Goal: Communication & Community: Answer question/provide support

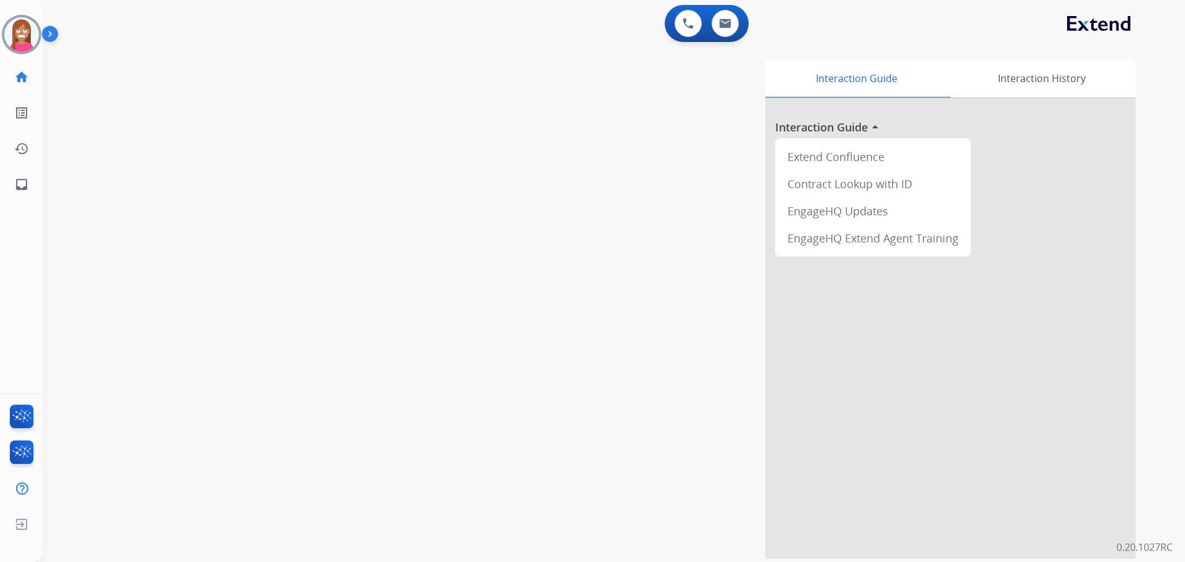
click at [15, 42] on img at bounding box center [21, 34] width 35 height 35
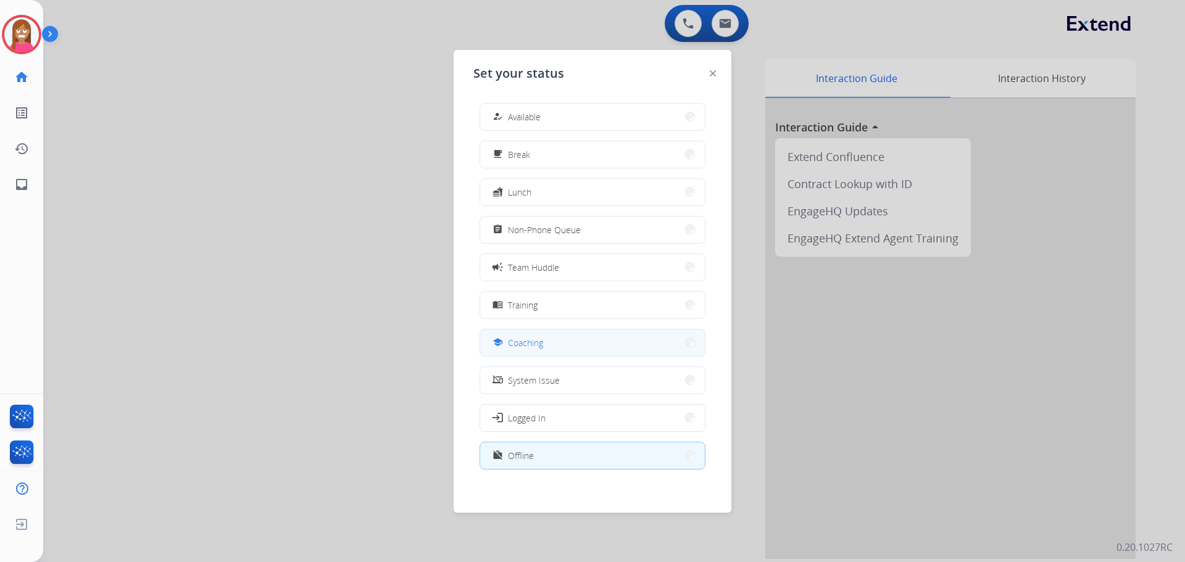
click at [510, 349] on div "school Coaching" at bounding box center [516, 342] width 53 height 15
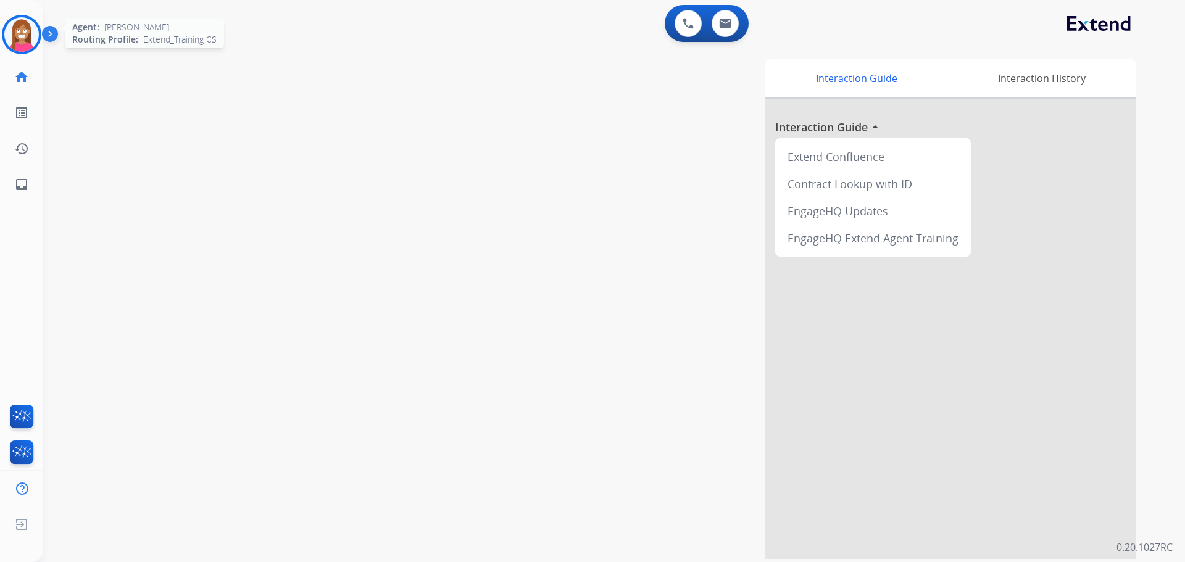
click at [23, 38] on img at bounding box center [21, 34] width 35 height 35
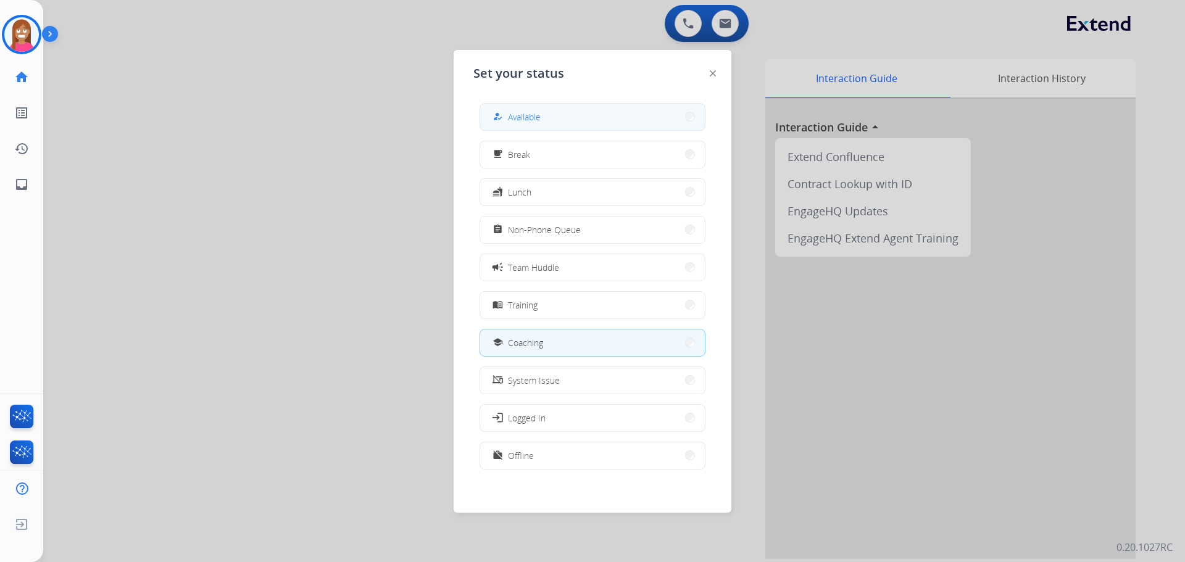
click at [510, 117] on div "how_to_reg Available" at bounding box center [515, 116] width 51 height 15
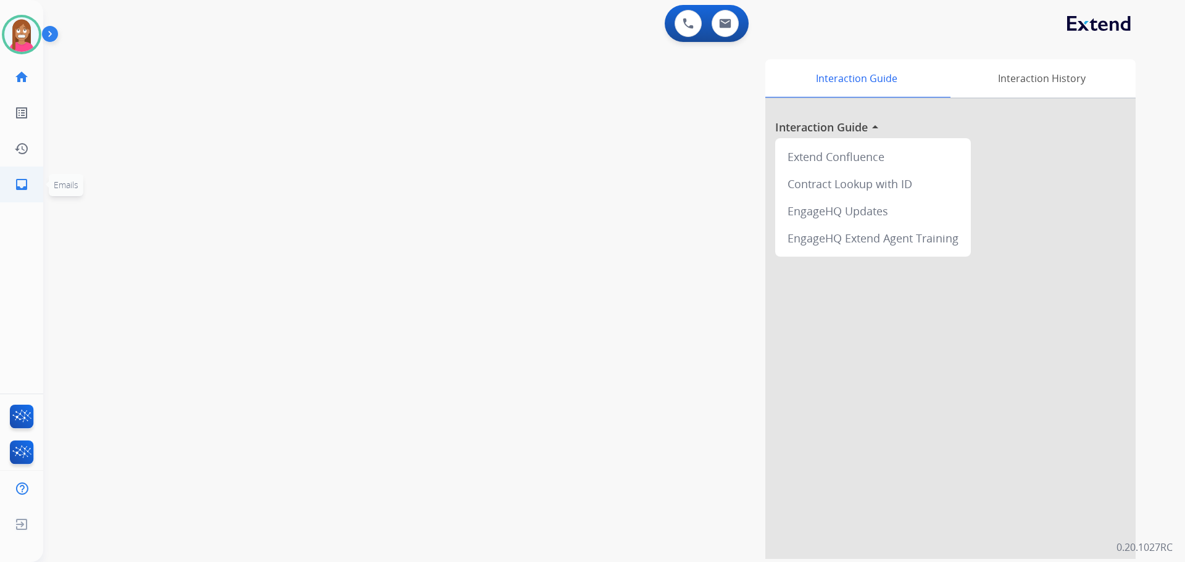
click at [18, 178] on mat-icon "inbox" at bounding box center [21, 184] width 15 height 15
select select "**********"
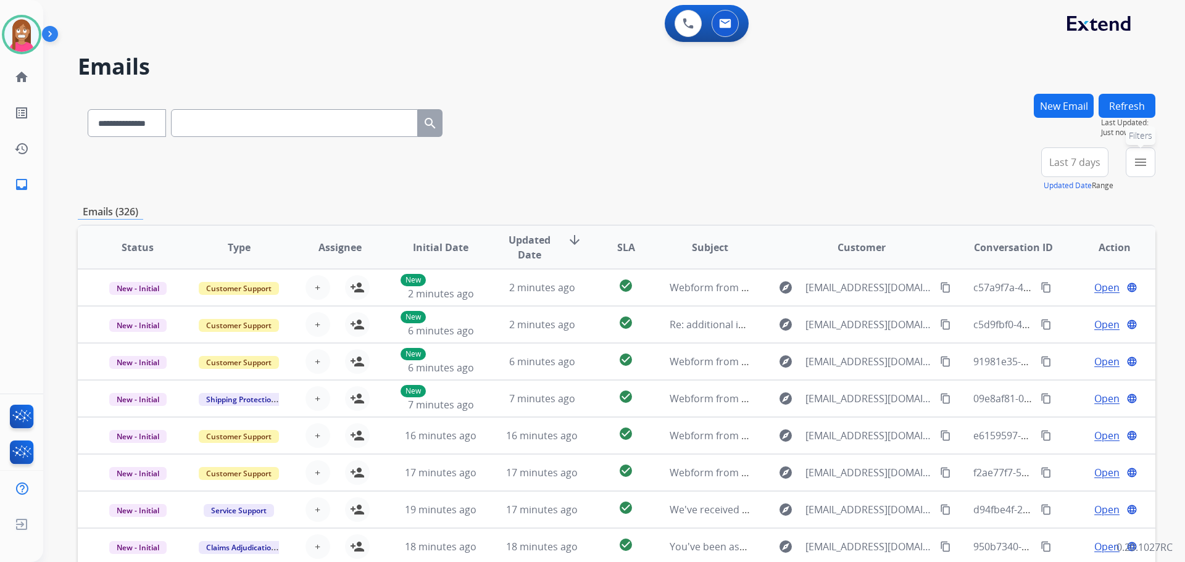
click at [1151, 164] on button "menu Filters" at bounding box center [1141, 162] width 30 height 30
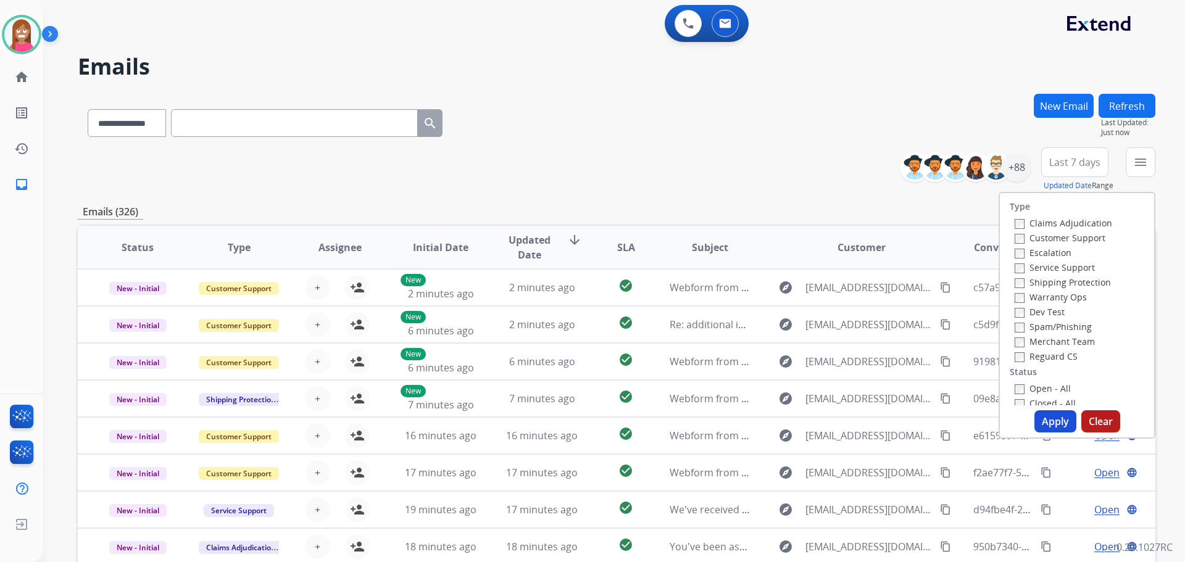
click at [1030, 241] on label "Customer Support" at bounding box center [1060, 238] width 91 height 12
click at [1029, 282] on label "Shipping Protection" at bounding box center [1063, 282] width 96 height 12
drag, startPoint x: 1031, startPoint y: 358, endPoint x: 1030, endPoint y: 382, distance: 24.1
click at [1031, 359] on label "Reguard CS" at bounding box center [1046, 357] width 63 height 12
click at [1029, 385] on label "Open - All" at bounding box center [1043, 389] width 56 height 12
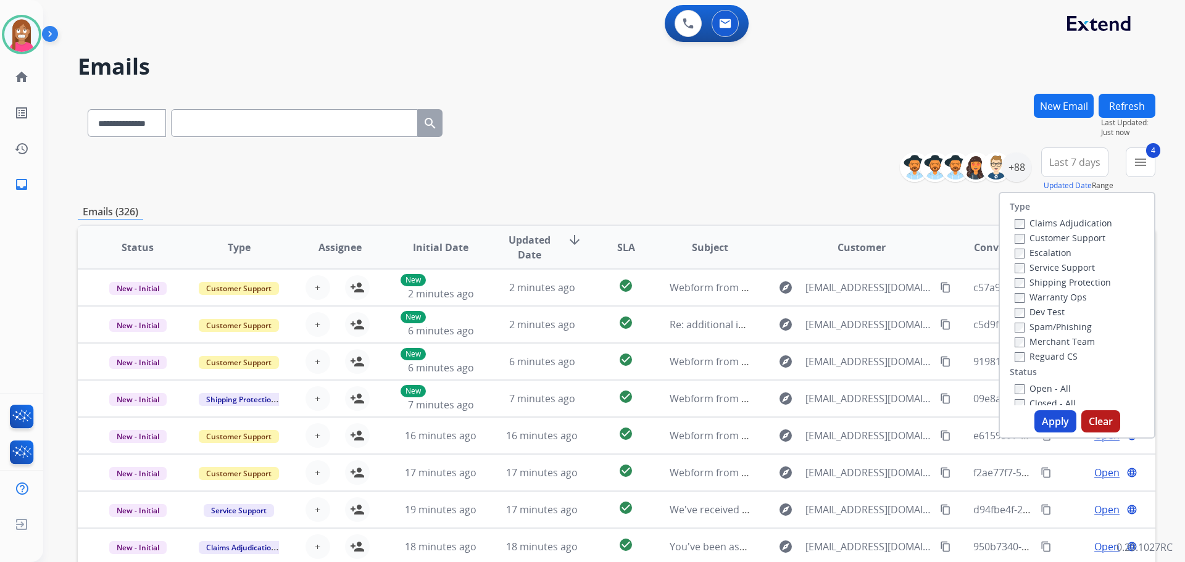
click at [1039, 425] on button "Apply" at bounding box center [1055, 421] width 42 height 22
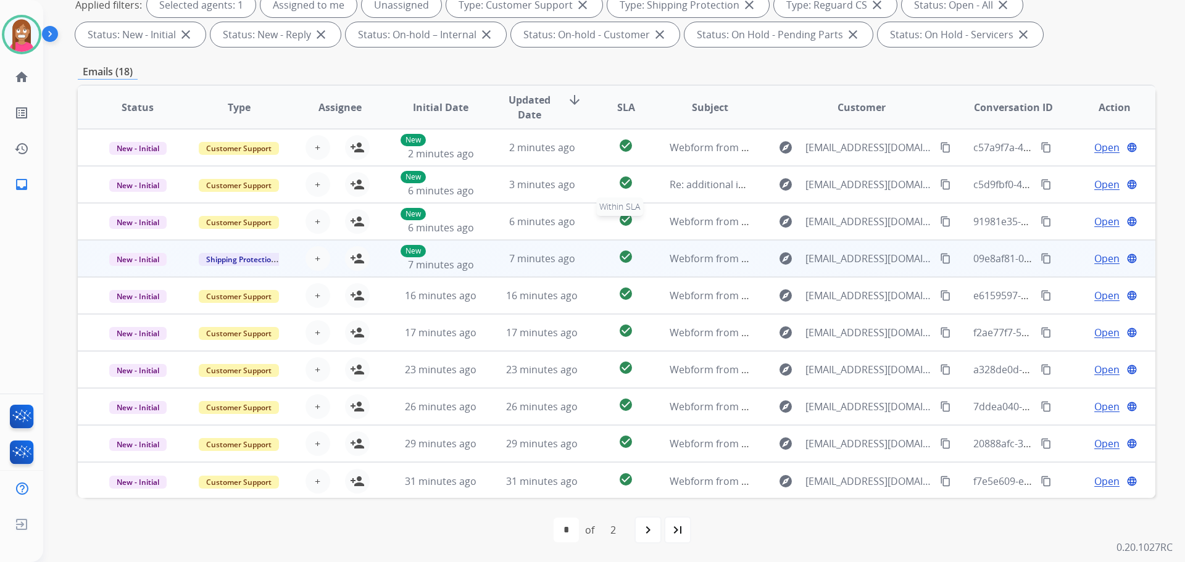
scroll to position [1, 0]
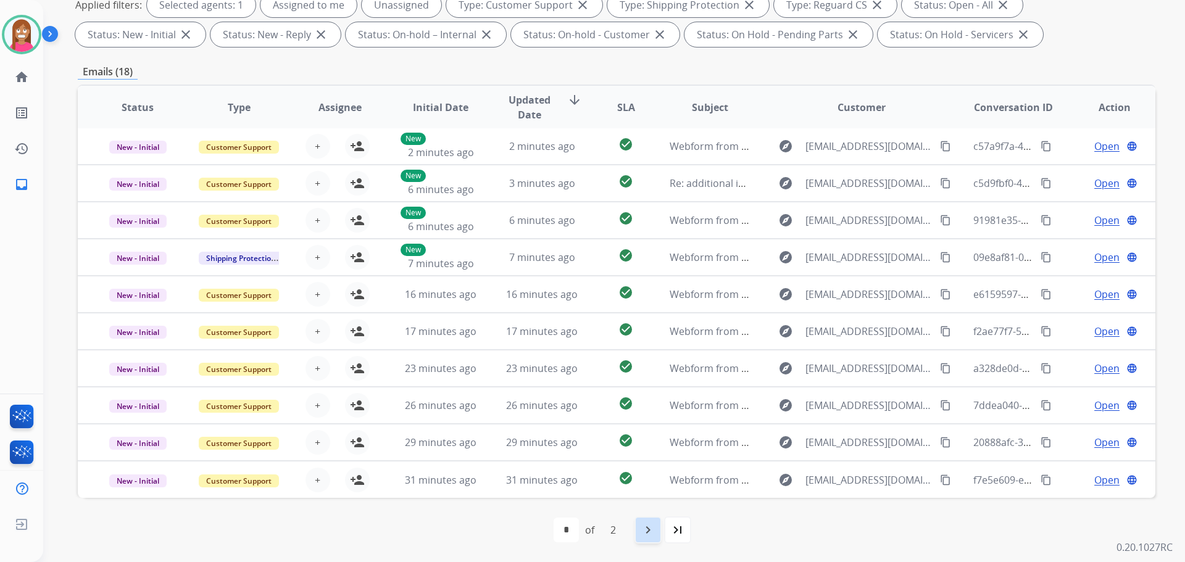
click at [653, 531] on mat-icon "navigate_next" at bounding box center [648, 530] width 15 height 15
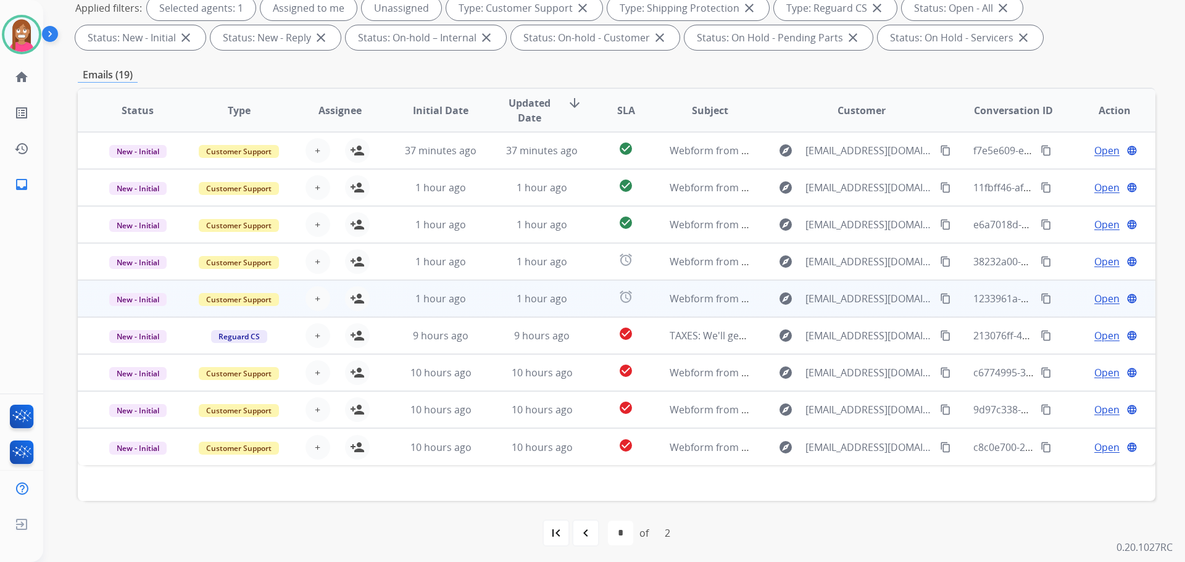
scroll to position [199, 0]
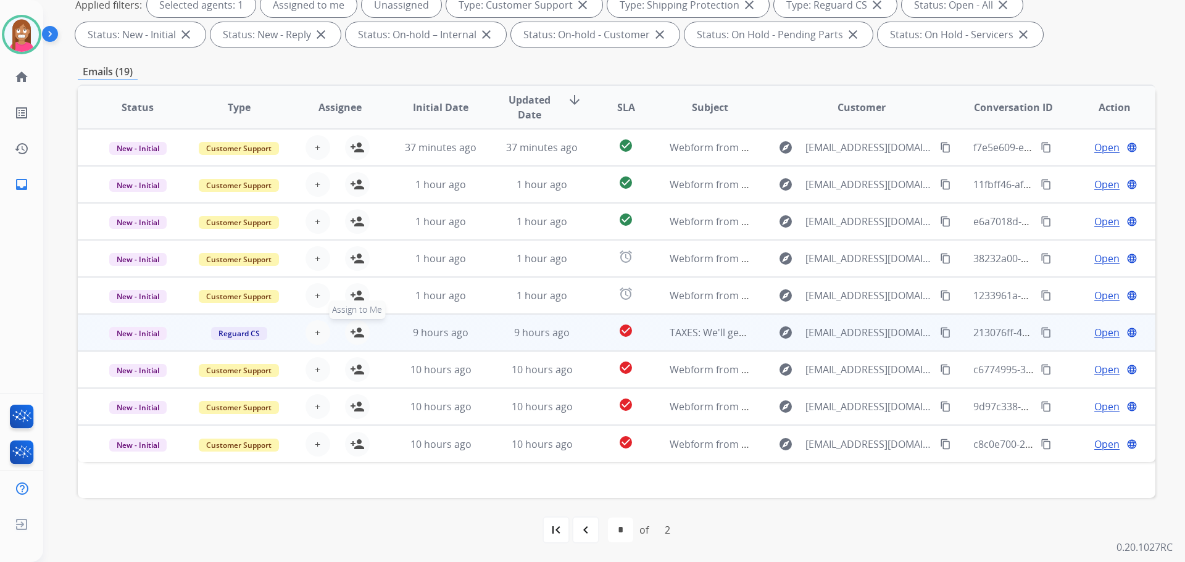
click at [358, 333] on mat-icon "person_add" at bounding box center [357, 332] width 15 height 15
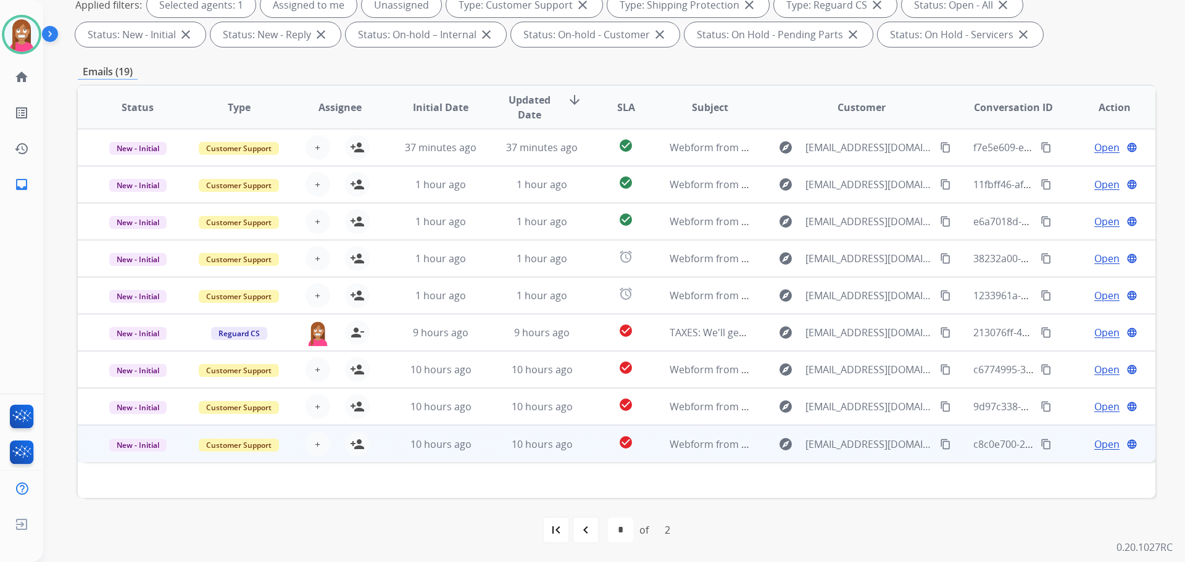
click at [487, 454] on td "10 hours ago" at bounding box center [532, 443] width 101 height 37
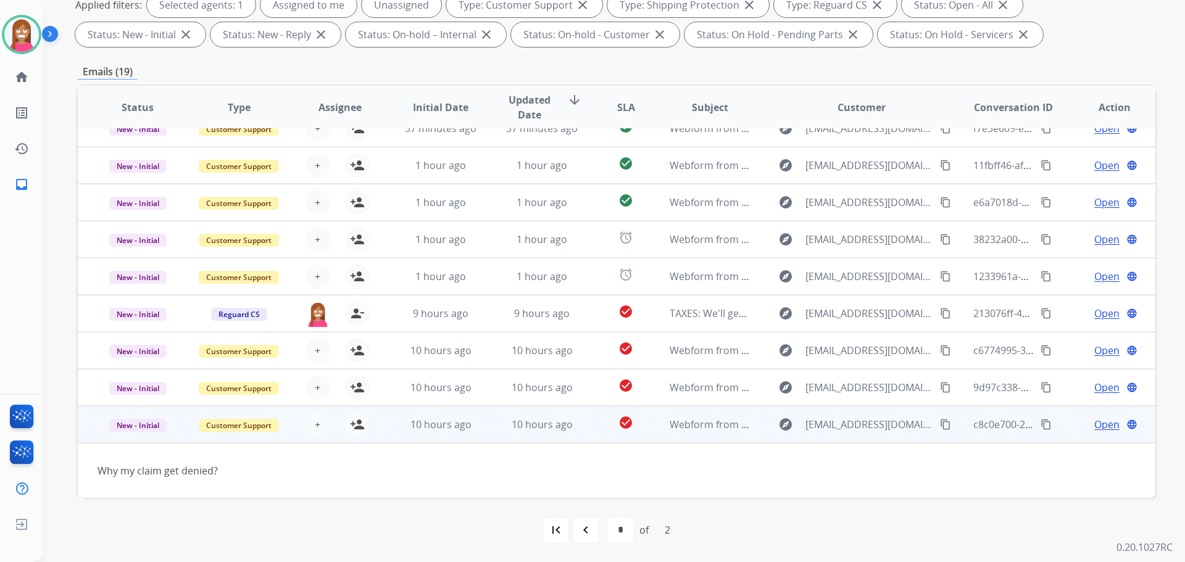
click at [940, 424] on mat-icon "content_copy" at bounding box center [945, 424] width 11 height 11
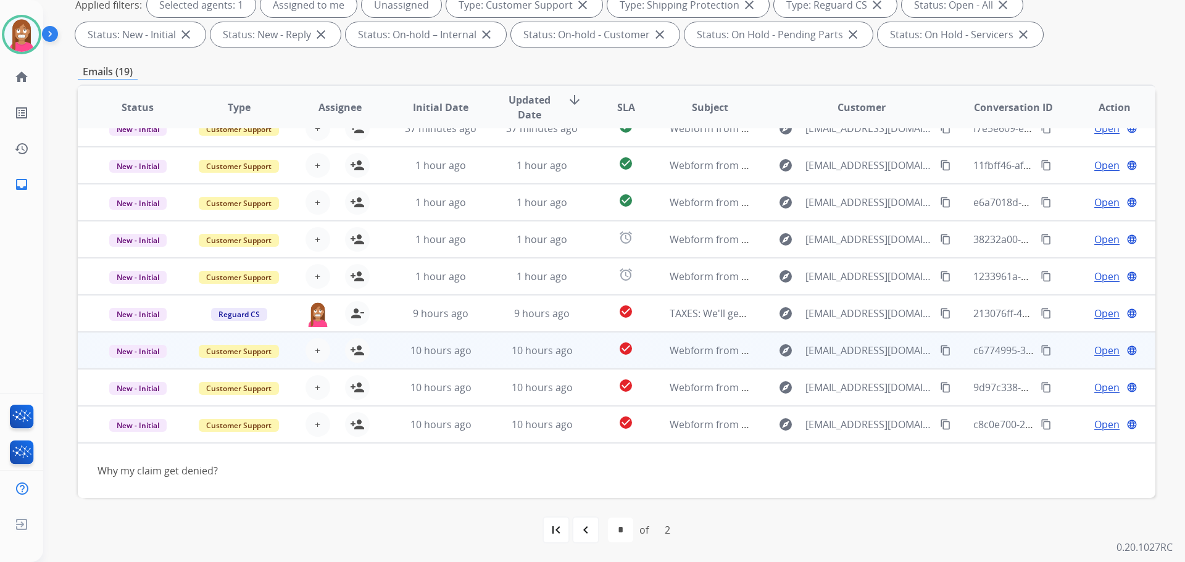
click at [488, 355] on td "10 hours ago" at bounding box center [532, 350] width 101 height 37
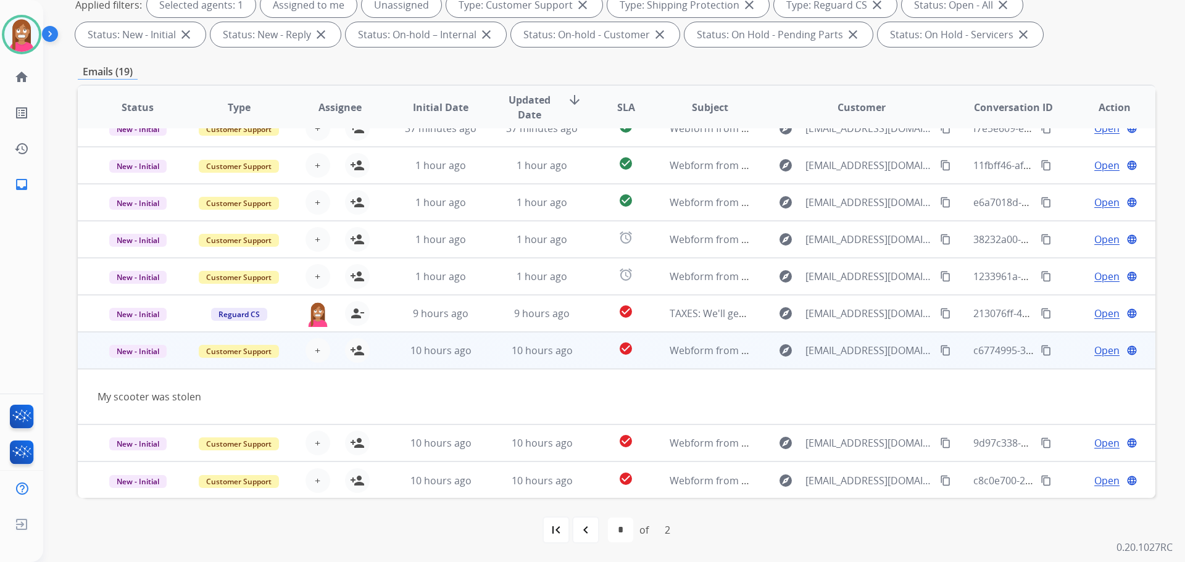
scroll to position [20, 0]
click at [940, 349] on mat-icon "content_copy" at bounding box center [945, 349] width 11 height 11
click at [358, 353] on mat-icon "person_add" at bounding box center [357, 349] width 15 height 15
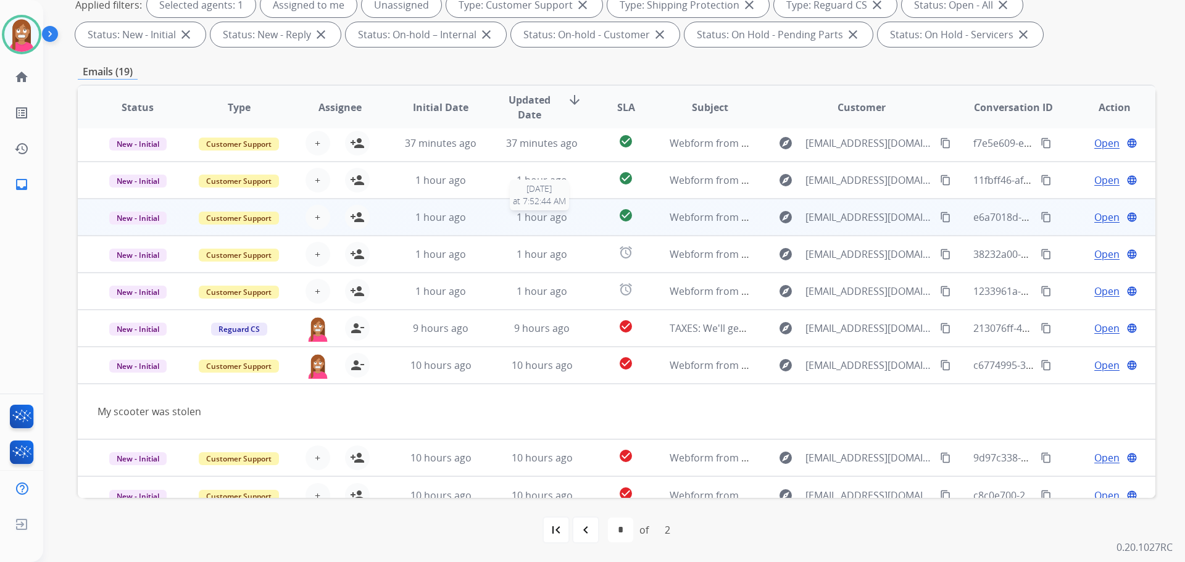
scroll to position [0, 0]
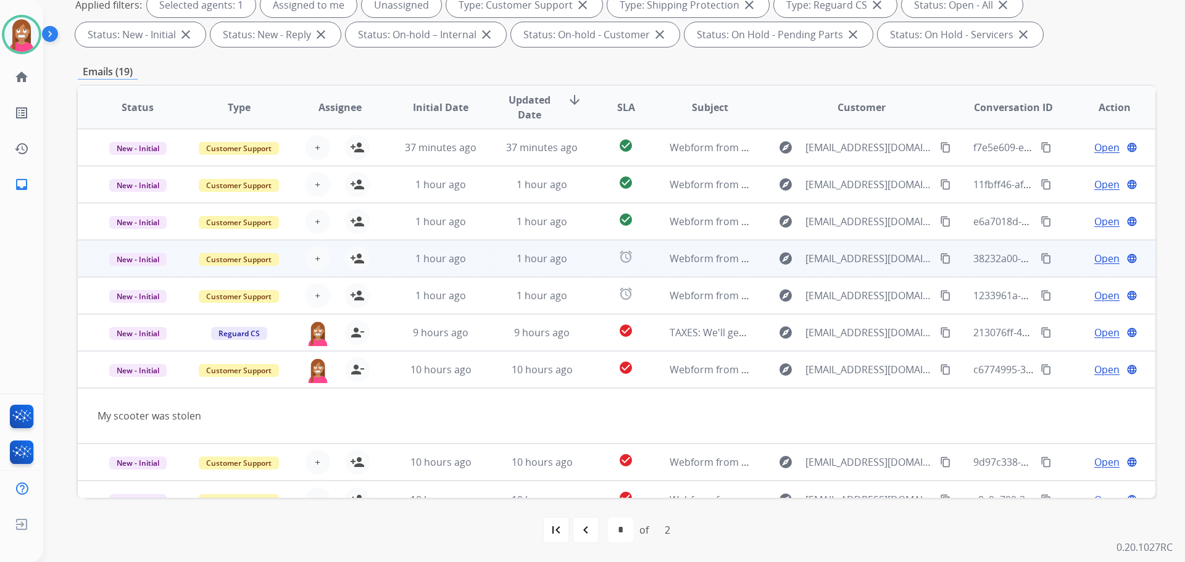
click at [492, 261] on td "1 hour ago" at bounding box center [532, 258] width 101 height 37
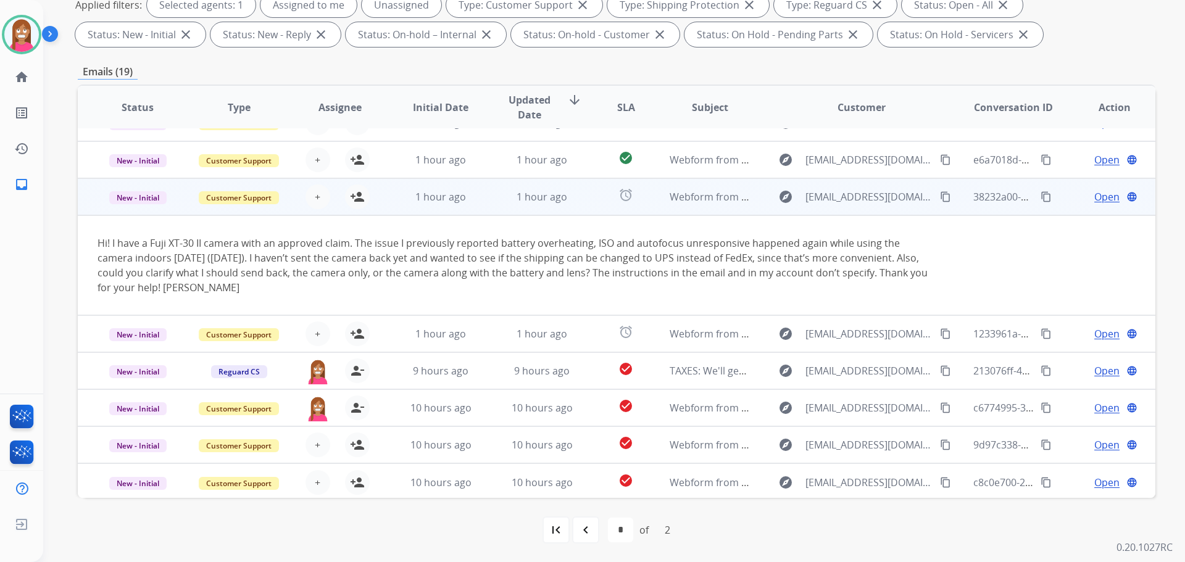
scroll to position [64, 0]
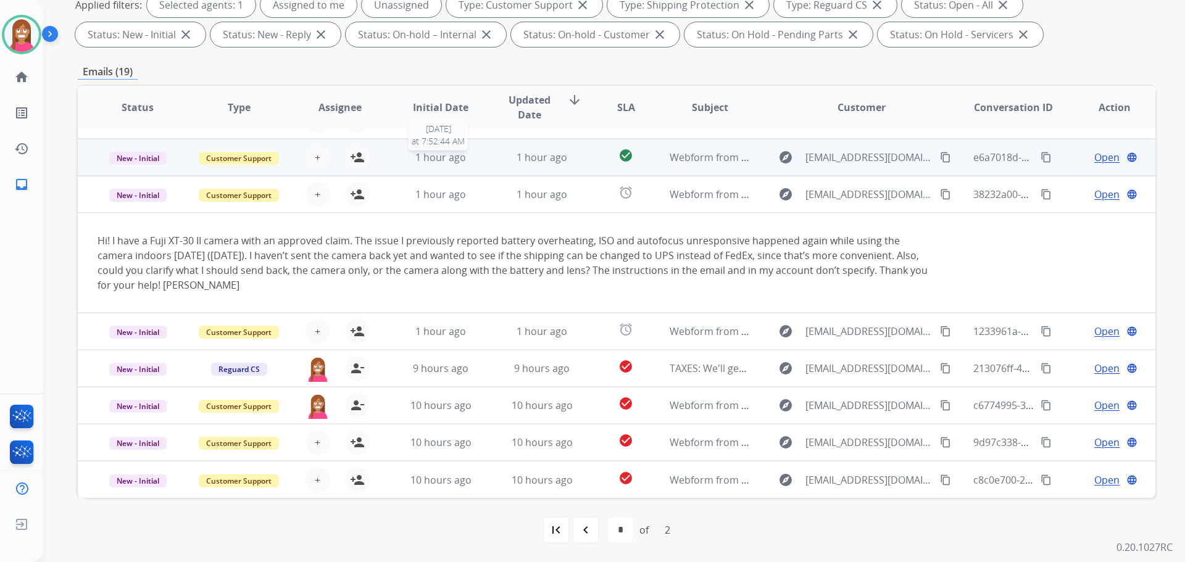
click at [473, 164] on div "1 hour ago" at bounding box center [441, 157] width 81 height 15
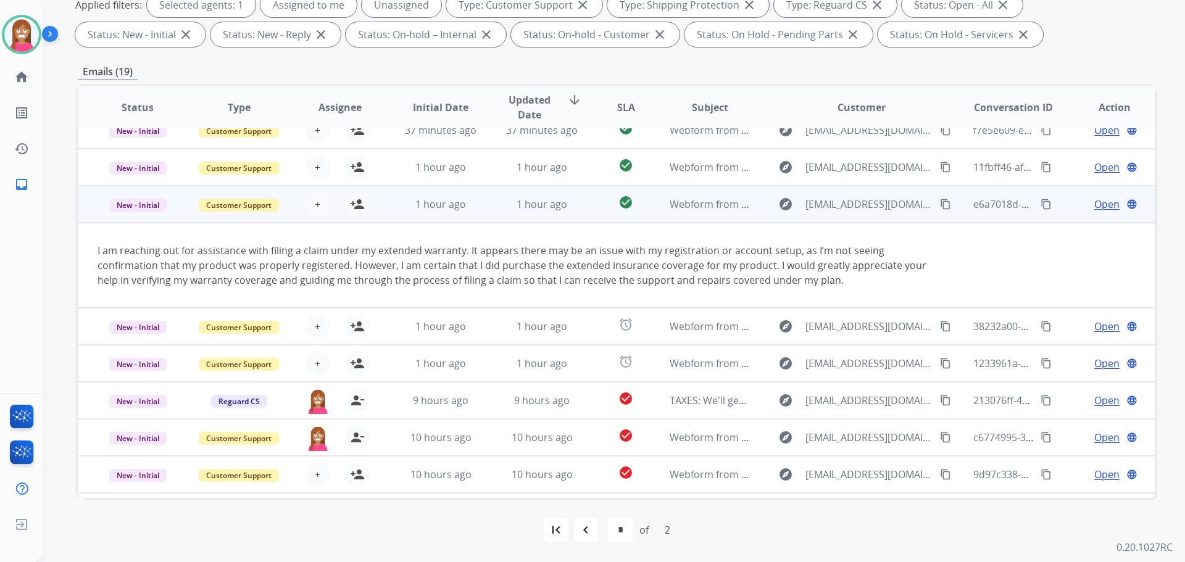
scroll to position [0, 0]
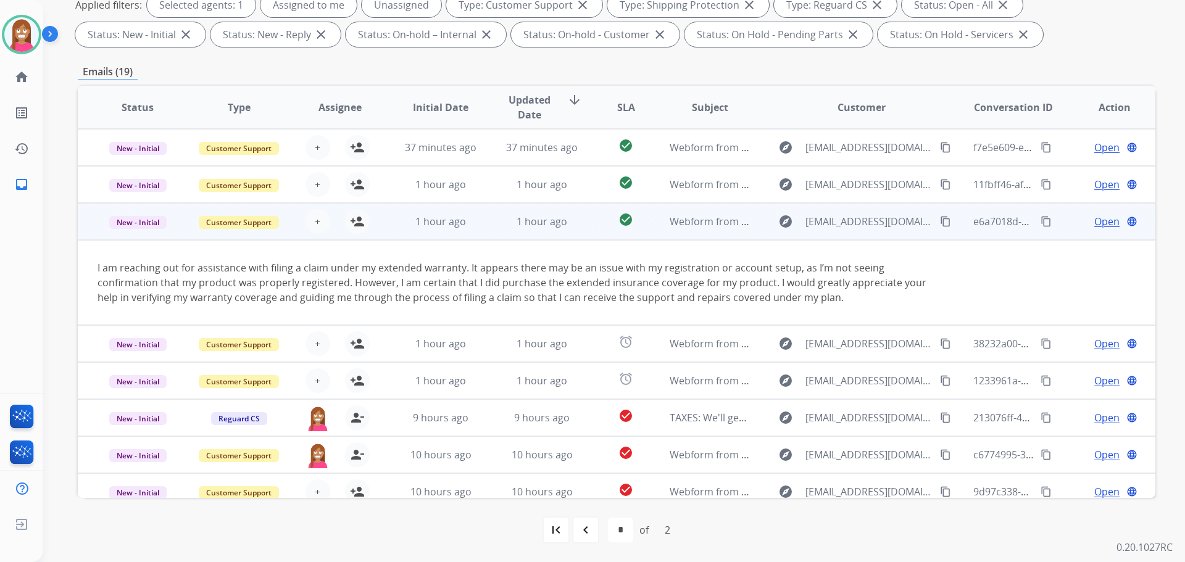
click at [942, 218] on mat-icon "content_copy" at bounding box center [945, 221] width 11 height 11
click at [356, 225] on mat-icon "person_add" at bounding box center [357, 221] width 15 height 15
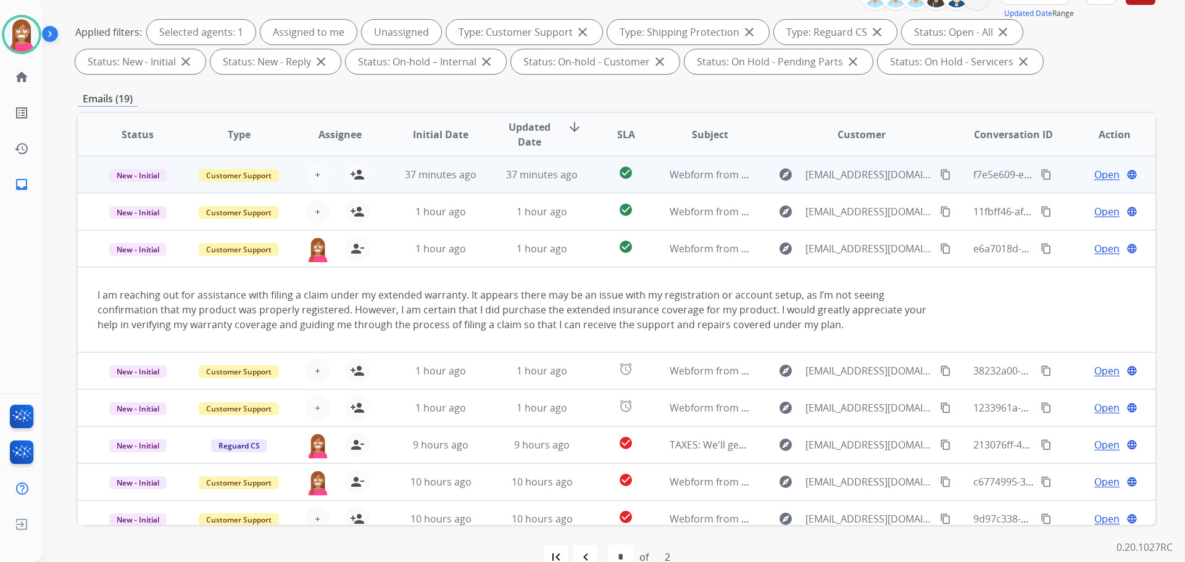
scroll to position [199, 0]
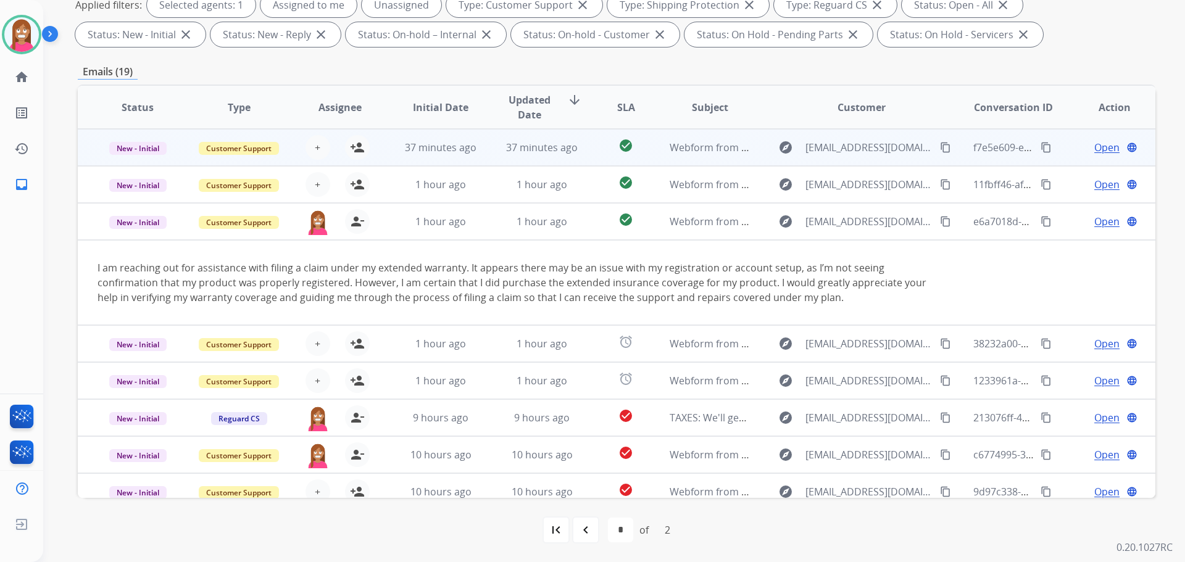
click at [483, 155] on td "37 minutes ago" at bounding box center [532, 147] width 101 height 37
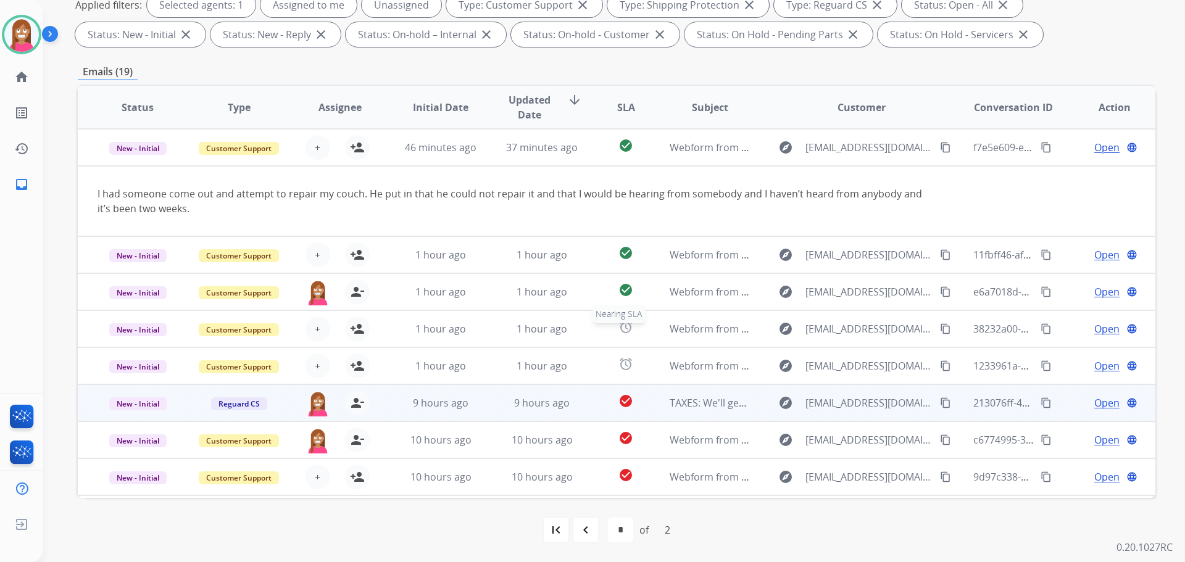
scroll to position [35, 0]
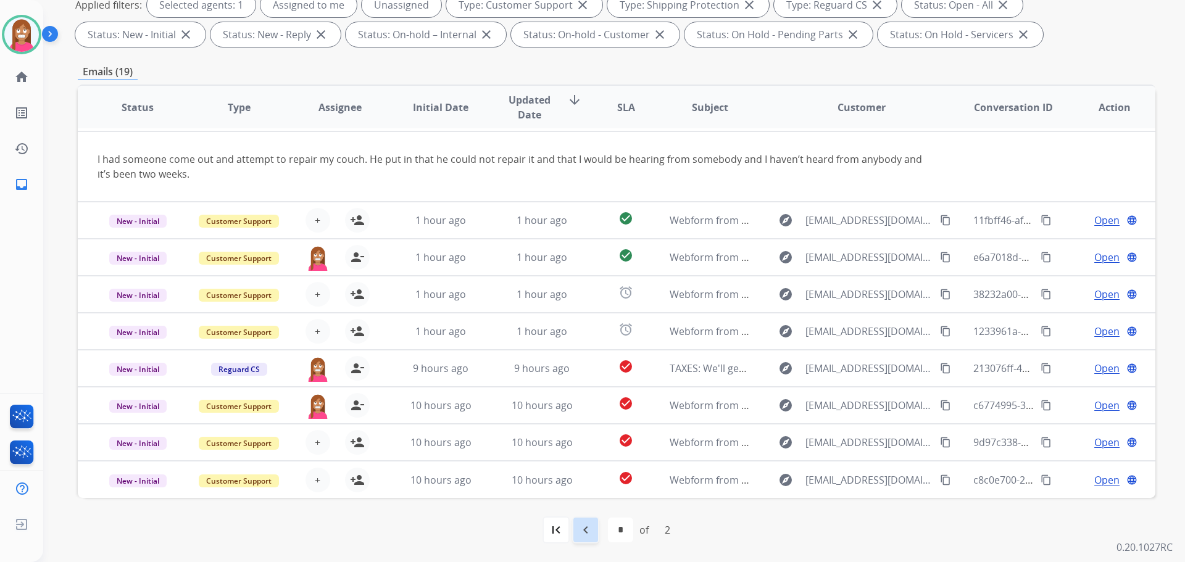
click at [586, 540] on div "navigate_before" at bounding box center [585, 530] width 27 height 27
select select "*"
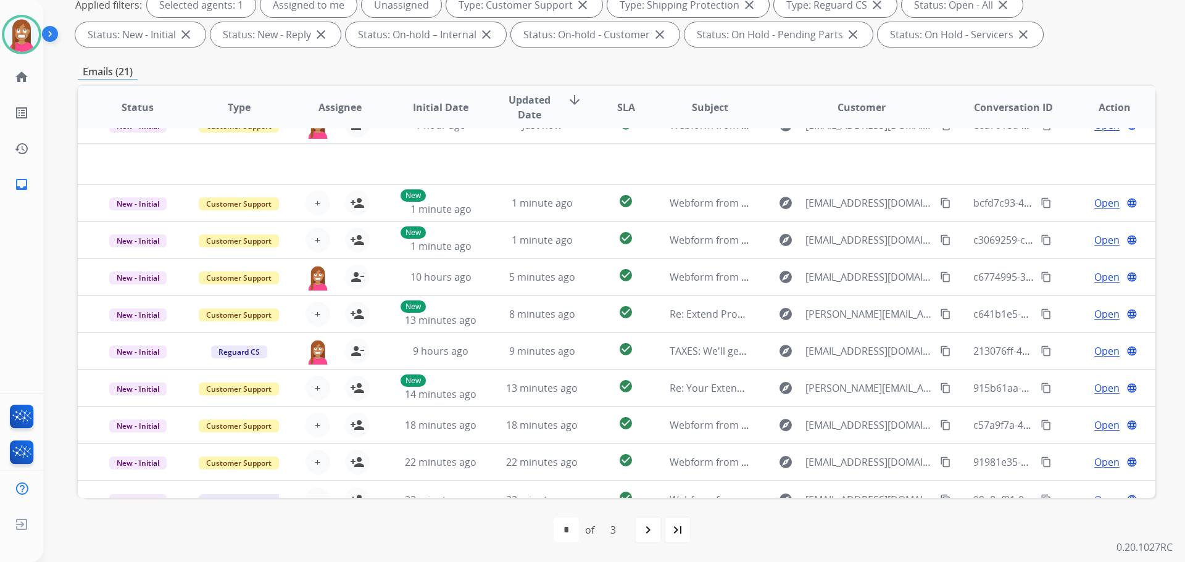
scroll to position [42, 0]
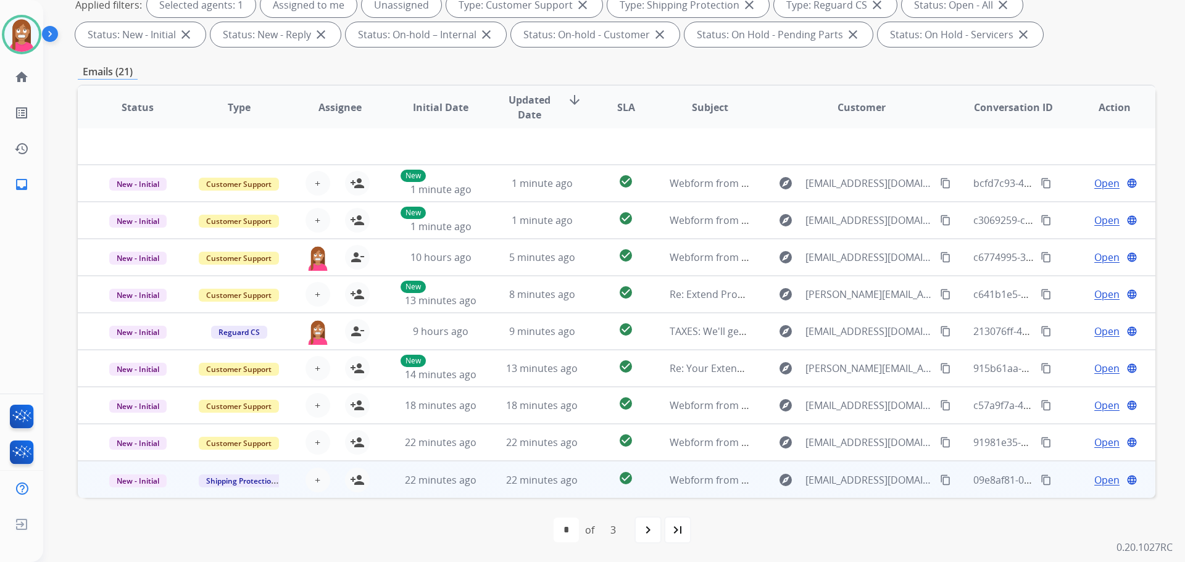
click at [489, 486] on td "22 minutes ago" at bounding box center [532, 479] width 101 height 37
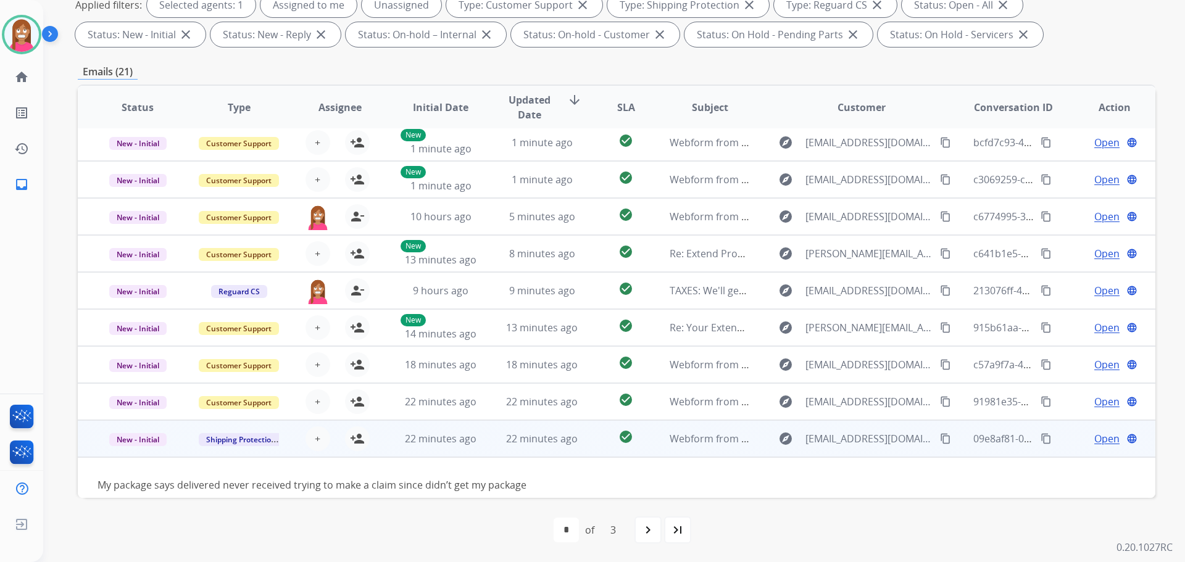
scroll to position [56, 0]
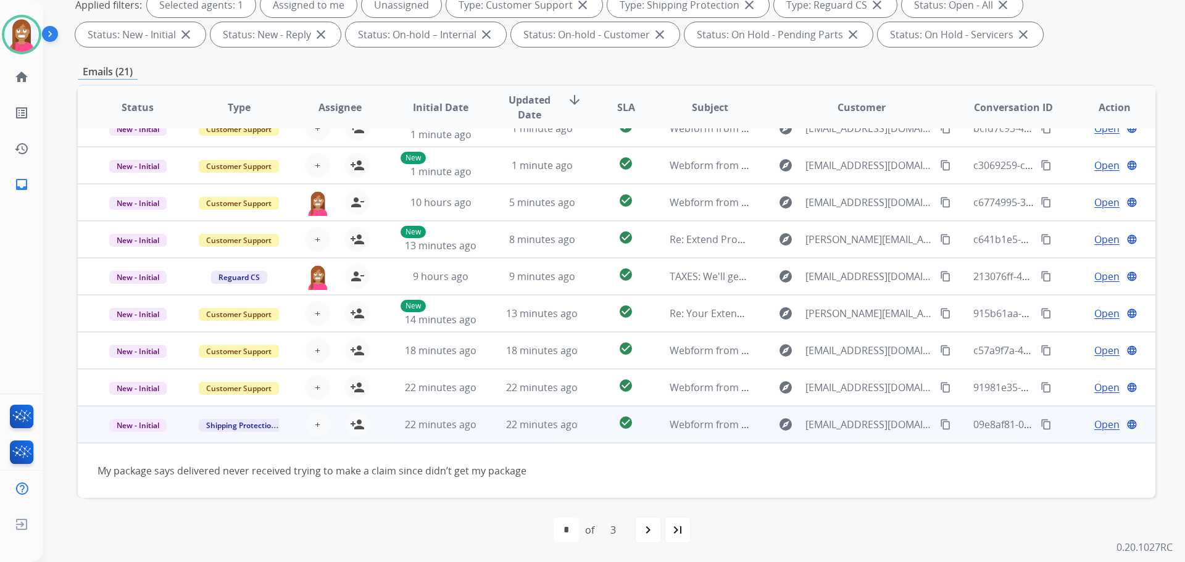
click at [940, 428] on mat-icon "content_copy" at bounding box center [945, 424] width 11 height 11
click at [355, 429] on mat-icon "person_add" at bounding box center [357, 424] width 15 height 15
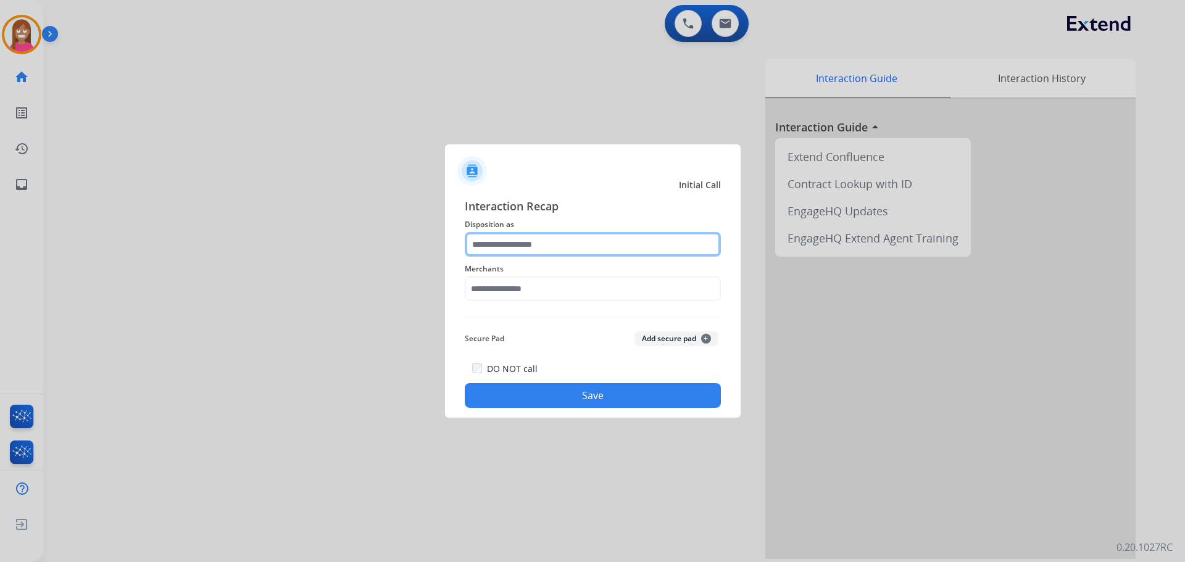
click at [511, 250] on input "text" at bounding box center [593, 244] width 256 height 25
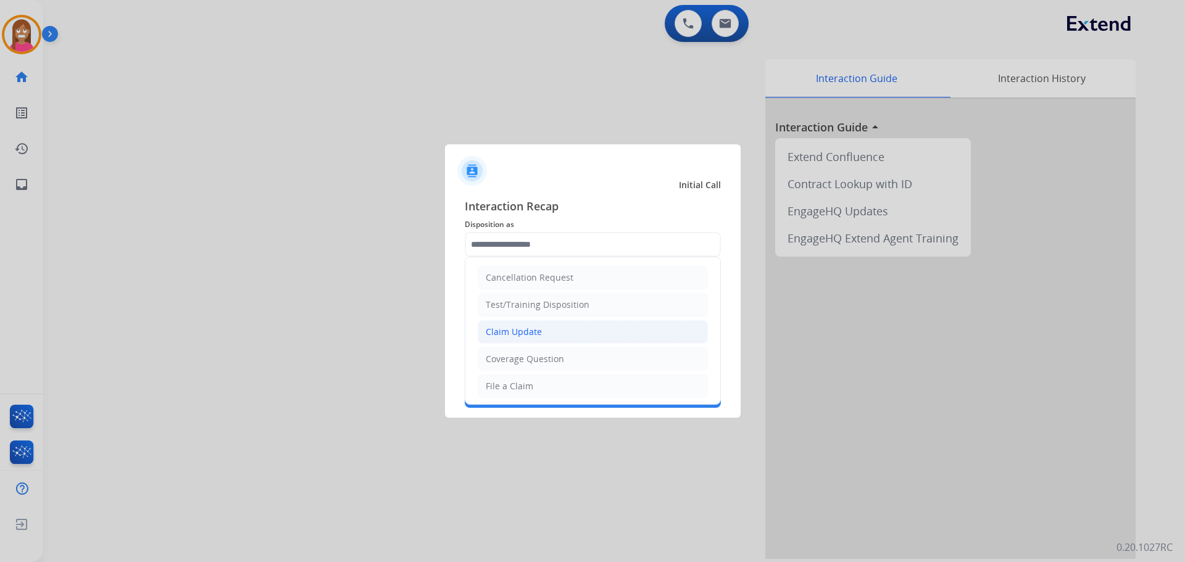
click at [524, 341] on li "Claim Update" at bounding box center [593, 331] width 230 height 23
type input "**********"
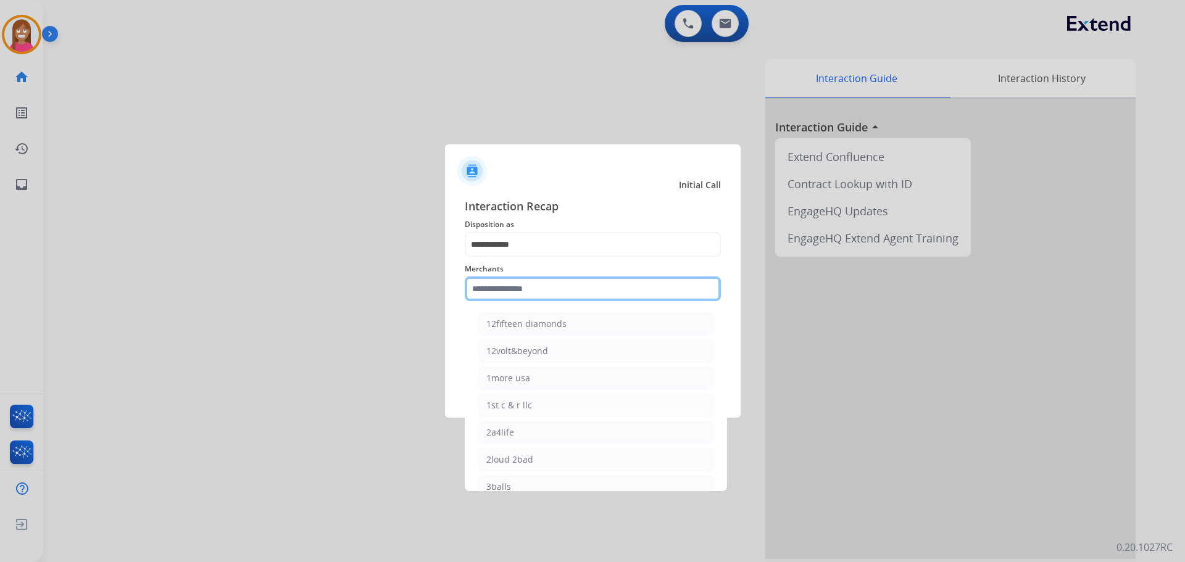
click at [506, 291] on input "text" at bounding box center [593, 288] width 256 height 25
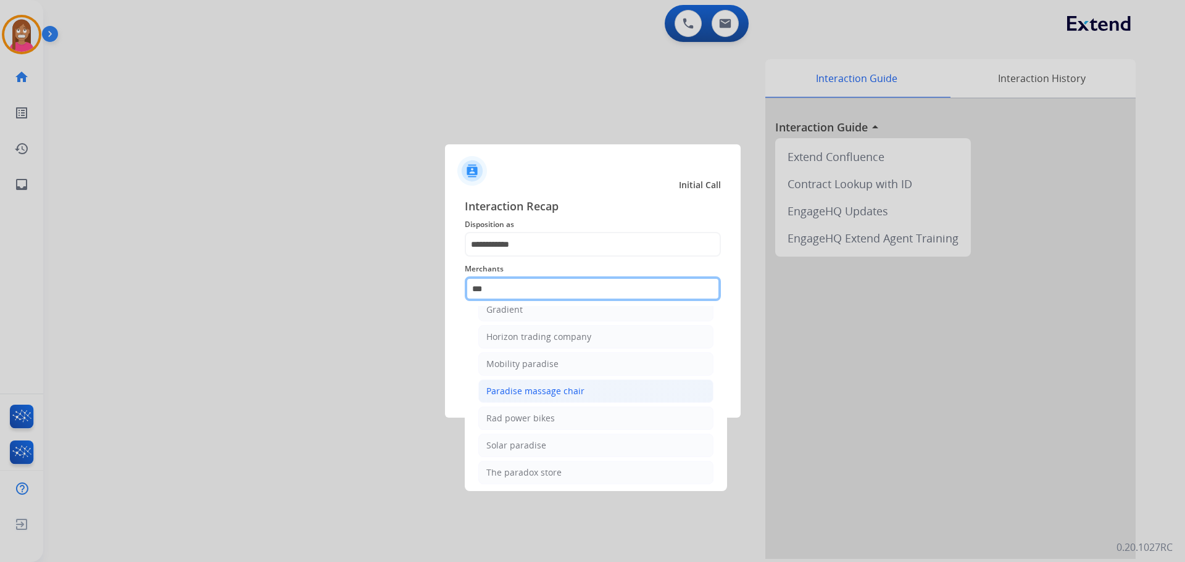
scroll to position [101, 0]
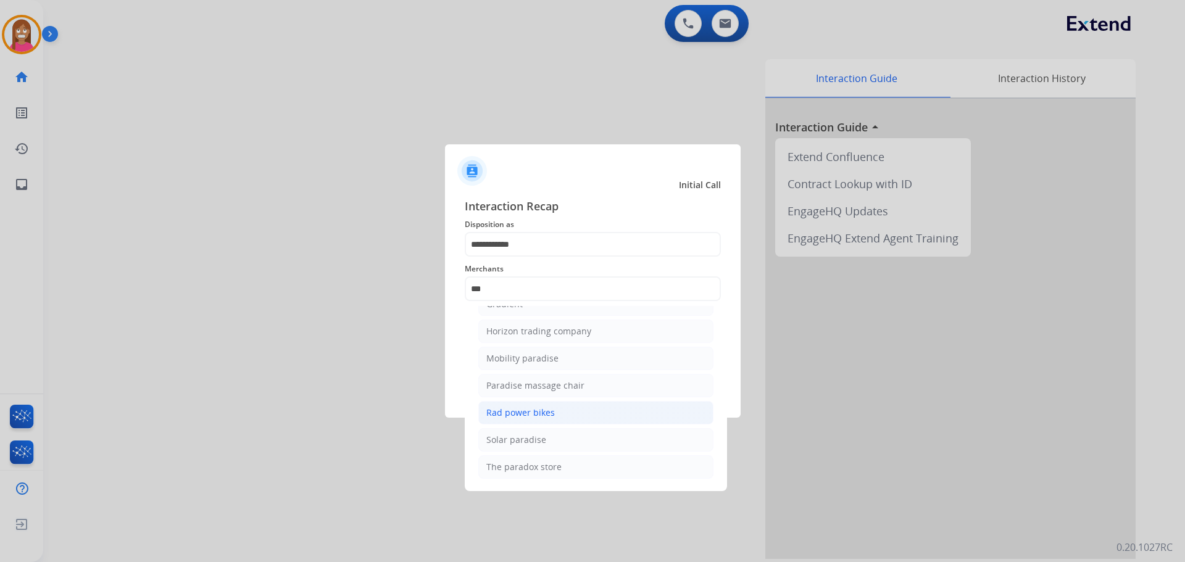
click at [505, 406] on li "Rad power bikes" at bounding box center [595, 412] width 235 height 23
type input "**********"
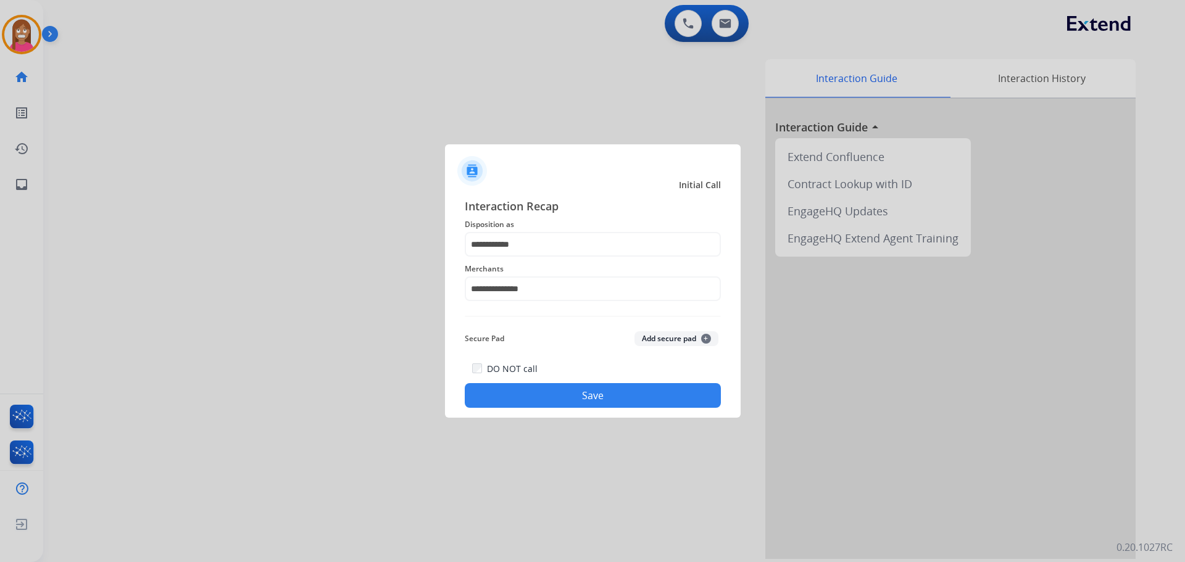
click at [505, 390] on button "Save" at bounding box center [593, 395] width 256 height 25
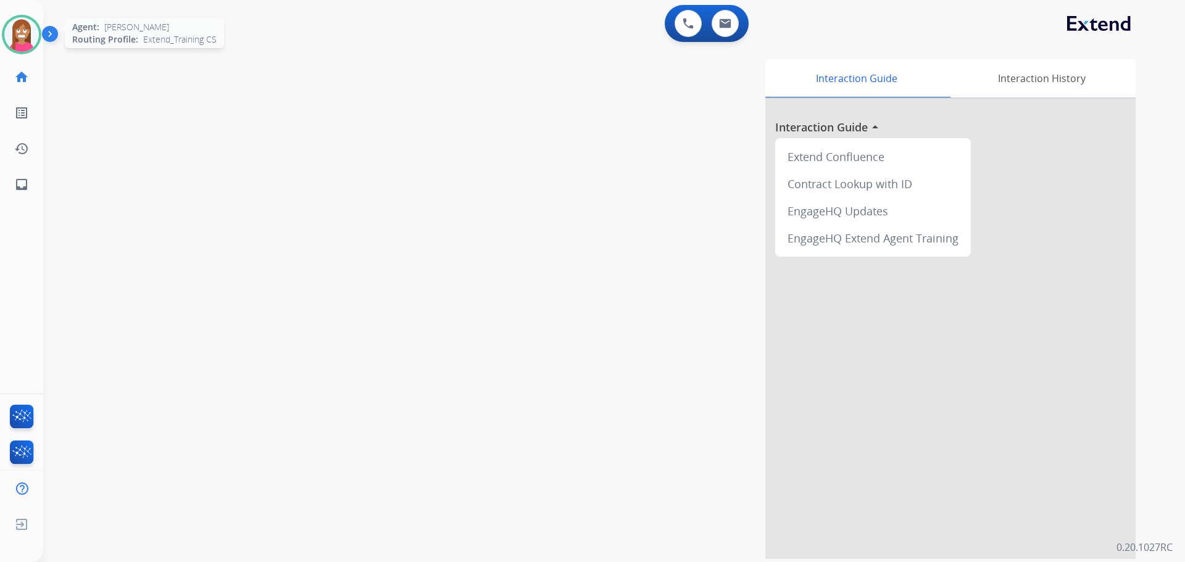
click at [9, 19] on div at bounding box center [21, 34] width 39 height 39
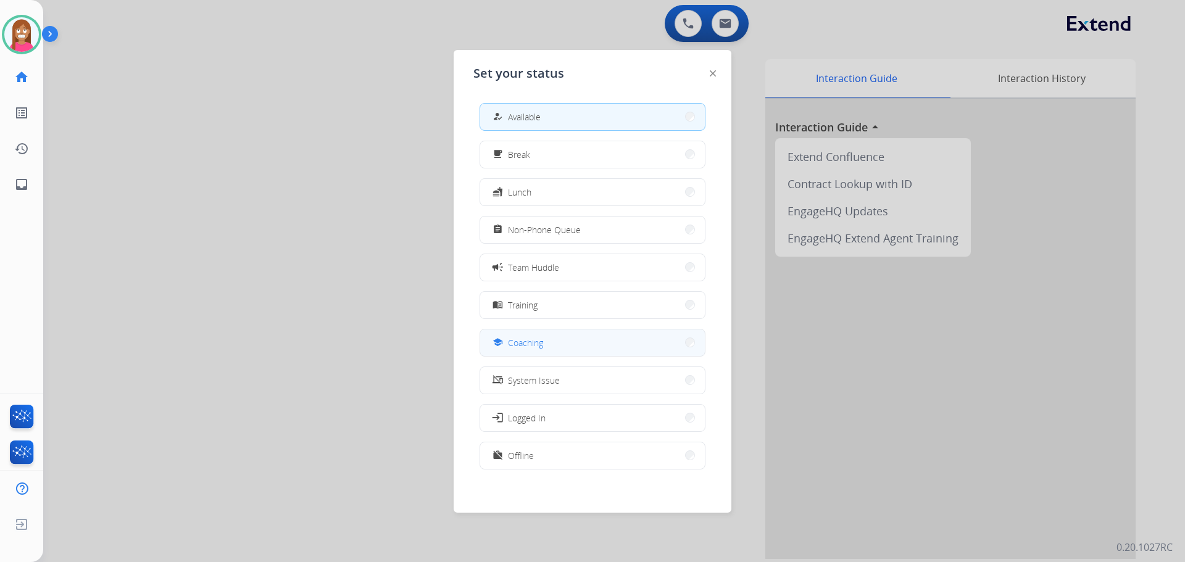
click at [515, 347] on span "Coaching" at bounding box center [525, 342] width 35 height 13
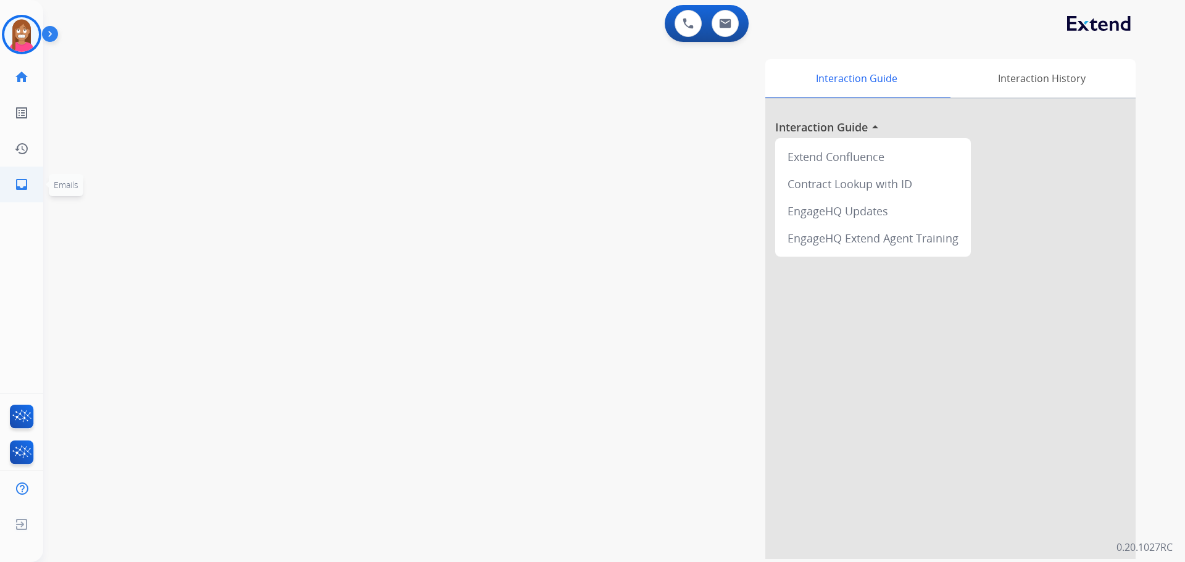
click at [4, 184] on li "inbox Emails Emails" at bounding box center [21, 184] width 35 height 35
click at [15, 32] on img at bounding box center [21, 34] width 35 height 35
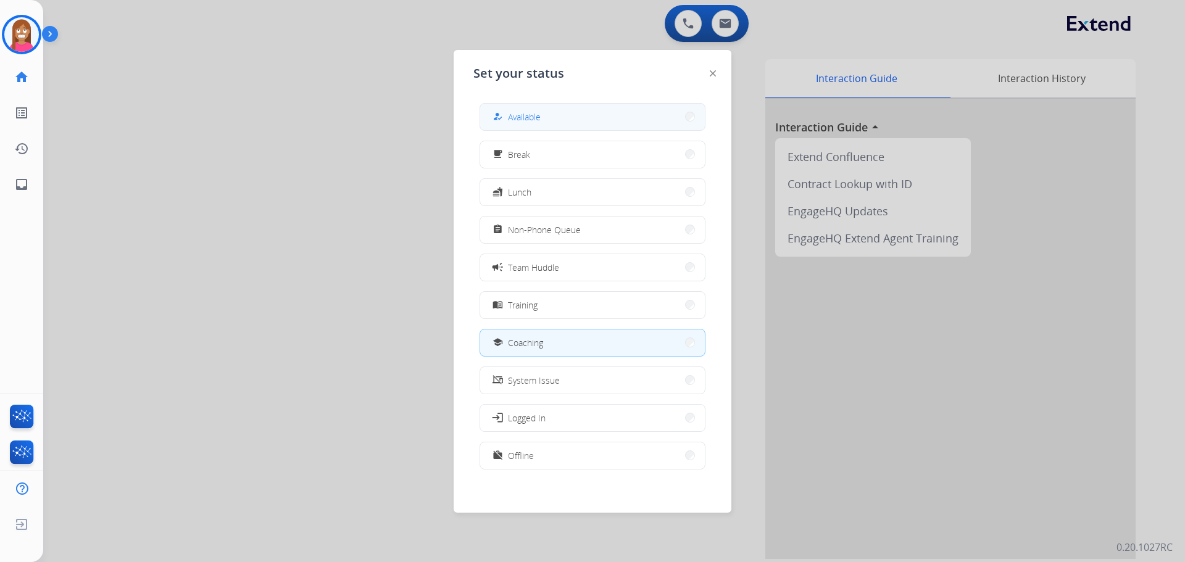
click at [538, 120] on span "Available" at bounding box center [524, 116] width 33 height 13
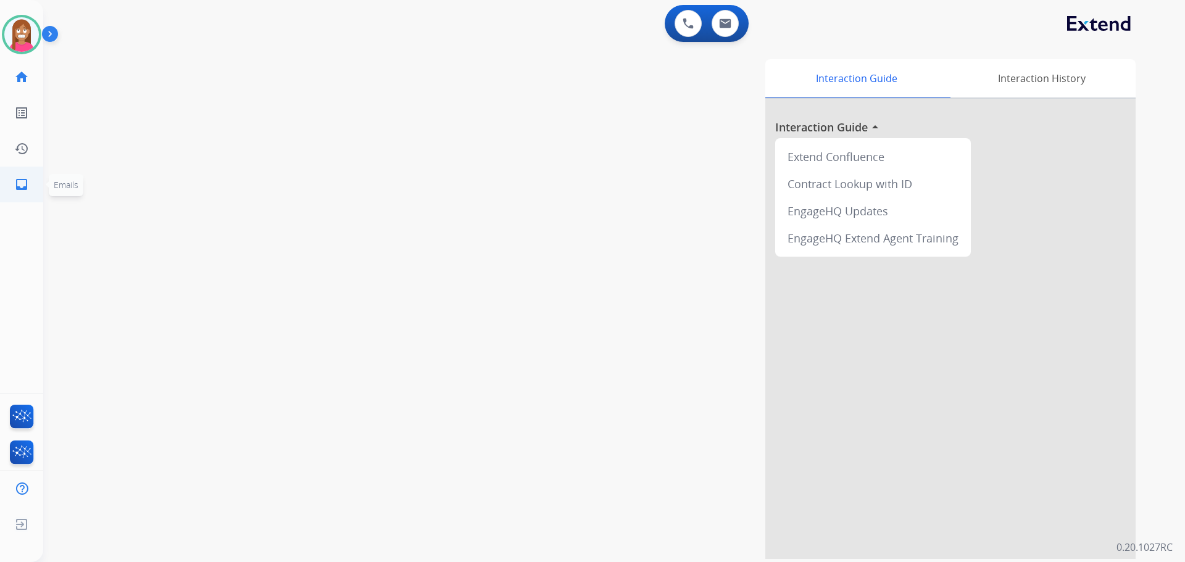
click at [35, 191] on link "inbox Emails" at bounding box center [21, 184] width 35 height 35
select select "**********"
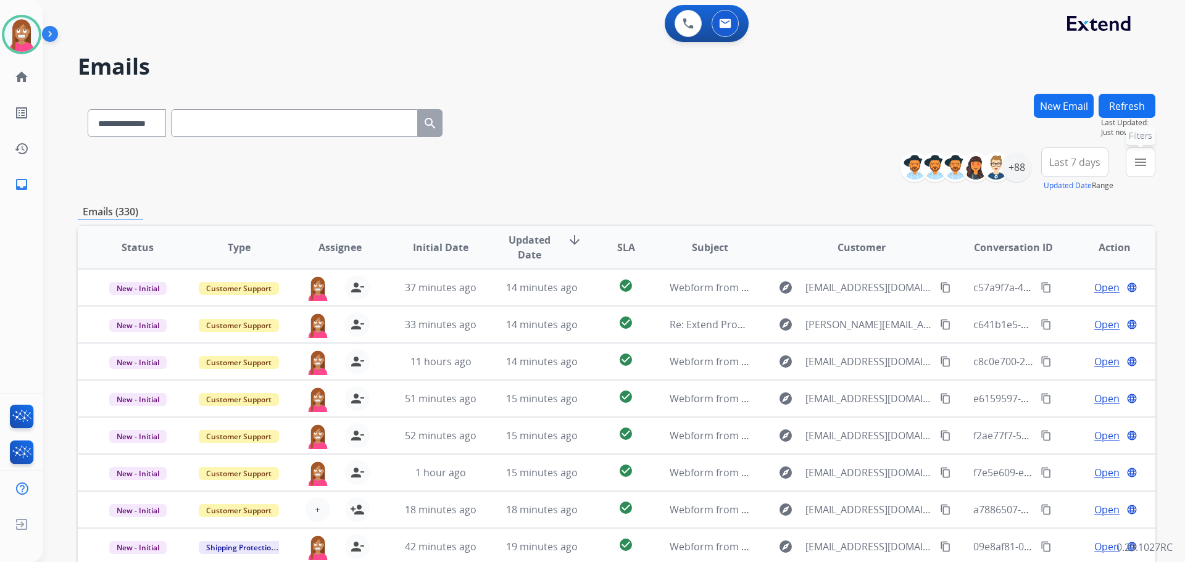
click at [1142, 165] on mat-icon "menu" at bounding box center [1140, 162] width 15 height 15
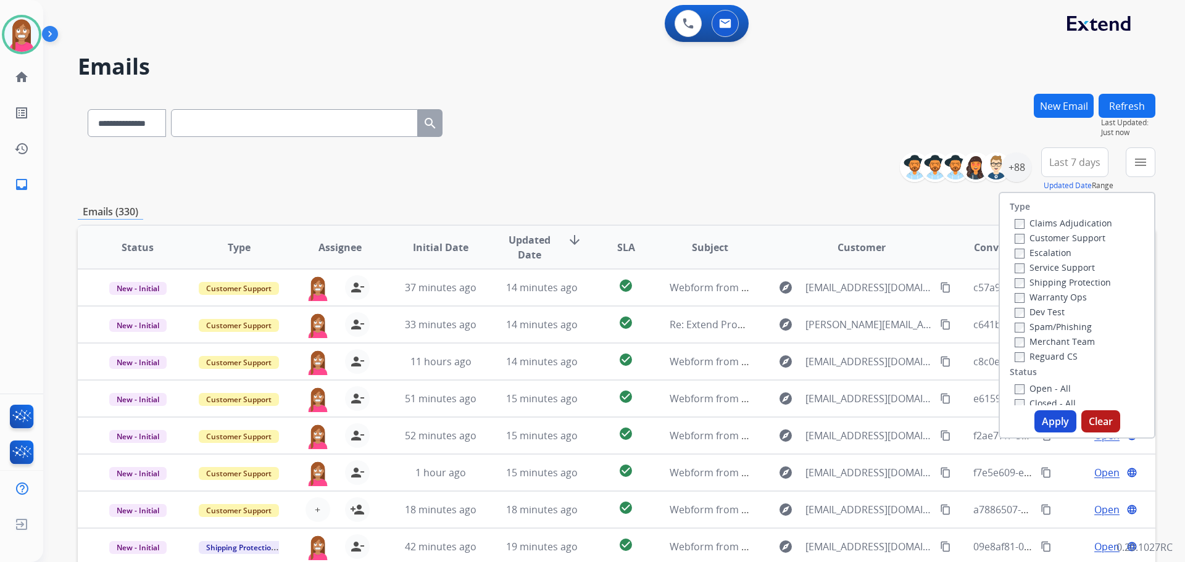
click at [1019, 234] on label "Customer Support" at bounding box center [1060, 238] width 91 height 12
click at [1027, 281] on label "Shipping Protection" at bounding box center [1063, 282] width 96 height 12
click at [1026, 352] on label "Reguard CS" at bounding box center [1046, 357] width 63 height 12
click at [1018, 384] on label "Open - All" at bounding box center [1043, 389] width 56 height 12
click at [1048, 410] on button "Apply" at bounding box center [1055, 421] width 42 height 22
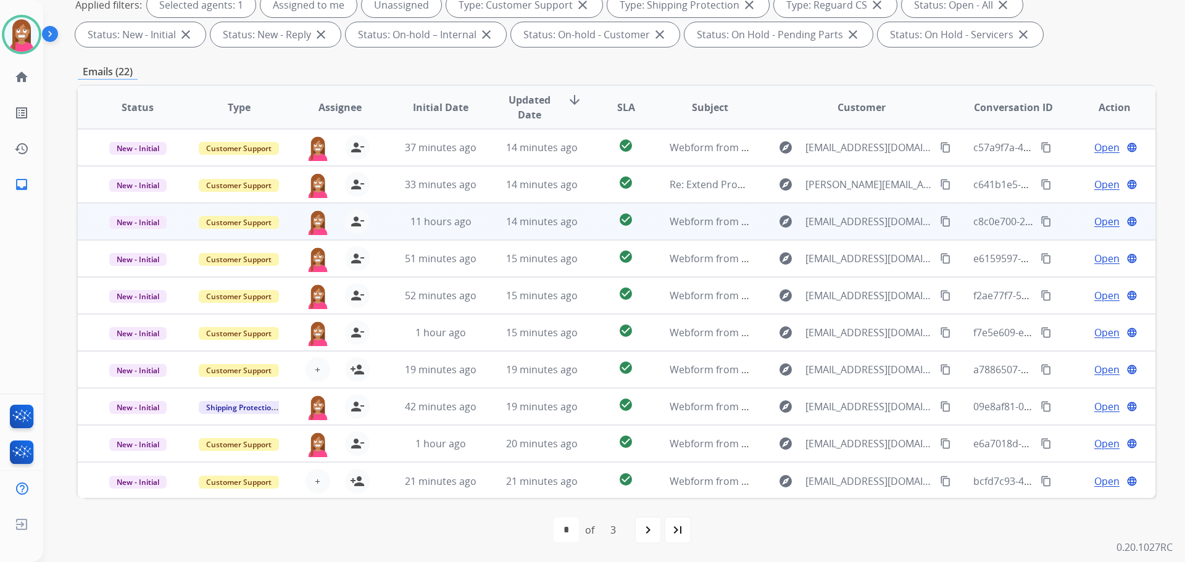
scroll to position [1, 0]
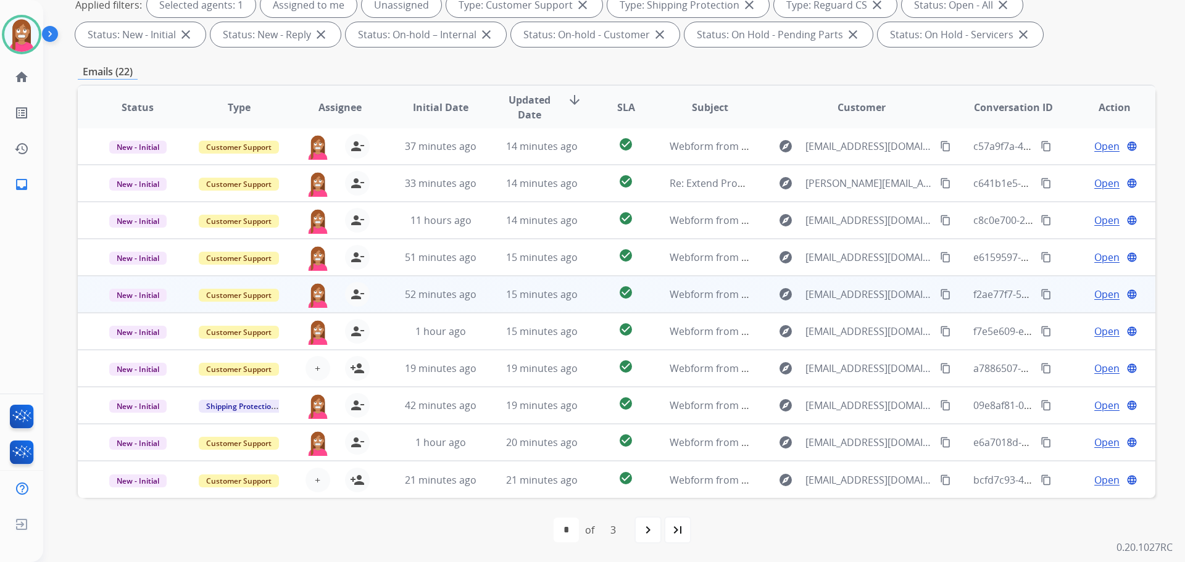
click at [476, 307] on td "52 minutes ago" at bounding box center [431, 294] width 101 height 37
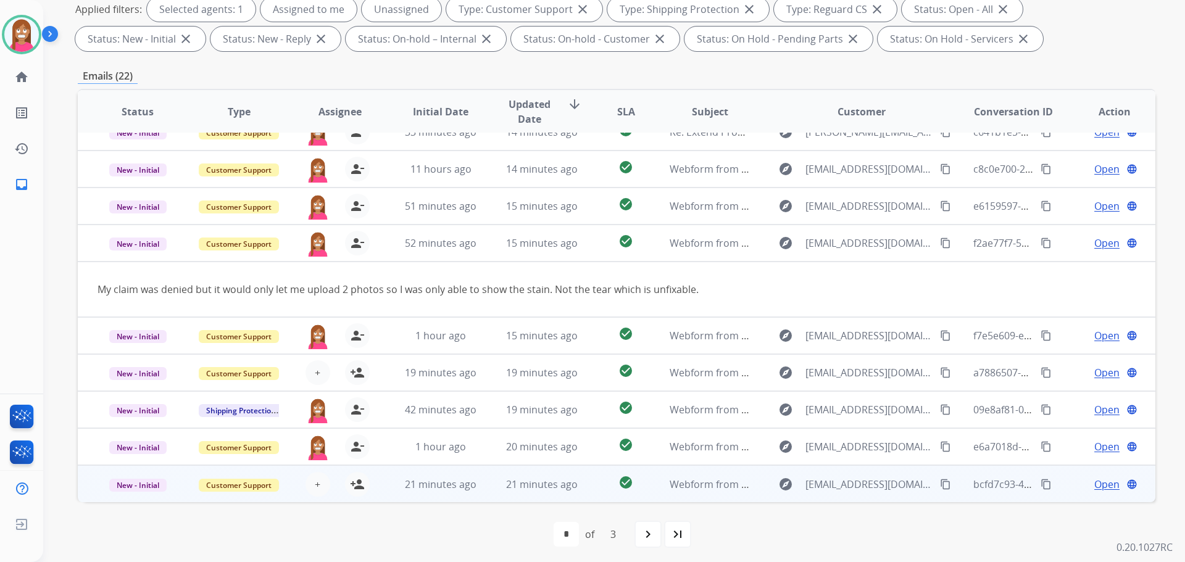
scroll to position [199, 0]
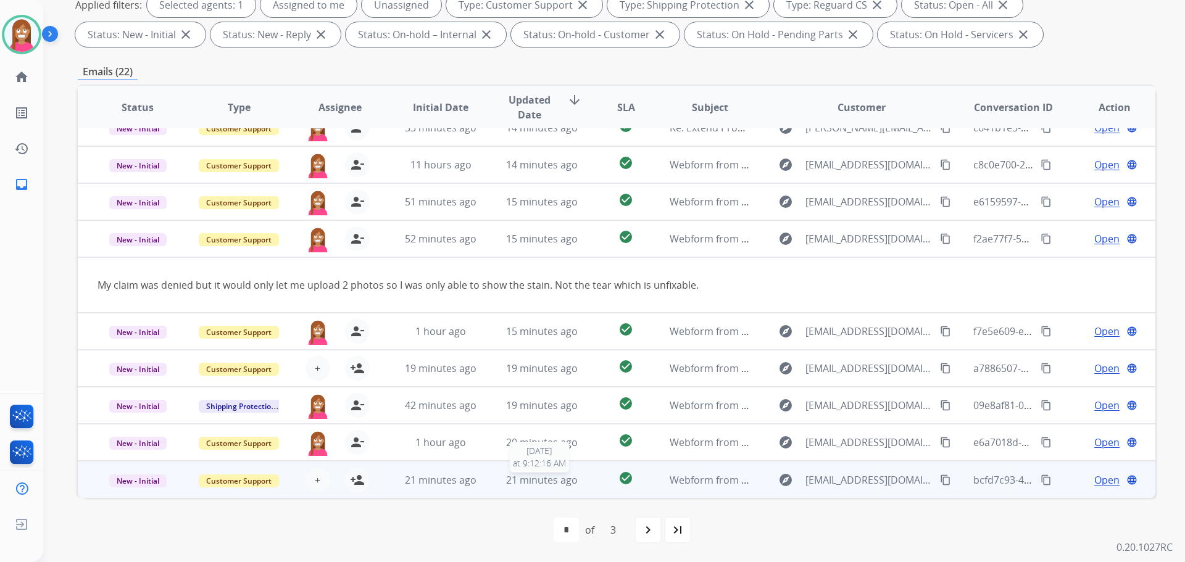
click at [504, 486] on div "21 minutes ago" at bounding box center [542, 480] width 81 height 15
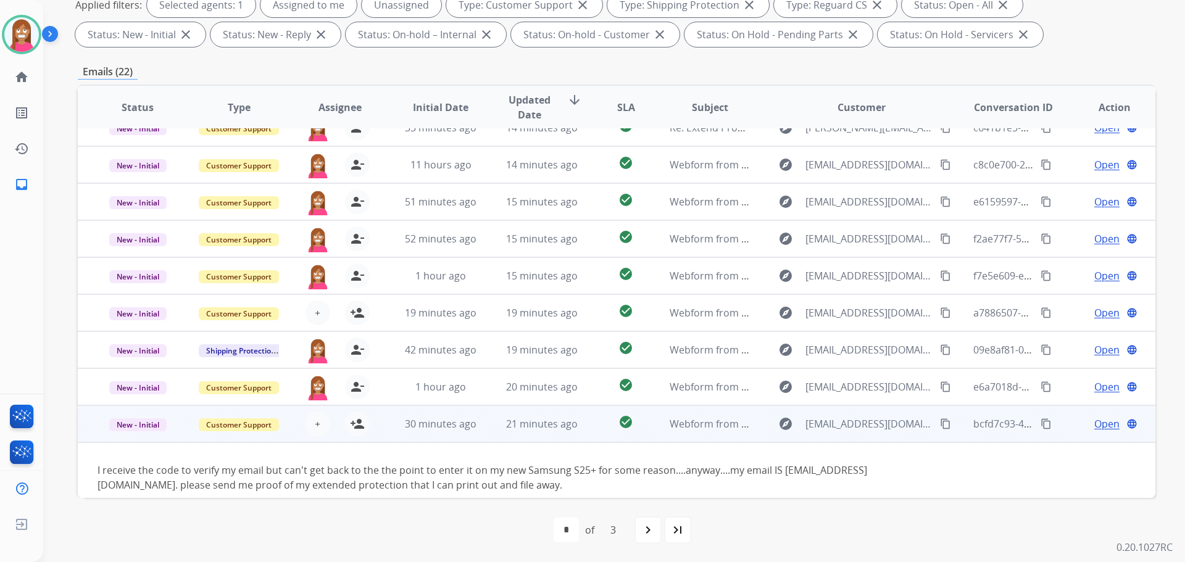
scroll to position [71, 0]
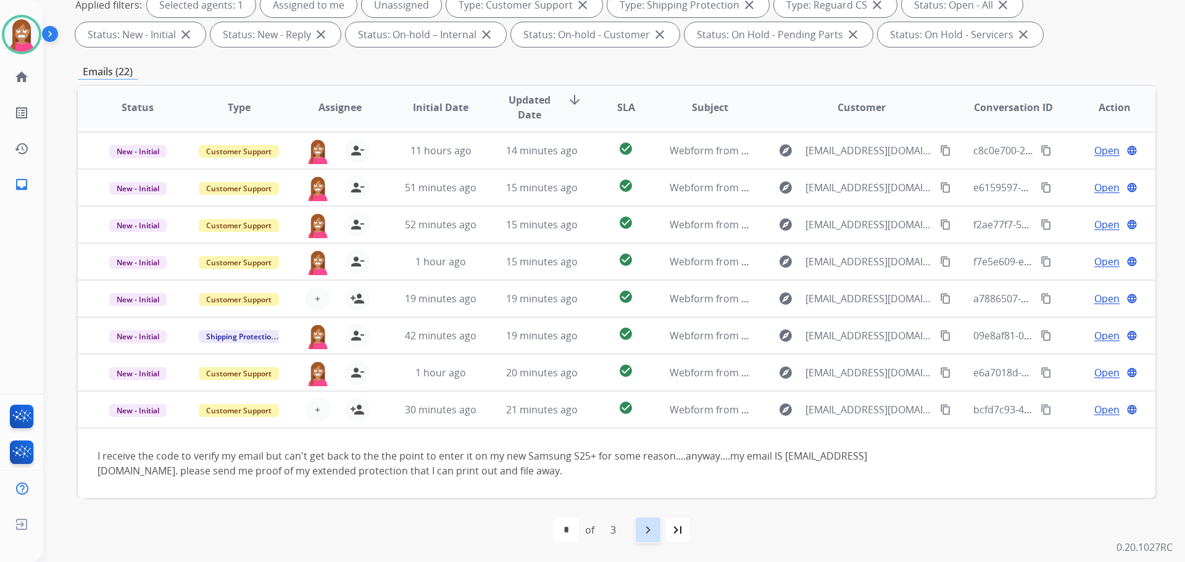
click at [647, 534] on mat-icon "navigate_next" at bounding box center [648, 530] width 15 height 15
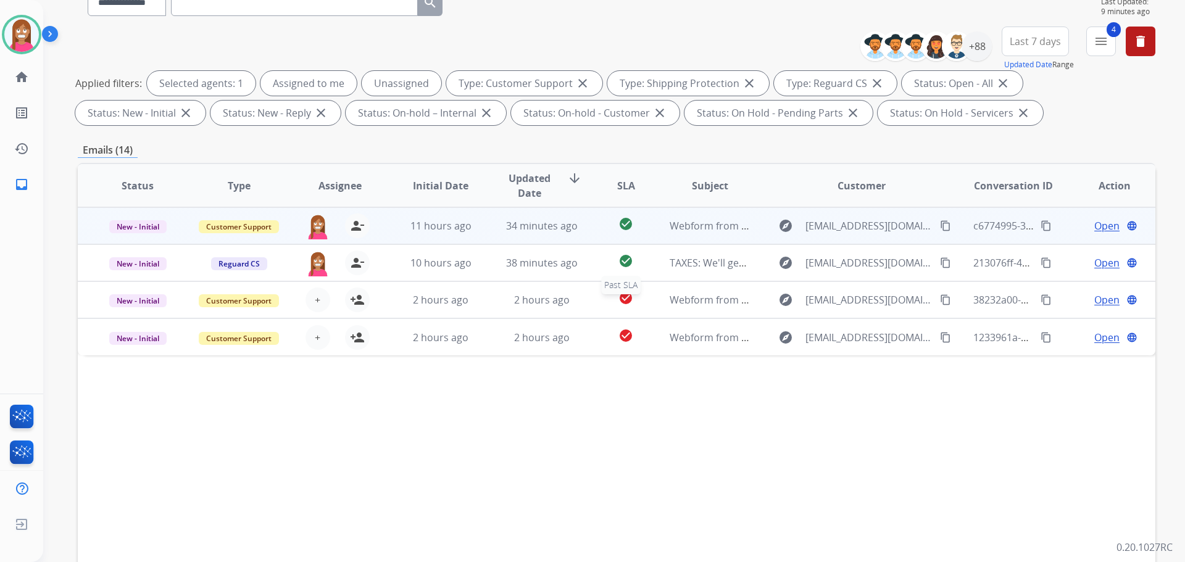
scroll to position [0, 0]
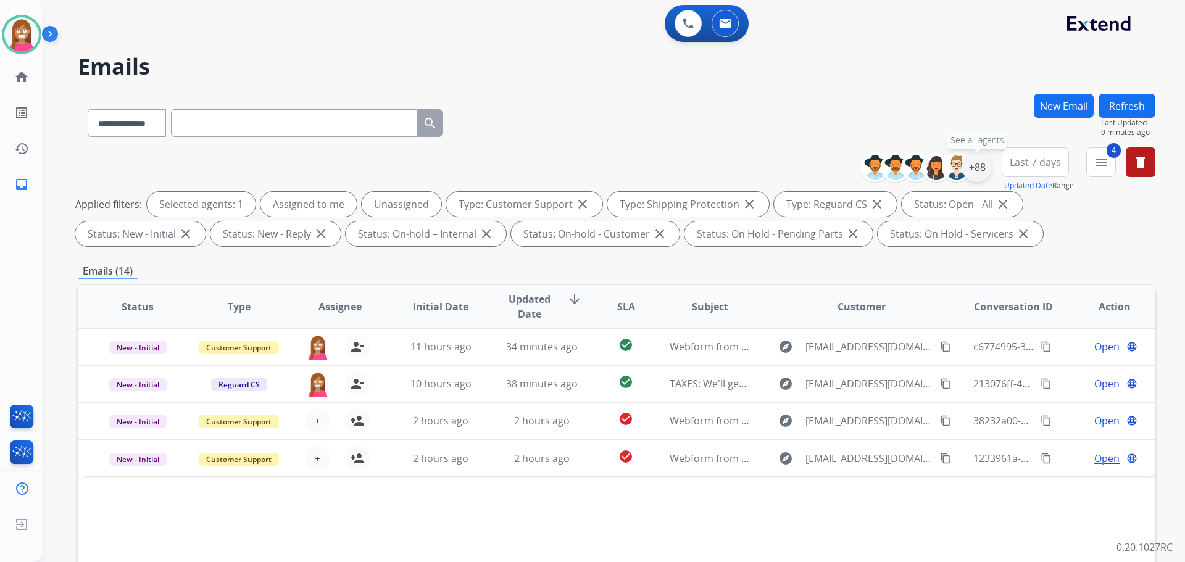
click at [976, 169] on div "+88" at bounding box center [977, 167] width 30 height 30
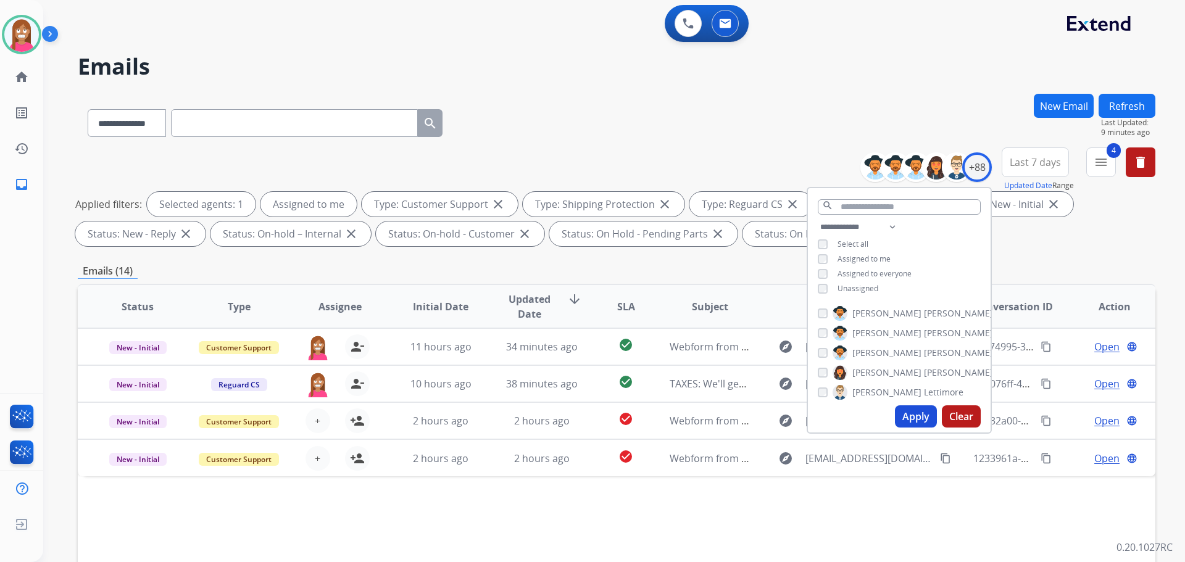
click at [908, 411] on button "Apply" at bounding box center [916, 416] width 42 height 22
select select "*"
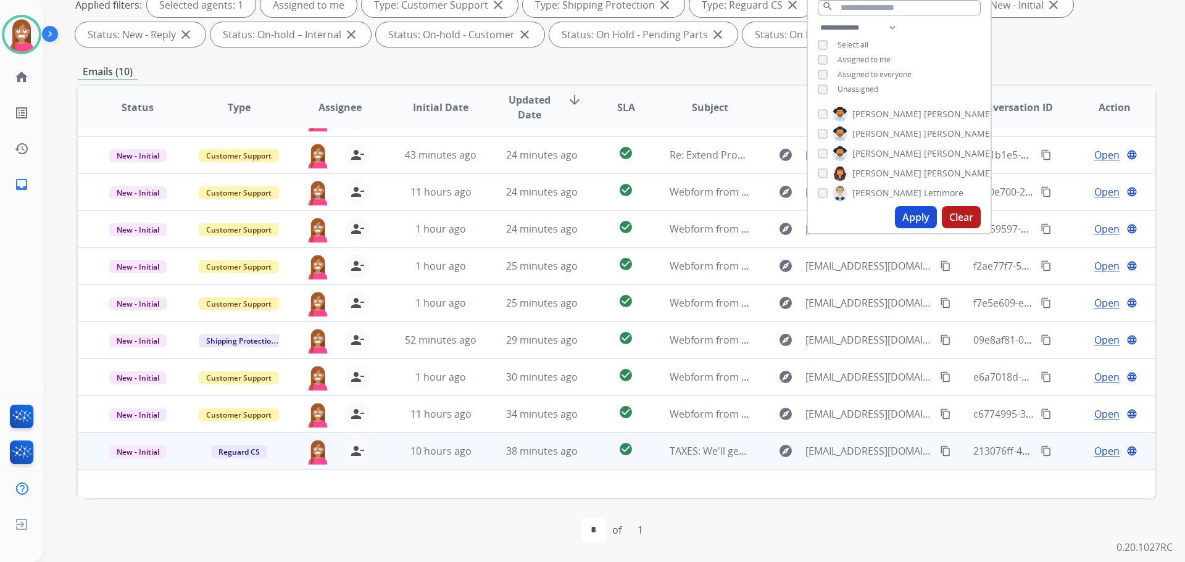
scroll to position [41, 0]
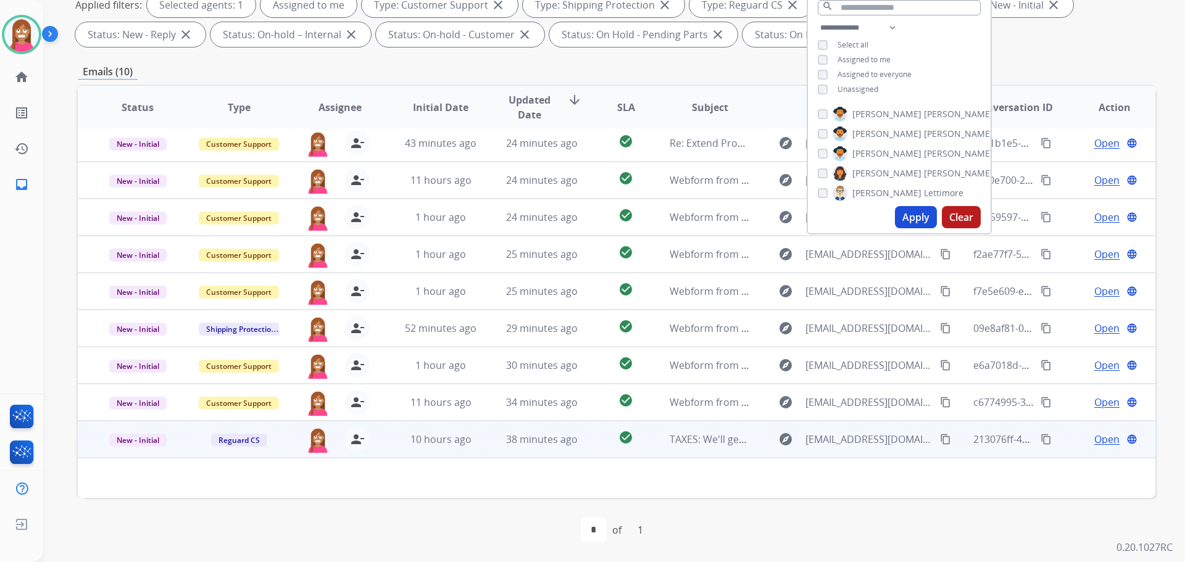
click at [473, 480] on td at bounding box center [516, 478] width 876 height 40
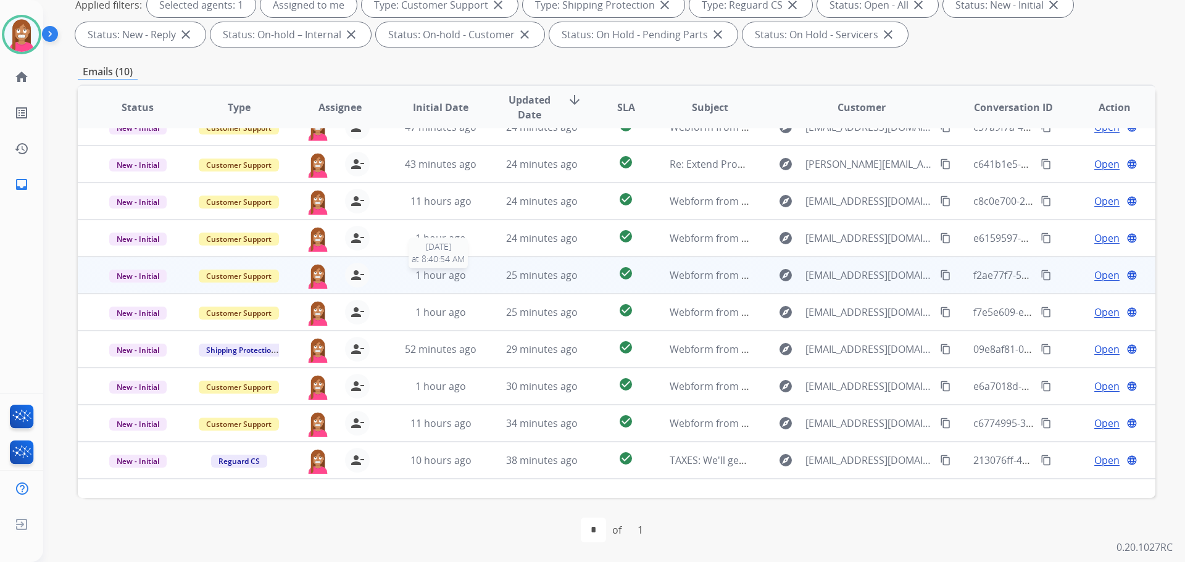
scroll to position [0, 0]
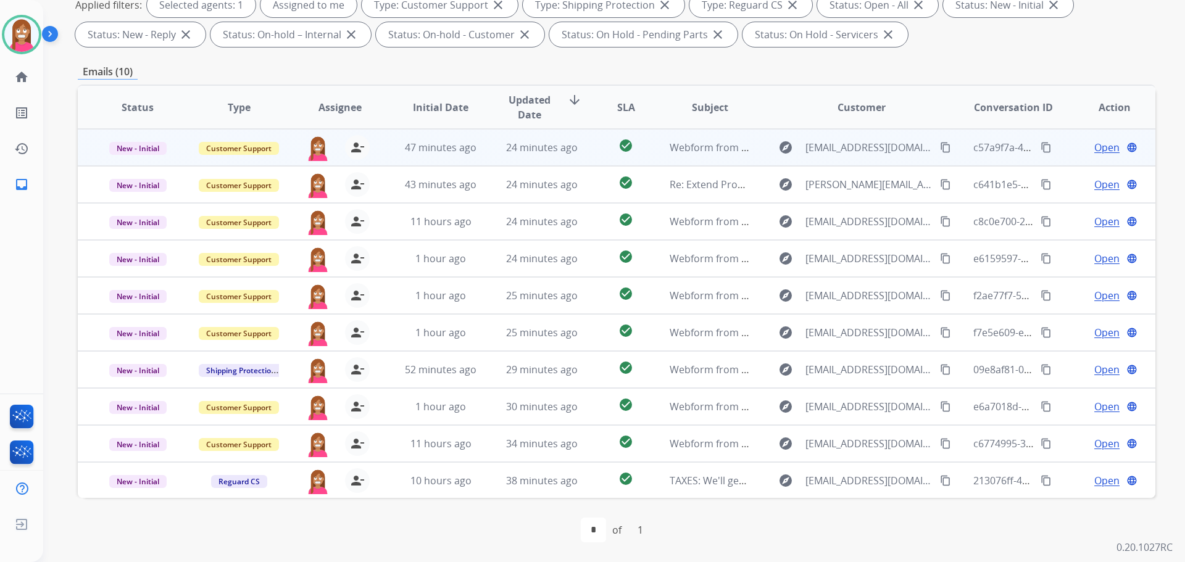
click at [484, 155] on td "24 minutes ago" at bounding box center [532, 147] width 101 height 37
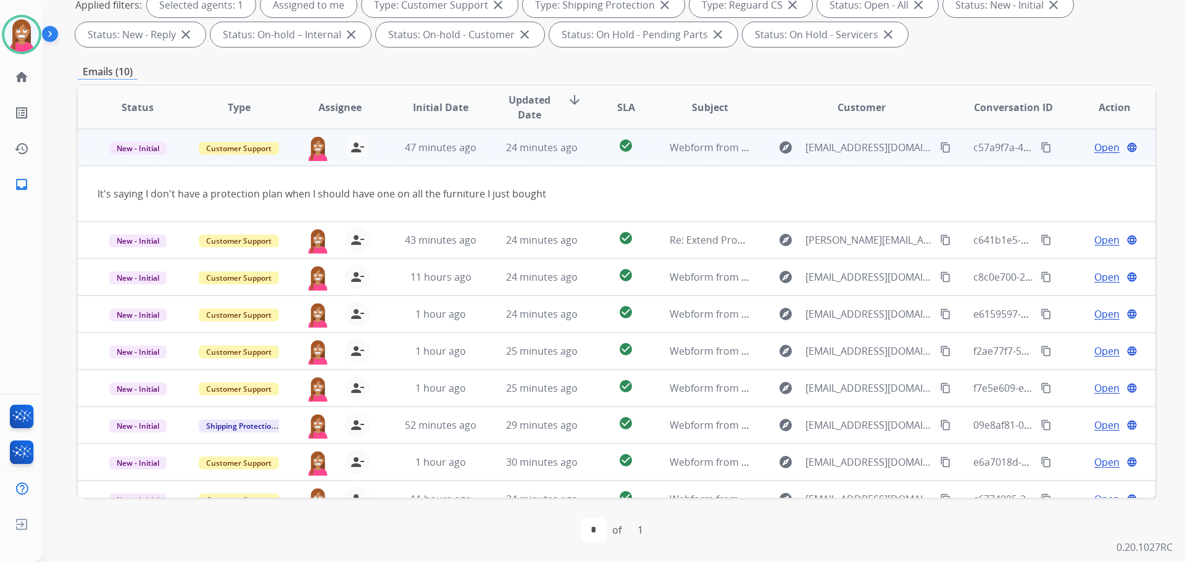
click at [940, 149] on mat-icon "content_copy" at bounding box center [945, 147] width 11 height 11
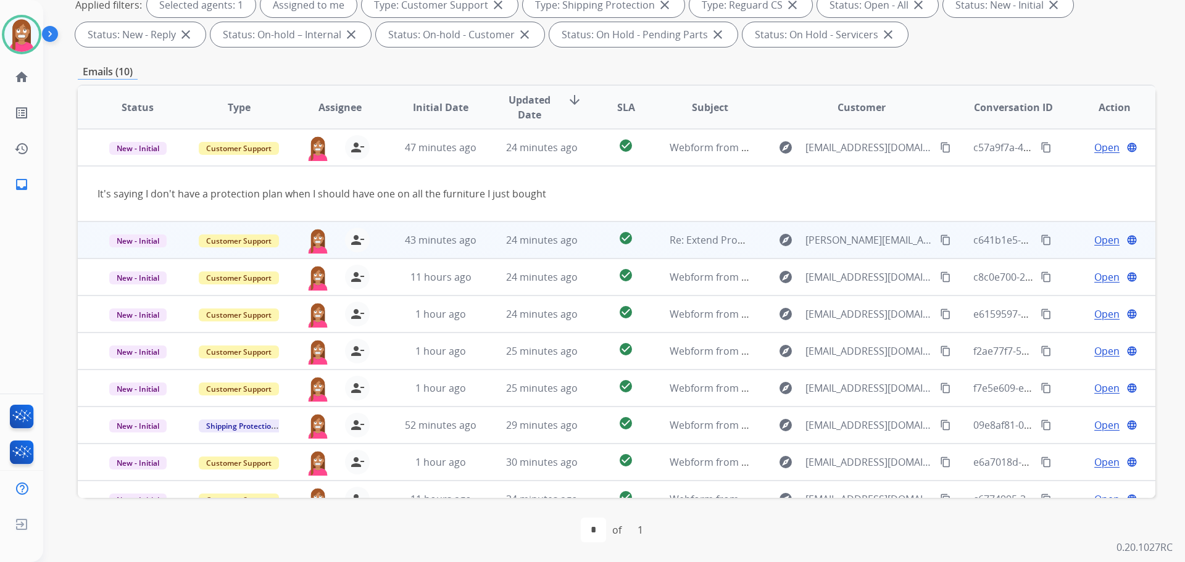
click at [490, 249] on td "24 minutes ago" at bounding box center [532, 240] width 101 height 37
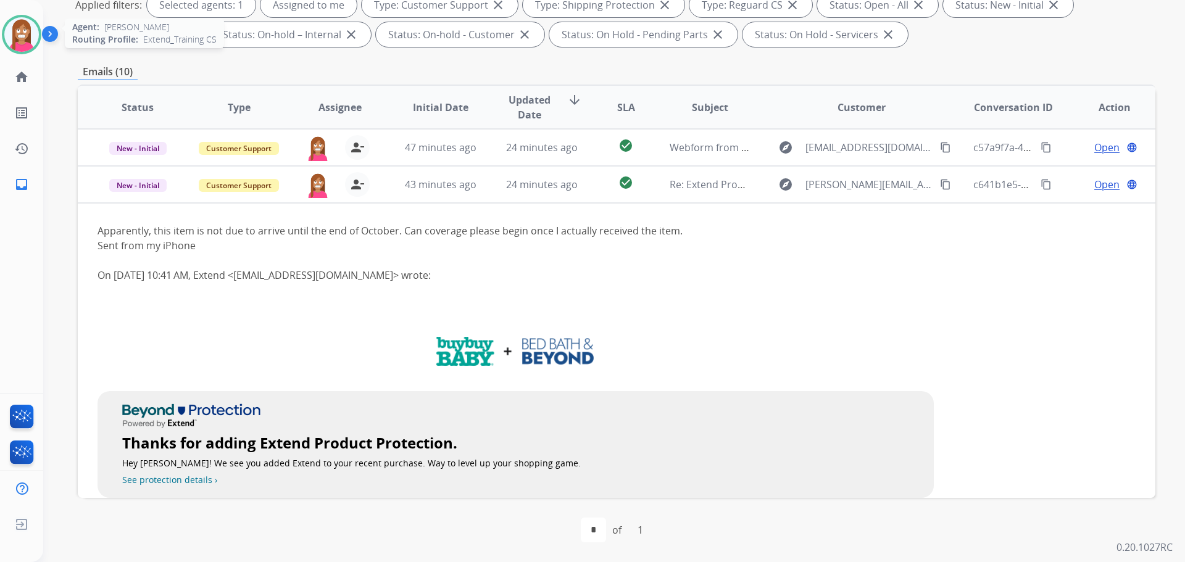
click at [10, 40] on img at bounding box center [21, 34] width 35 height 35
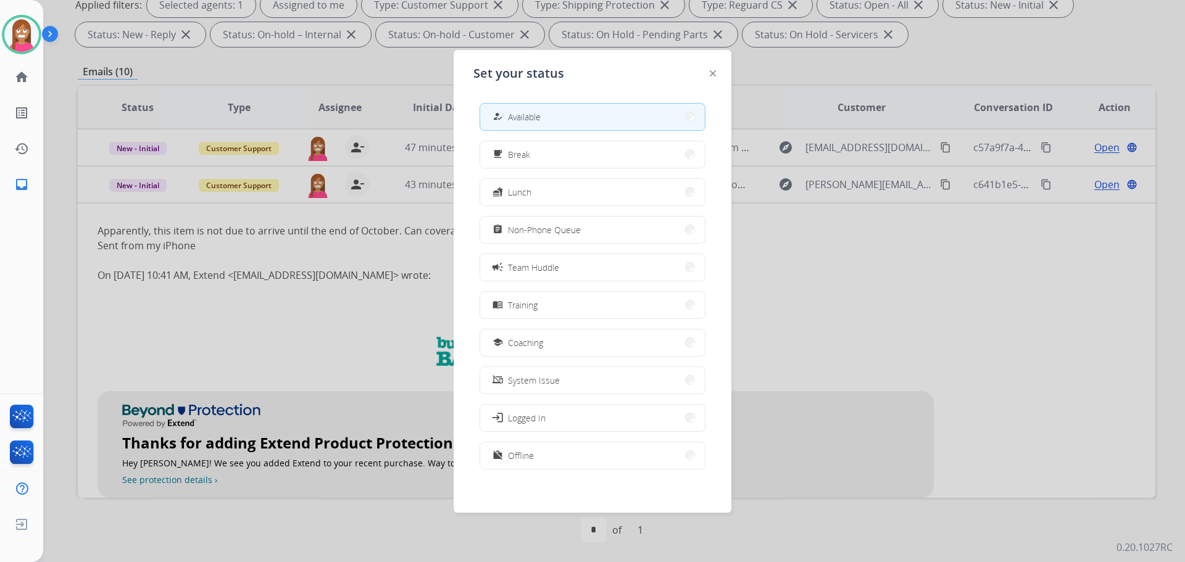
click at [515, 358] on div "how_to_reg Available free_breakfast Break fastfood Lunch assignment Non-Phone Q…" at bounding box center [592, 287] width 238 height 389
click at [513, 341] on span "Coaching" at bounding box center [525, 342] width 35 height 13
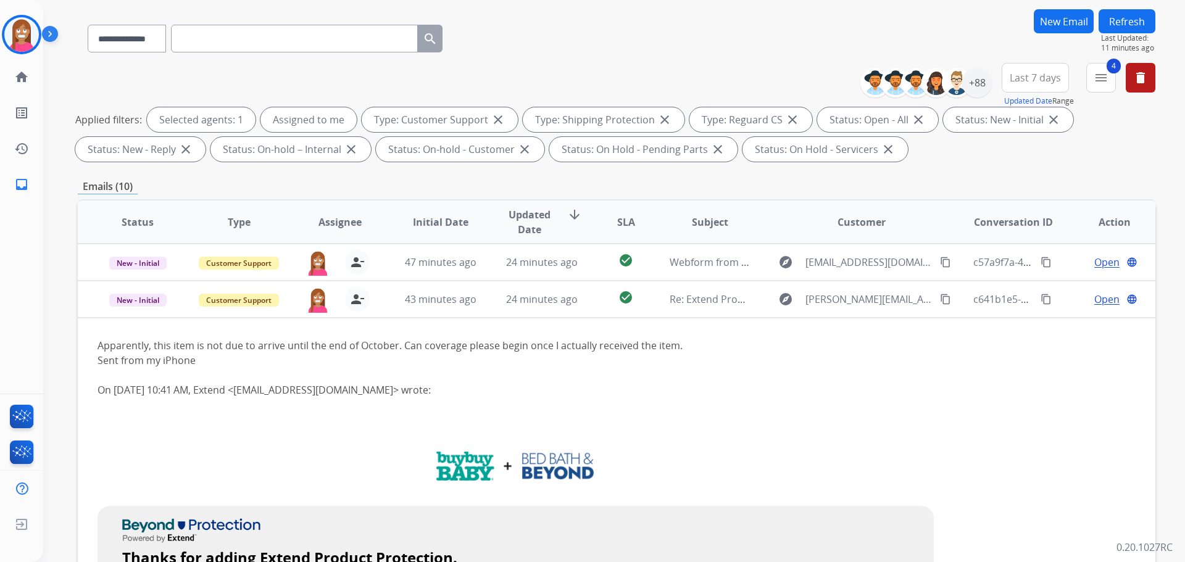
scroll to position [76, 0]
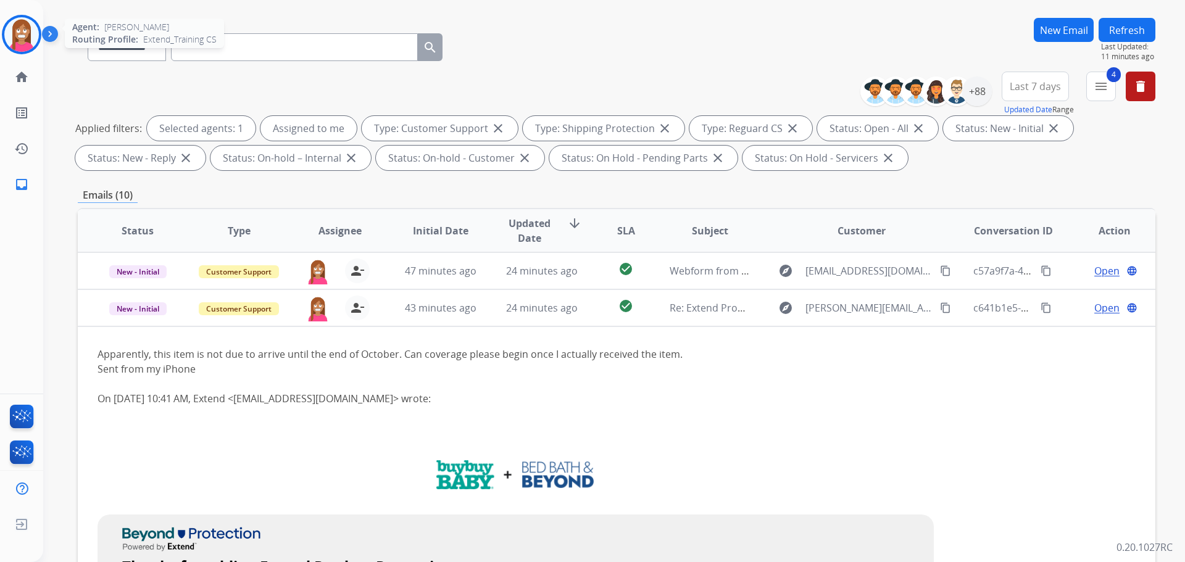
click at [12, 33] on img at bounding box center [21, 34] width 35 height 35
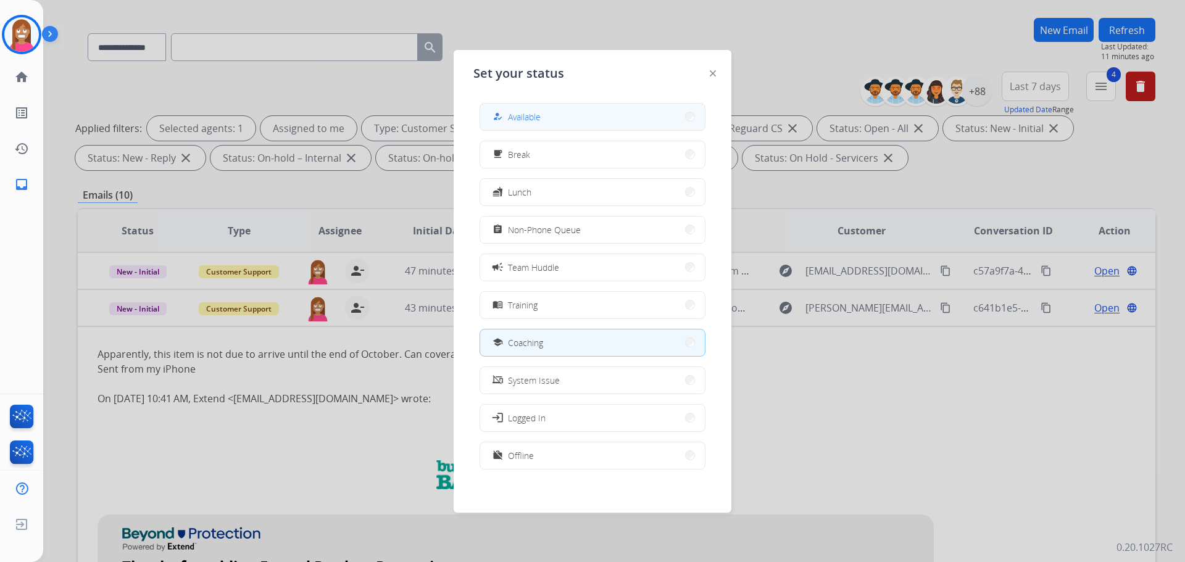
click at [510, 118] on div "how_to_reg Available" at bounding box center [515, 116] width 51 height 15
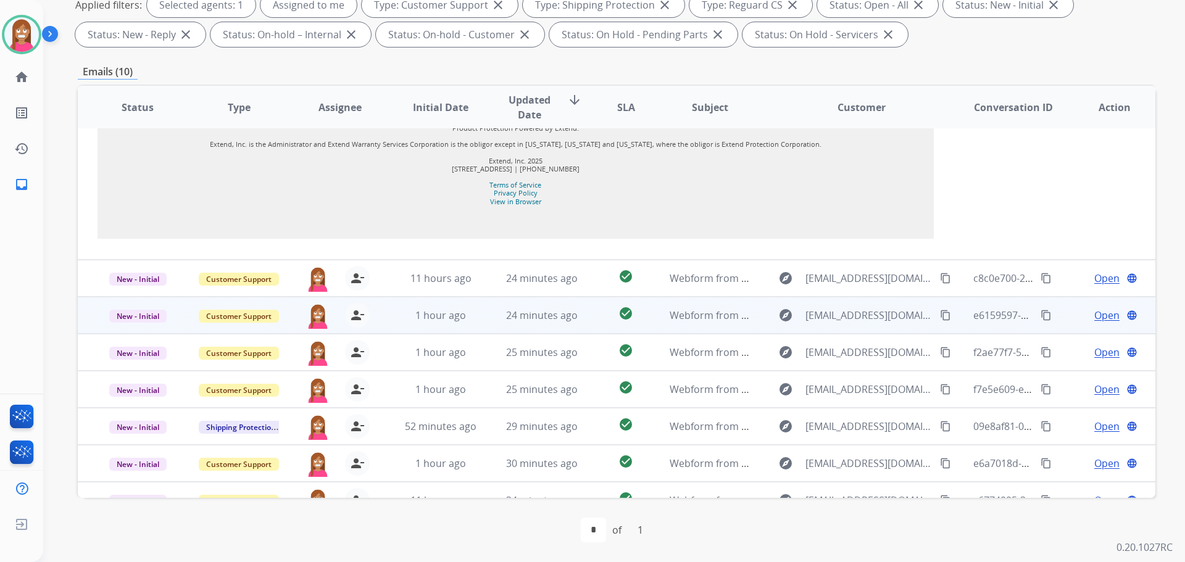
scroll to position [2094, 0]
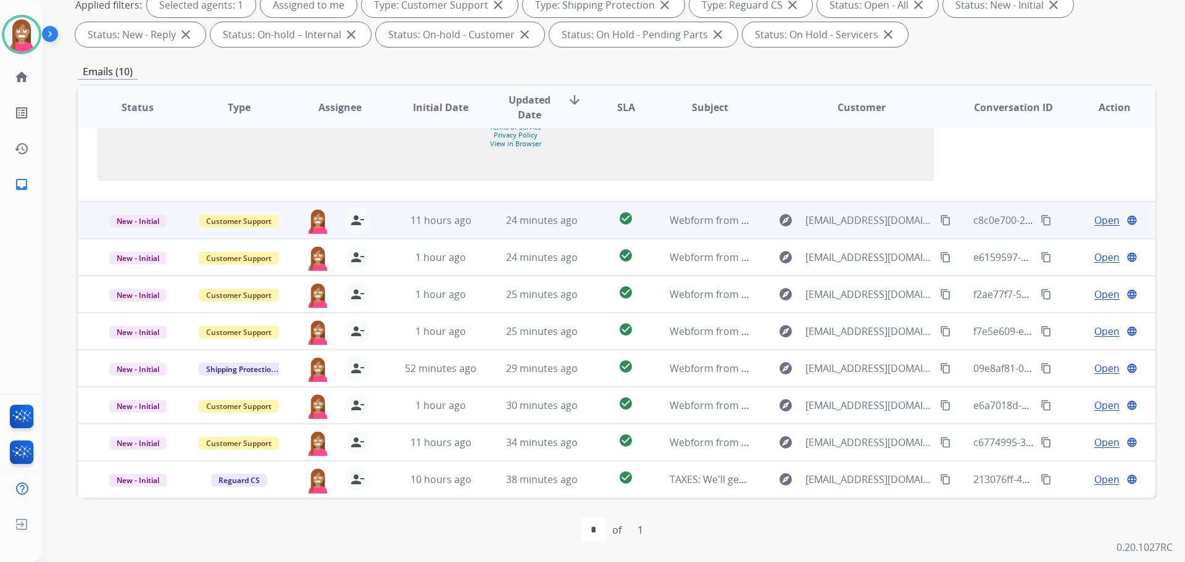
click at [482, 228] on td "24 minutes ago" at bounding box center [532, 220] width 101 height 37
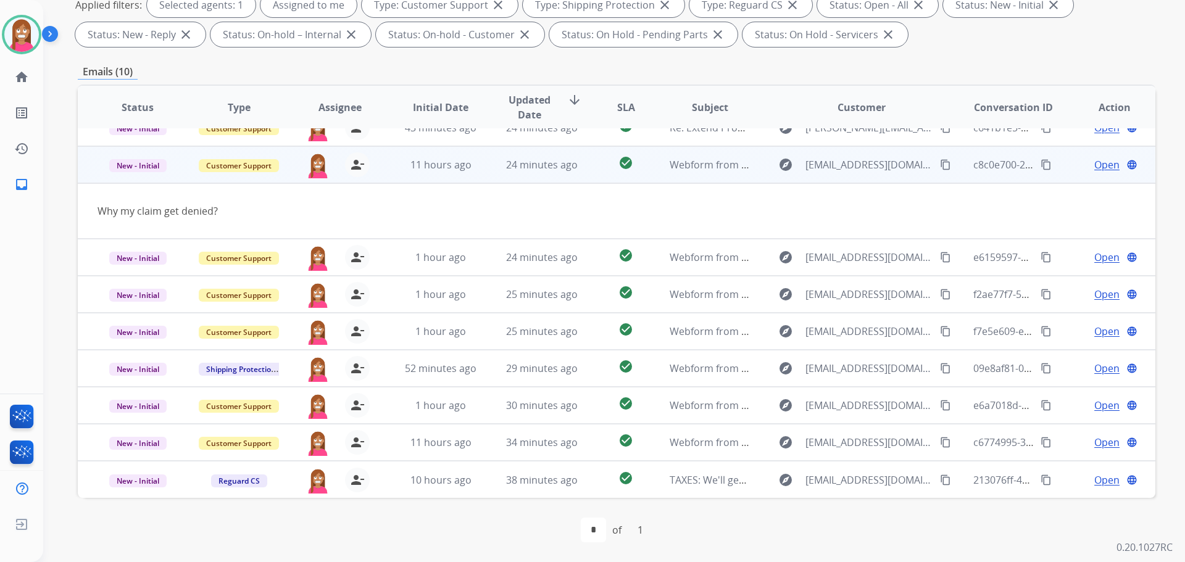
scroll to position [57, 0]
click at [940, 167] on mat-icon "content_copy" at bounding box center [945, 164] width 11 height 11
click at [1097, 164] on span "Open" at bounding box center [1106, 164] width 25 height 15
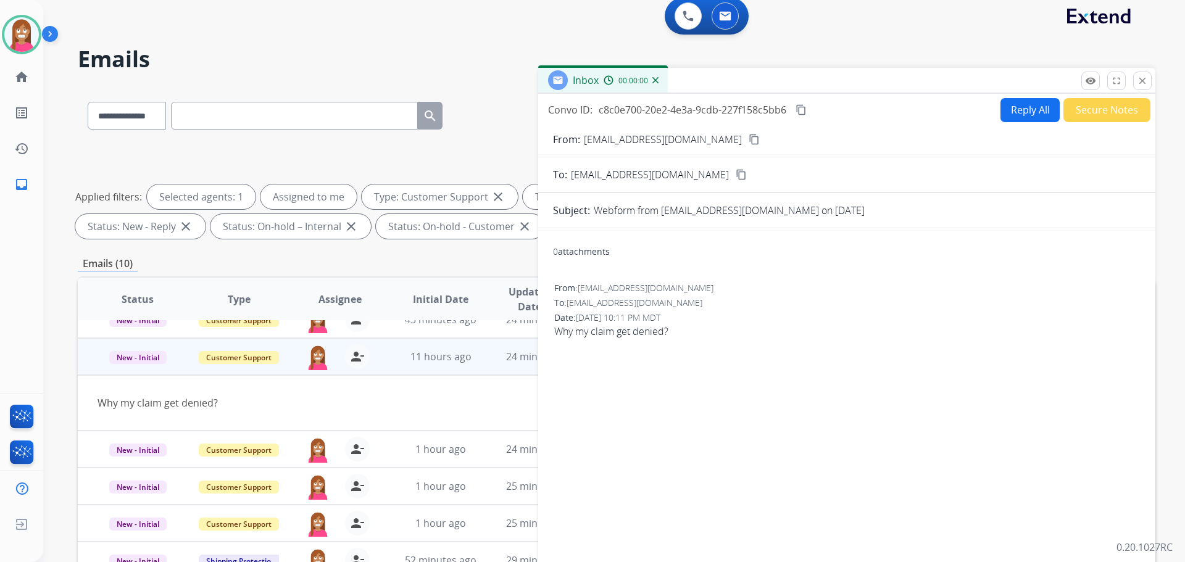
scroll to position [0, 0]
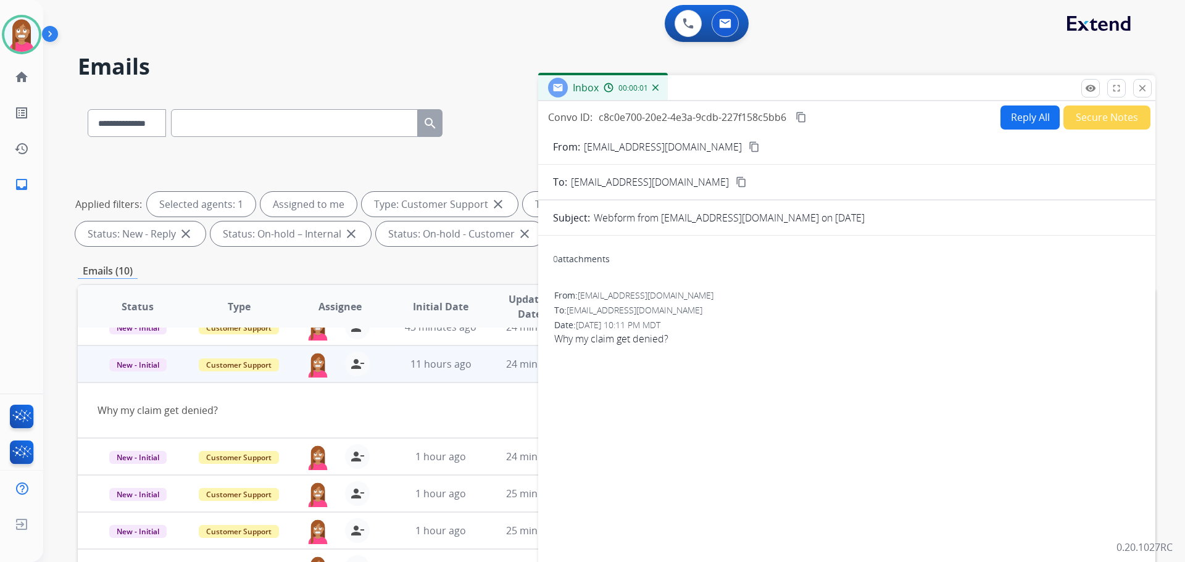
click at [1007, 127] on button "Reply All" at bounding box center [1029, 118] width 59 height 24
select select "**********"
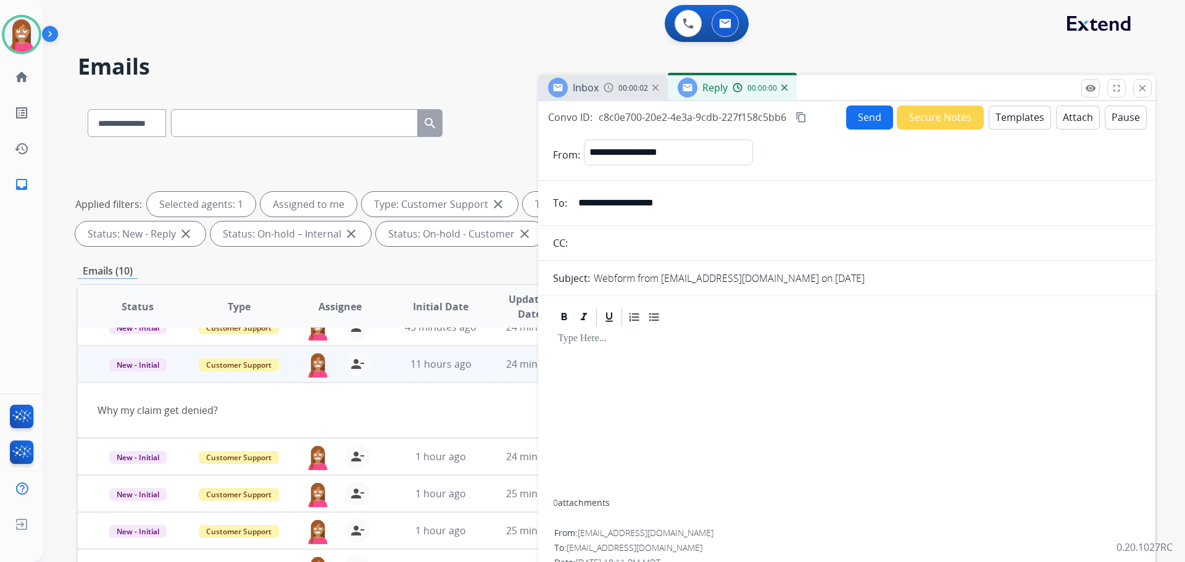
click at [1008, 120] on button "Templates" at bounding box center [1020, 118] width 62 height 24
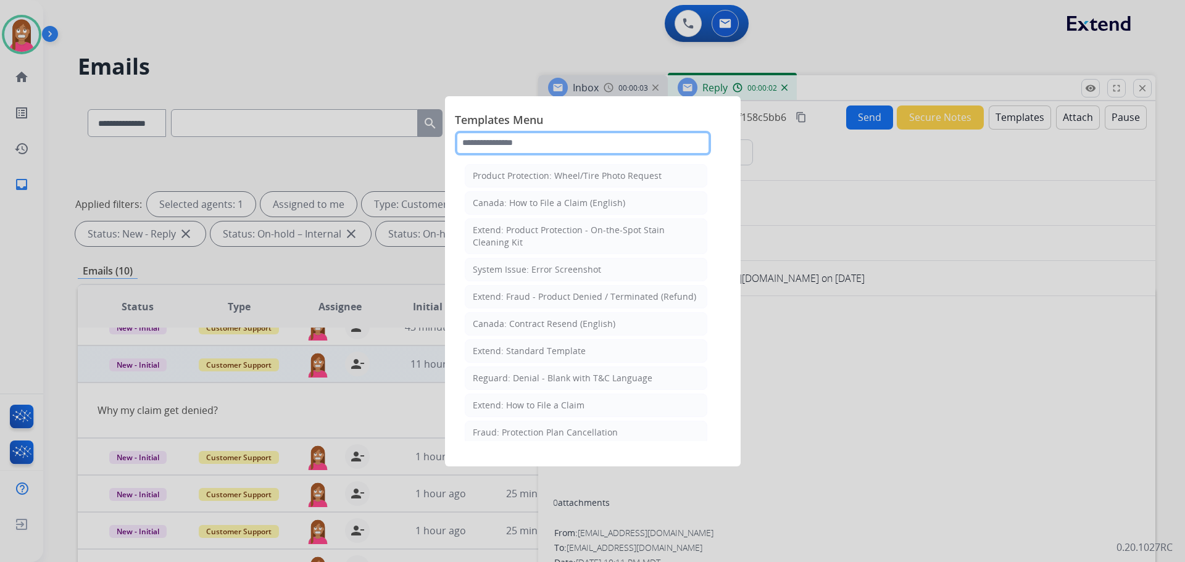
click at [523, 147] on input "text" at bounding box center [583, 143] width 256 height 25
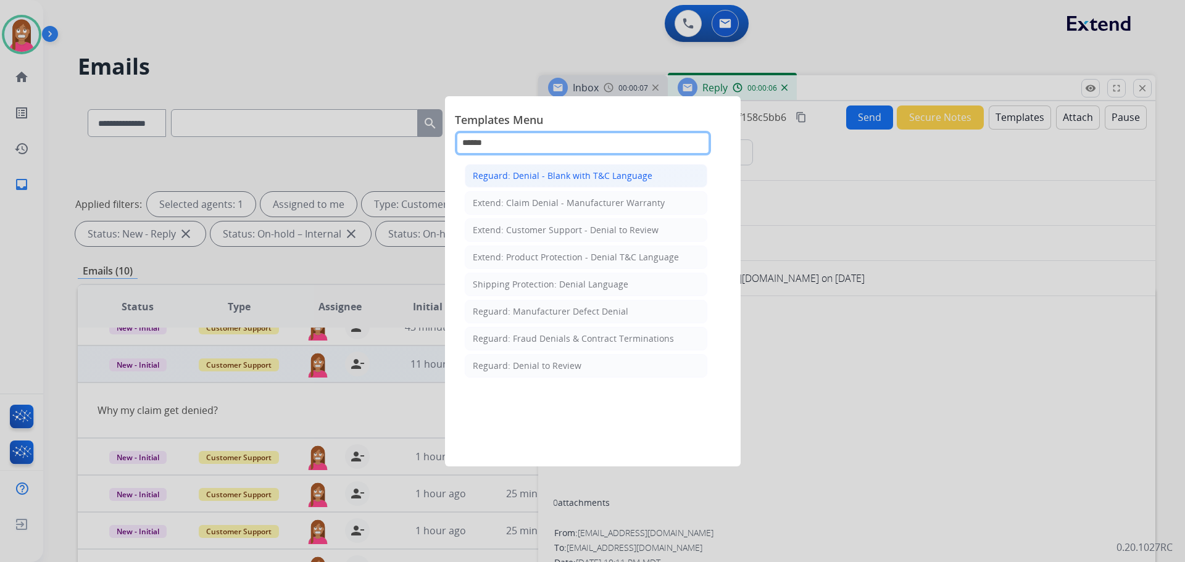
type input "******"
click at [522, 175] on div "Reguard: Denial - Blank with T&C Language" at bounding box center [563, 176] width 180 height 12
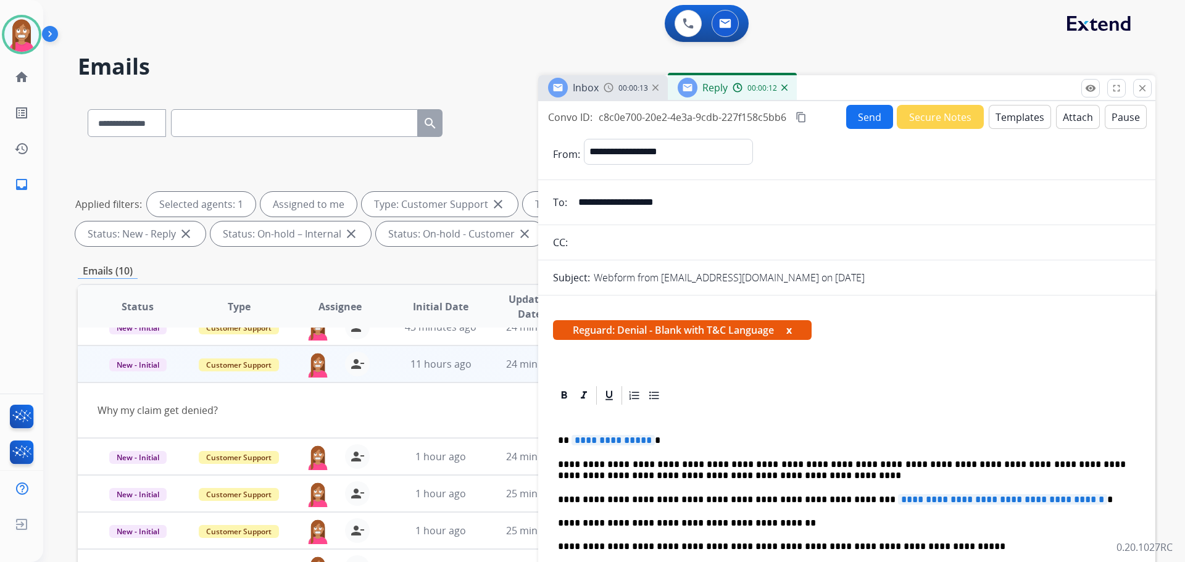
click at [600, 442] on span "**********" at bounding box center [612, 440] width 83 height 10
click at [898, 499] on span "**********" at bounding box center [1002, 499] width 209 height 10
click at [851, 124] on button "Send" at bounding box center [869, 117] width 47 height 24
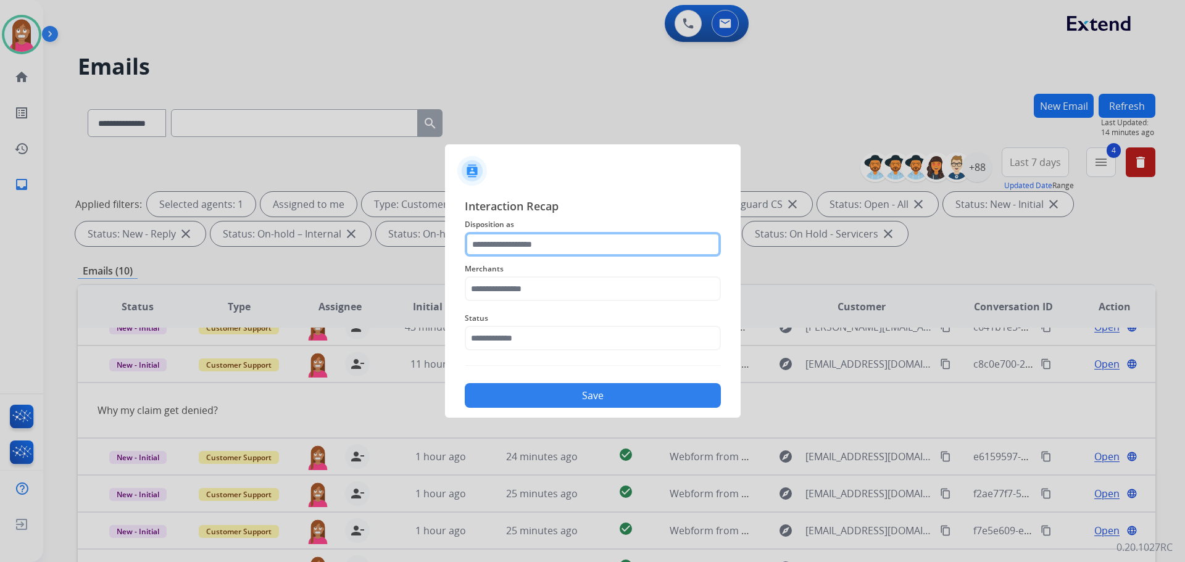
click at [500, 246] on input "text" at bounding box center [593, 244] width 256 height 25
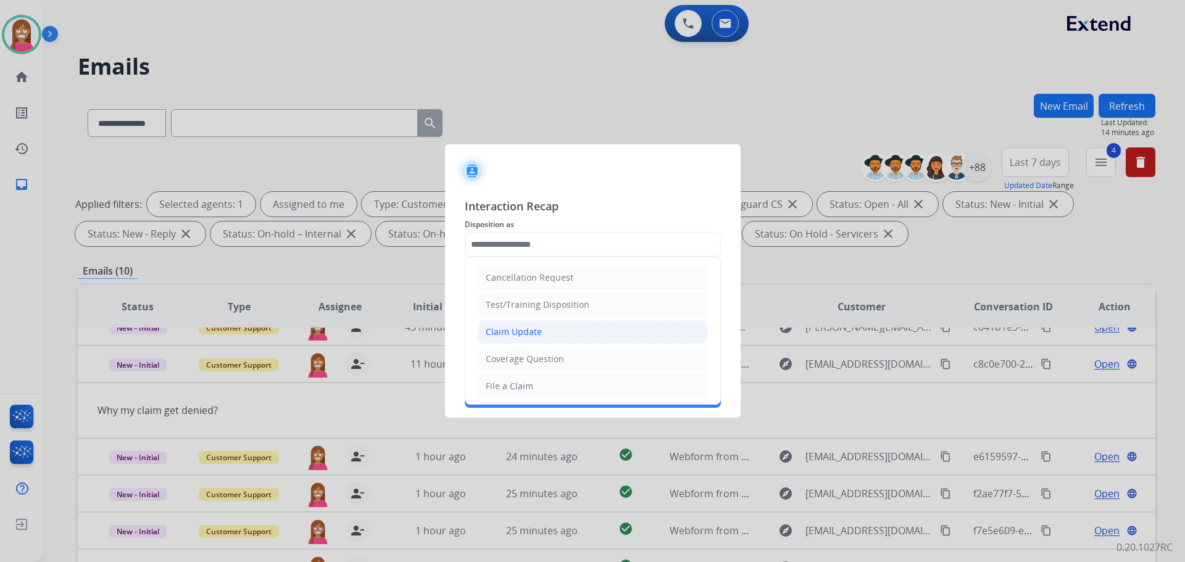
click at [491, 331] on div "Claim Update" at bounding box center [514, 332] width 56 height 12
type input "**********"
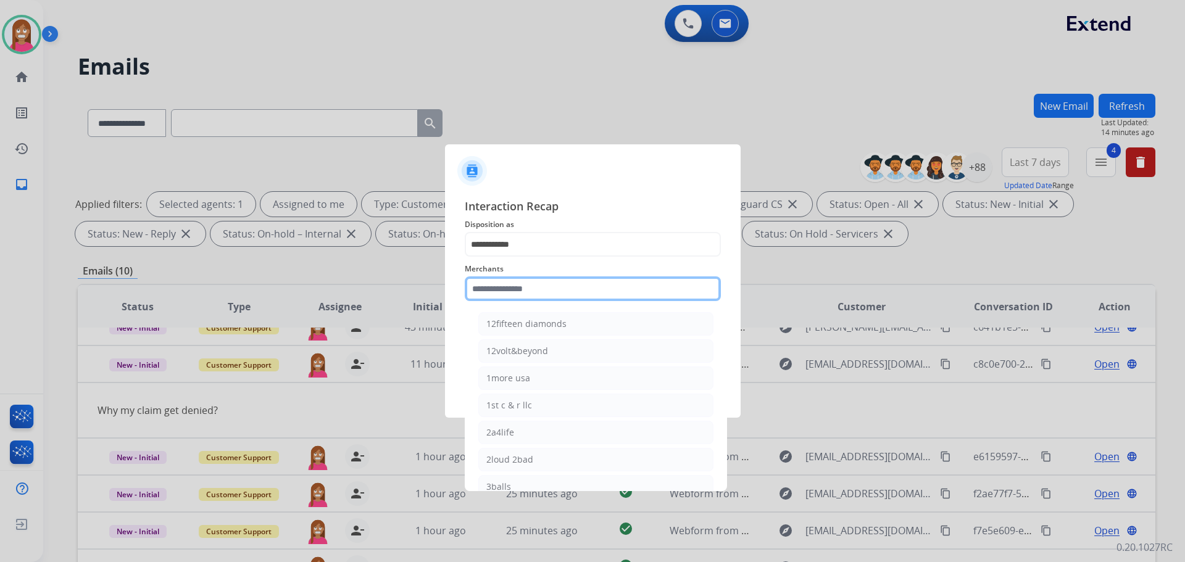
click at [482, 291] on input "text" at bounding box center [593, 288] width 256 height 25
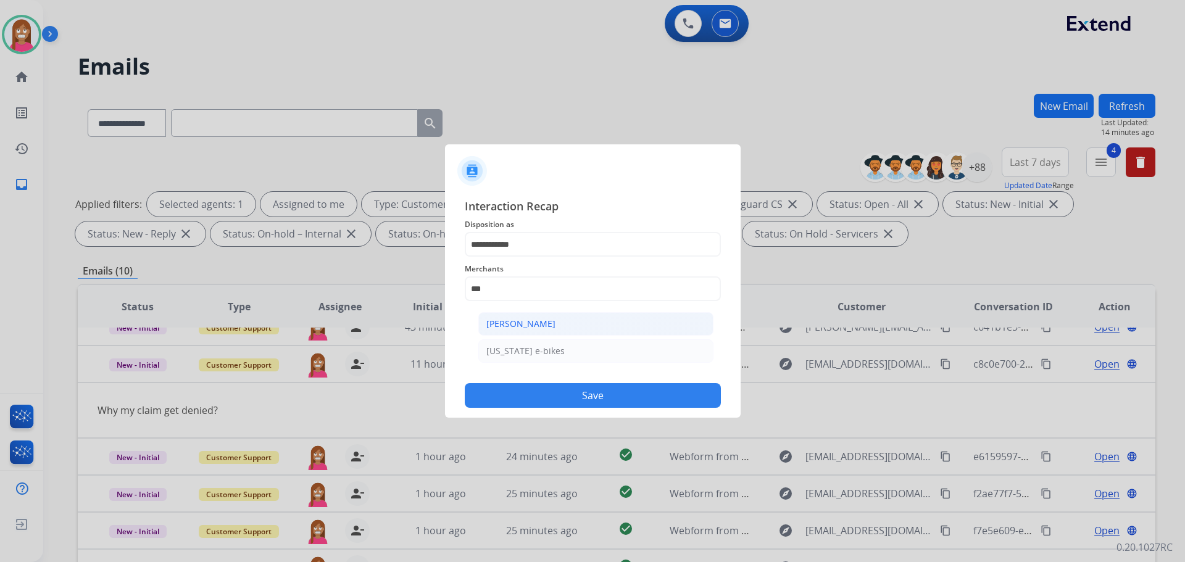
click at [507, 325] on div "[PERSON_NAME]" at bounding box center [520, 324] width 69 height 12
type input "**********"
click at [508, 339] on input "text" at bounding box center [593, 338] width 256 height 25
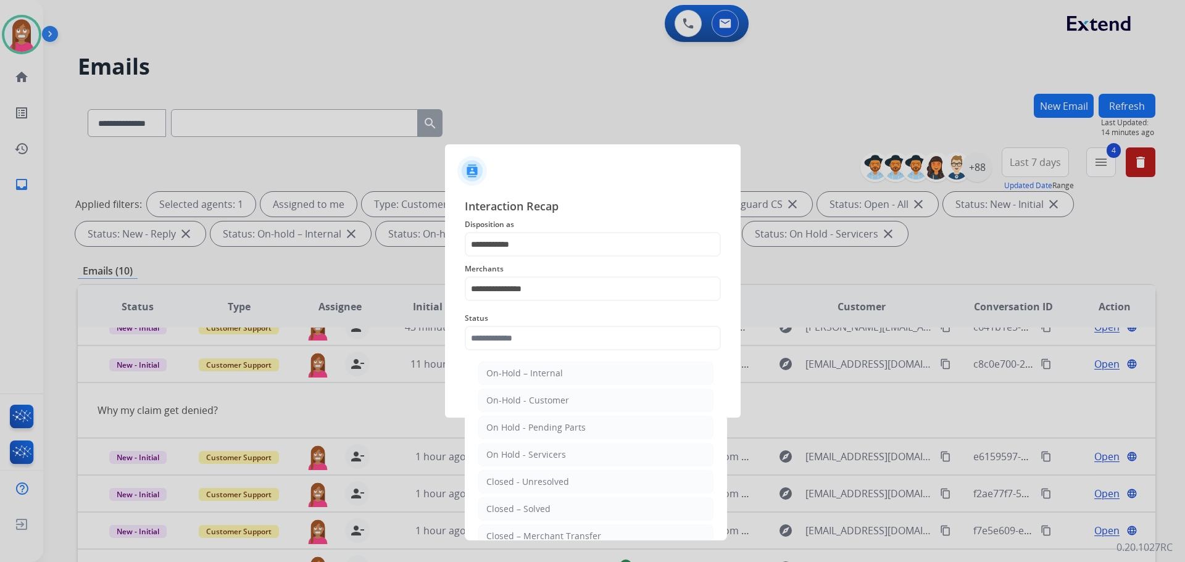
click at [534, 496] on ul "On-Hold – Internal On-Hold - Customer On Hold - Pending Parts On Hold - Service…" at bounding box center [596, 484] width 243 height 259
drag, startPoint x: 533, startPoint y: 502, endPoint x: 536, endPoint y: 496, distance: 6.4
click at [535, 497] on li "Closed – Solved" at bounding box center [595, 508] width 235 height 23
type input "**********"
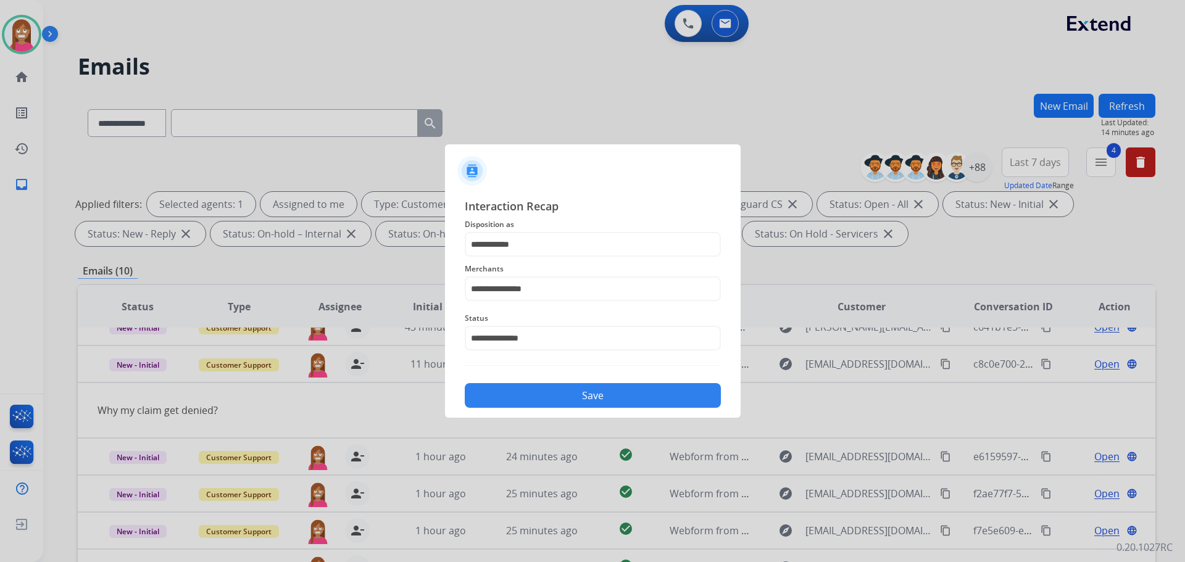
click at [537, 395] on button "Save" at bounding box center [593, 395] width 256 height 25
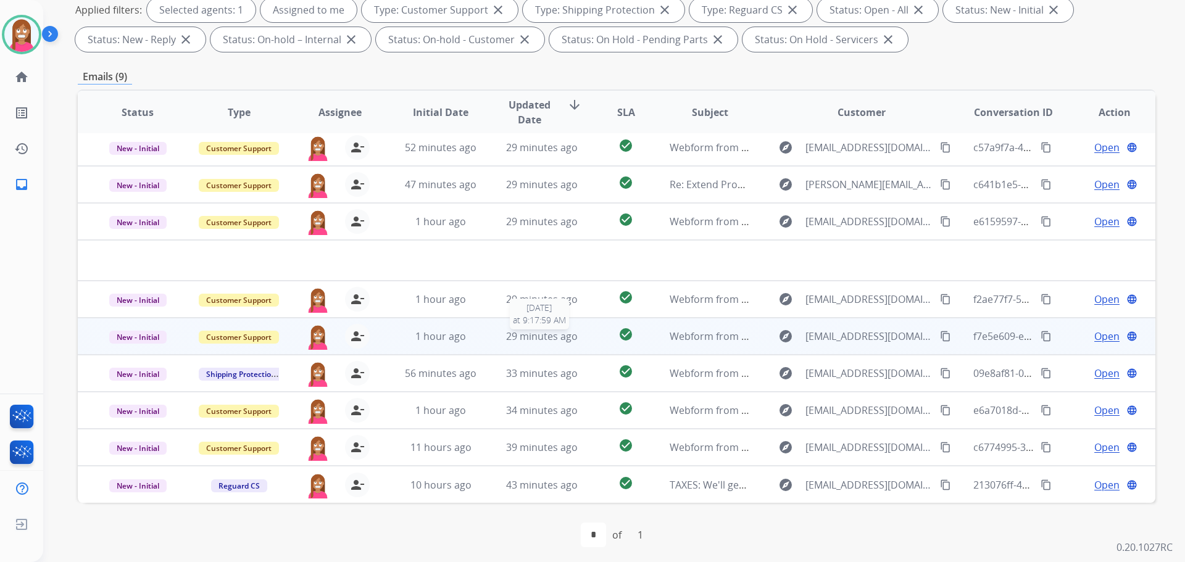
scroll to position [199, 0]
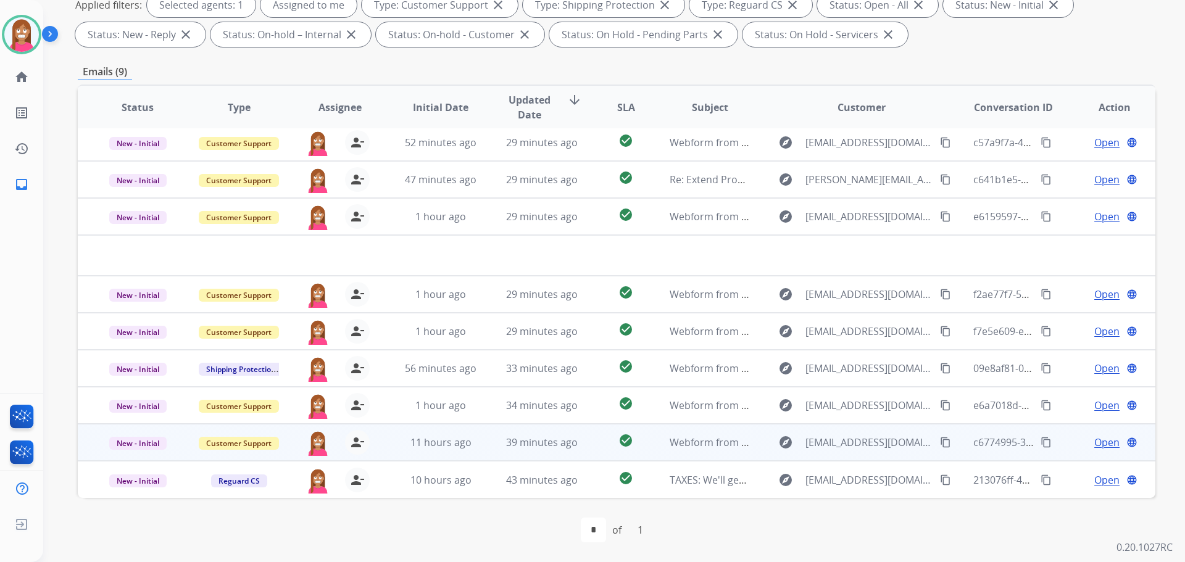
click at [486, 444] on td "39 minutes ago" at bounding box center [532, 442] width 101 height 37
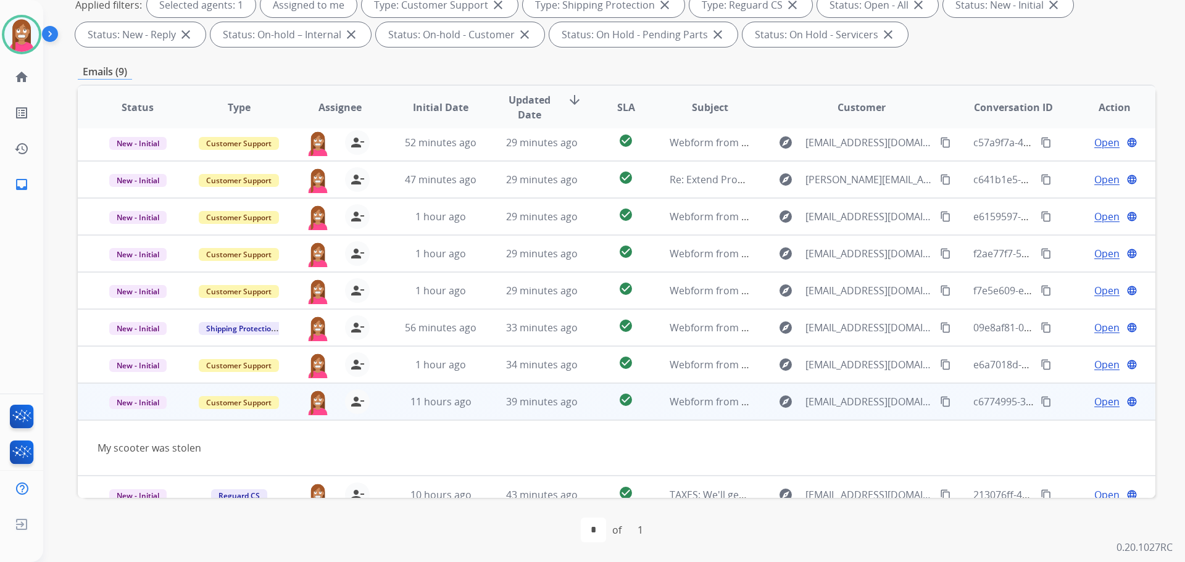
scroll to position [20, 0]
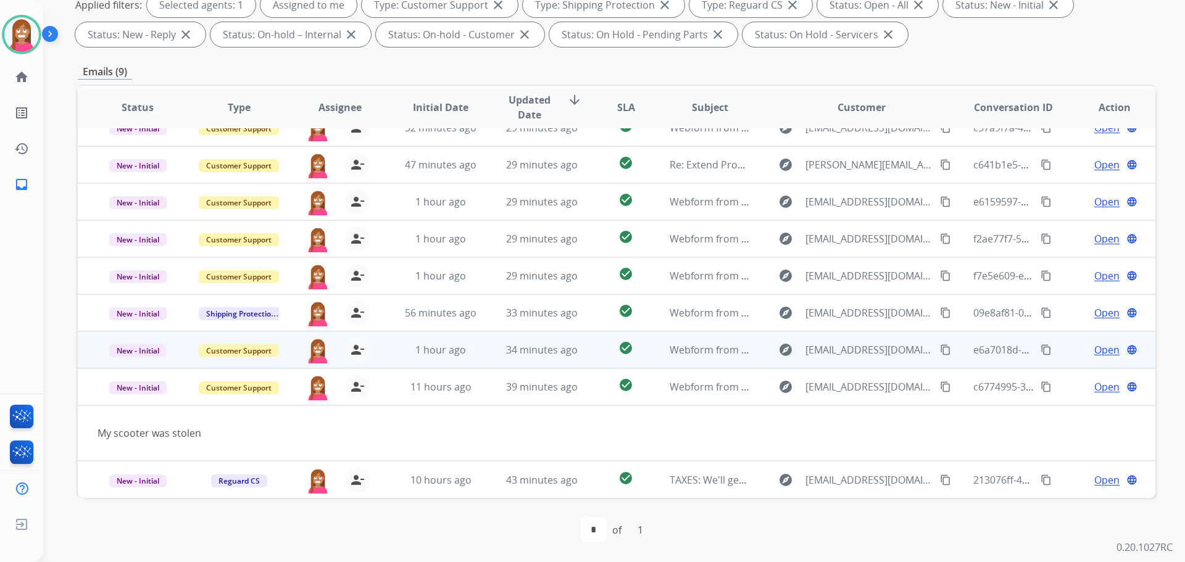
click at [482, 349] on td "34 minutes ago" at bounding box center [532, 349] width 101 height 37
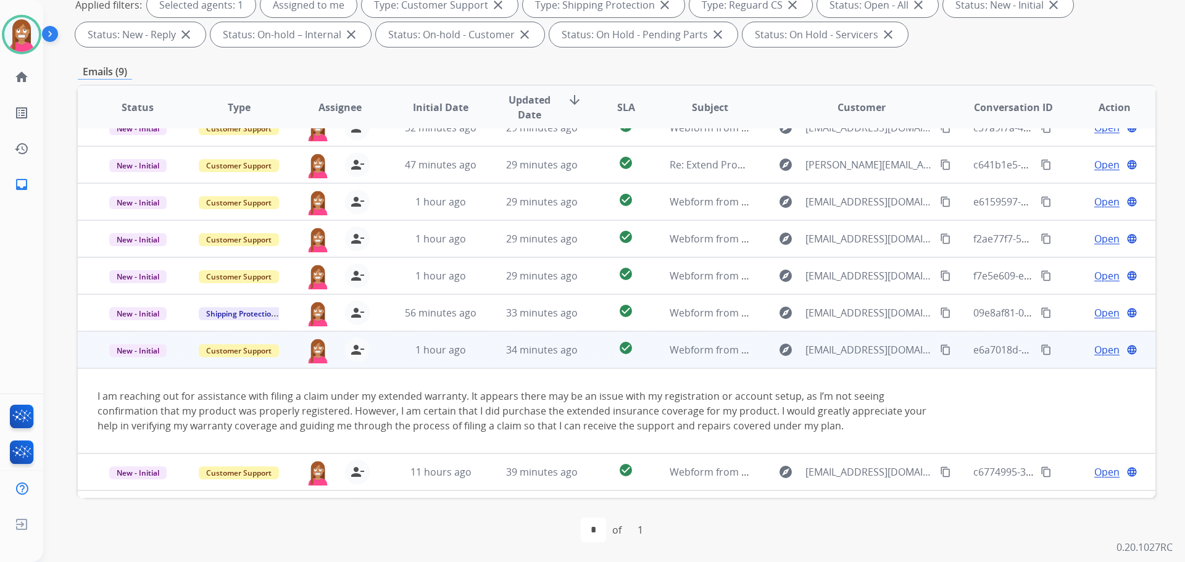
scroll to position [49, 0]
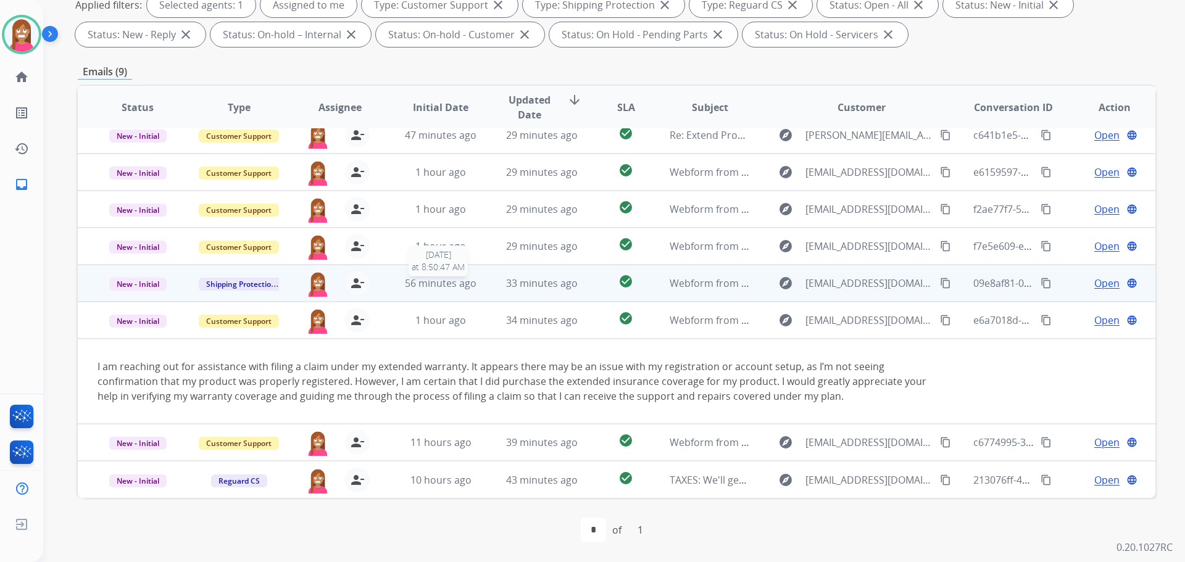
click at [476, 289] on div "56 minutes ago" at bounding box center [441, 283] width 81 height 15
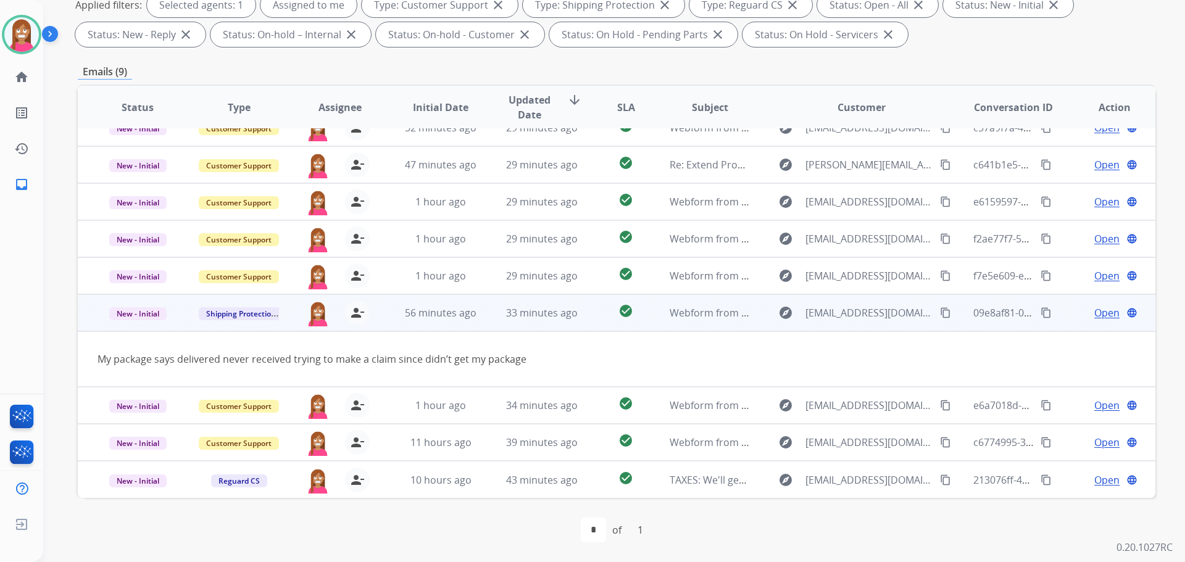
scroll to position [20, 0]
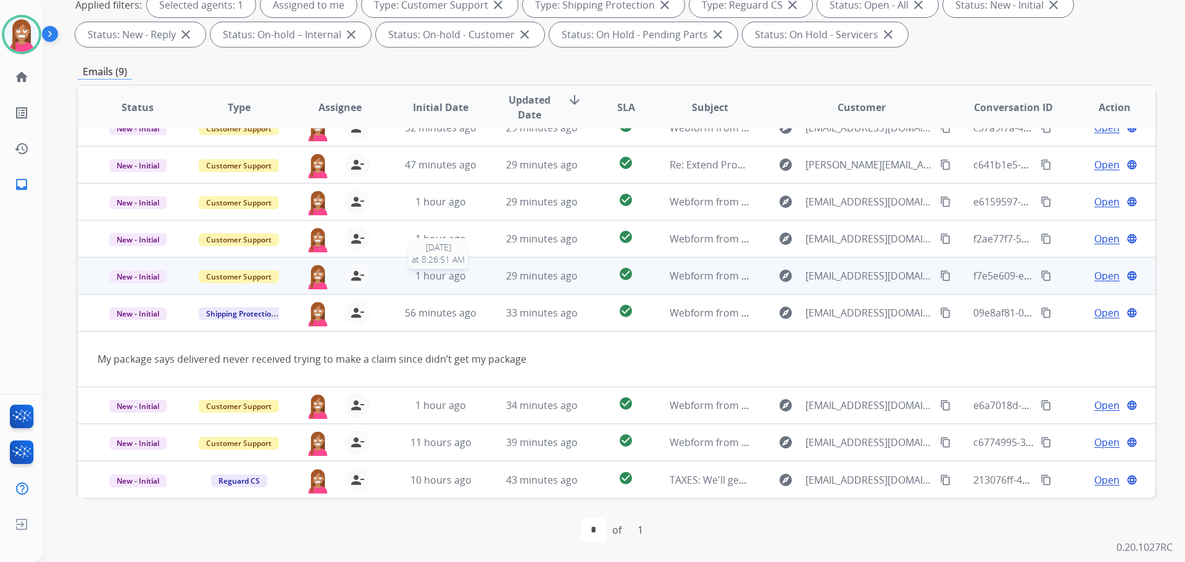
click at [475, 272] on div "1 hour ago" at bounding box center [441, 275] width 81 height 15
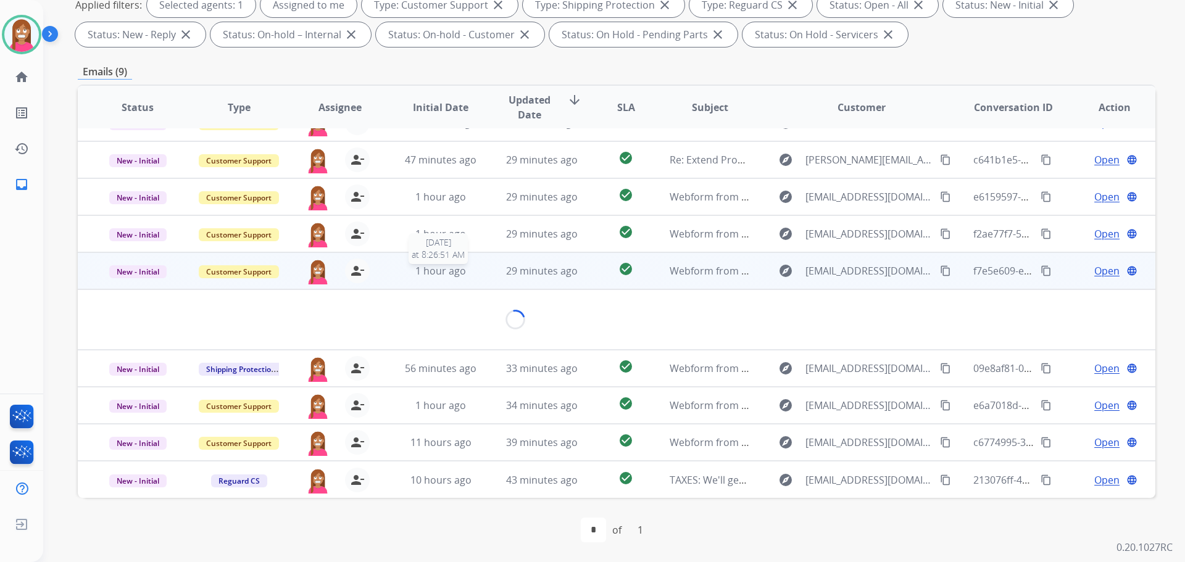
scroll to position [35, 0]
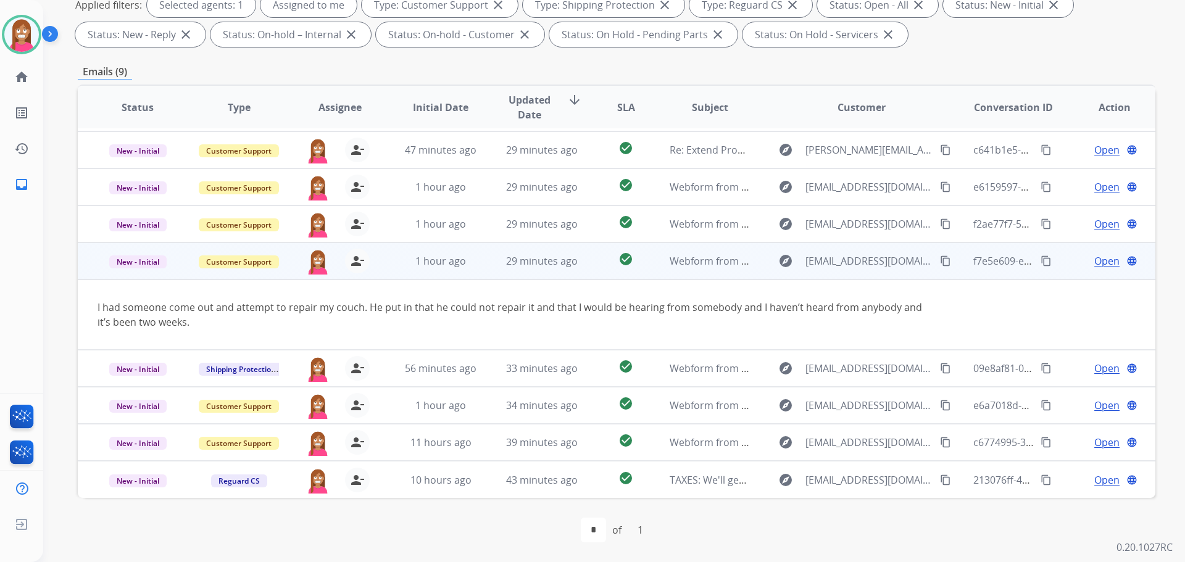
click at [940, 261] on mat-icon "content_copy" at bounding box center [945, 260] width 11 height 11
click at [1094, 263] on span "Open" at bounding box center [1106, 261] width 25 height 15
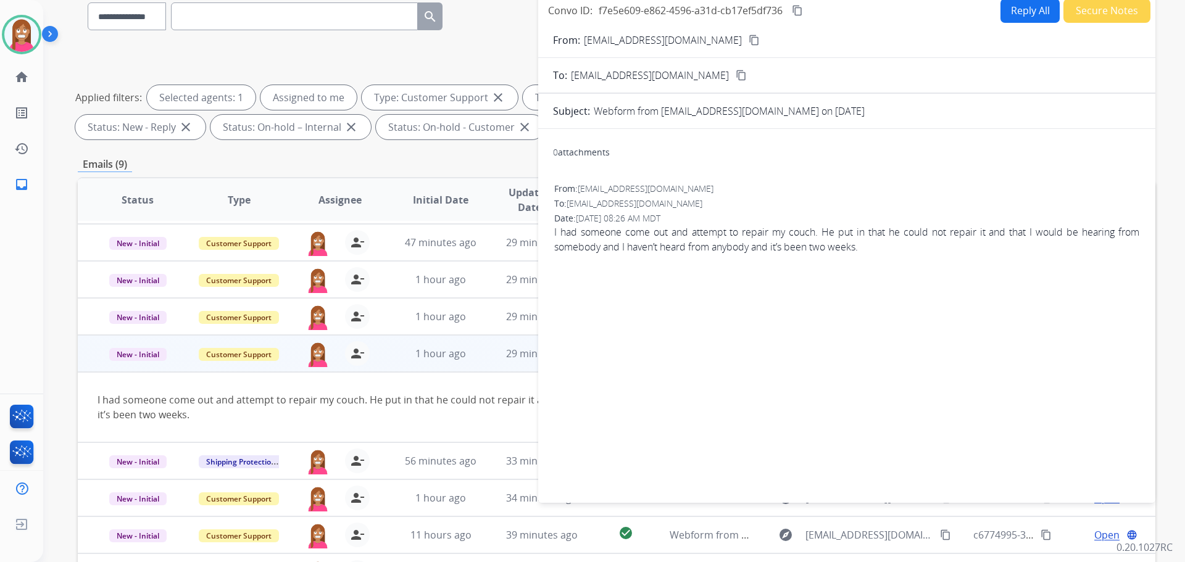
scroll to position [14, 0]
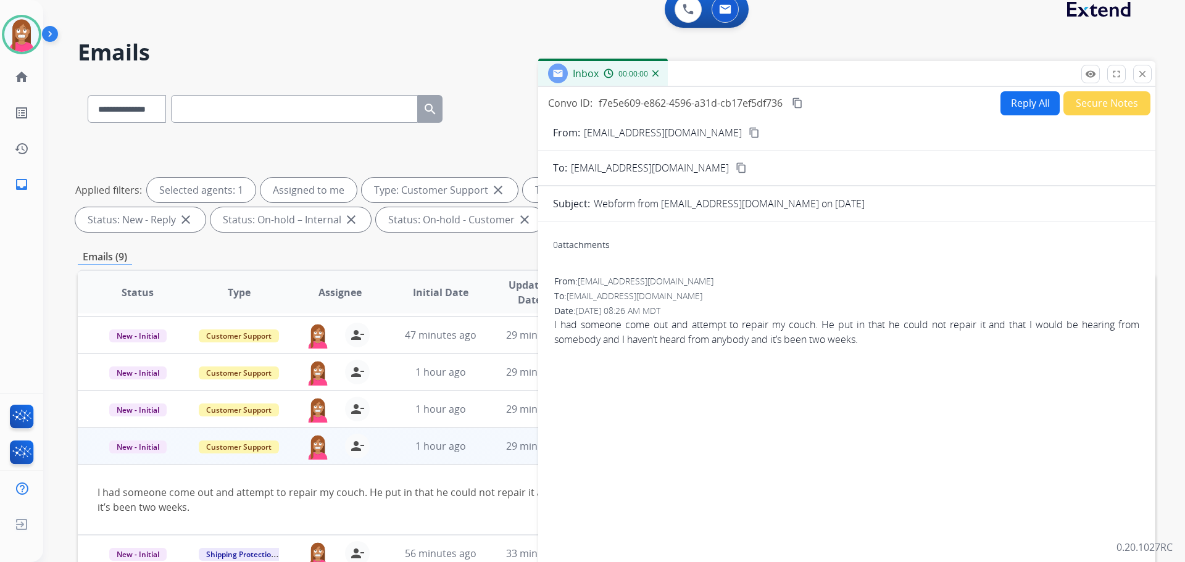
click at [1011, 96] on button "Reply All" at bounding box center [1029, 103] width 59 height 24
select select "**********"
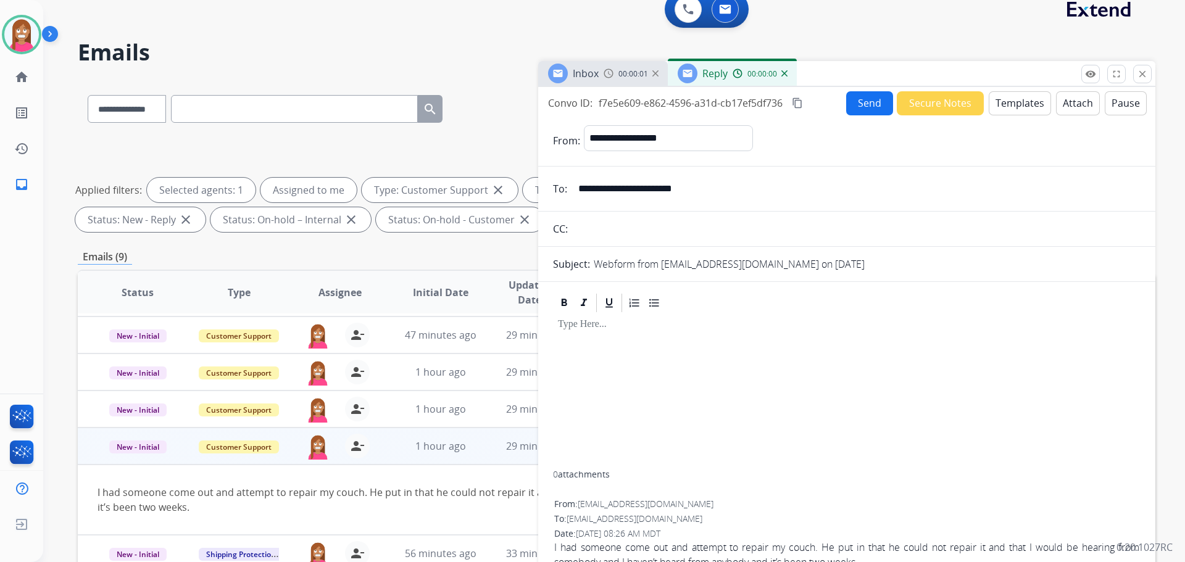
click at [1016, 104] on button "Templates" at bounding box center [1020, 103] width 62 height 24
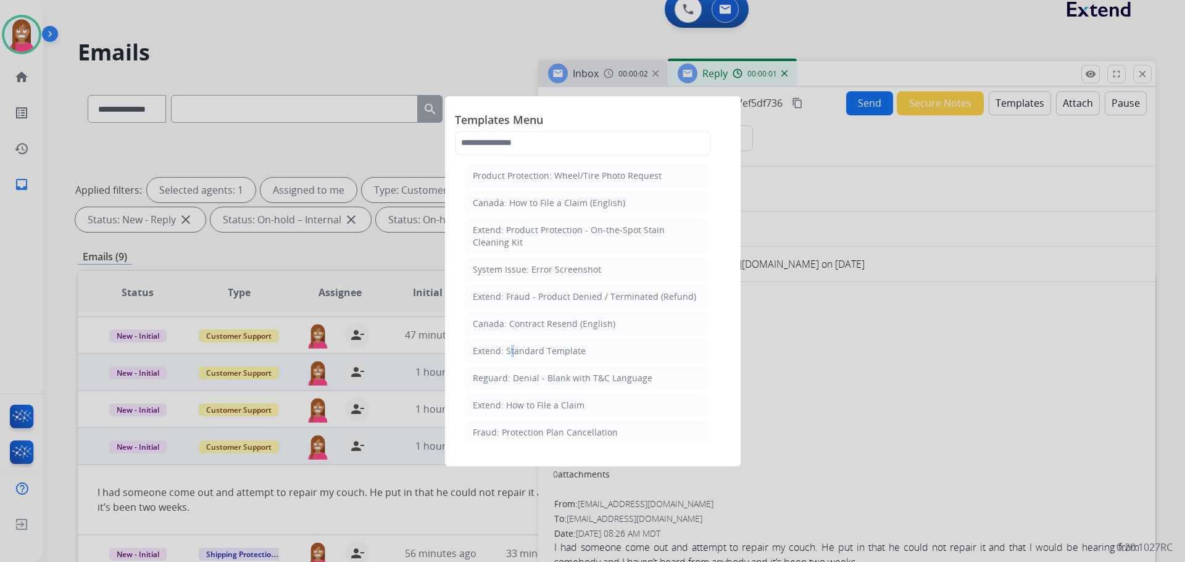
click at [512, 360] on li "Extend: Standard Template" at bounding box center [586, 350] width 243 height 23
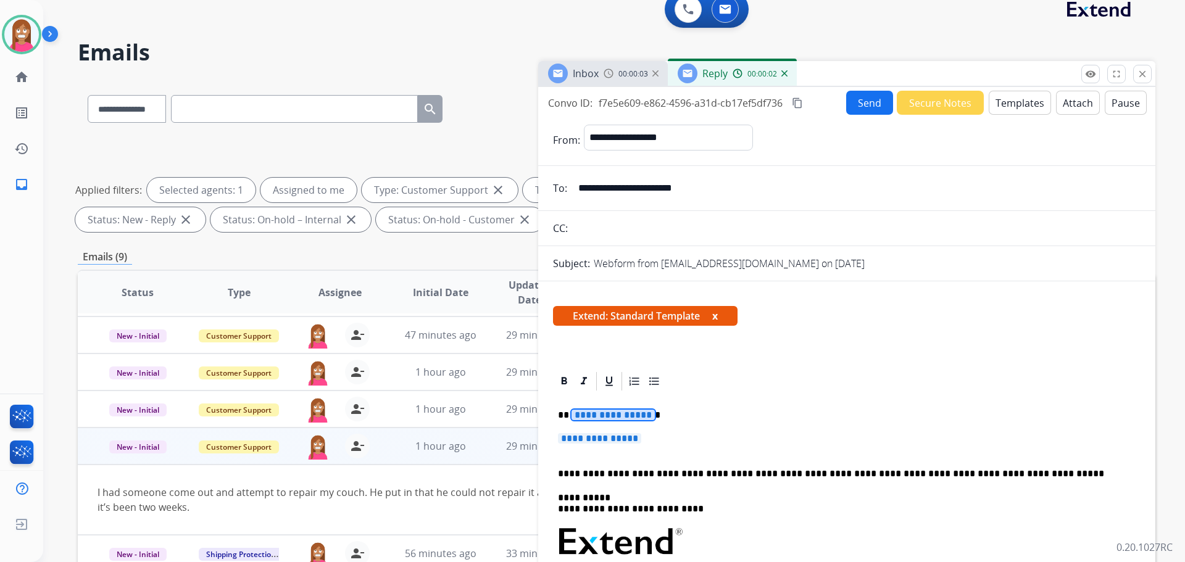
click at [613, 413] on span "**********" at bounding box center [612, 415] width 83 height 10
click at [602, 441] on span "**********" at bounding box center [599, 438] width 83 height 10
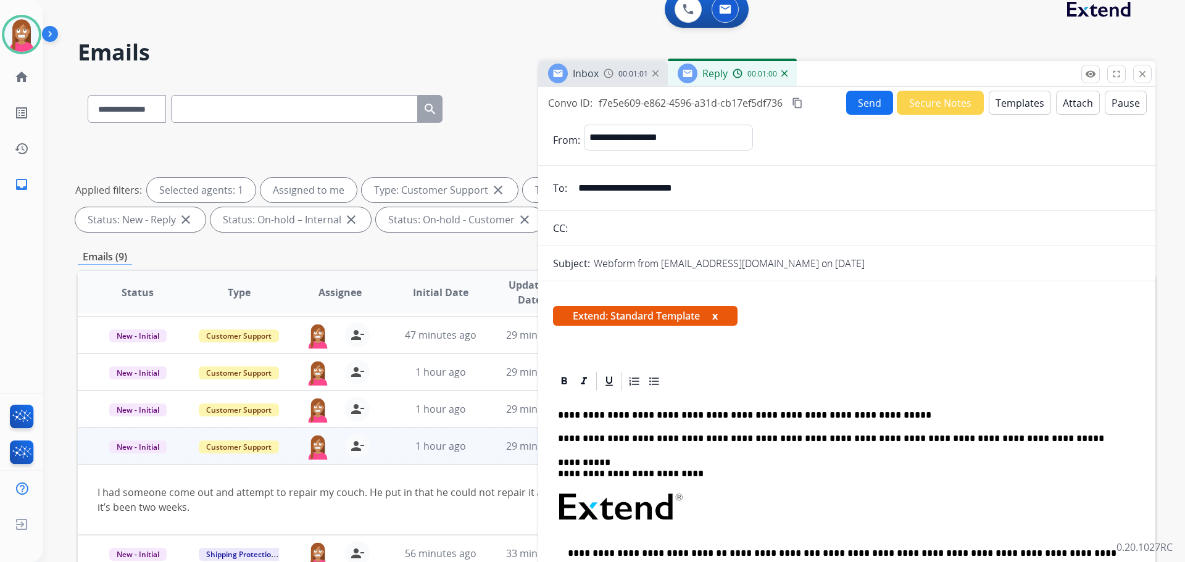
click at [890, 415] on p "**********" at bounding box center [842, 415] width 568 height 11
click at [858, 99] on button "Send" at bounding box center [869, 103] width 47 height 24
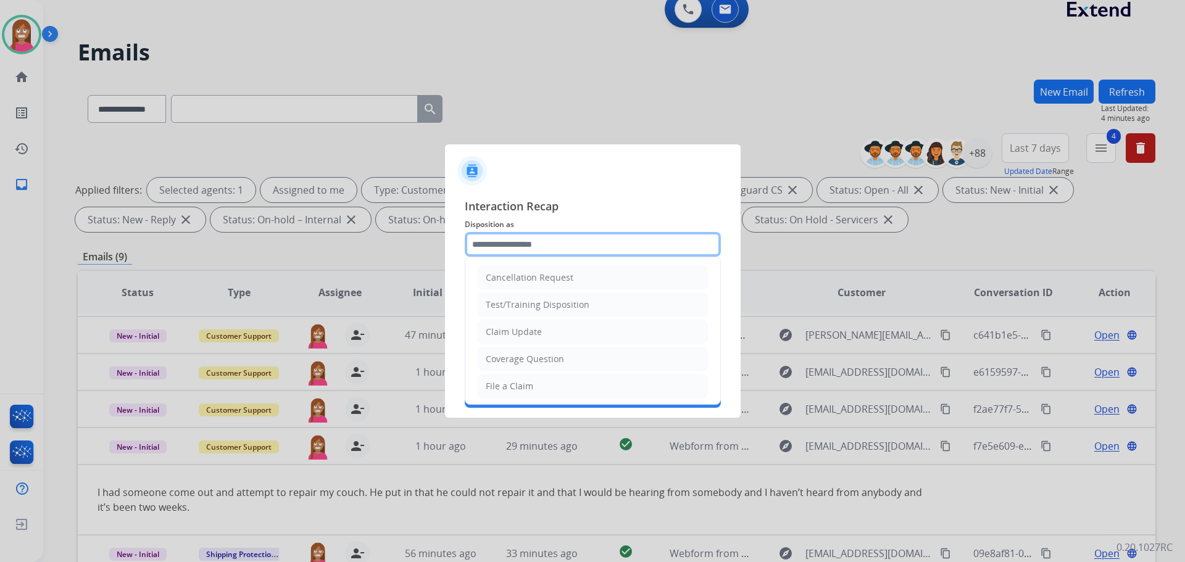
click at [517, 249] on input "text" at bounding box center [593, 244] width 256 height 25
click at [513, 336] on div "Claim Update" at bounding box center [514, 332] width 56 height 12
type input "**********"
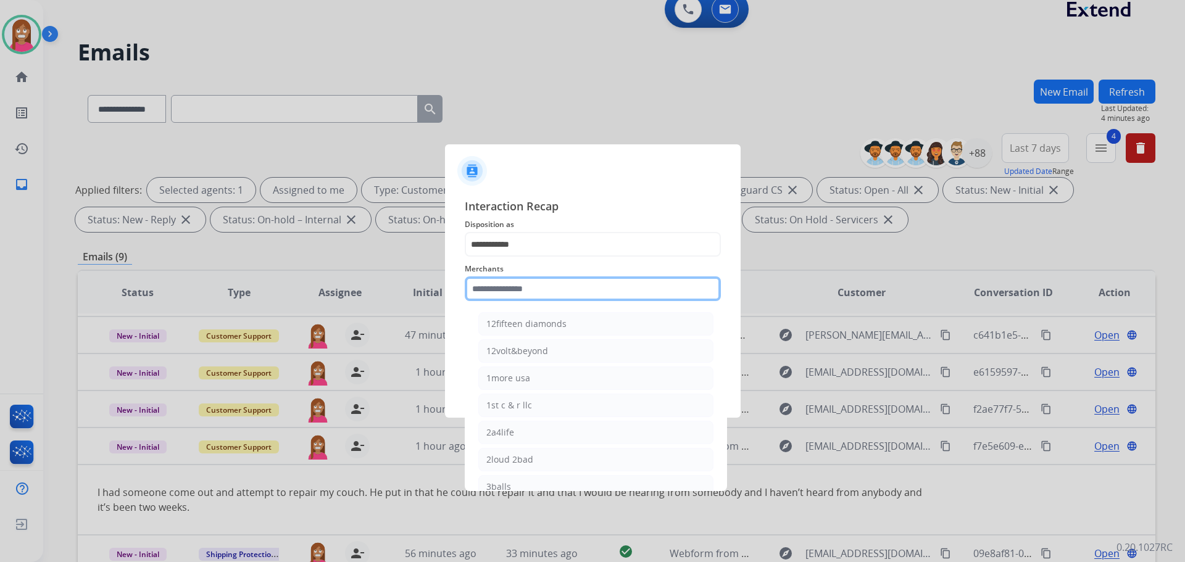
click at [511, 286] on input "text" at bounding box center [593, 288] width 256 height 25
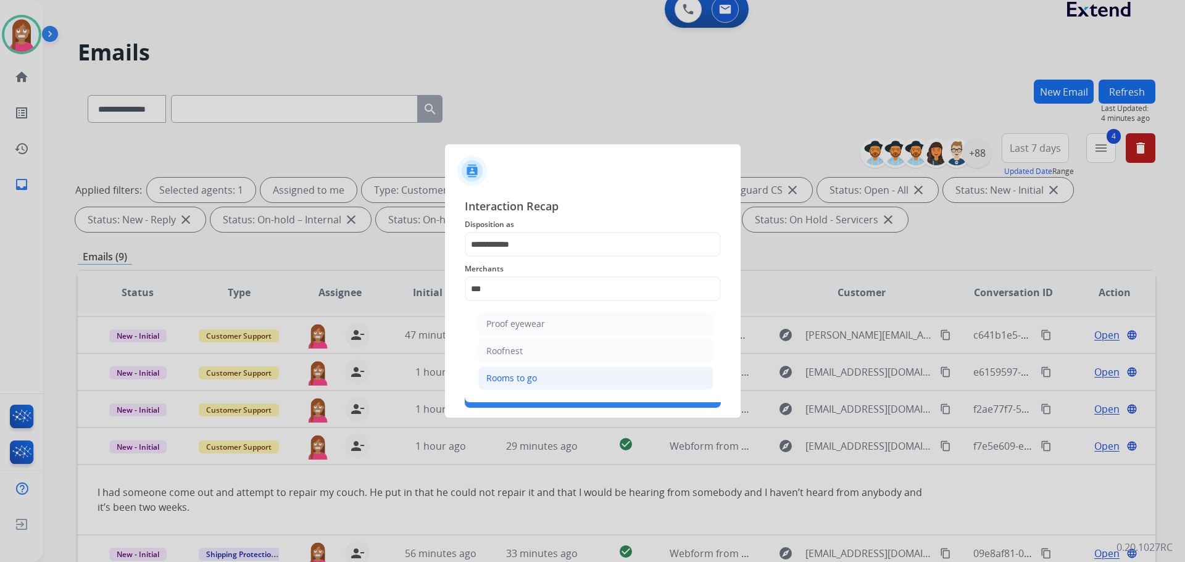
click at [510, 383] on div "Rooms to go" at bounding box center [511, 378] width 51 height 12
type input "**********"
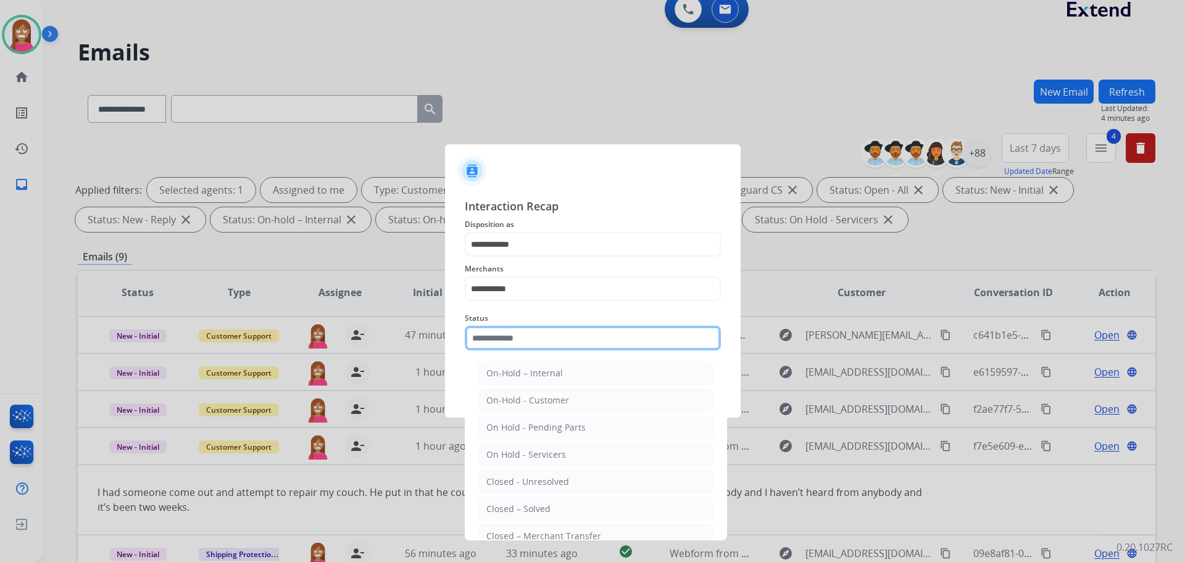
click at [502, 340] on input "text" at bounding box center [593, 338] width 256 height 25
click at [525, 510] on div "Closed – Solved" at bounding box center [518, 509] width 64 height 12
type input "**********"
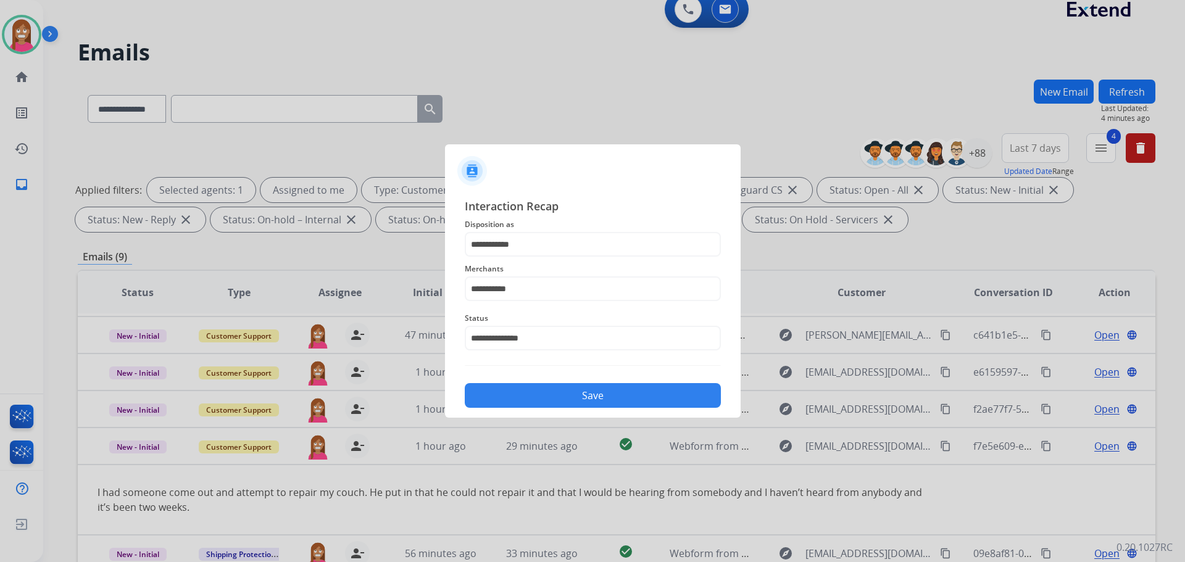
click at [529, 387] on button "Save" at bounding box center [593, 395] width 256 height 25
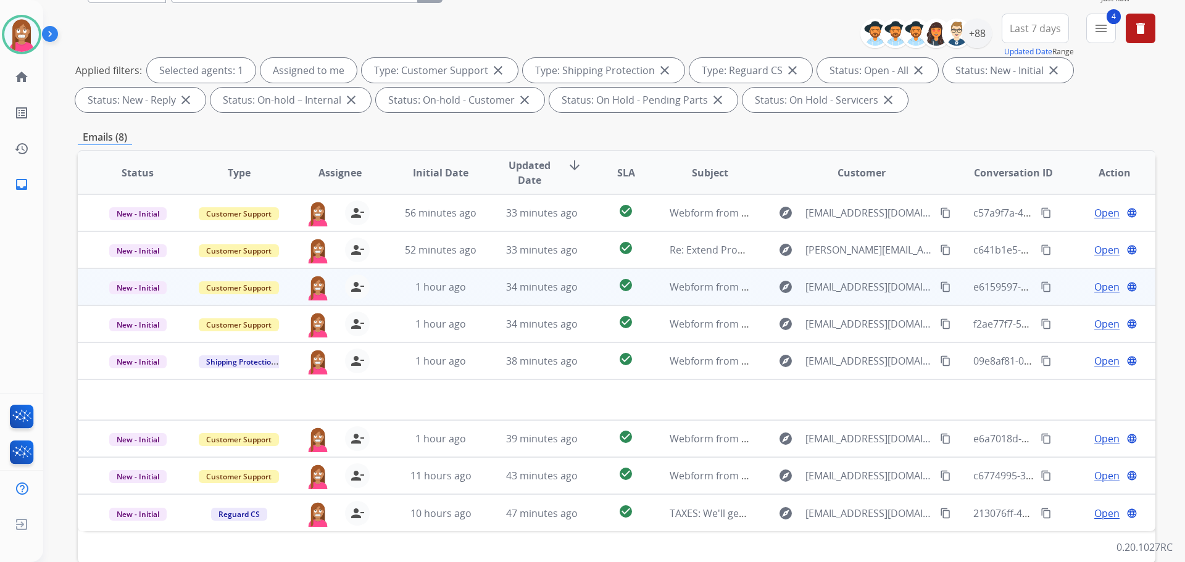
scroll to position [199, 0]
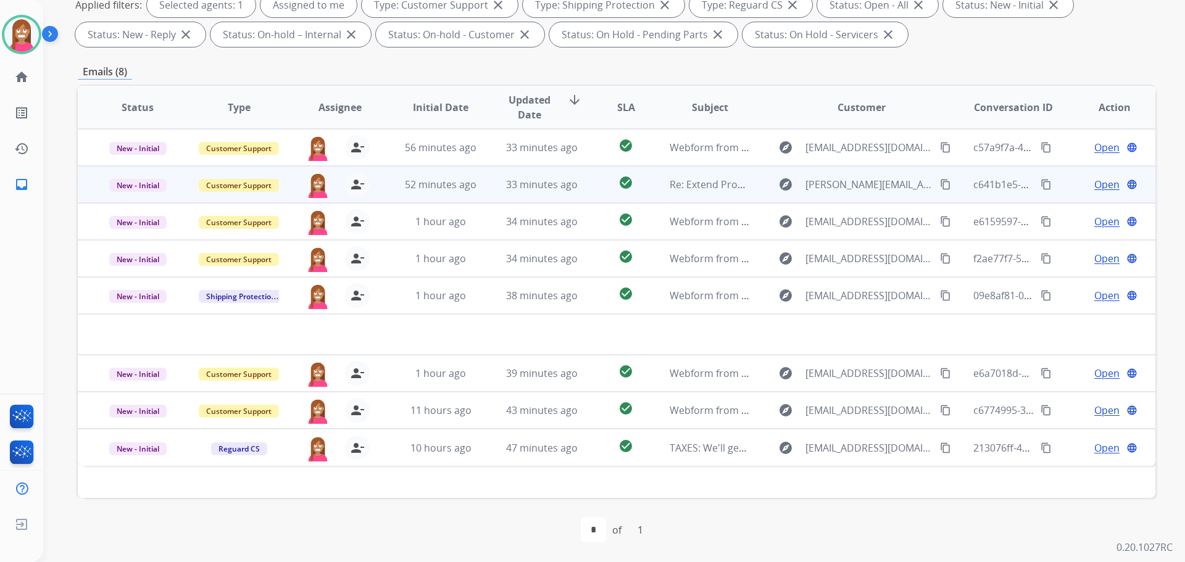
click at [468, 196] on td "52 minutes ago" at bounding box center [431, 184] width 101 height 37
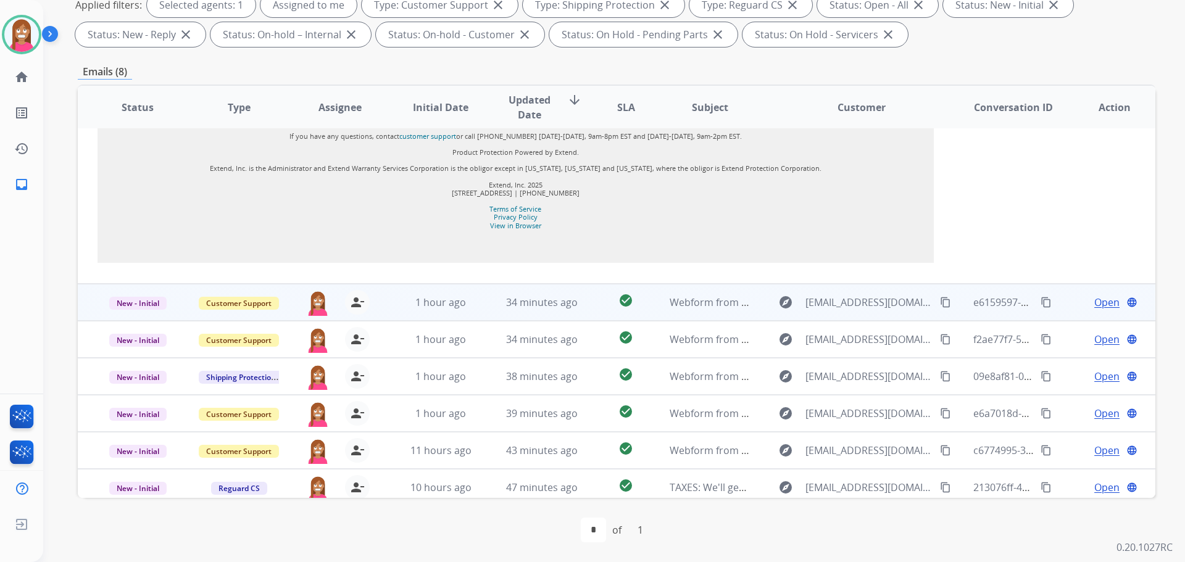
scroll to position [2020, 0]
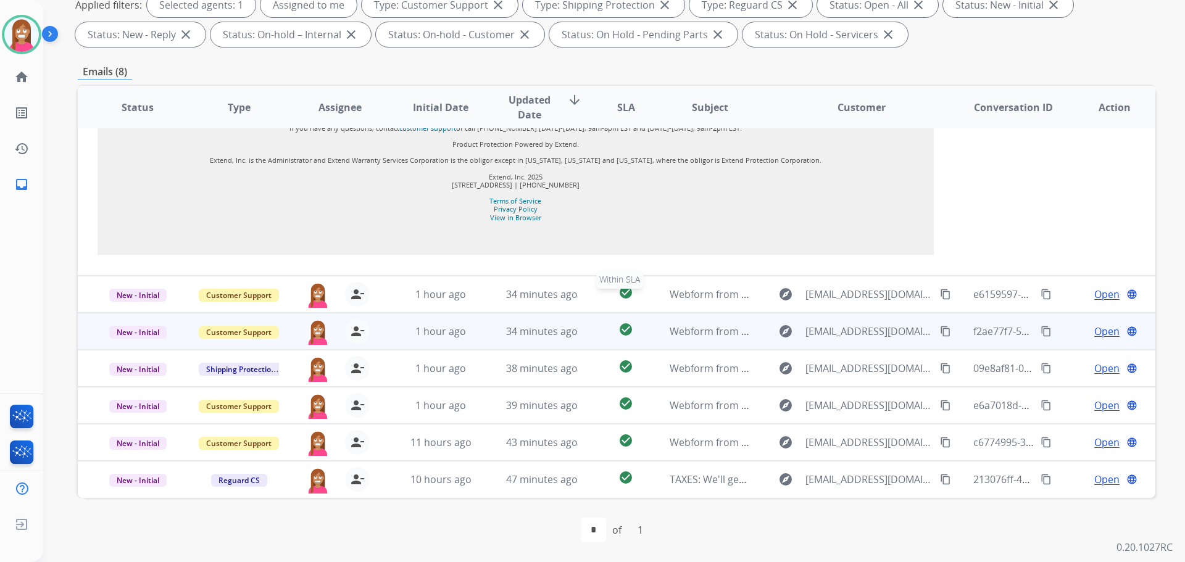
click at [602, 301] on div "check_circle" at bounding box center [625, 294] width 47 height 19
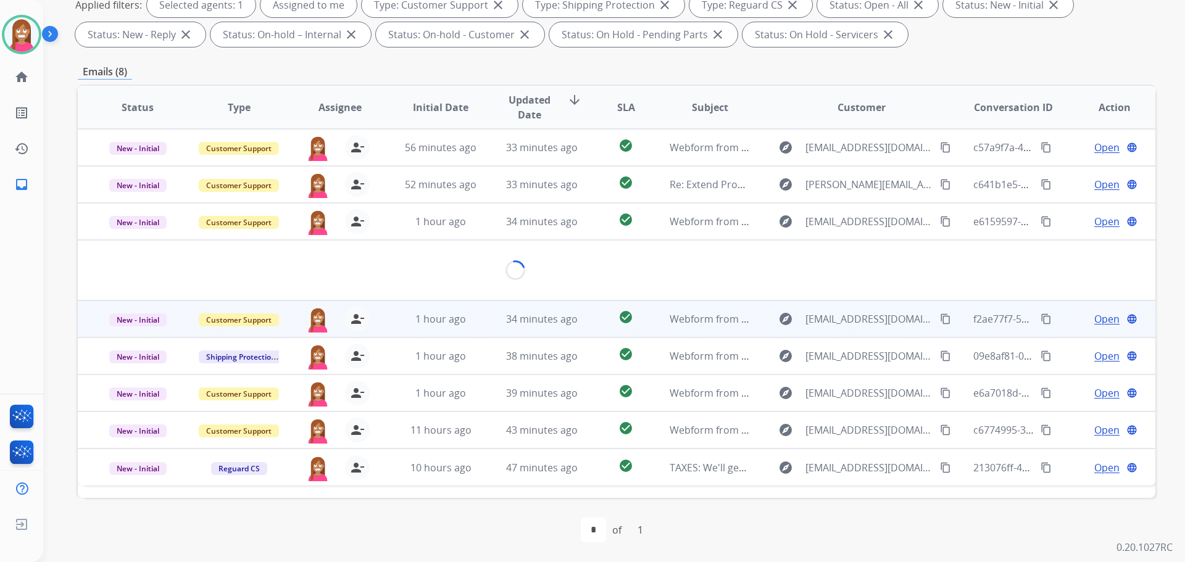
scroll to position [0, 0]
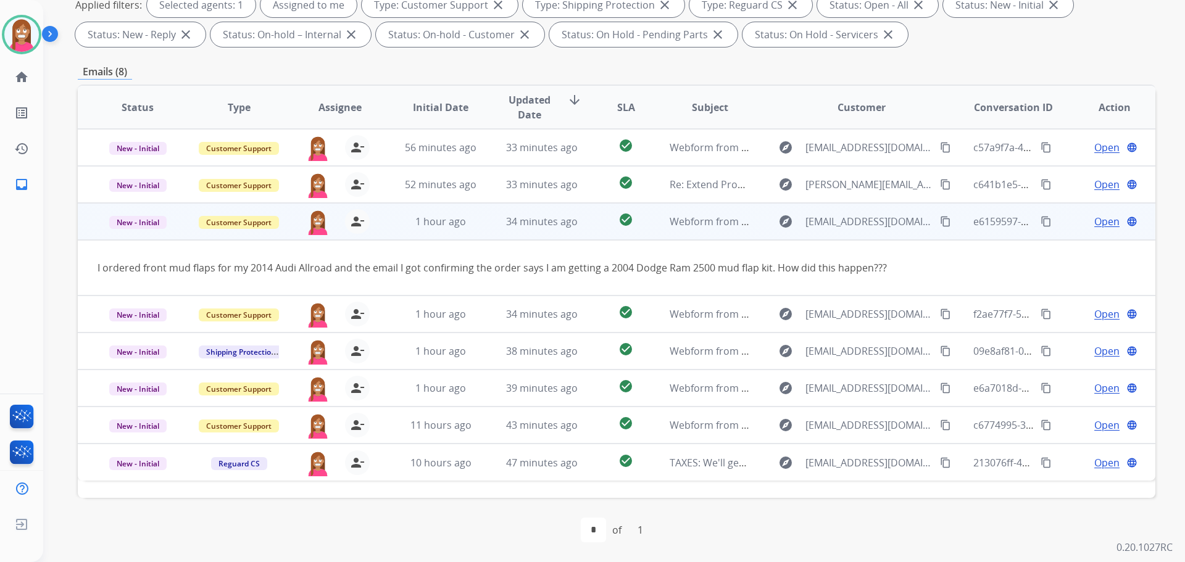
click at [940, 225] on mat-icon "content_copy" at bounding box center [945, 221] width 11 height 11
click at [1098, 221] on span "Open" at bounding box center [1106, 221] width 25 height 15
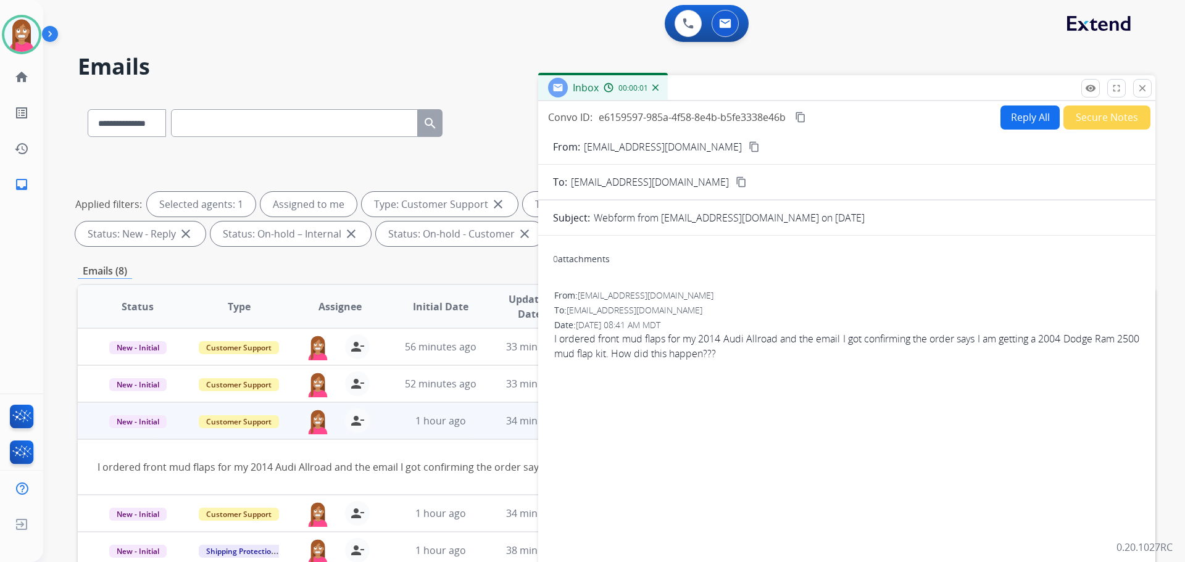
click at [1008, 121] on button "Reply All" at bounding box center [1029, 118] width 59 height 24
select select "**********"
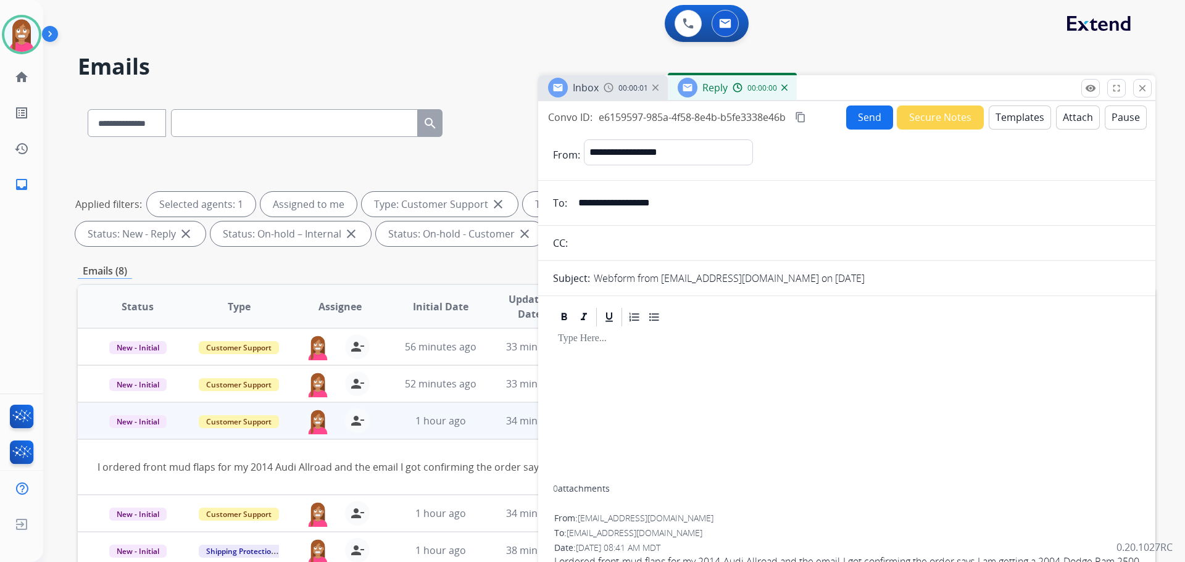
click at [1008, 121] on button "Templates" at bounding box center [1020, 118] width 62 height 24
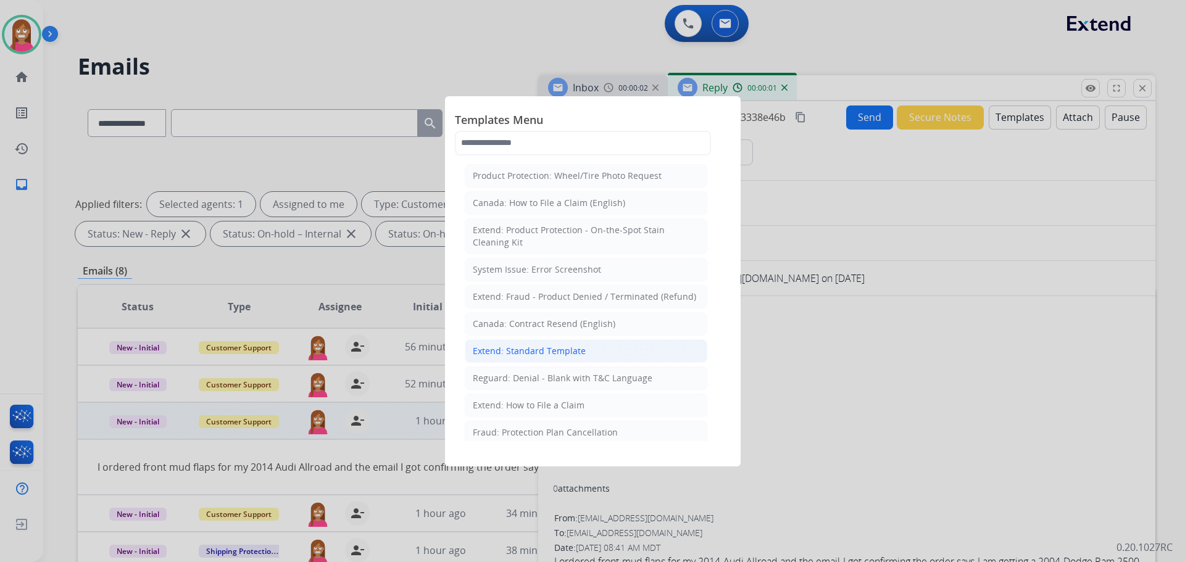
click at [517, 358] on li "Extend: Standard Template" at bounding box center [586, 350] width 243 height 23
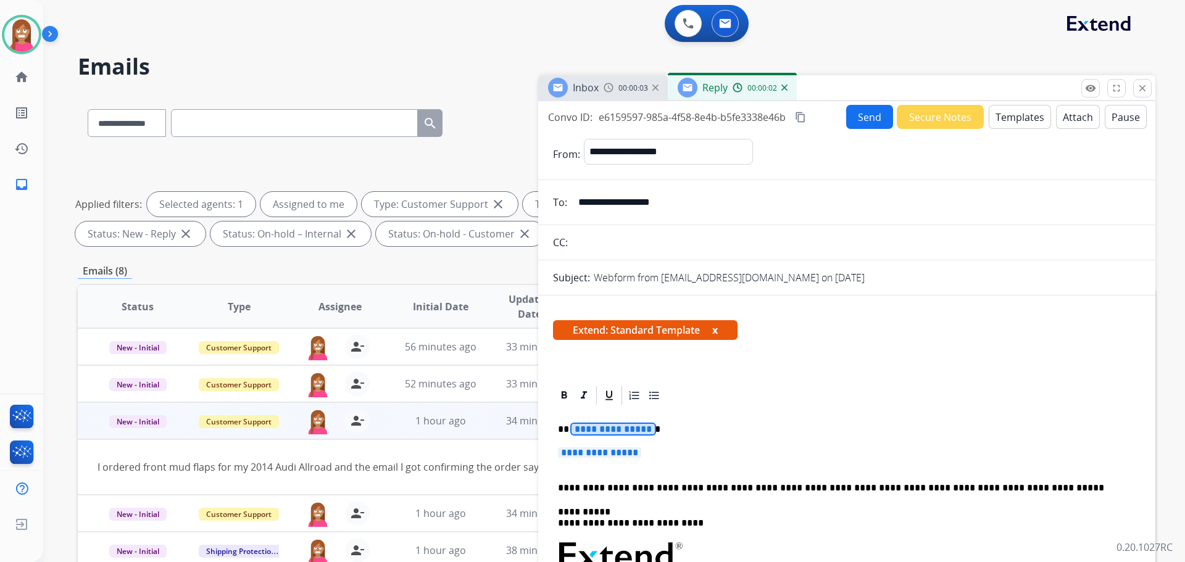
click at [609, 433] on span "**********" at bounding box center [612, 429] width 83 height 10
click at [633, 455] on span "**********" at bounding box center [599, 452] width 83 height 10
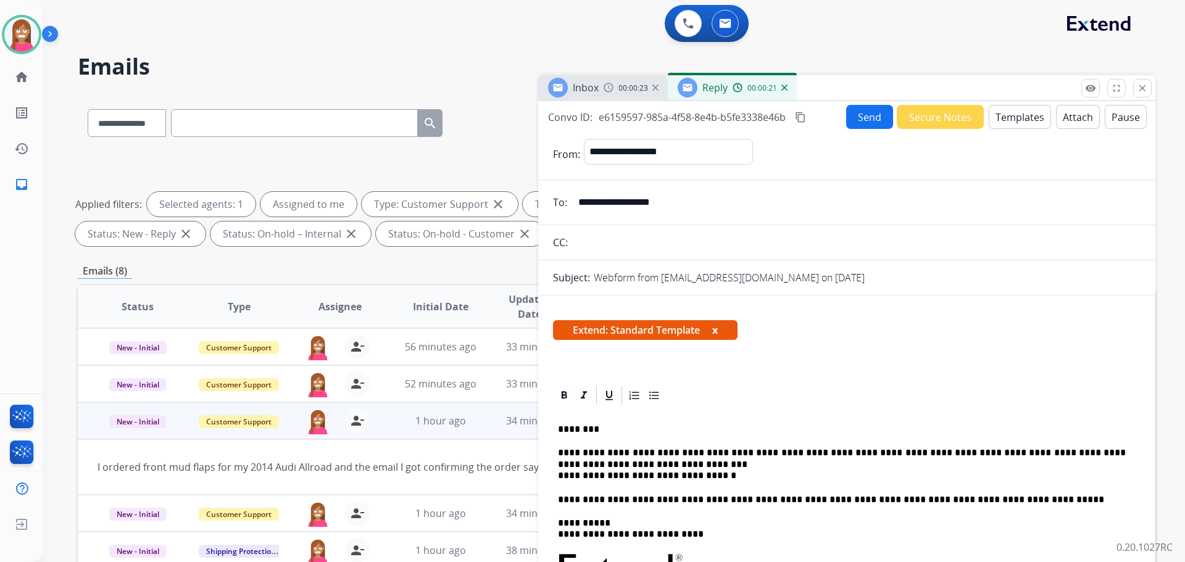
click at [571, 452] on p "**********" at bounding box center [842, 464] width 568 height 34
click at [574, 452] on p "**********" at bounding box center [842, 464] width 568 height 34
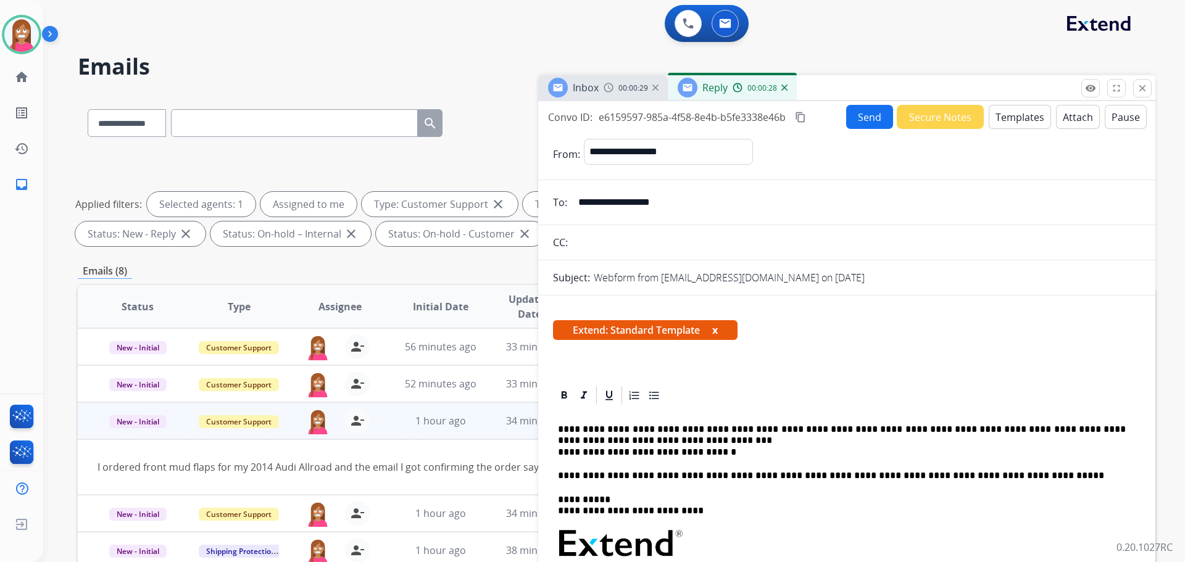
click at [625, 443] on p "**********" at bounding box center [842, 441] width 568 height 34
drag, startPoint x: 714, startPoint y: 451, endPoint x: 560, endPoint y: 454, distance: 153.7
click at [560, 454] on p "**********" at bounding box center [842, 441] width 568 height 34
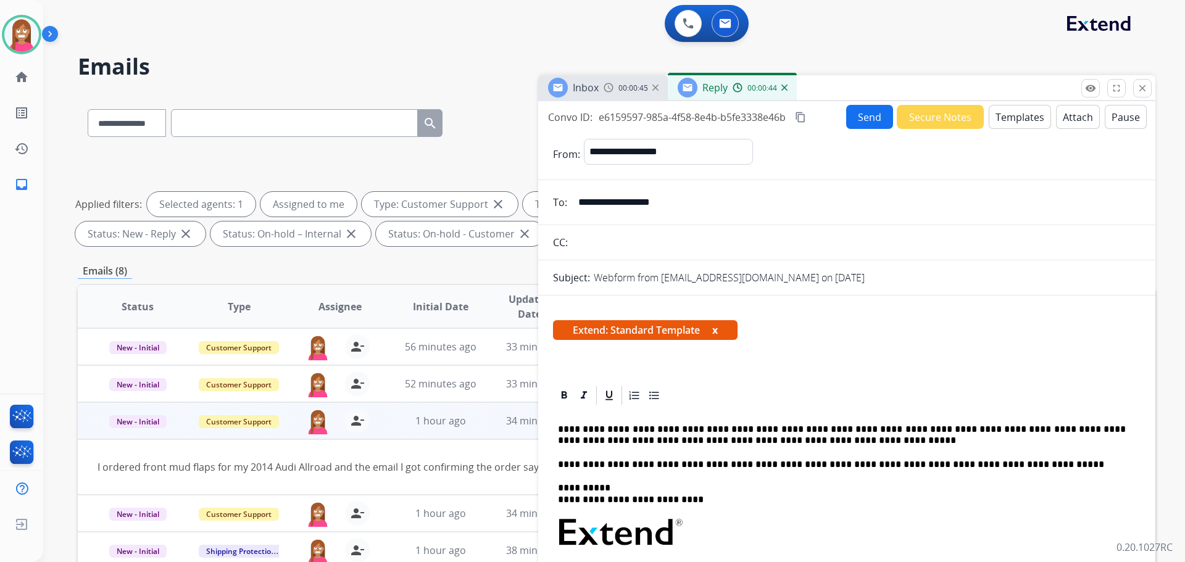
click at [857, 126] on button "Send" at bounding box center [869, 117] width 47 height 24
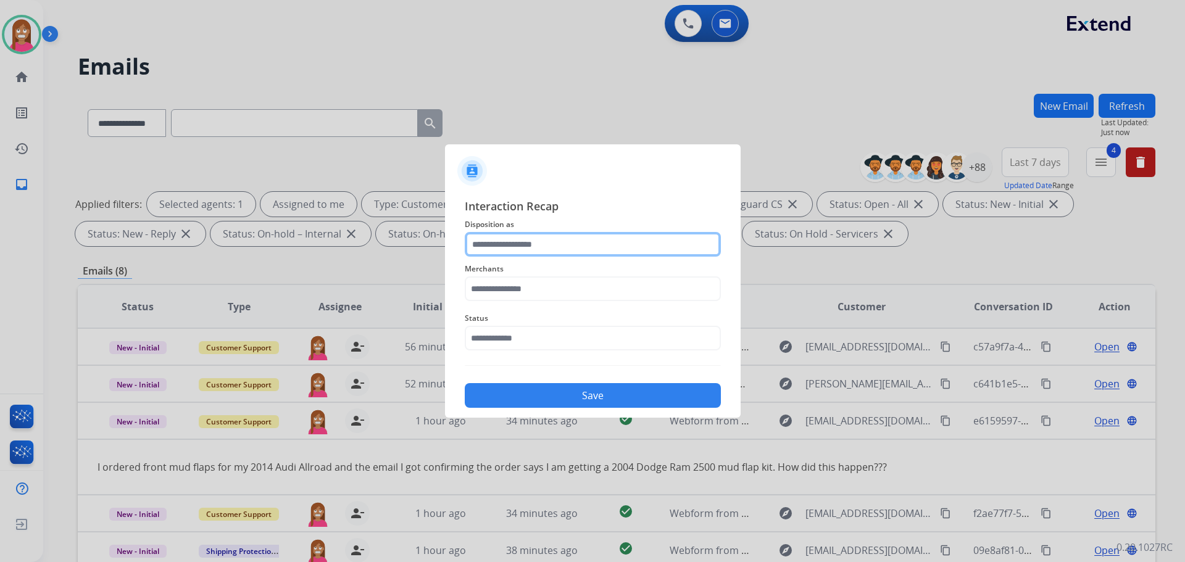
click at [548, 238] on input "text" at bounding box center [593, 244] width 256 height 25
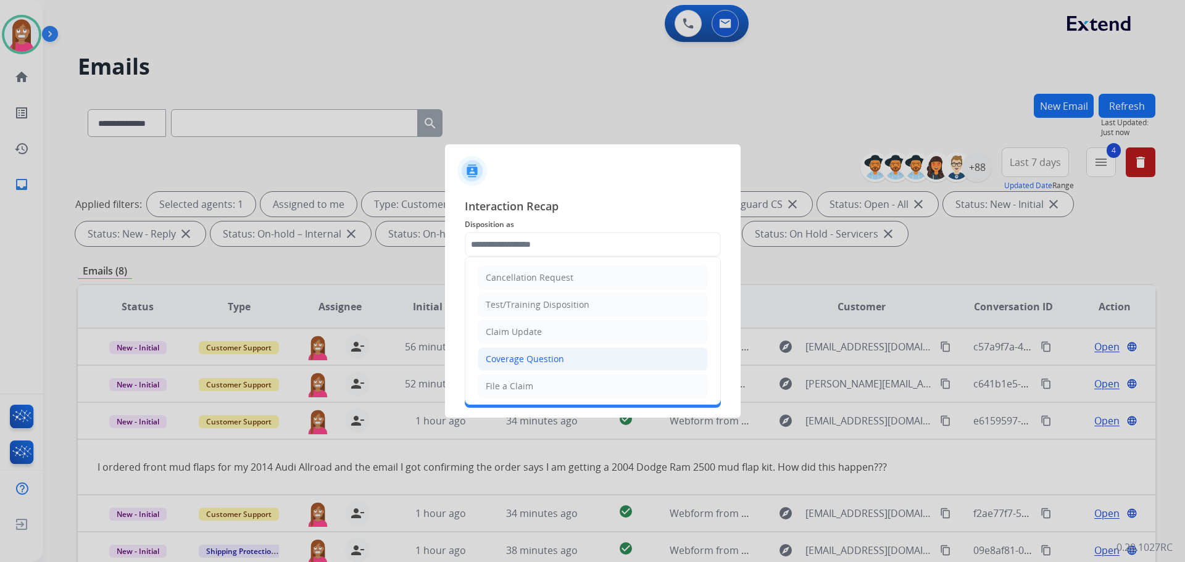
click at [506, 363] on div "Coverage Question" at bounding box center [525, 359] width 78 height 12
type input "**********"
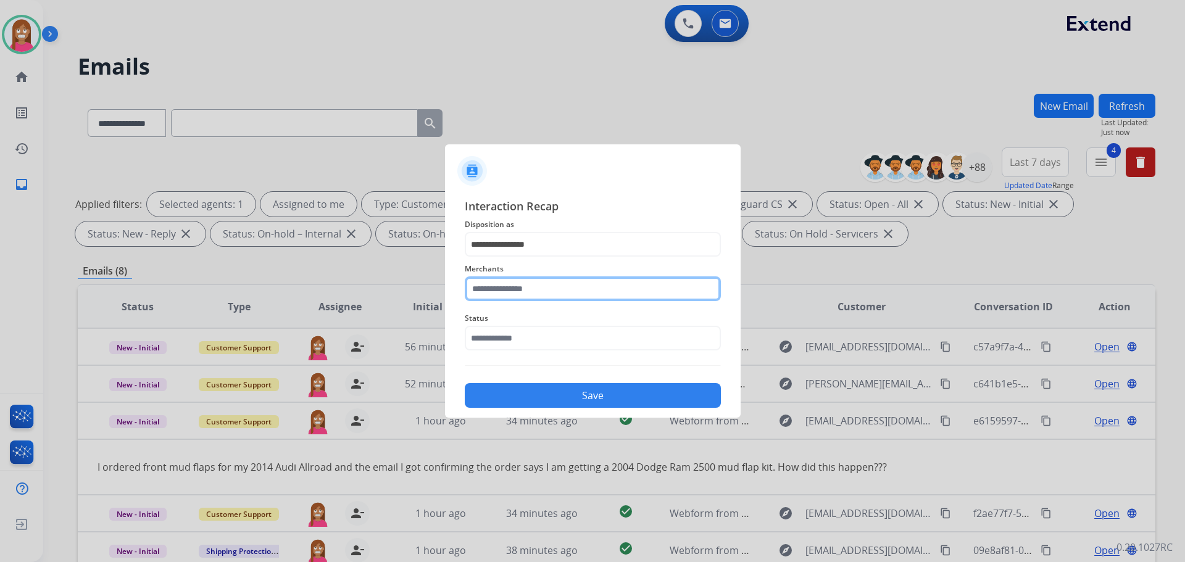
click at [491, 291] on input "text" at bounding box center [593, 288] width 256 height 25
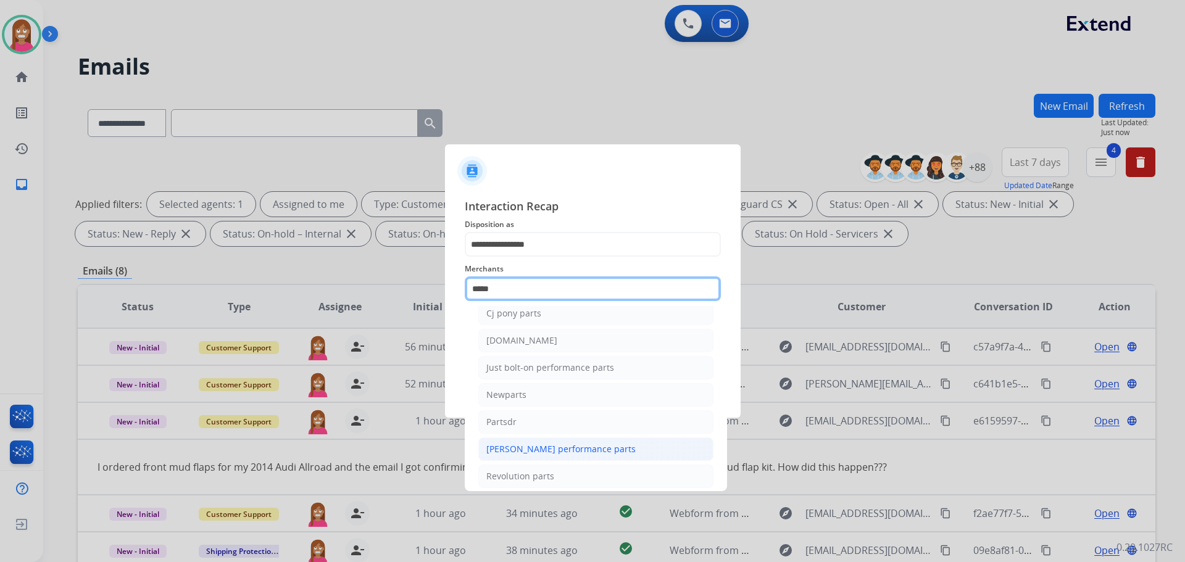
scroll to position [101, 0]
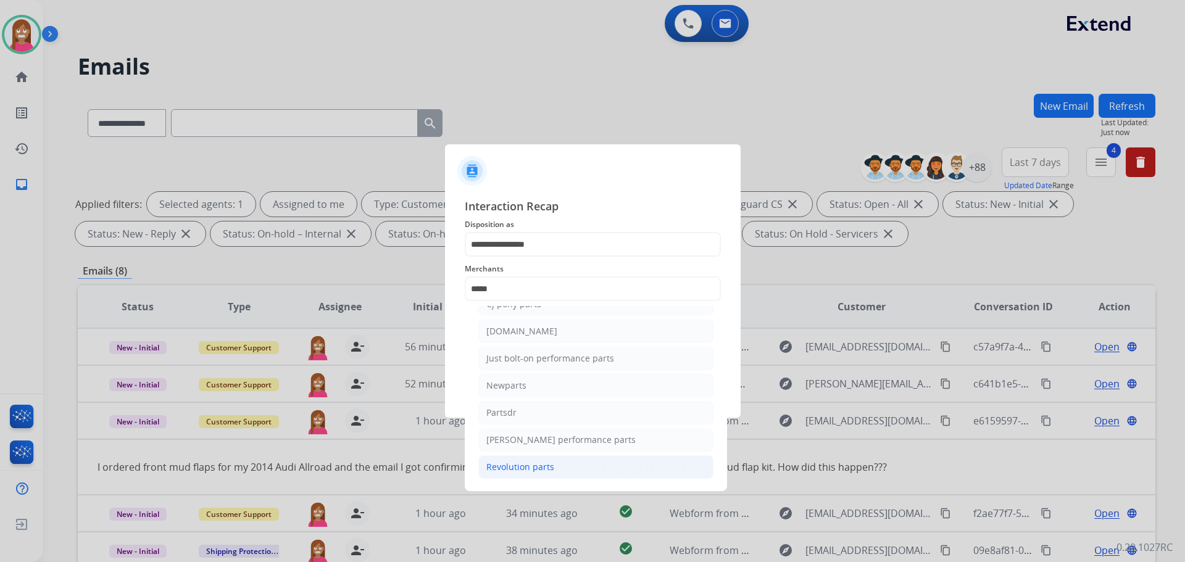
click at [509, 465] on div "Revolution parts" at bounding box center [520, 467] width 68 height 12
type input "**********"
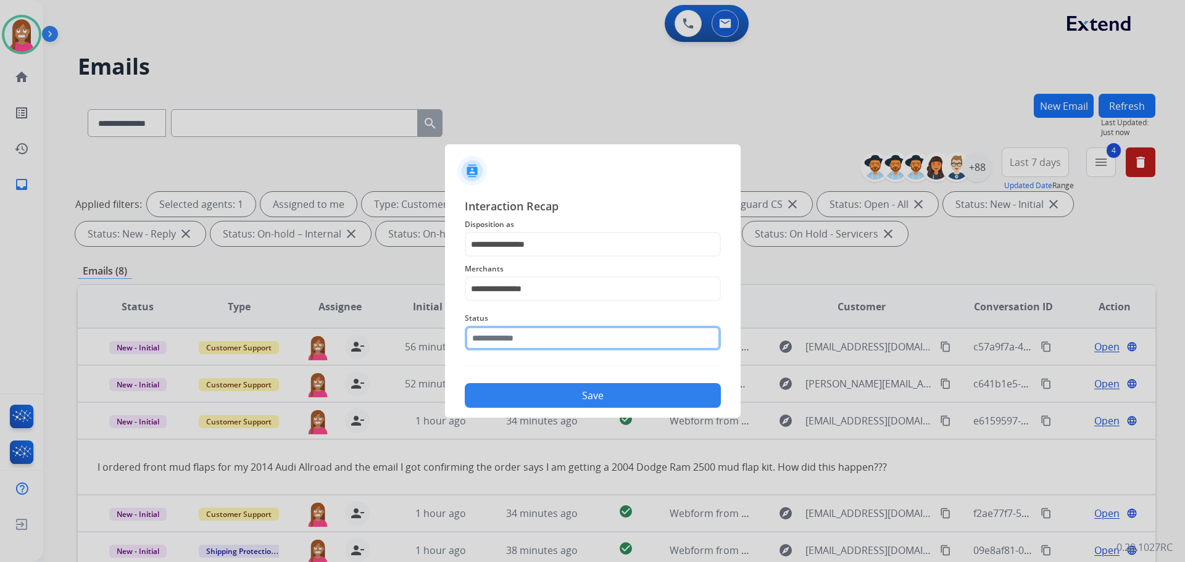
click at [516, 349] on input "text" at bounding box center [593, 338] width 256 height 25
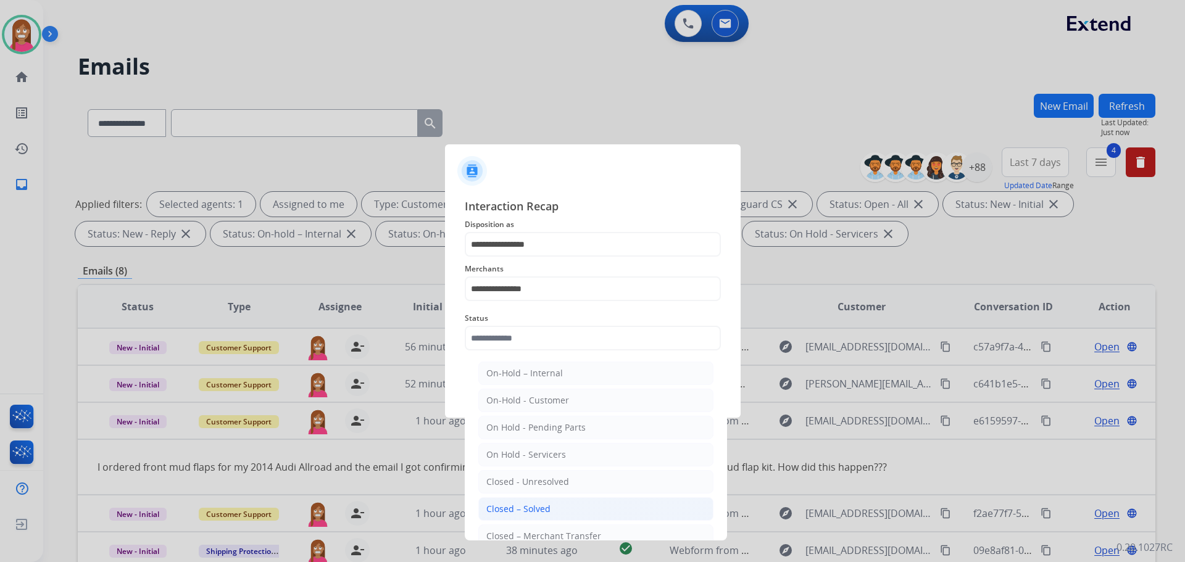
click at [515, 504] on div "Closed – Solved" at bounding box center [518, 509] width 64 height 12
type input "**********"
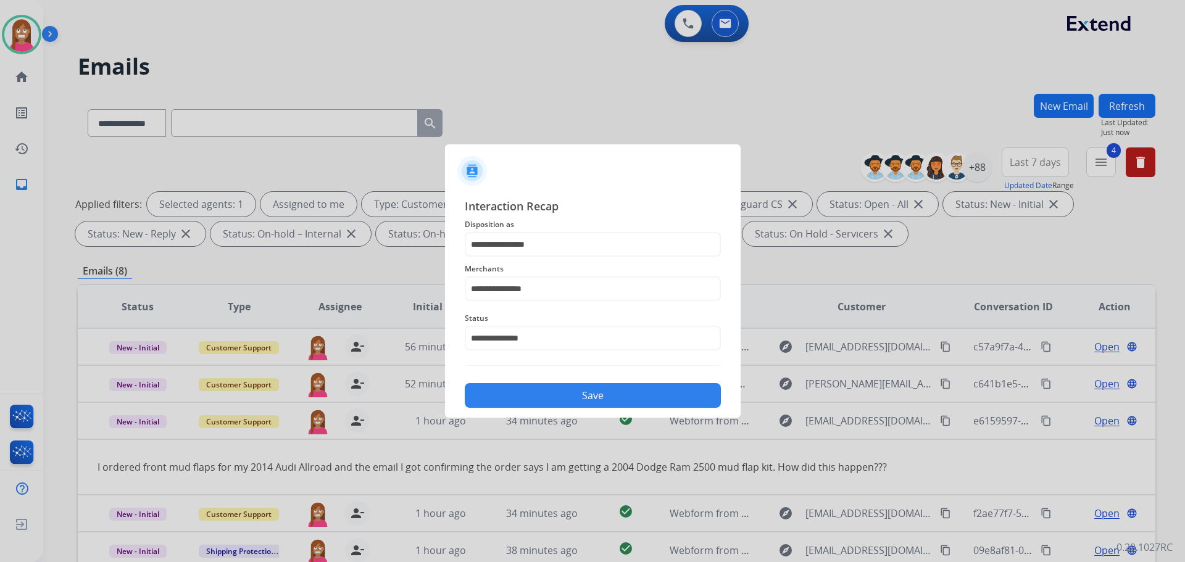
drag, startPoint x: 520, startPoint y: 401, endPoint x: 558, endPoint y: 368, distance: 50.7
click at [538, 396] on button "Save" at bounding box center [593, 395] width 256 height 25
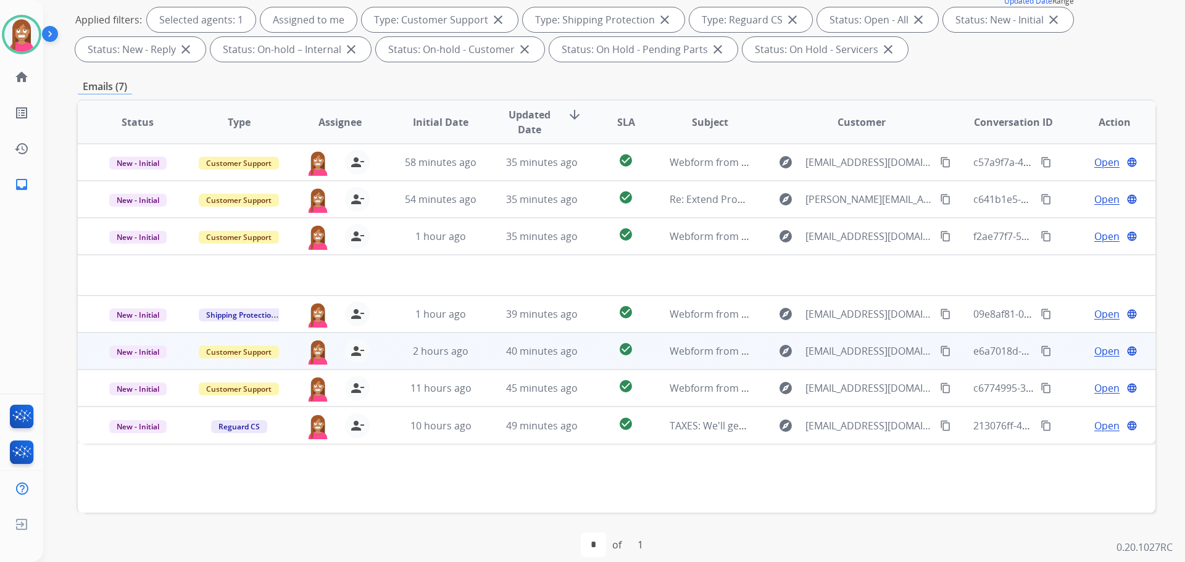
scroll to position [185, 0]
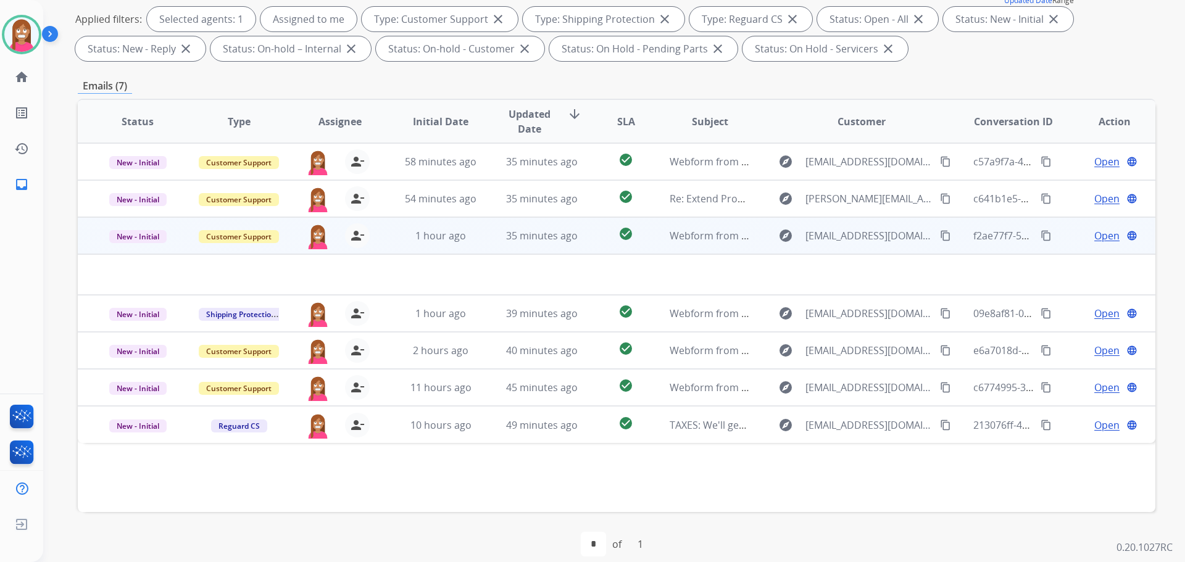
click at [475, 247] on td "1 hour ago" at bounding box center [431, 235] width 101 height 37
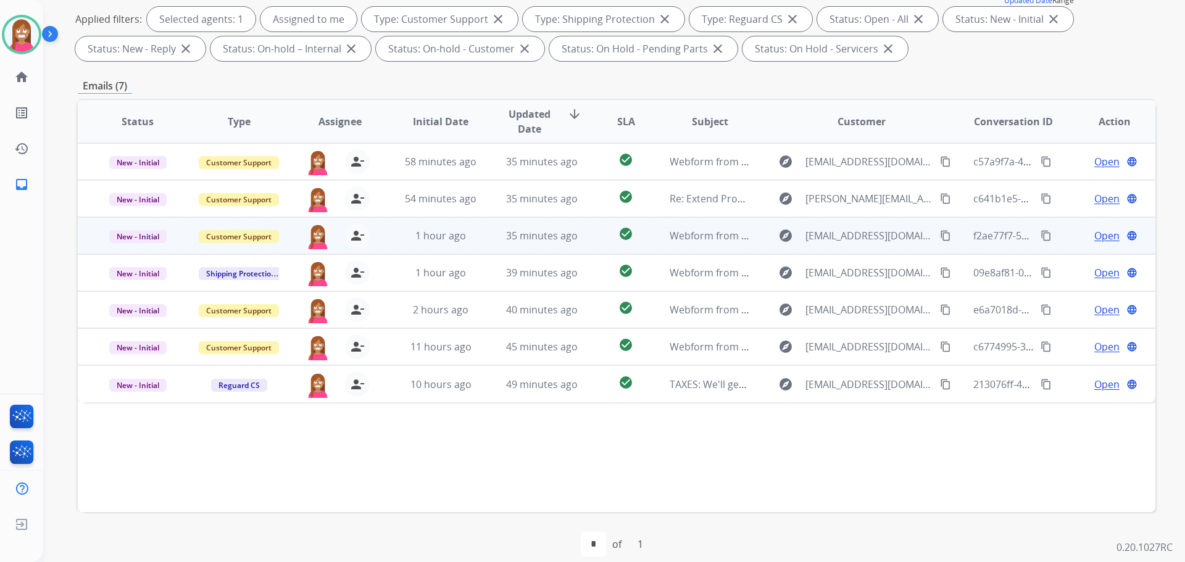
click at [475, 247] on td "1 hour ago" at bounding box center [431, 235] width 101 height 37
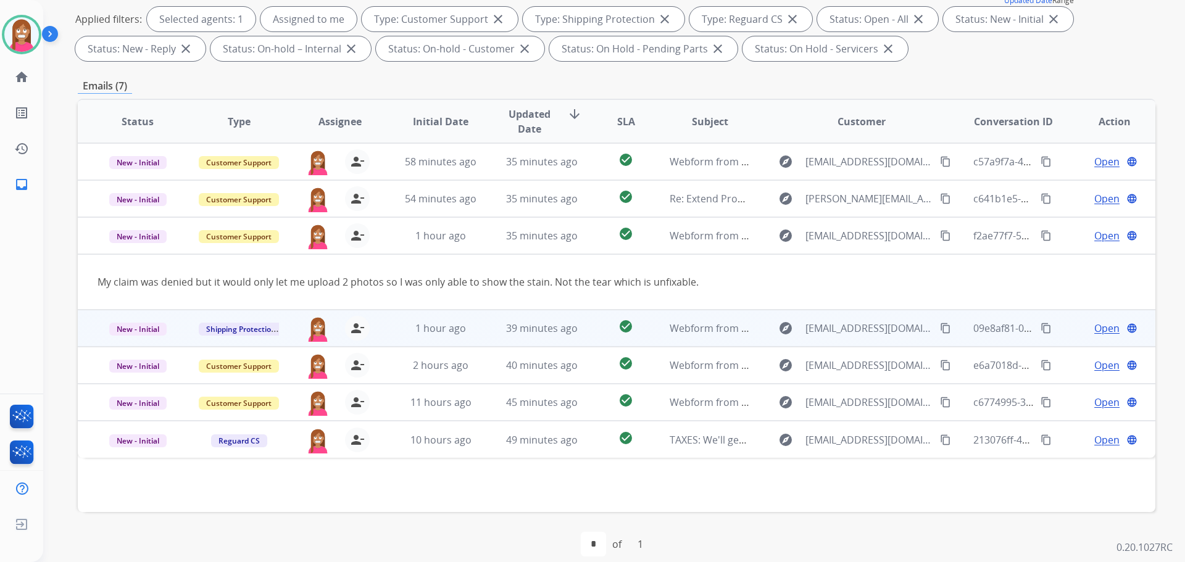
click at [482, 333] on td "39 minutes ago" at bounding box center [532, 328] width 101 height 37
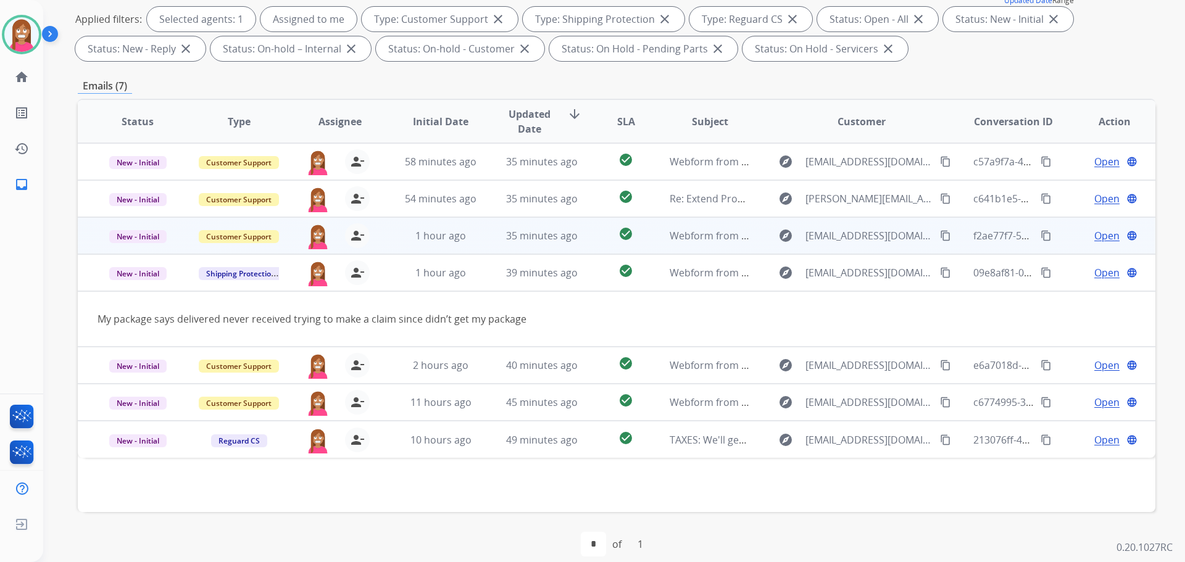
click at [489, 250] on td "35 minutes ago" at bounding box center [532, 235] width 101 height 37
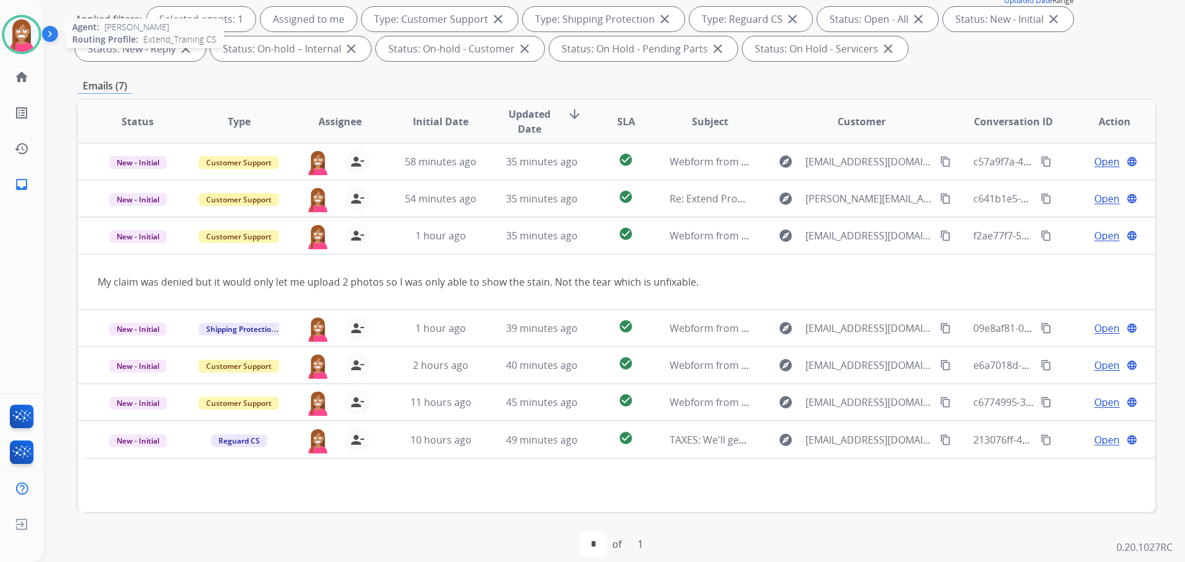
click at [21, 36] on img at bounding box center [21, 34] width 35 height 35
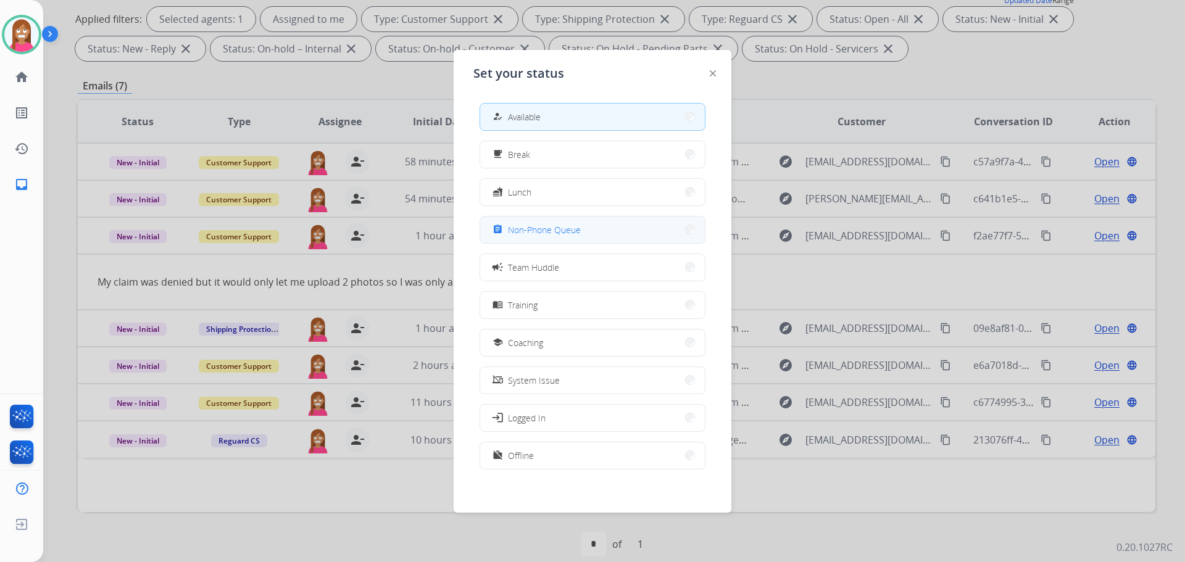
click at [522, 237] on button "assignment Non-Phone Queue" at bounding box center [592, 230] width 225 height 27
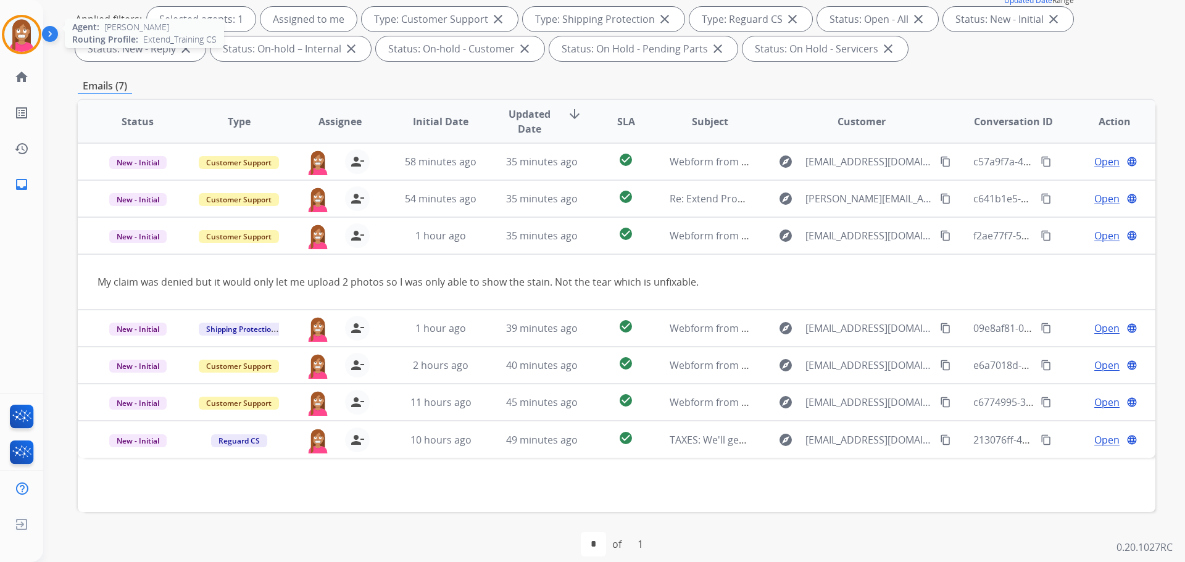
drag, startPoint x: 19, startPoint y: 32, endPoint x: 38, endPoint y: 41, distance: 20.7
click at [20, 34] on img at bounding box center [21, 34] width 35 height 35
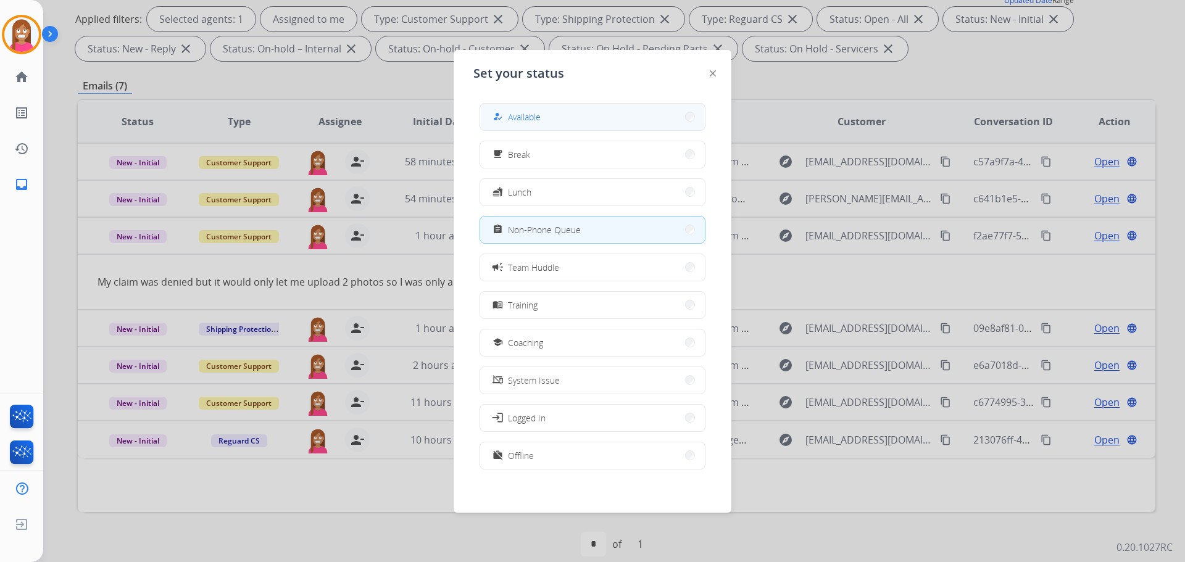
click at [515, 121] on span "Available" at bounding box center [524, 116] width 33 height 13
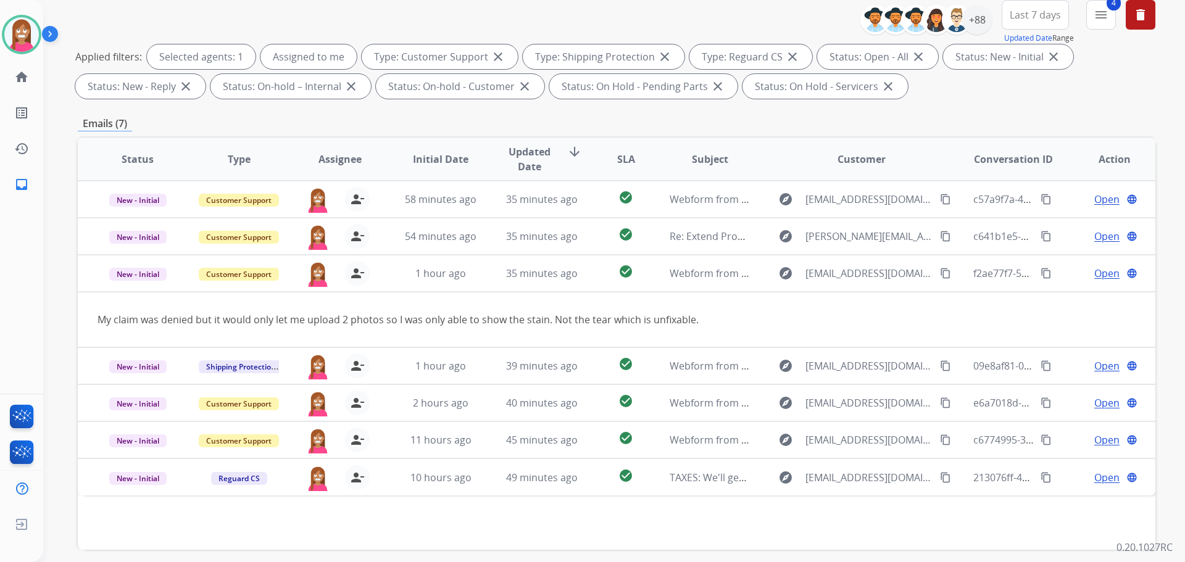
scroll to position [0, 0]
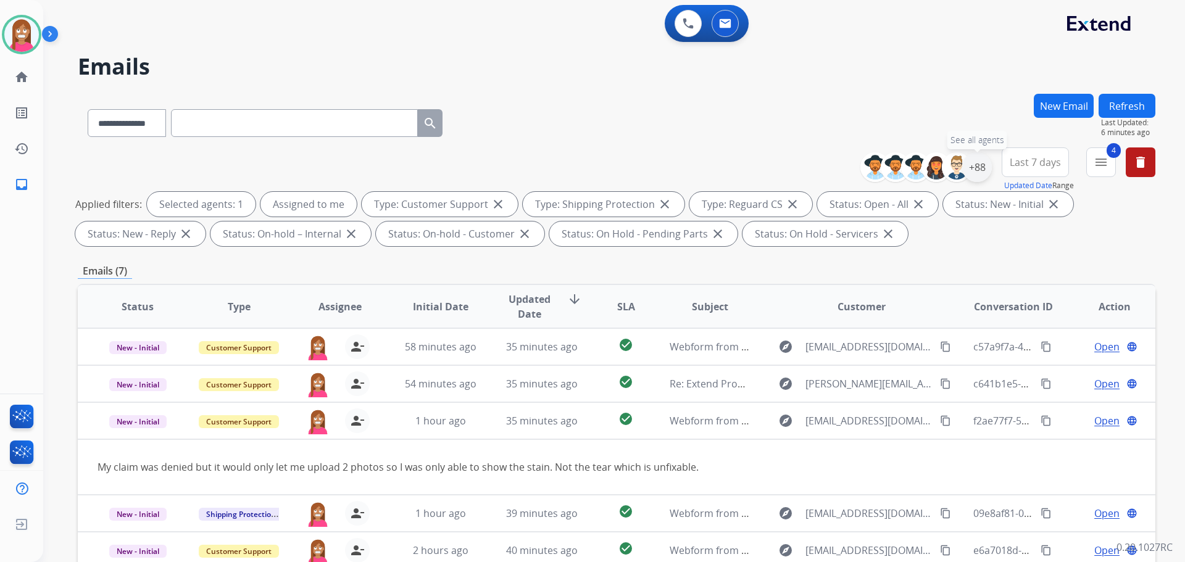
click at [973, 168] on div "+88" at bounding box center [977, 167] width 30 height 30
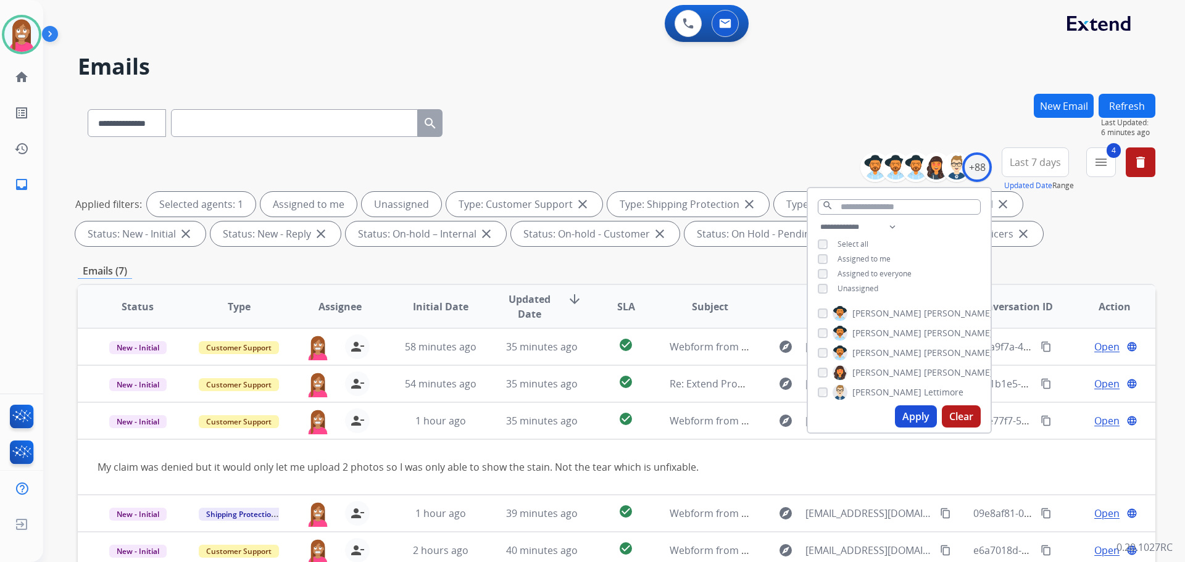
click at [901, 415] on button "Apply" at bounding box center [916, 416] width 42 height 22
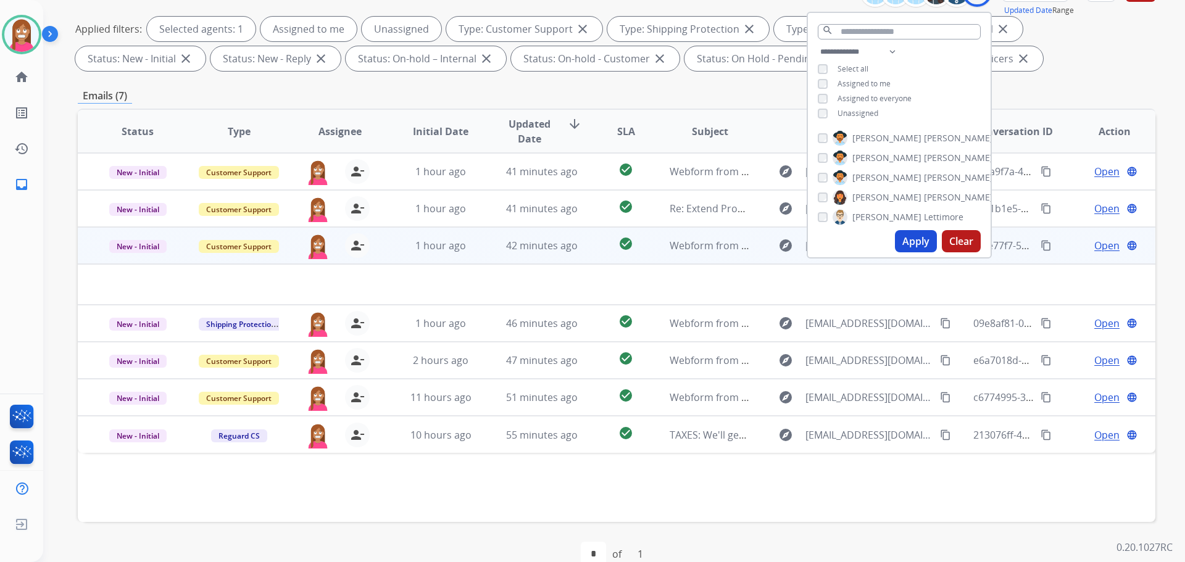
scroll to position [199, 0]
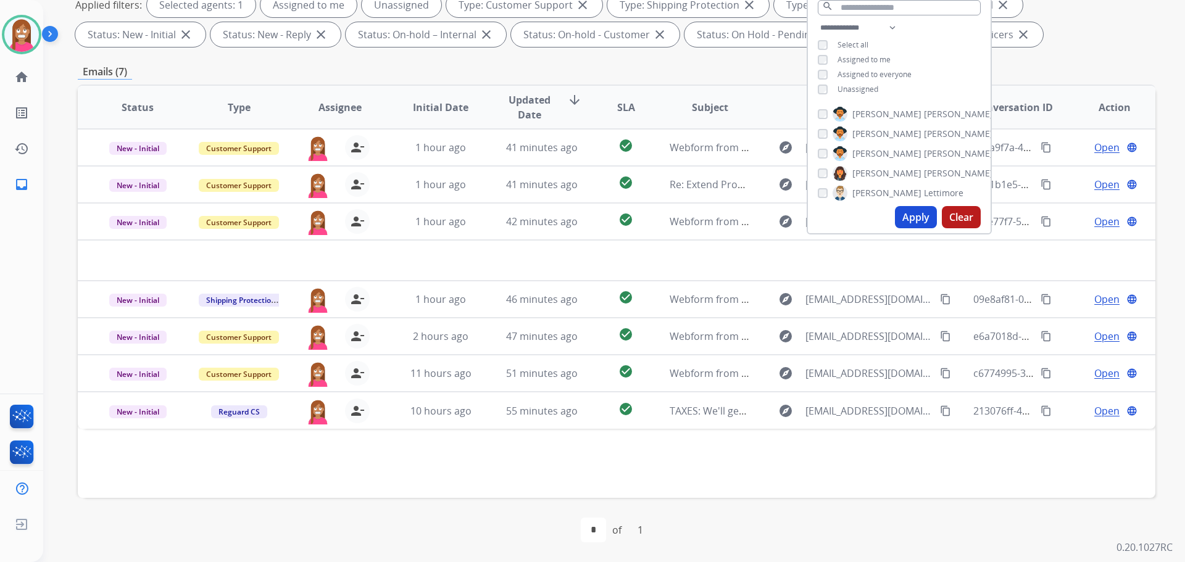
click at [570, 466] on div "Status Type Assignee Initial Date Updated Date arrow_downward SLA Subject Custo…" at bounding box center [616, 291] width 1077 height 413
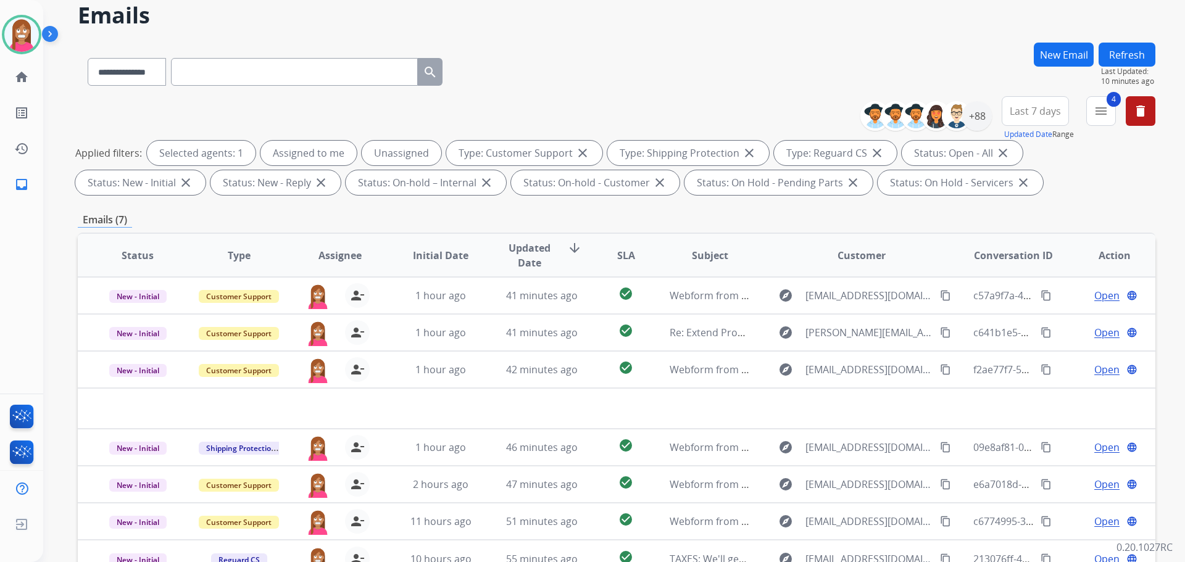
scroll to position [14, 0]
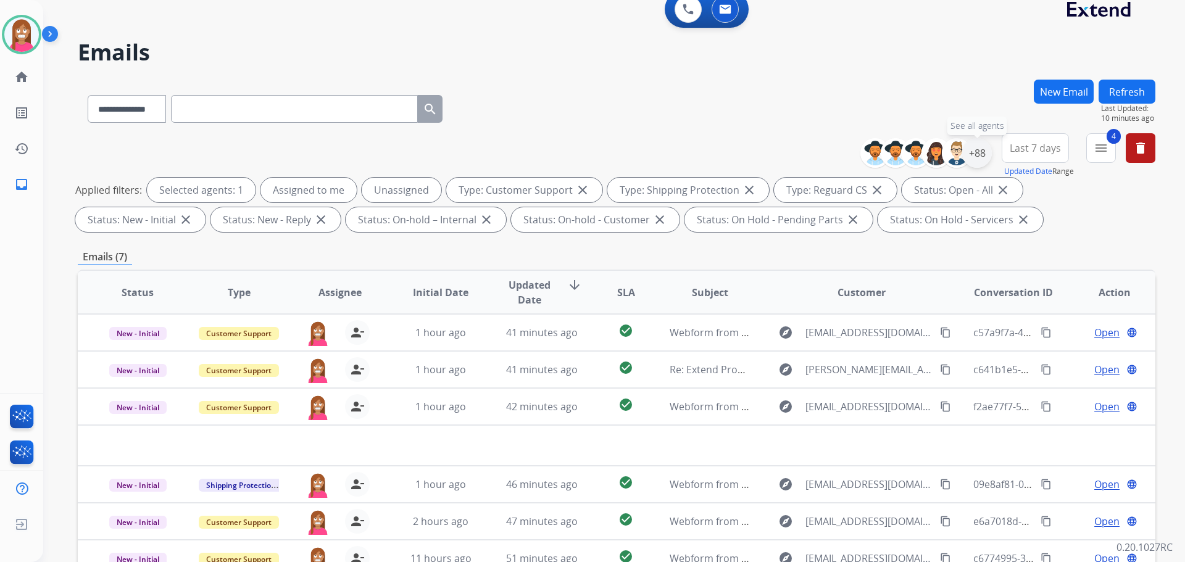
click at [978, 160] on div "+88" at bounding box center [977, 153] width 30 height 30
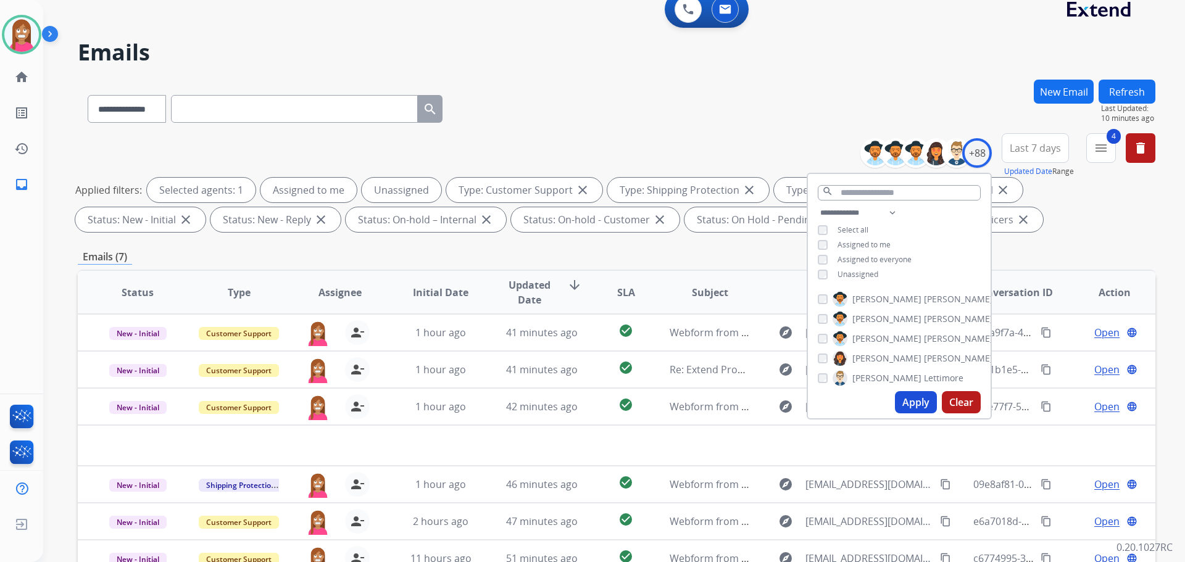
click at [907, 399] on button "Apply" at bounding box center [916, 402] width 42 height 22
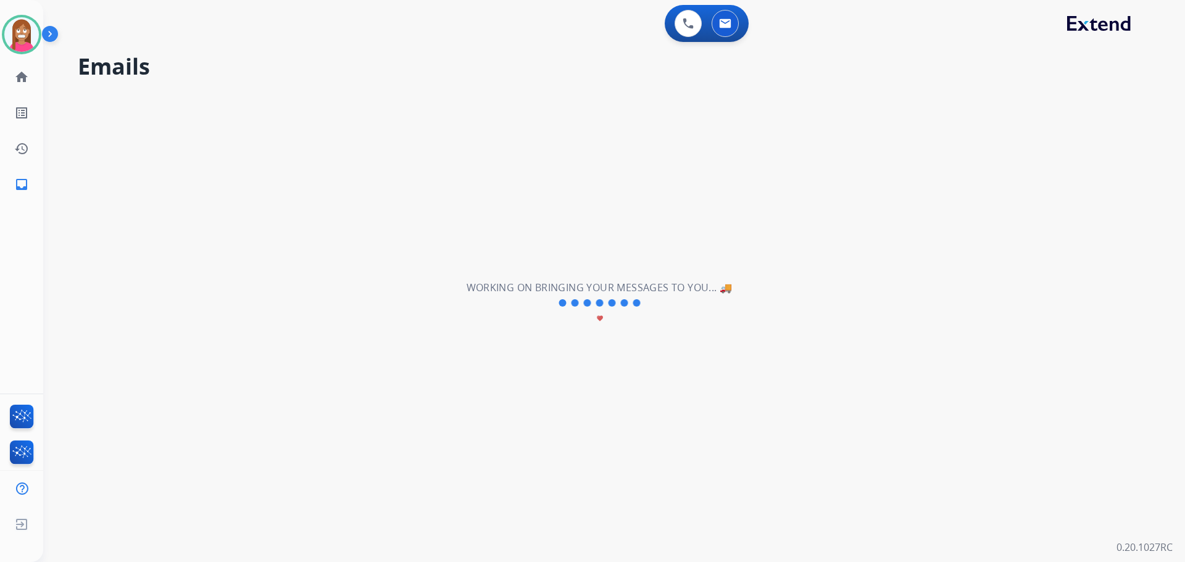
scroll to position [0, 0]
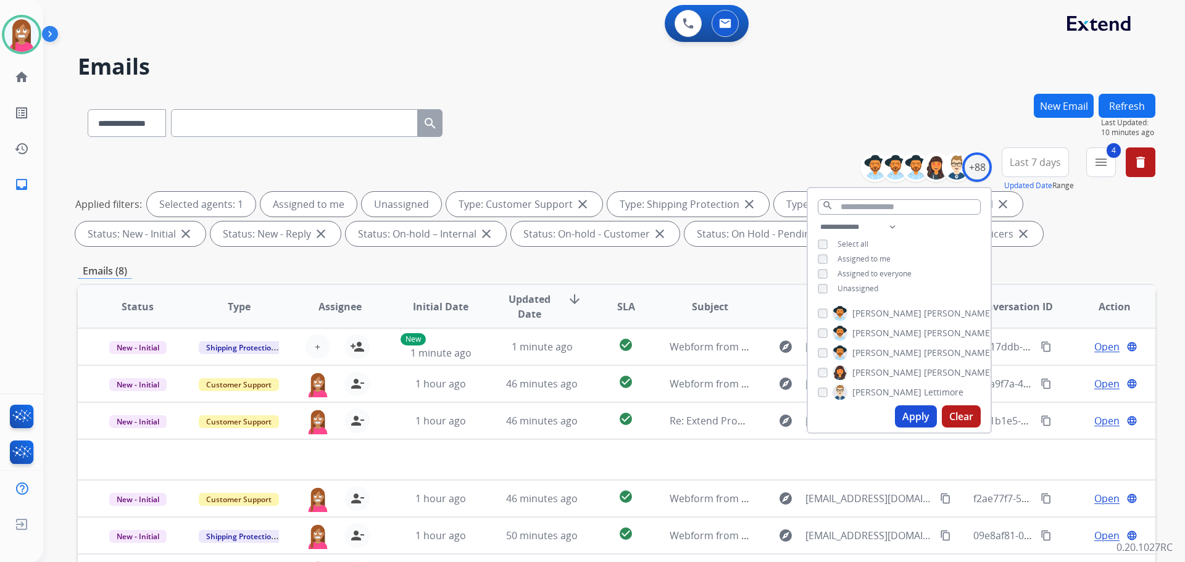
click at [663, 97] on div "**********" at bounding box center [616, 121] width 1077 height 54
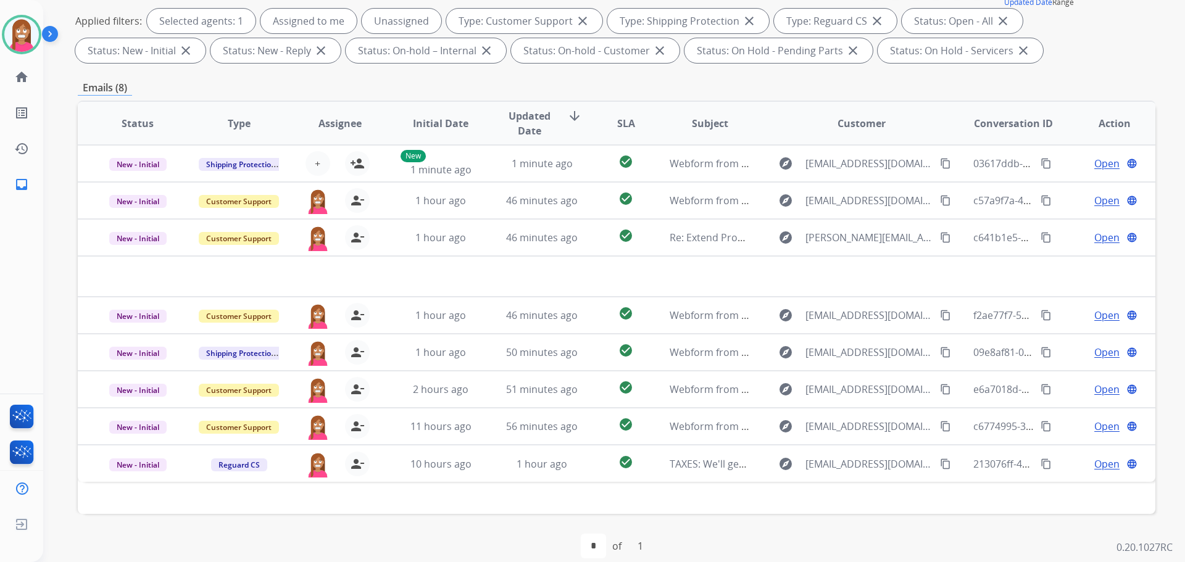
scroll to position [199, 0]
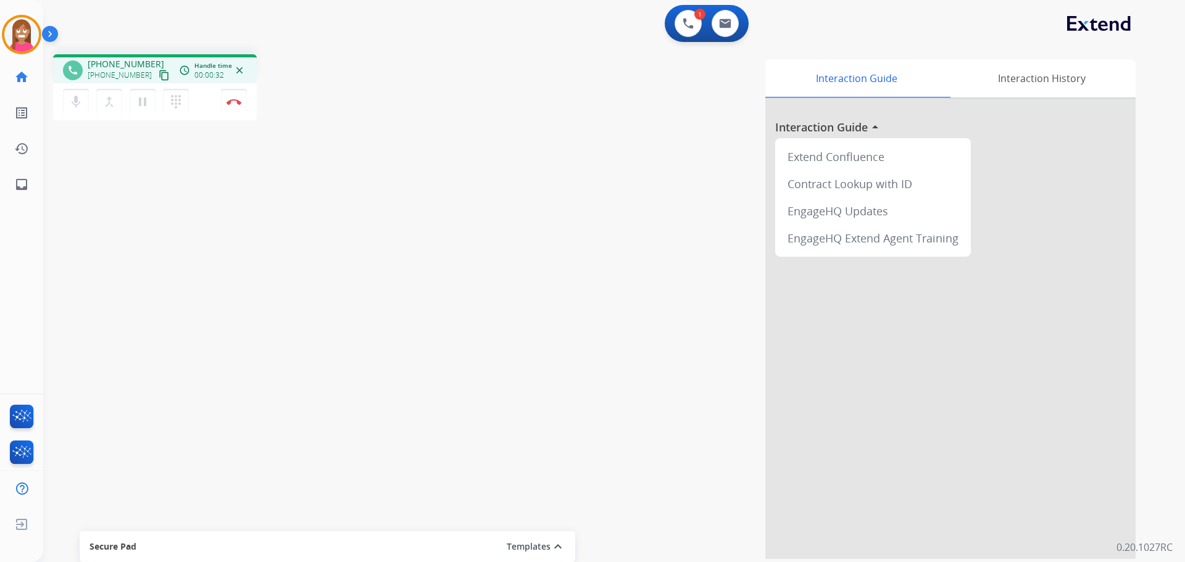
drag, startPoint x: 149, startPoint y: 78, endPoint x: 217, endPoint y: 59, distance: 71.3
click at [159, 78] on mat-icon "content_copy" at bounding box center [164, 75] width 11 height 11
click at [230, 99] on img at bounding box center [233, 102] width 15 height 6
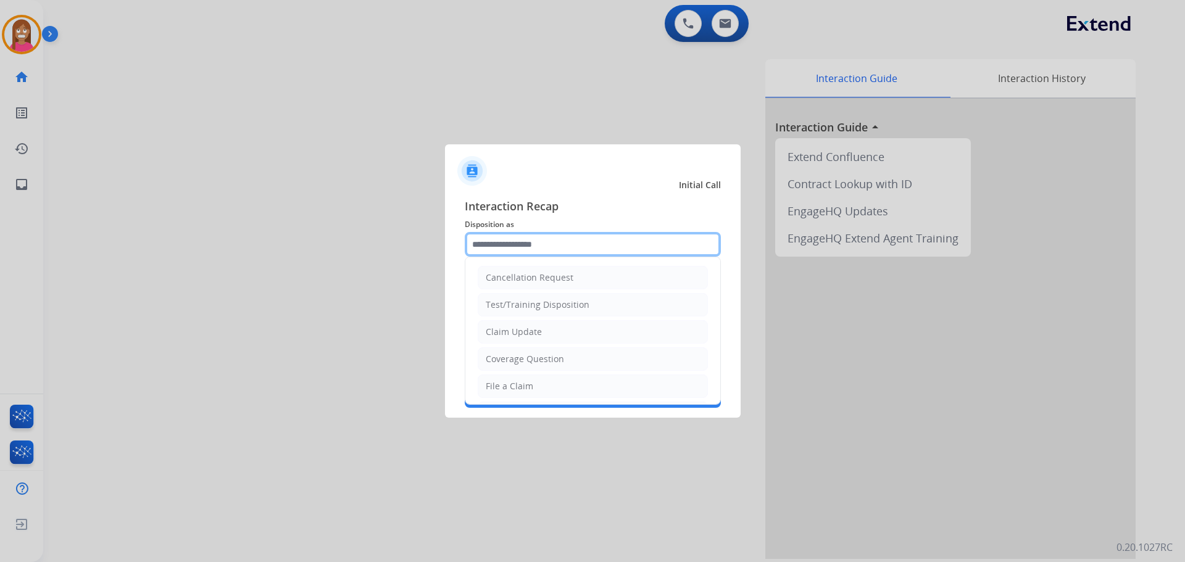
click at [510, 235] on input "text" at bounding box center [593, 244] width 256 height 25
click at [503, 365] on div "Coverage Question" at bounding box center [525, 359] width 78 height 12
type input "**********"
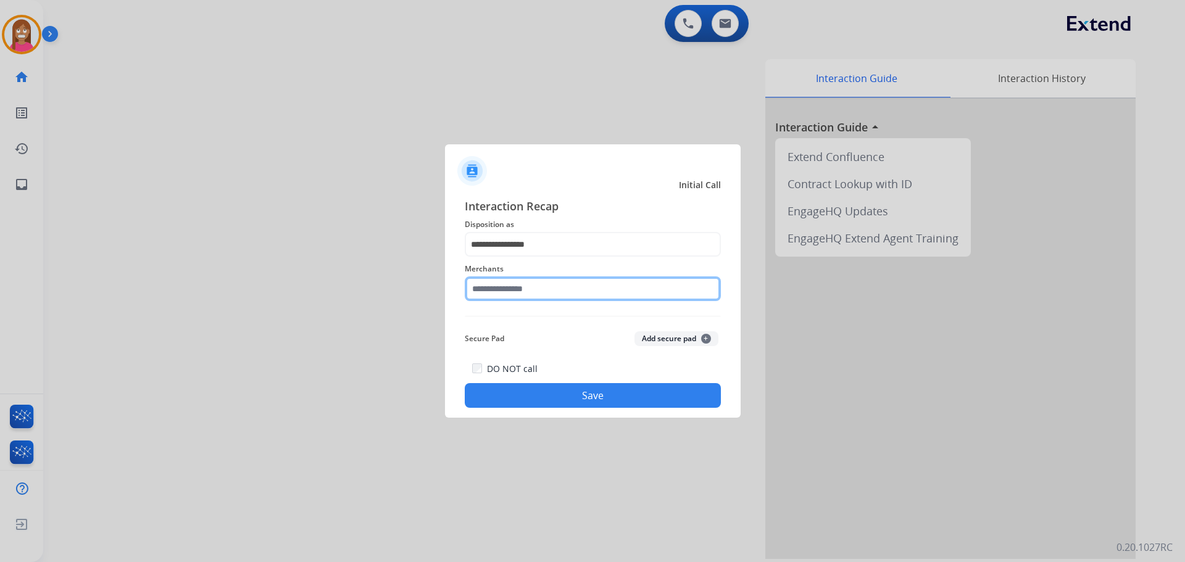
click at [515, 288] on input "text" at bounding box center [593, 288] width 256 height 25
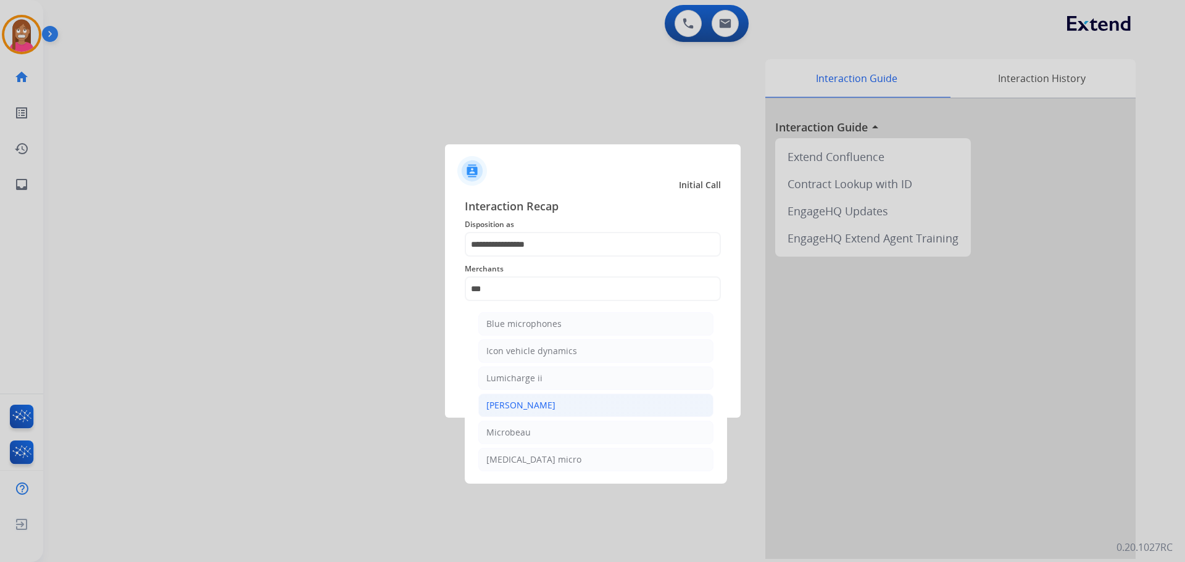
click at [509, 408] on div "[PERSON_NAME]" at bounding box center [520, 405] width 69 height 12
type input "********"
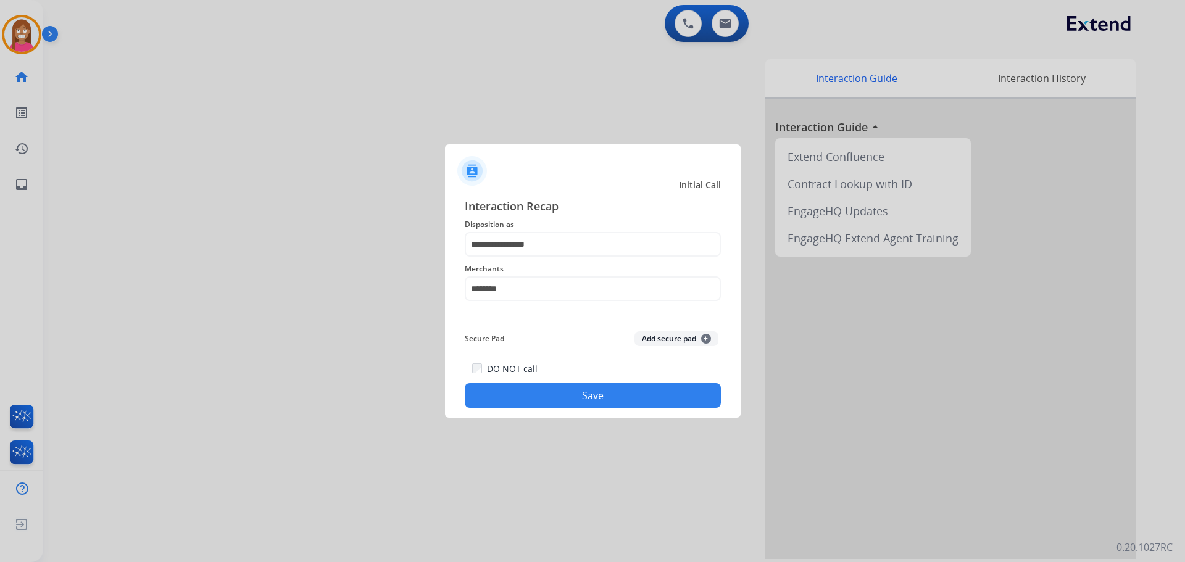
click at [506, 394] on button "Save" at bounding box center [593, 395] width 256 height 25
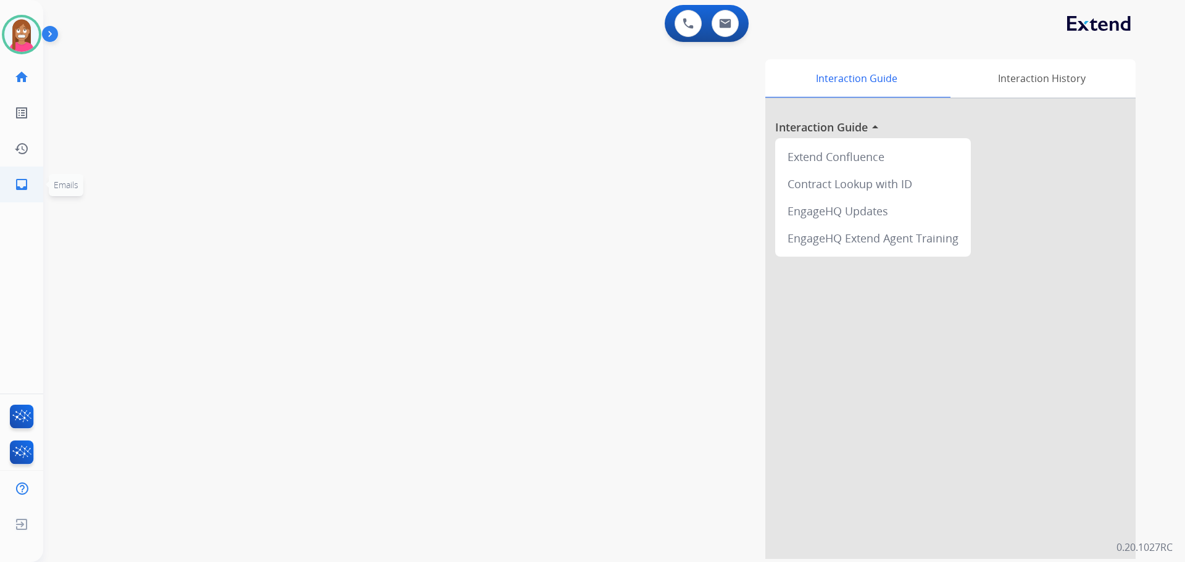
click at [18, 185] on mat-icon "inbox" at bounding box center [21, 184] width 15 height 15
select select "**********"
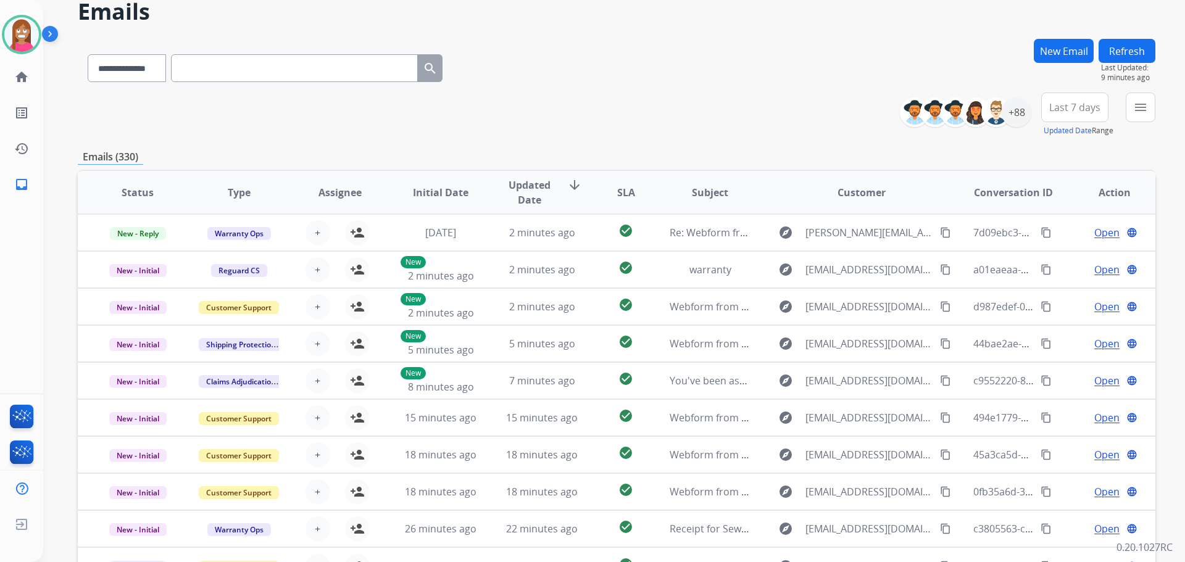
scroll to position [62, 0]
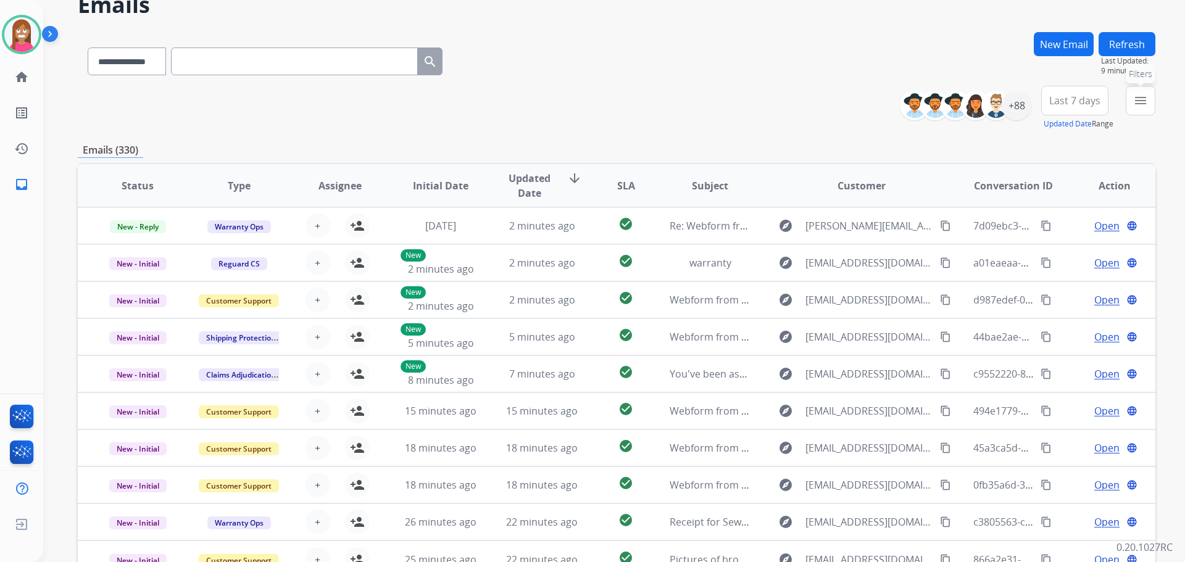
click at [1130, 94] on button "menu Filters" at bounding box center [1141, 101] width 30 height 30
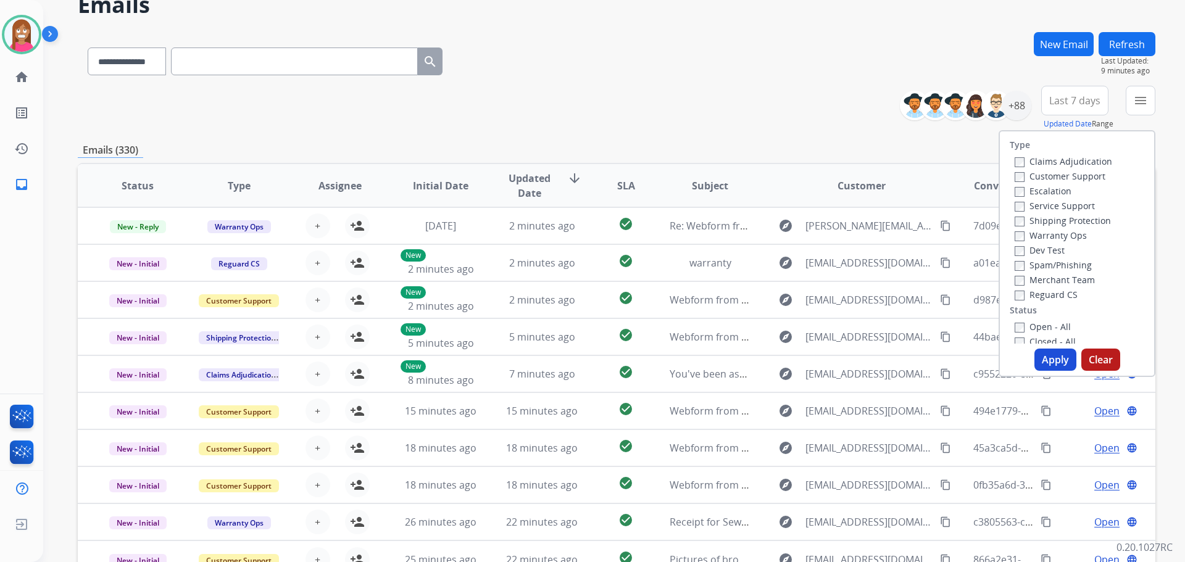
click at [1019, 176] on label "Customer Support" at bounding box center [1060, 176] width 91 height 12
click at [1023, 219] on label "Shipping Protection" at bounding box center [1063, 221] width 96 height 12
click at [1018, 293] on label "Reguard CS" at bounding box center [1046, 295] width 63 height 12
click at [1028, 322] on label "Open - All" at bounding box center [1043, 327] width 56 height 12
click at [1034, 352] on button "Apply" at bounding box center [1055, 360] width 42 height 22
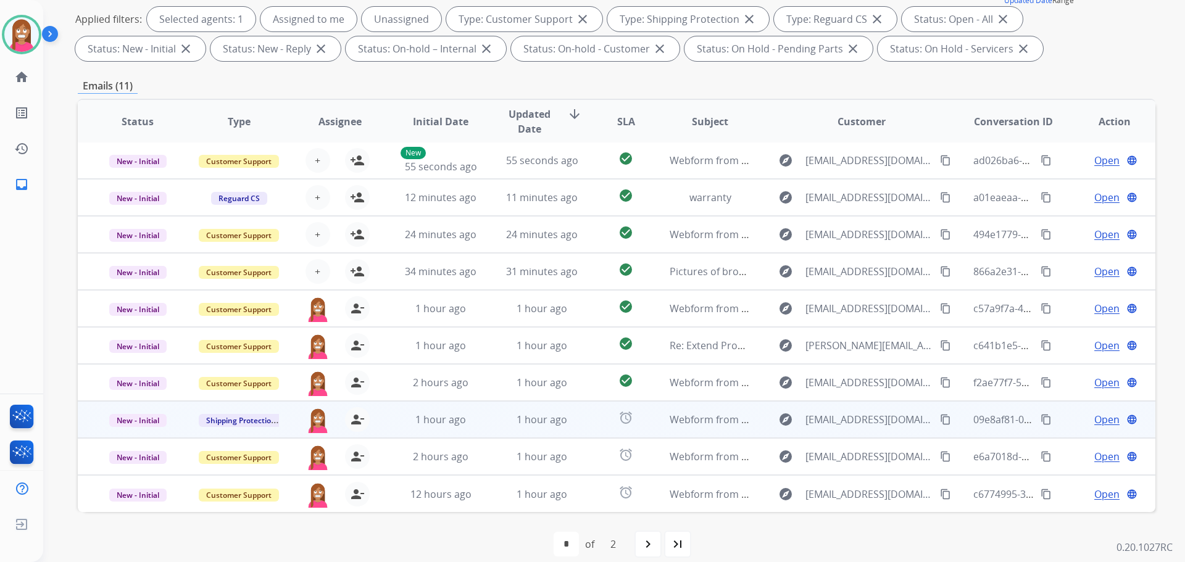
scroll to position [0, 0]
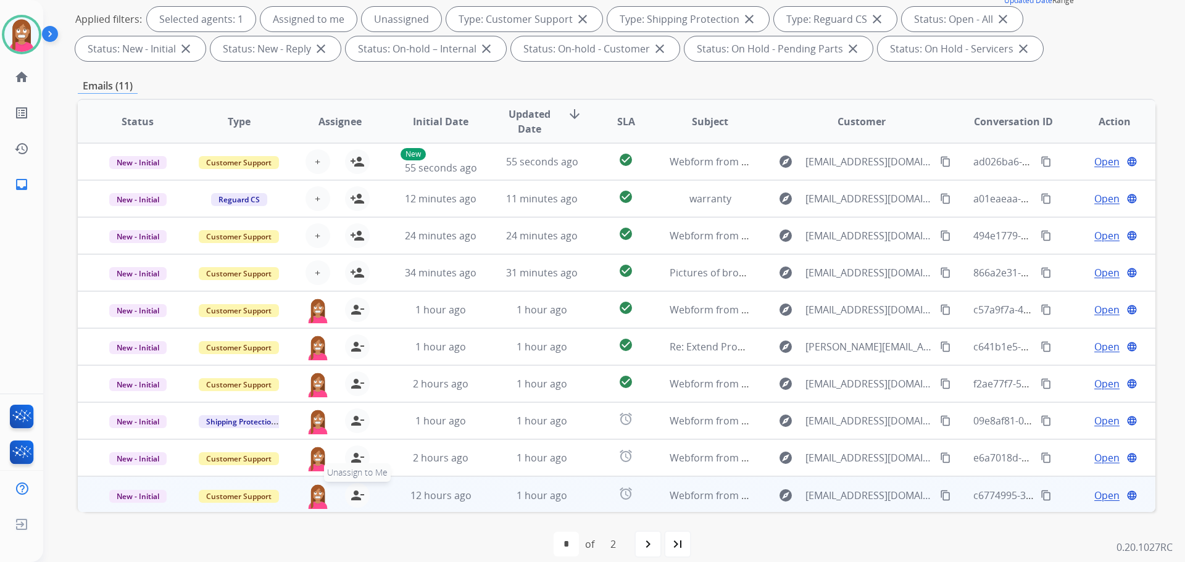
click at [354, 496] on mat-icon "person_remove" at bounding box center [357, 495] width 15 height 15
click at [354, 496] on mat-icon "person_add" at bounding box center [357, 495] width 15 height 15
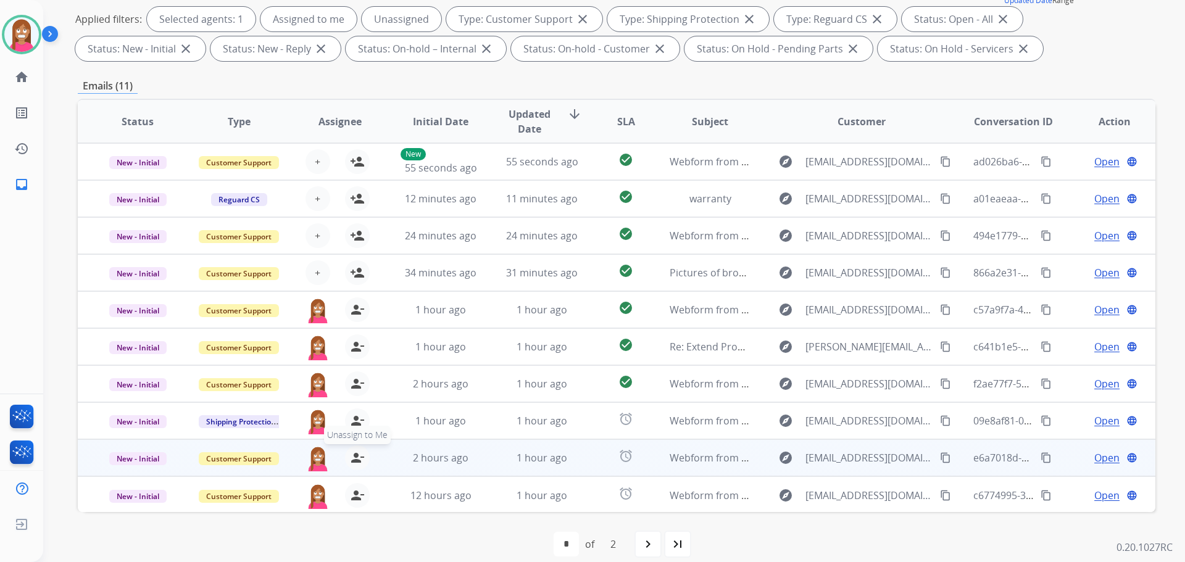
click at [352, 460] on mat-icon "person_remove" at bounding box center [357, 457] width 15 height 15
click at [352, 460] on mat-icon "person_add" at bounding box center [357, 457] width 15 height 15
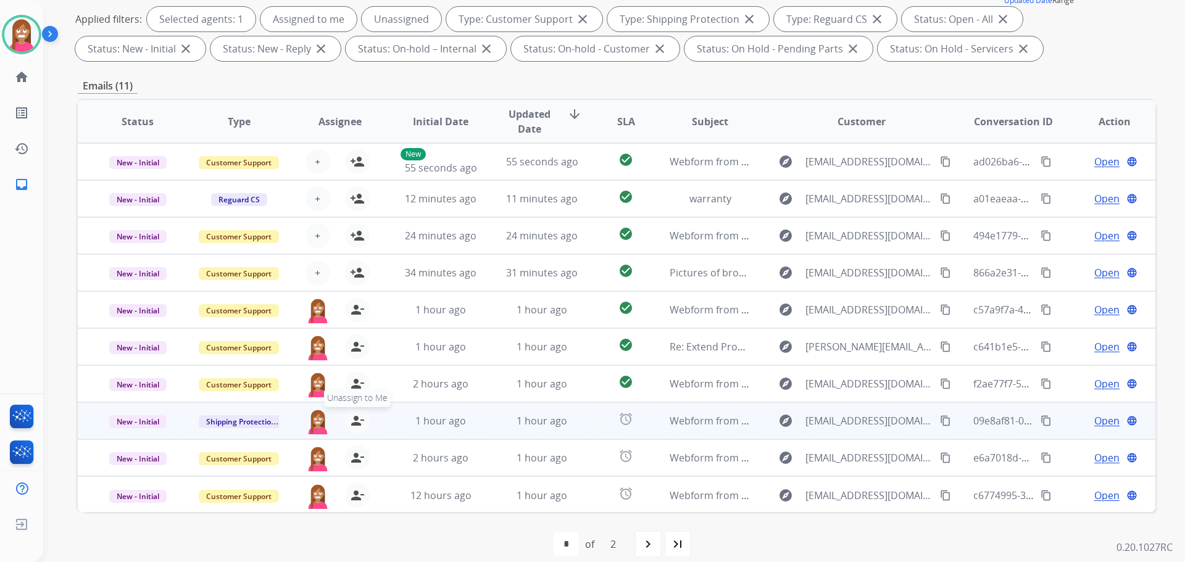
click at [357, 421] on mat-icon "person_remove" at bounding box center [357, 420] width 15 height 15
click at [357, 421] on mat-icon "person_add" at bounding box center [357, 420] width 15 height 15
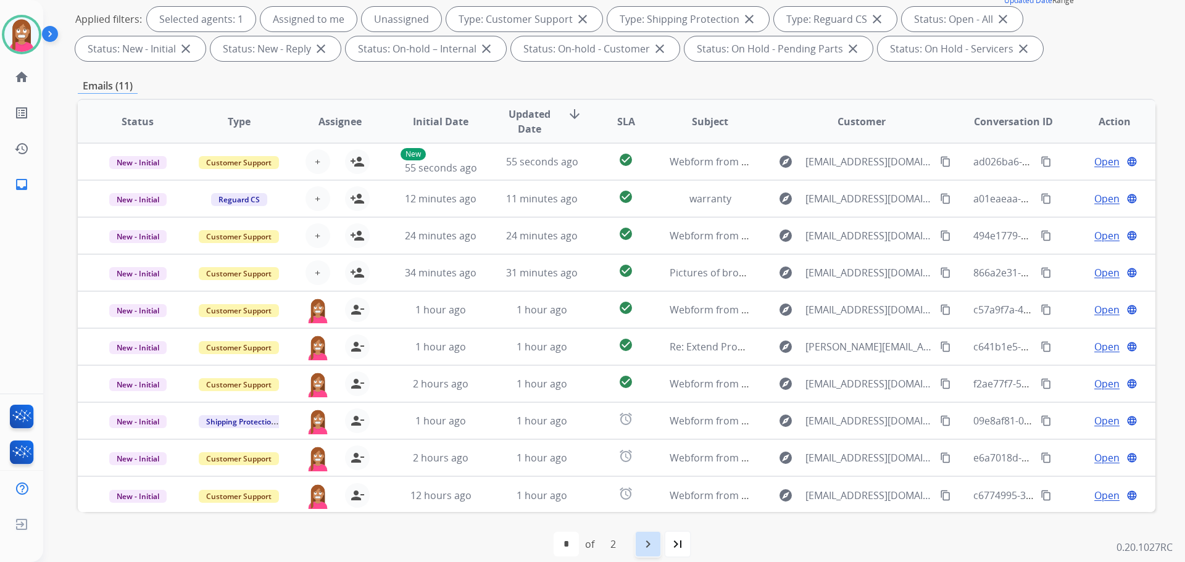
click at [646, 544] on mat-icon "navigate_next" at bounding box center [648, 544] width 15 height 15
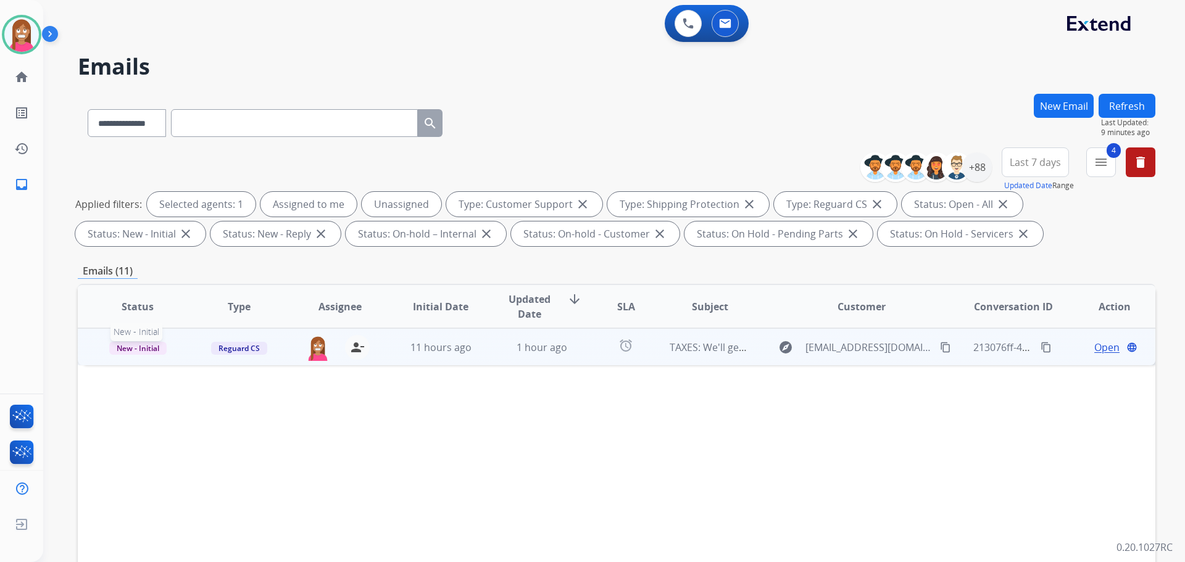
click at [129, 353] on span "New - Initial" at bounding box center [137, 348] width 57 height 13
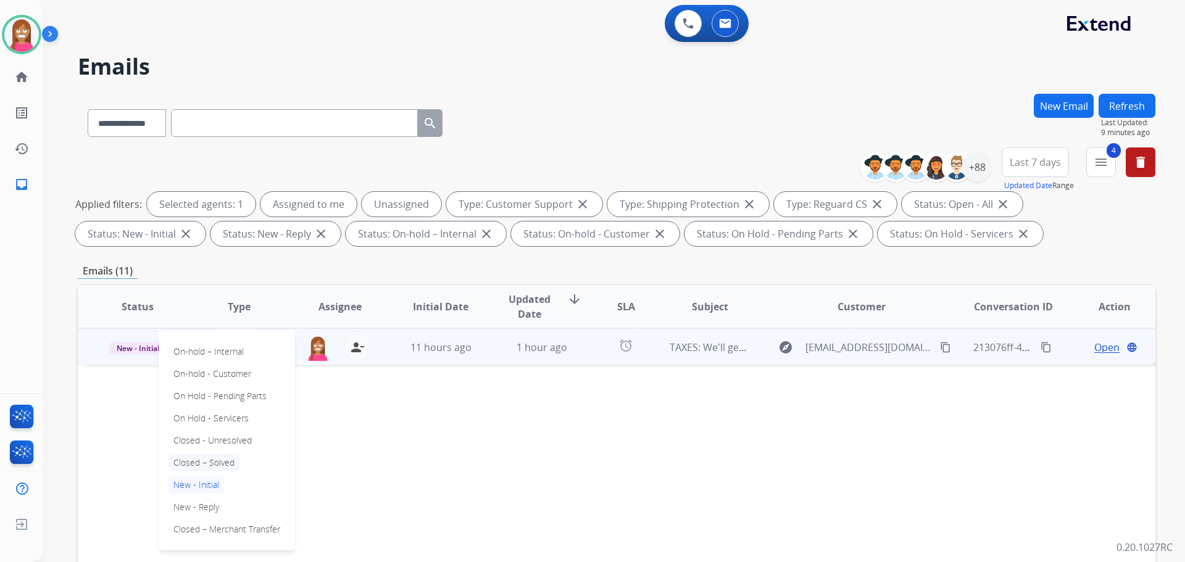
click at [190, 462] on p "Closed – Solved" at bounding box center [203, 462] width 71 height 17
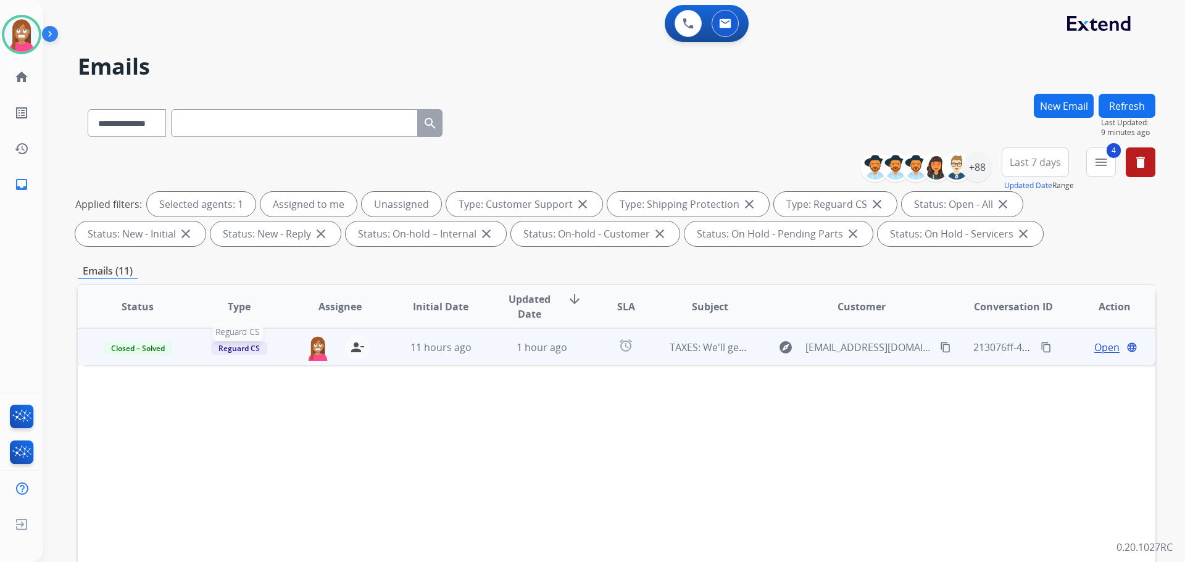
click at [238, 354] on span "Reguard CS" at bounding box center [239, 348] width 56 height 13
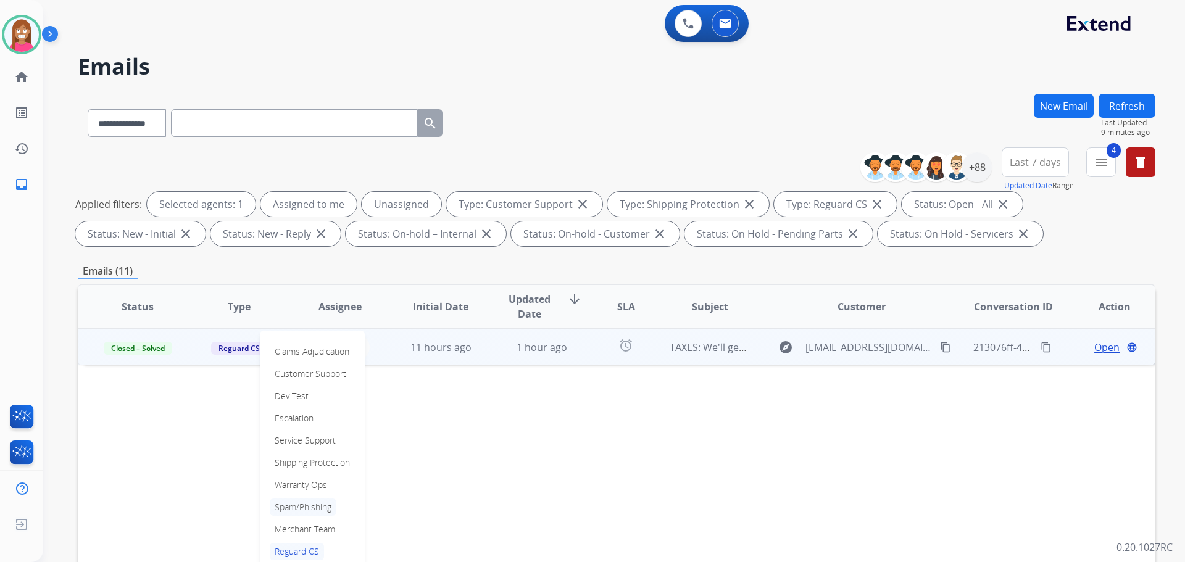
click at [298, 504] on p "Spam/Phishing" at bounding box center [303, 507] width 67 height 17
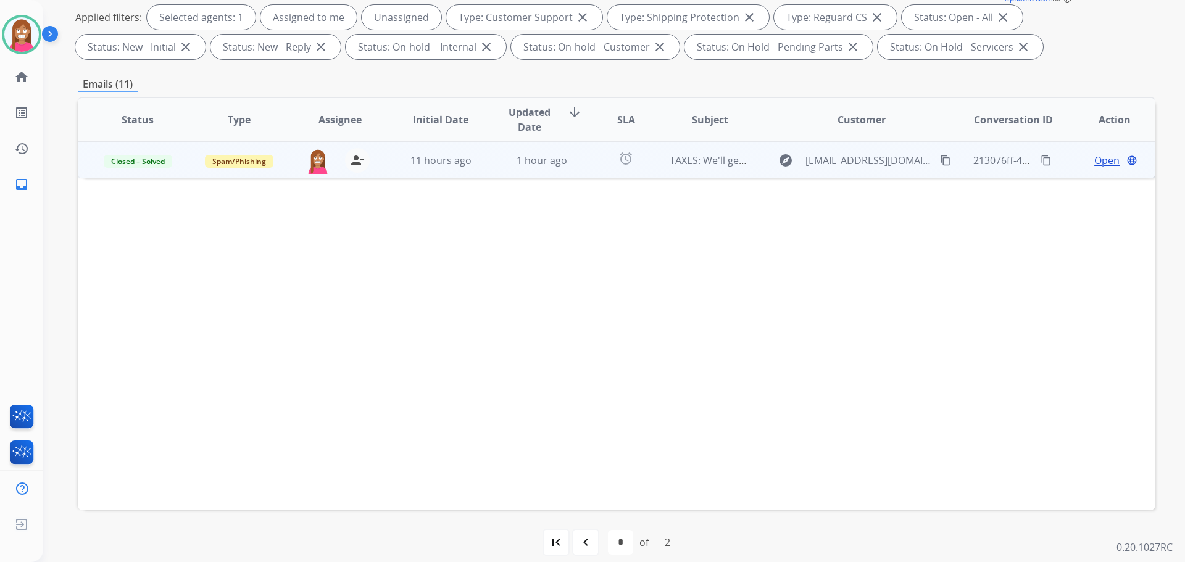
scroll to position [199, 0]
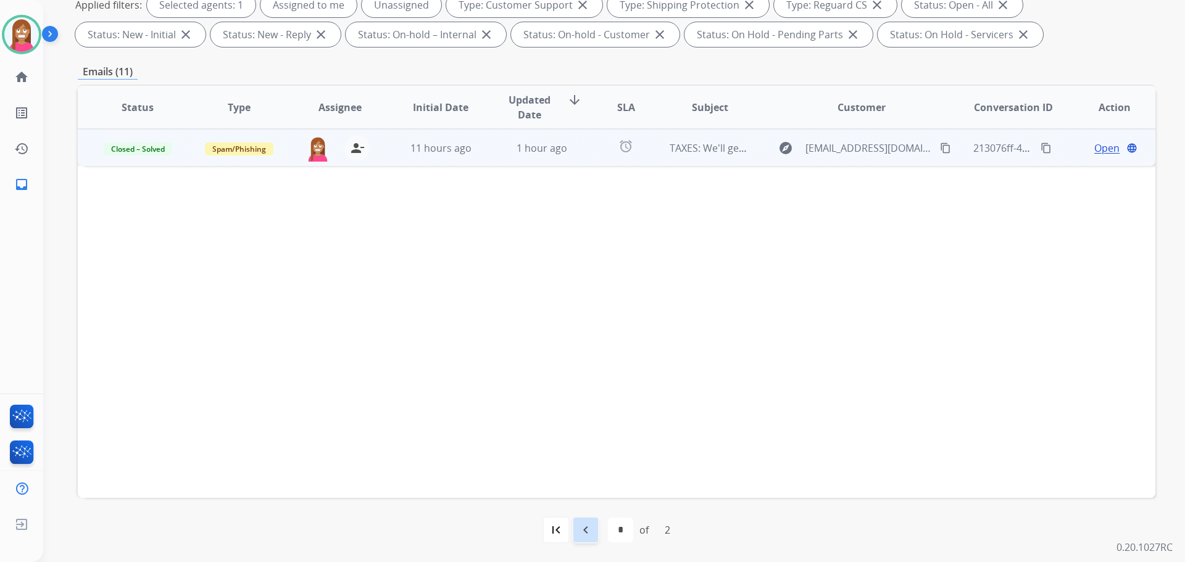
click at [581, 520] on div "navigate_before" at bounding box center [585, 530] width 27 height 27
select select "*"
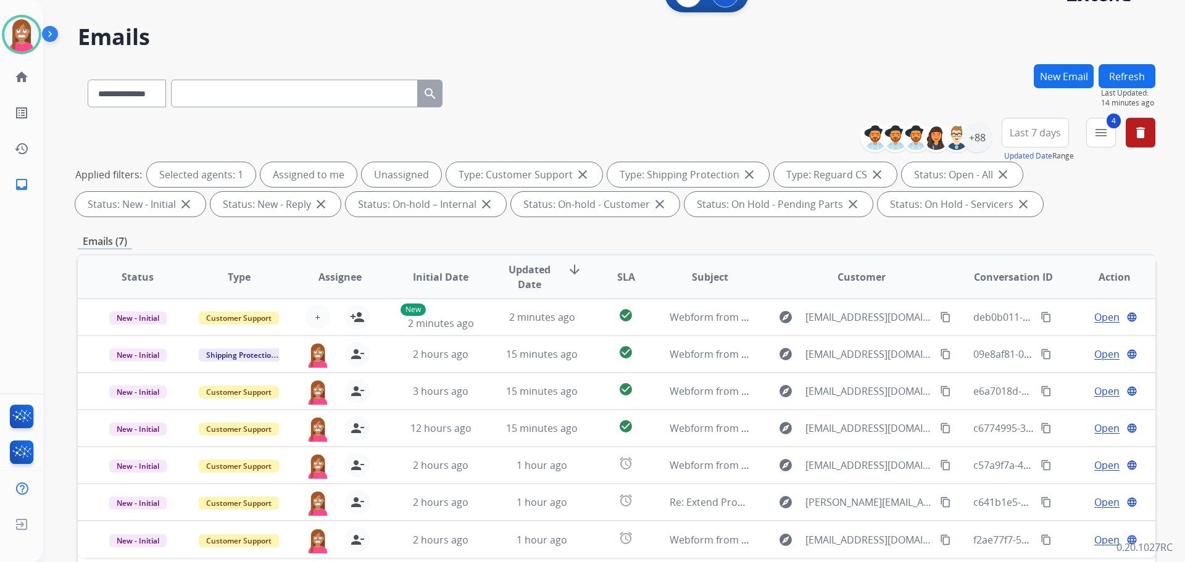
scroll to position [14, 0]
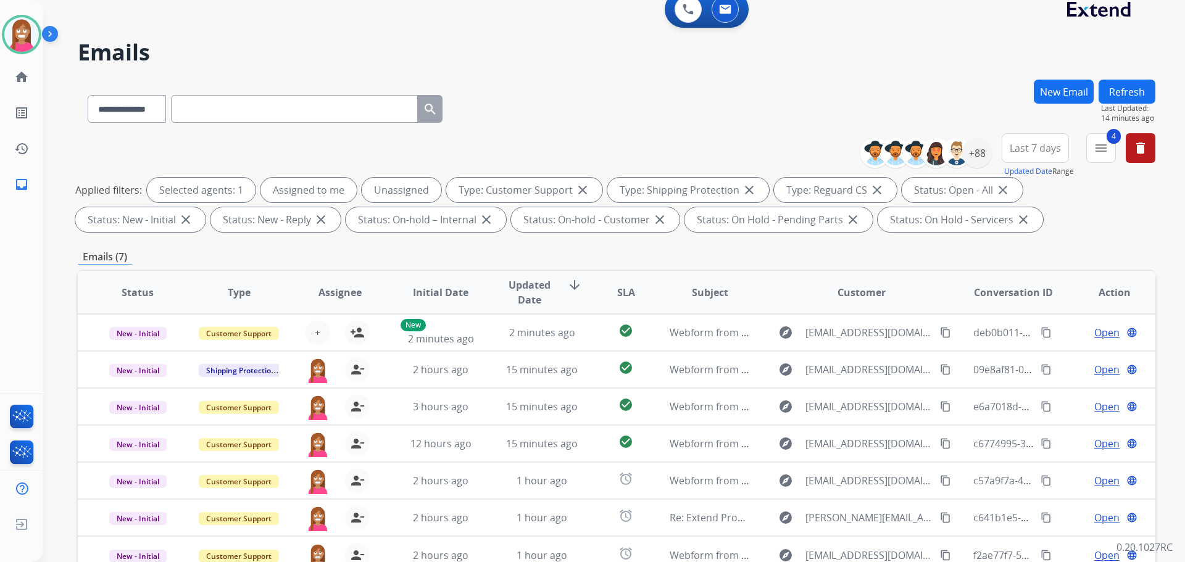
click at [1124, 89] on button "Refresh" at bounding box center [1126, 92] width 57 height 24
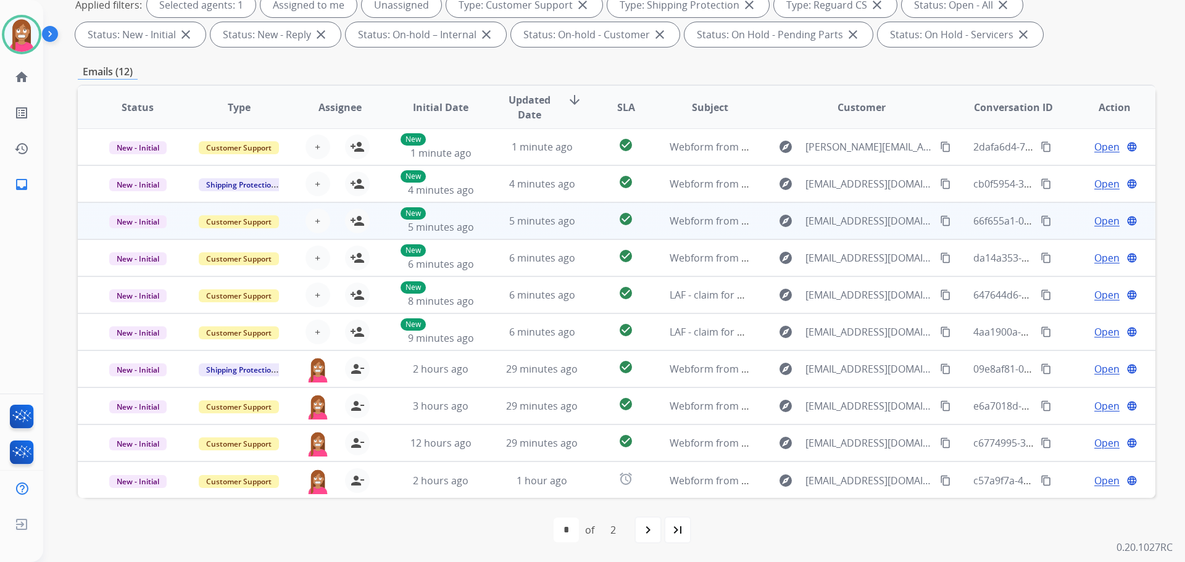
scroll to position [1, 0]
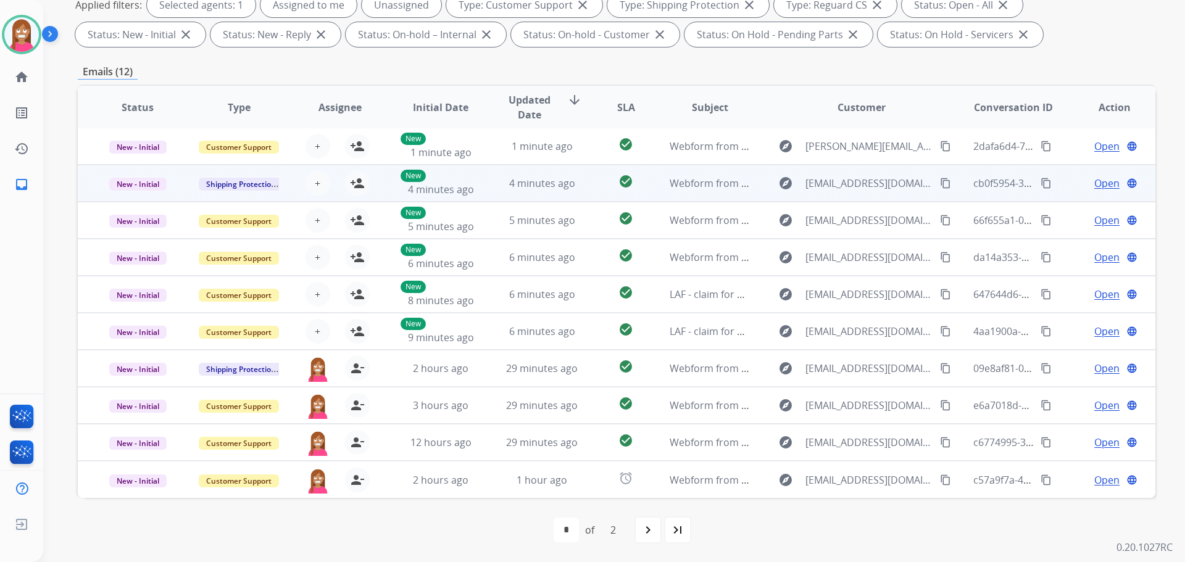
click at [492, 180] on td "4 minutes ago" at bounding box center [532, 183] width 101 height 37
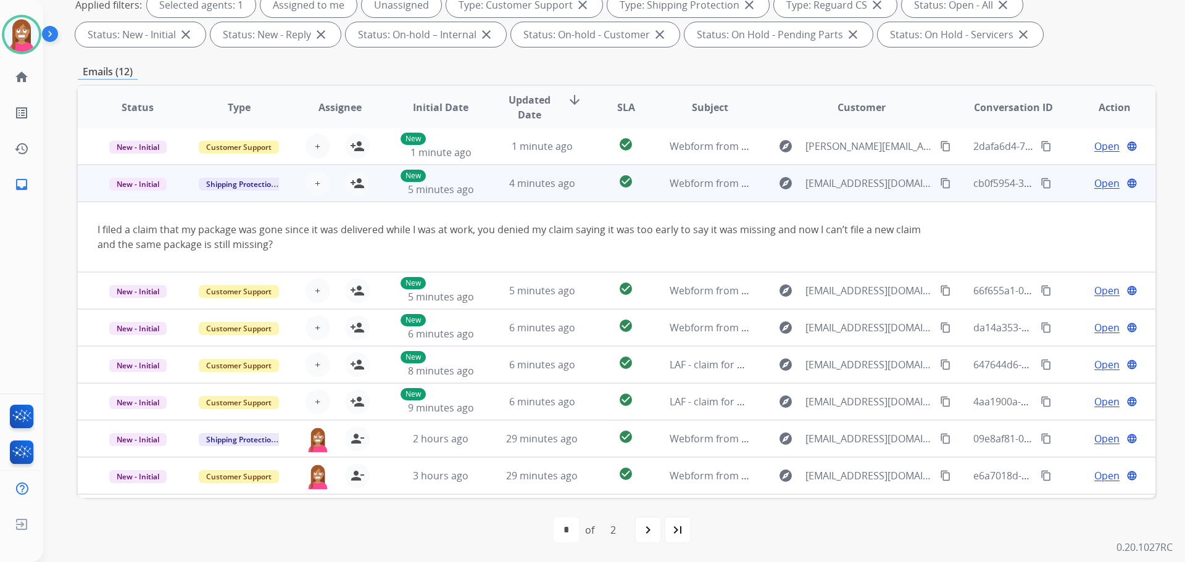
scroll to position [37, 0]
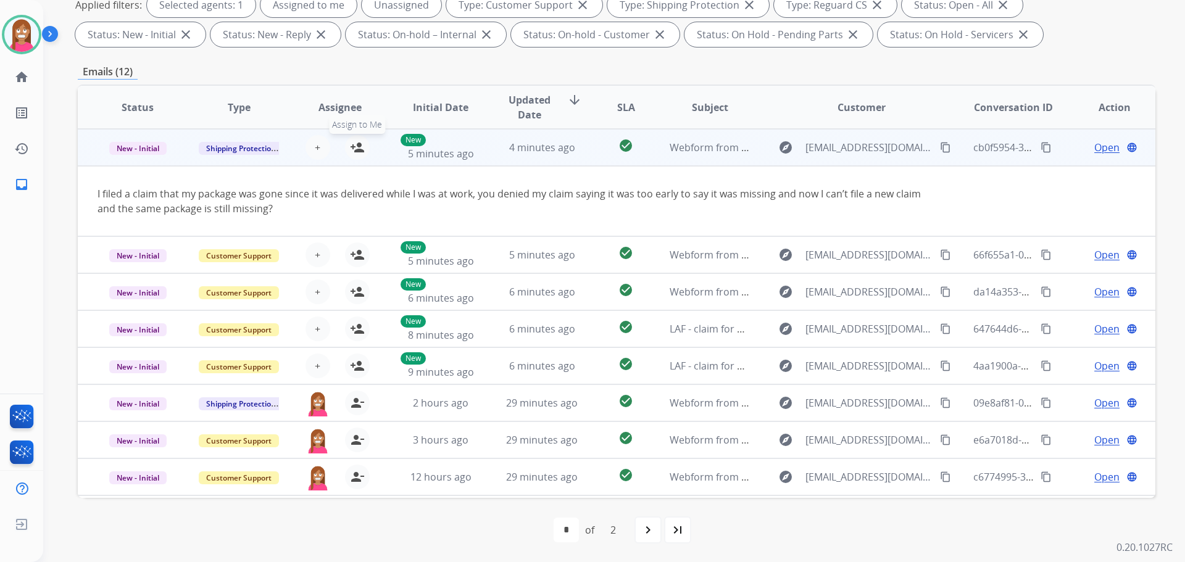
click at [356, 149] on mat-icon "person_add" at bounding box center [357, 147] width 15 height 15
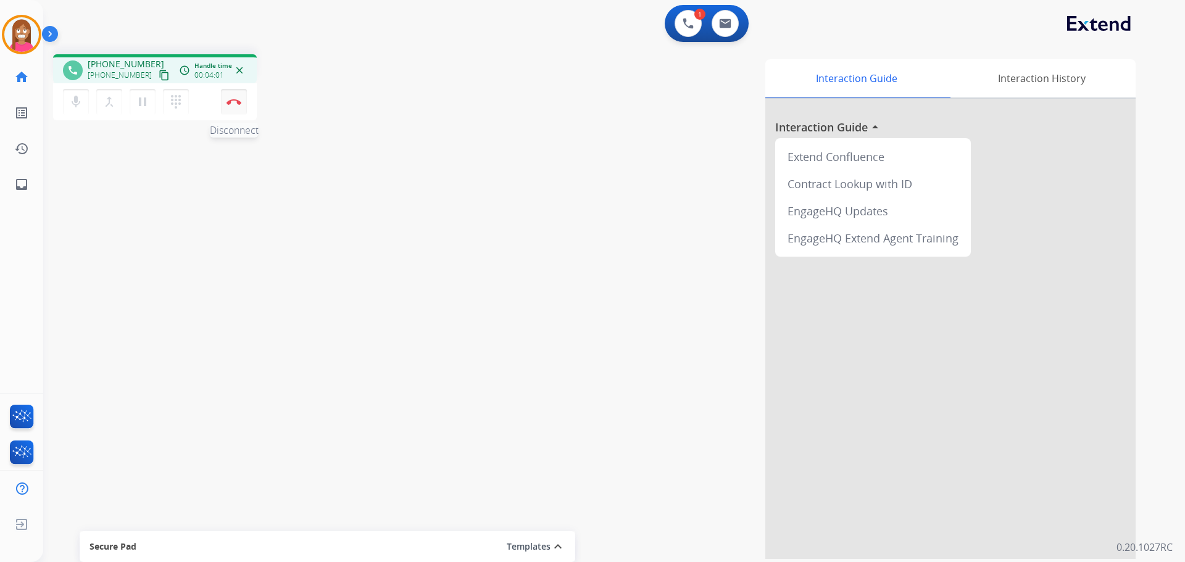
click at [229, 101] on img at bounding box center [233, 102] width 15 height 6
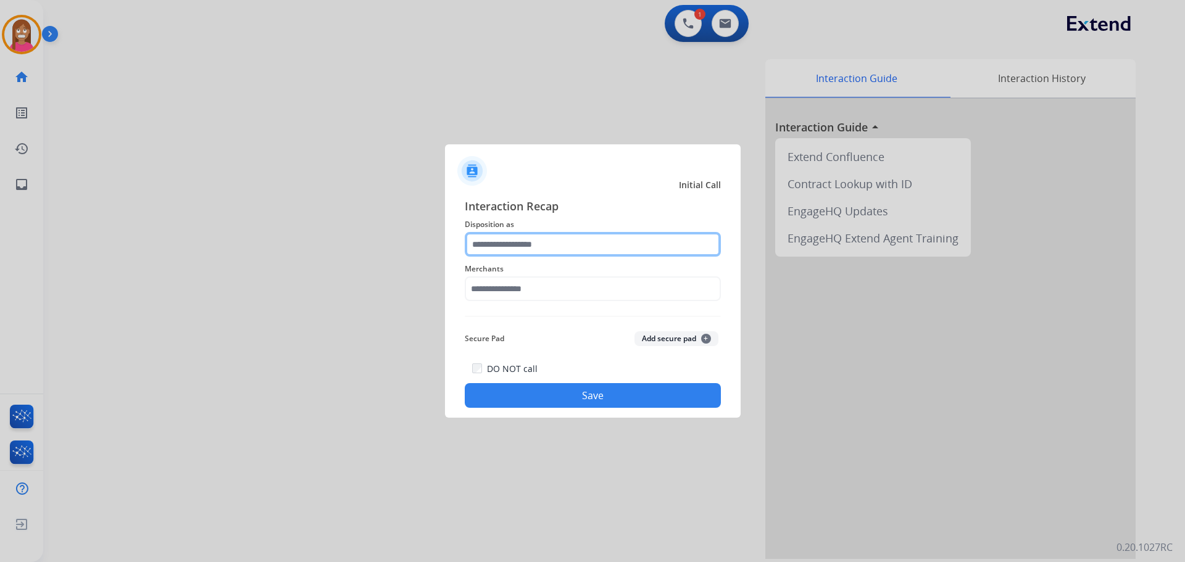
click at [532, 246] on input "text" at bounding box center [593, 244] width 256 height 25
click at [495, 249] on input "text" at bounding box center [593, 244] width 256 height 25
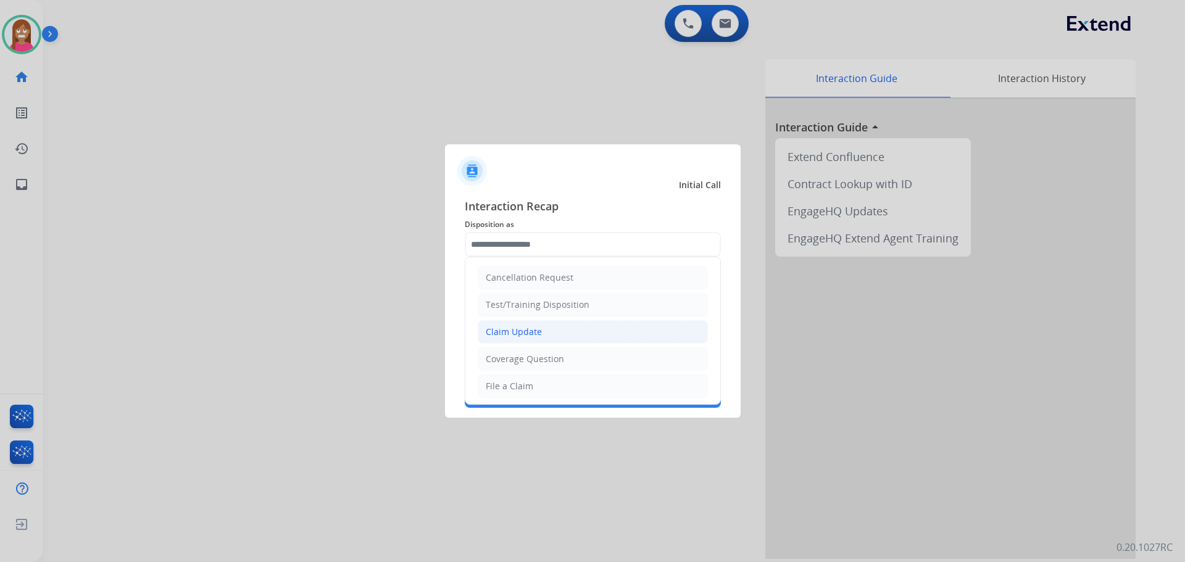
click at [508, 331] on div "Claim Update" at bounding box center [514, 332] width 56 height 12
type input "**********"
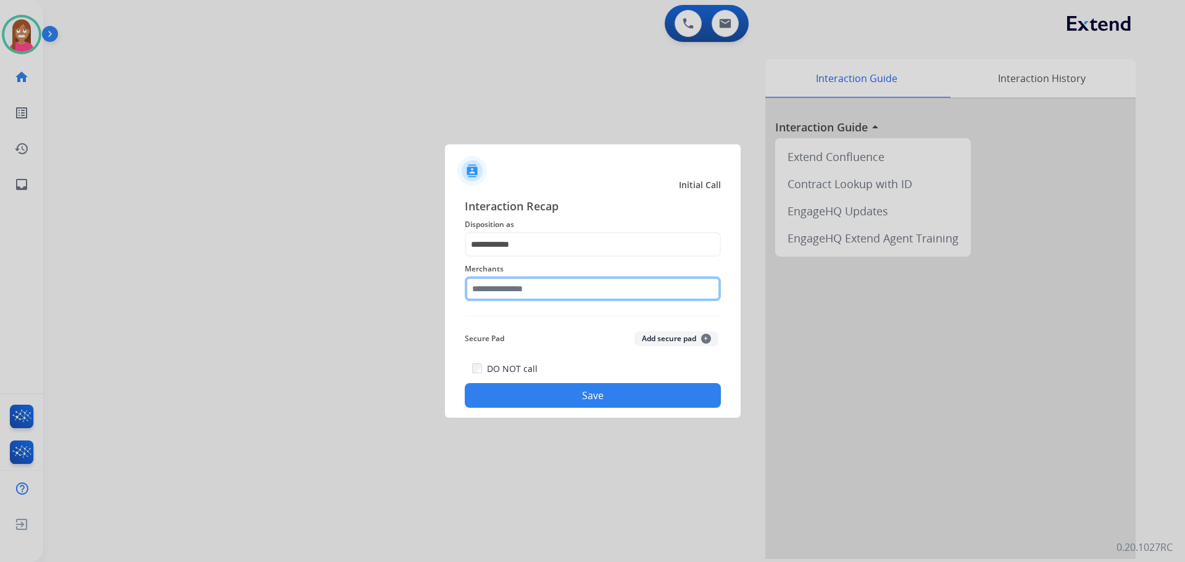
click at [494, 294] on input "text" at bounding box center [593, 288] width 256 height 25
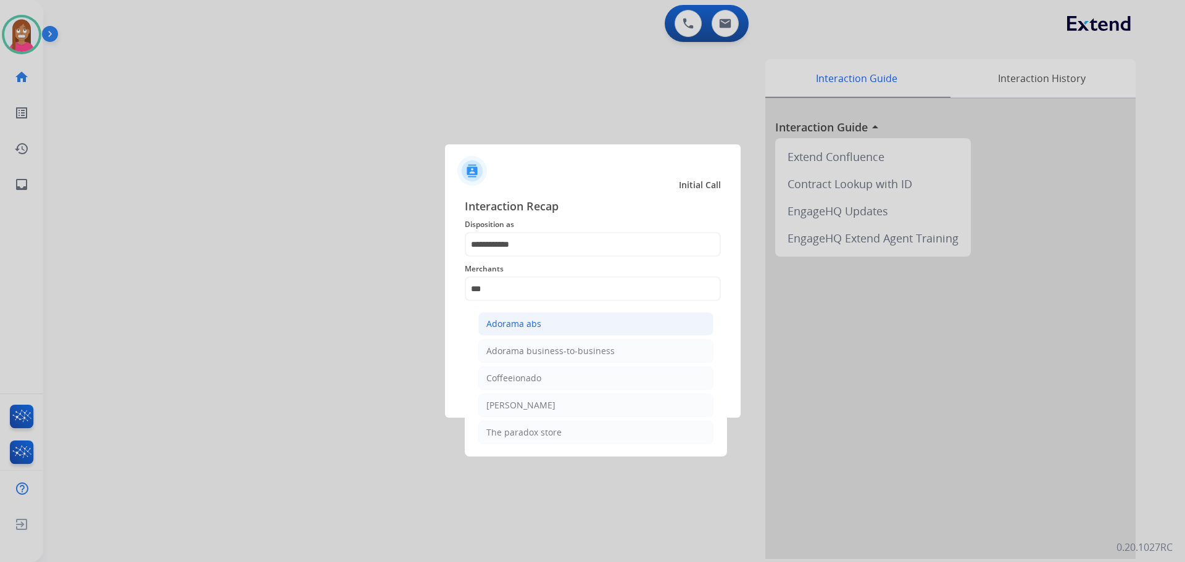
click at [496, 328] on div "Adorama abs" at bounding box center [513, 324] width 55 height 12
type input "**********"
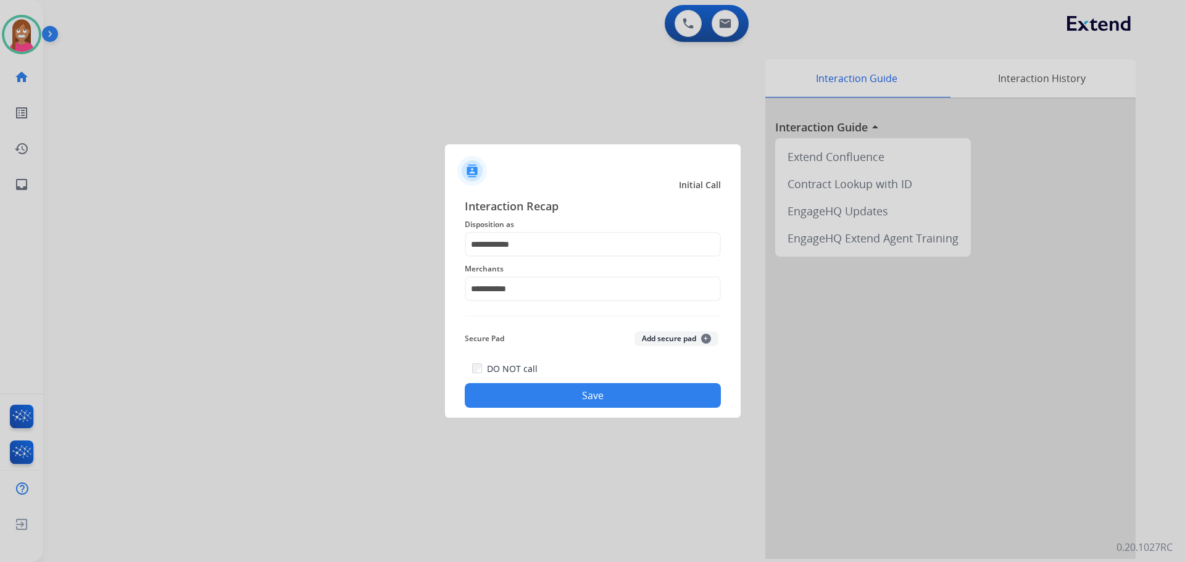
click at [521, 410] on div "**********" at bounding box center [593, 303] width 296 height 230
click at [520, 395] on button "Save" at bounding box center [593, 395] width 256 height 25
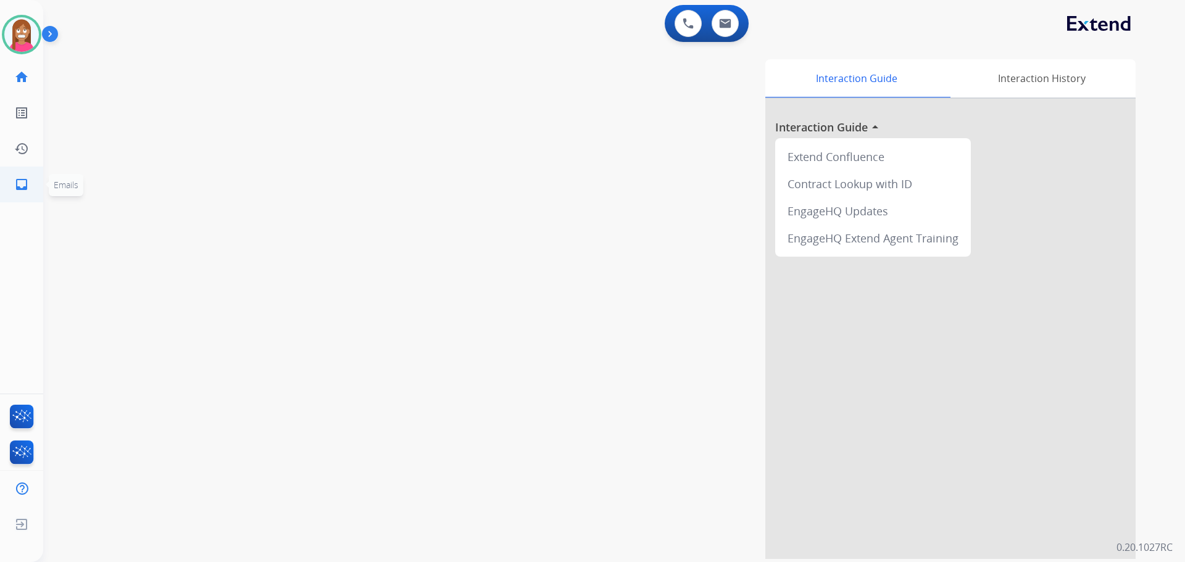
click at [5, 184] on link "inbox Emails" at bounding box center [21, 184] width 35 height 35
select select "**********"
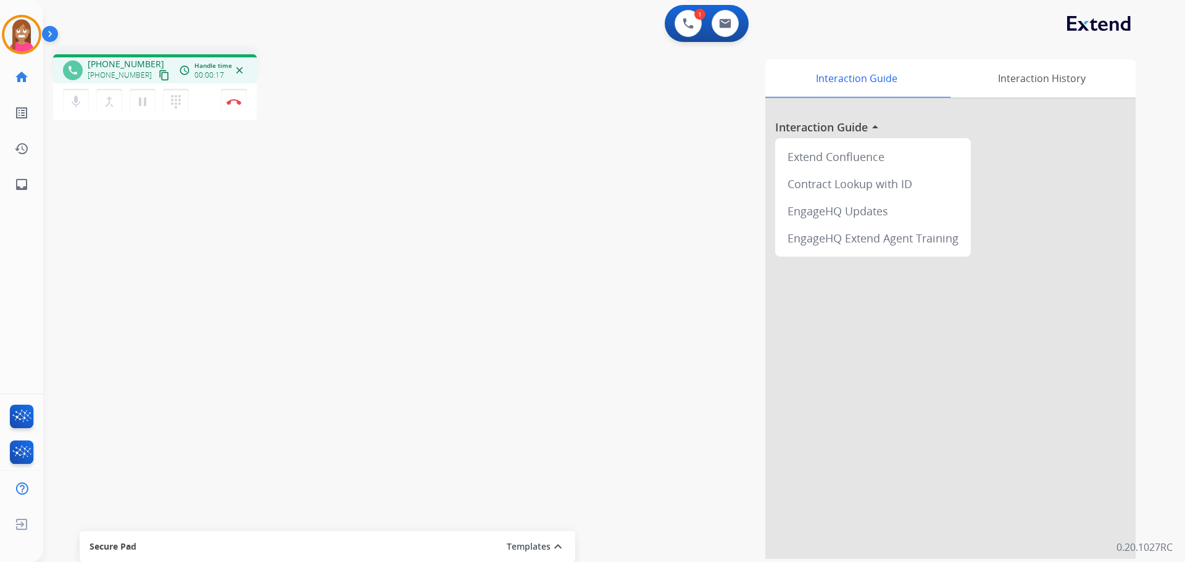
drag, startPoint x: 151, startPoint y: 78, endPoint x: 278, endPoint y: 96, distance: 128.5
click at [159, 78] on mat-icon "content_copy" at bounding box center [164, 75] width 11 height 11
click at [233, 110] on button "Disconnect" at bounding box center [234, 102] width 26 height 26
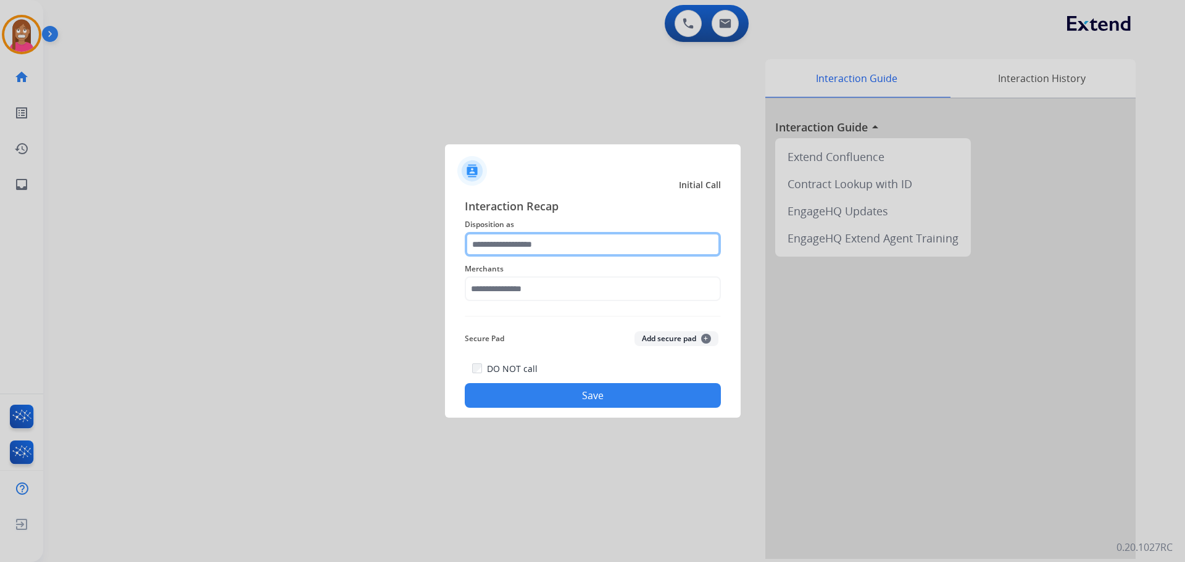
click at [506, 243] on input "text" at bounding box center [593, 244] width 256 height 25
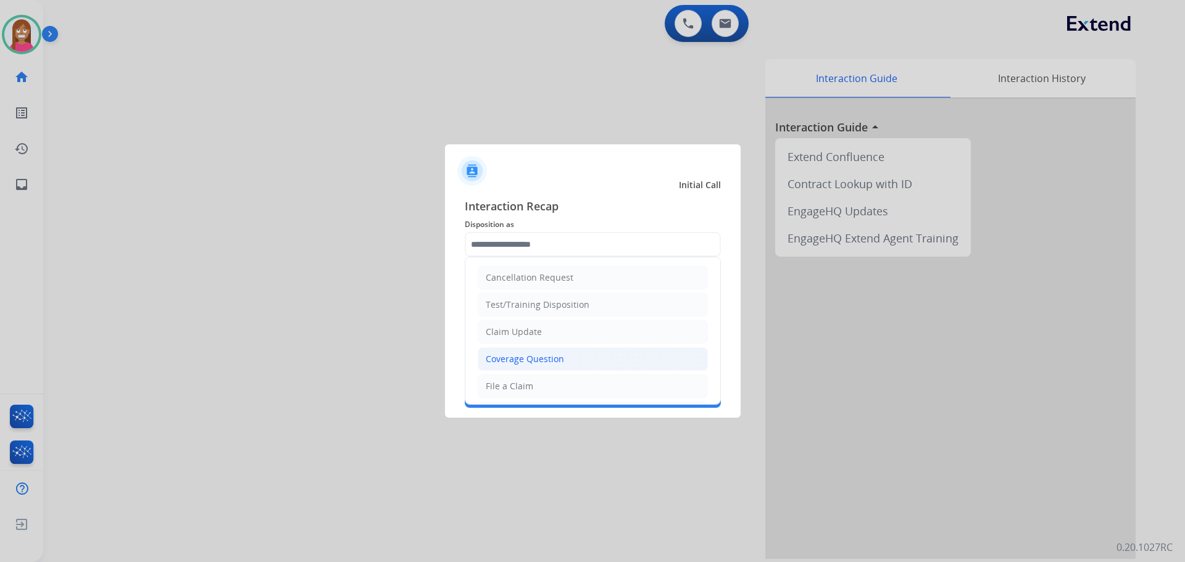
click at [505, 359] on div "Coverage Question" at bounding box center [525, 359] width 78 height 12
type input "**********"
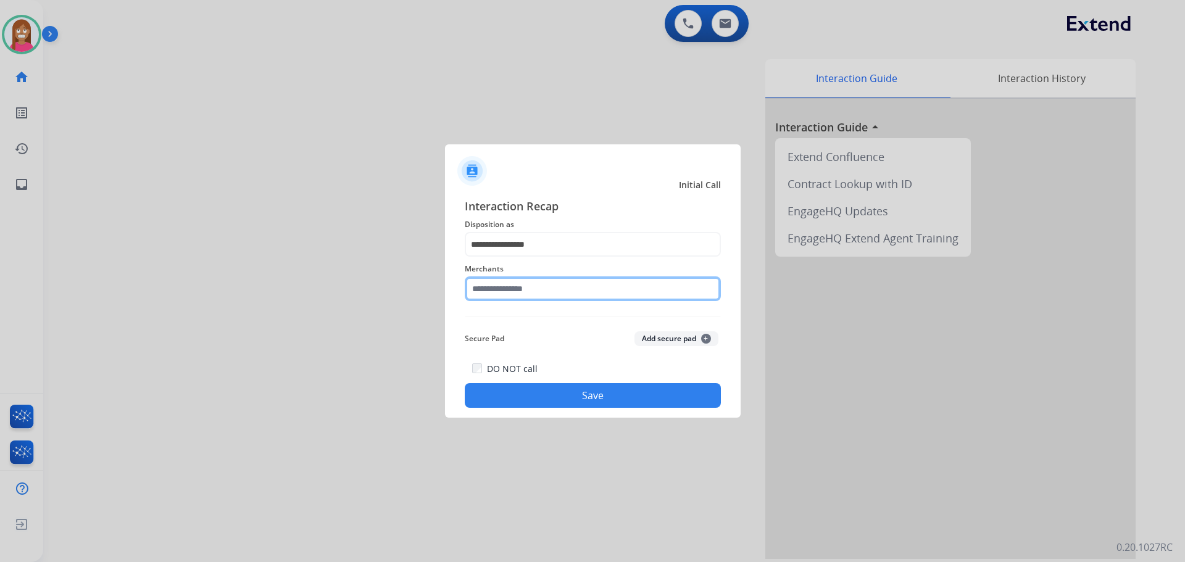
click at [497, 299] on input "text" at bounding box center [593, 288] width 256 height 25
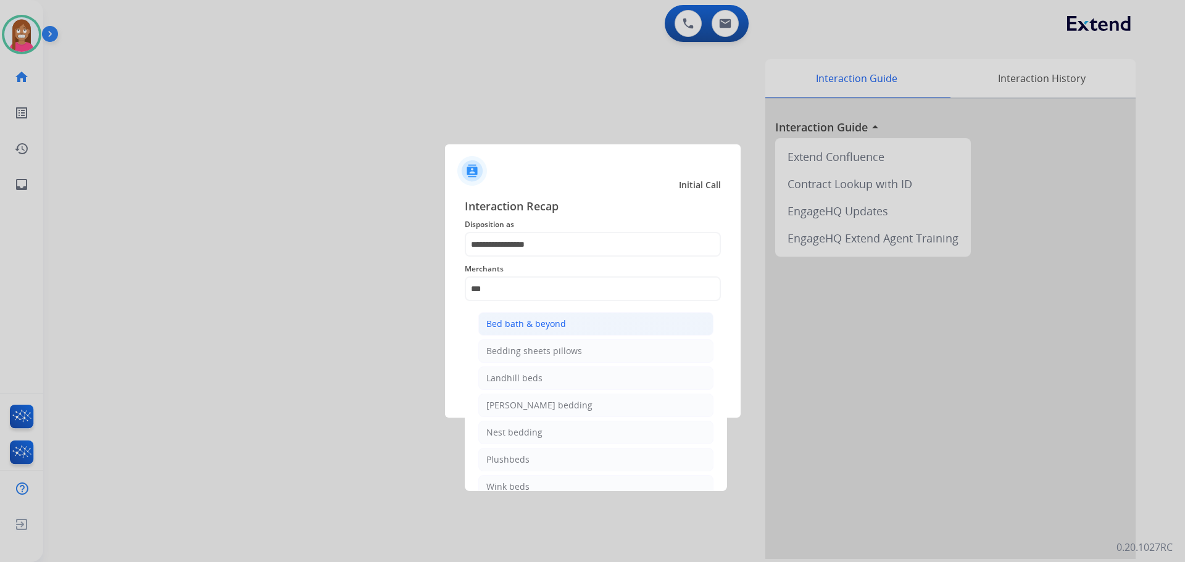
click at [485, 325] on li "Bed bath & beyond" at bounding box center [595, 323] width 235 height 23
type input "**********"
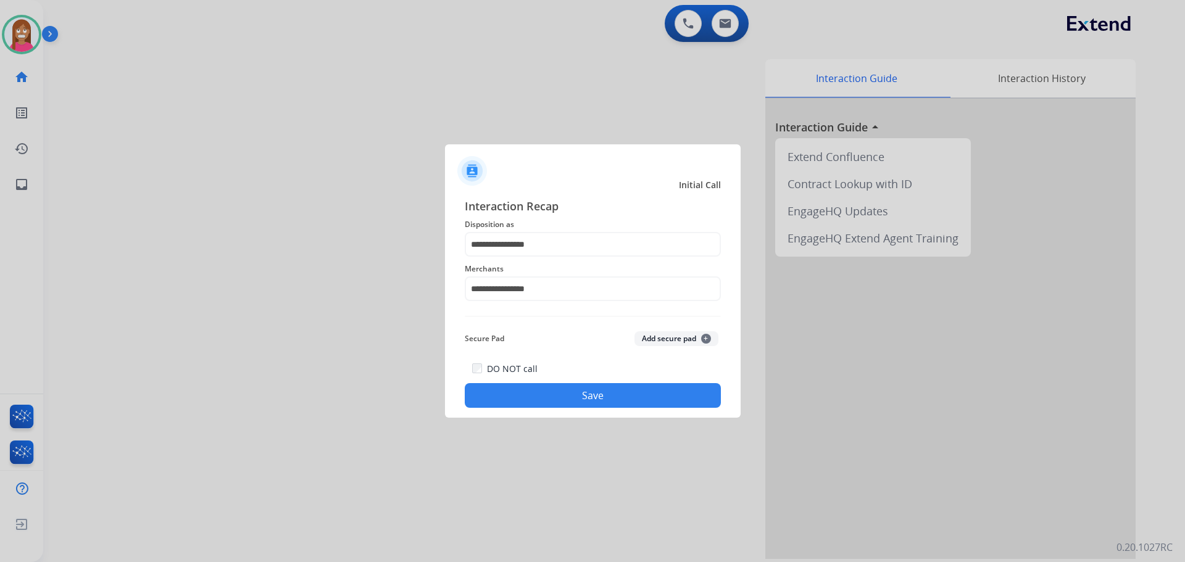
click at [499, 393] on button "Save" at bounding box center [593, 395] width 256 height 25
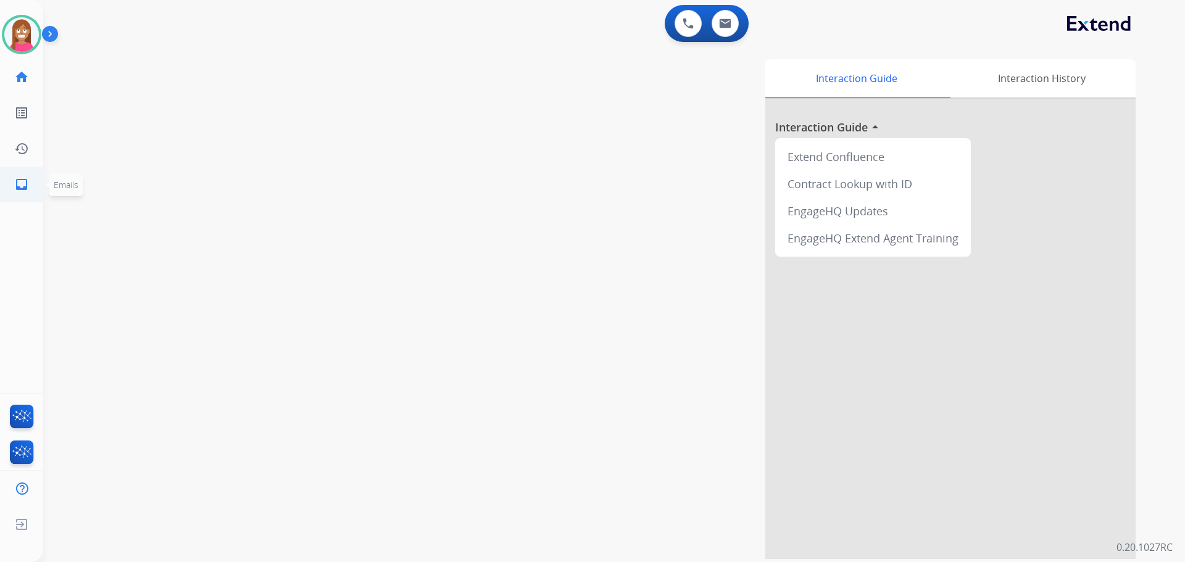
click at [27, 185] on mat-icon "inbox" at bounding box center [21, 184] width 15 height 15
select select "**********"
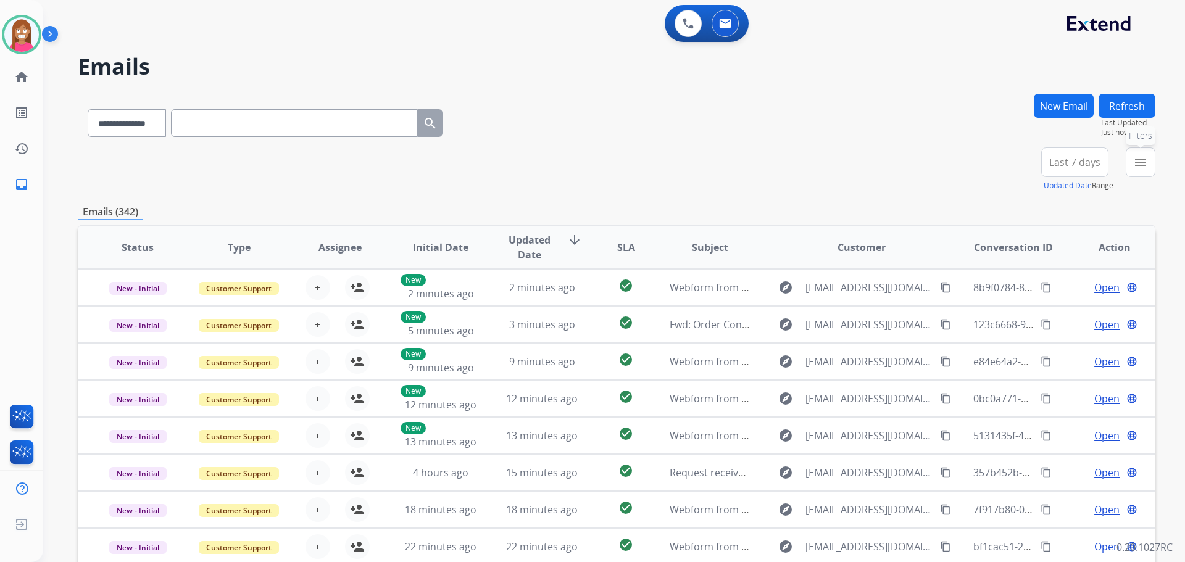
click at [1137, 164] on mat-icon "menu" at bounding box center [1140, 162] width 15 height 15
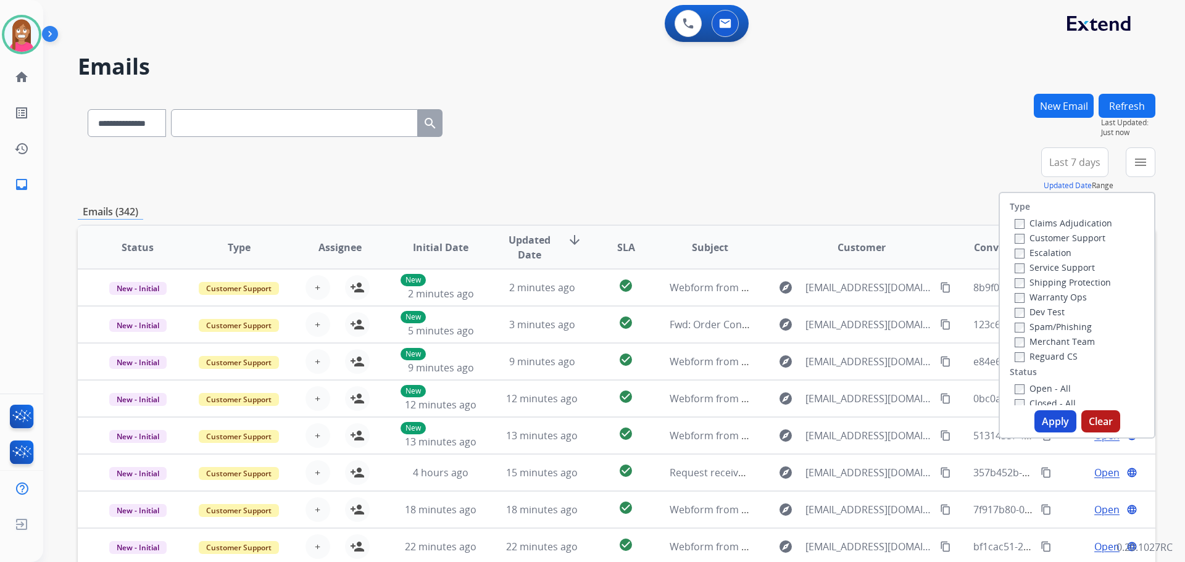
click at [1017, 236] on label "Customer Support" at bounding box center [1060, 238] width 91 height 12
click at [1032, 282] on label "Shipping Protection" at bounding box center [1063, 282] width 96 height 12
click at [1031, 357] on label "Reguard CS" at bounding box center [1046, 357] width 63 height 12
click at [1032, 389] on label "Open - All" at bounding box center [1043, 389] width 56 height 12
click at [1046, 404] on label "Closed - All" at bounding box center [1045, 403] width 61 height 12
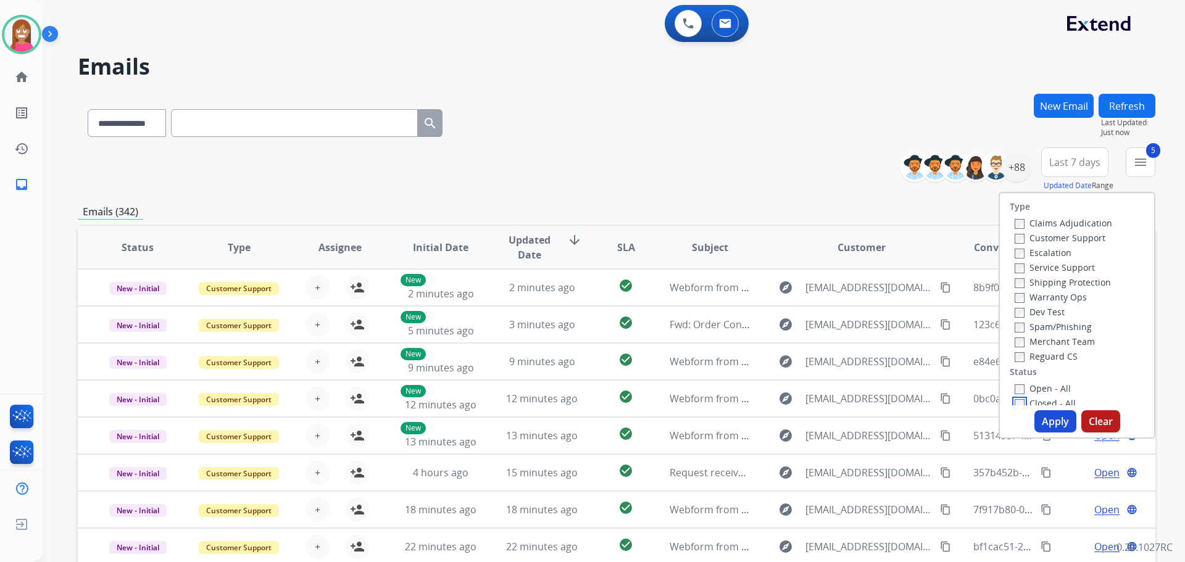
scroll to position [4, 0]
click at [1032, 394] on label "Closed - All" at bounding box center [1045, 400] width 61 height 12
click at [1051, 428] on button "Apply" at bounding box center [1055, 421] width 42 height 22
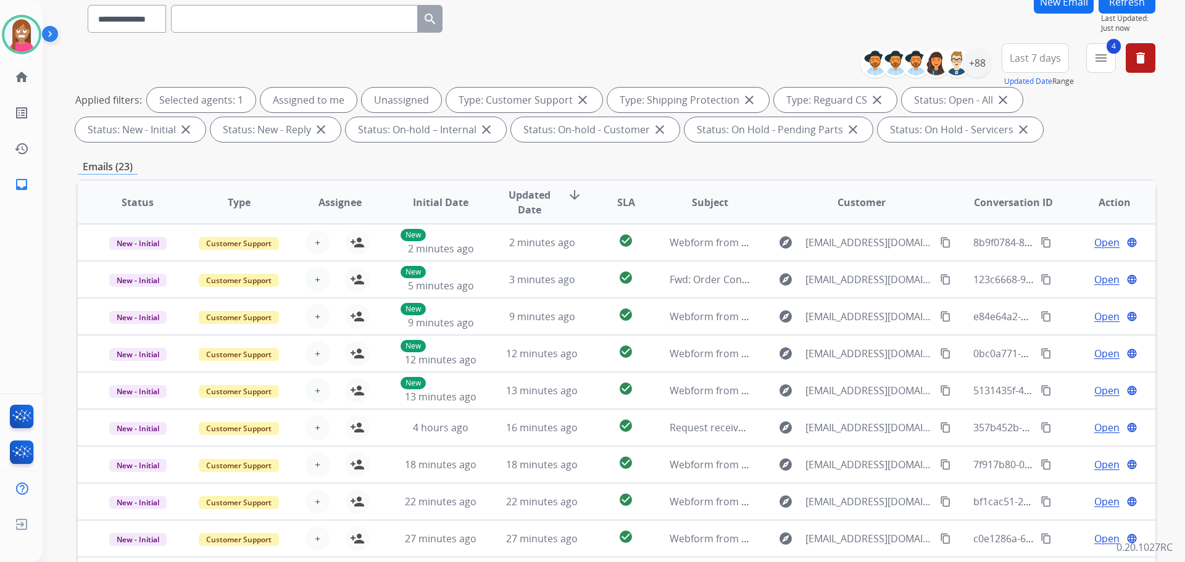
scroll to position [14, 0]
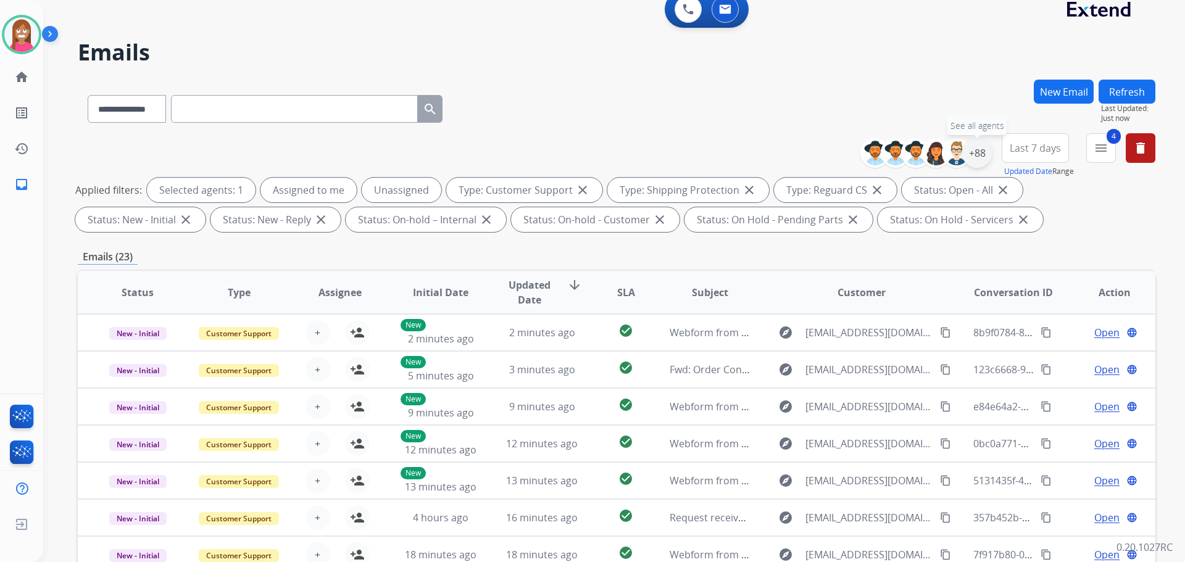
click at [976, 156] on div "+88" at bounding box center [977, 153] width 30 height 30
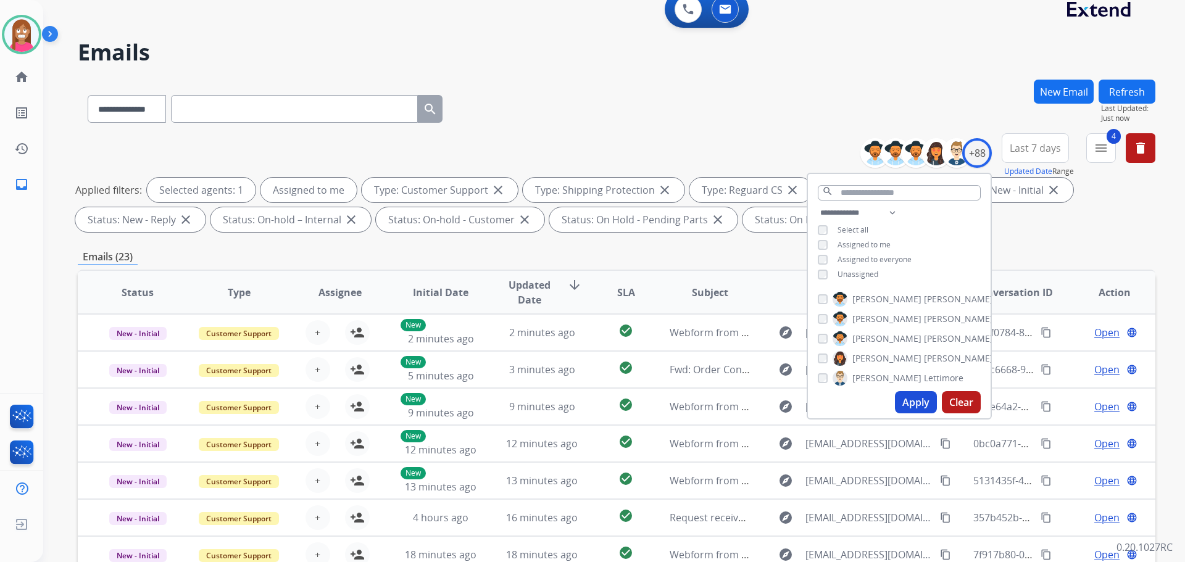
click at [900, 410] on button "Apply" at bounding box center [916, 402] width 42 height 22
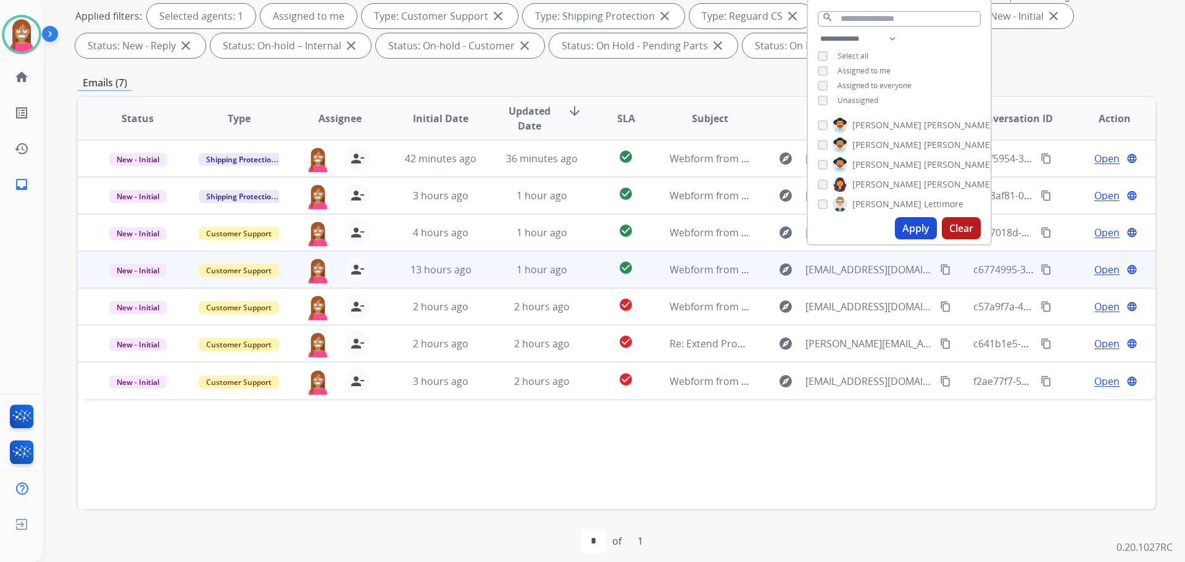
scroll to position [199, 0]
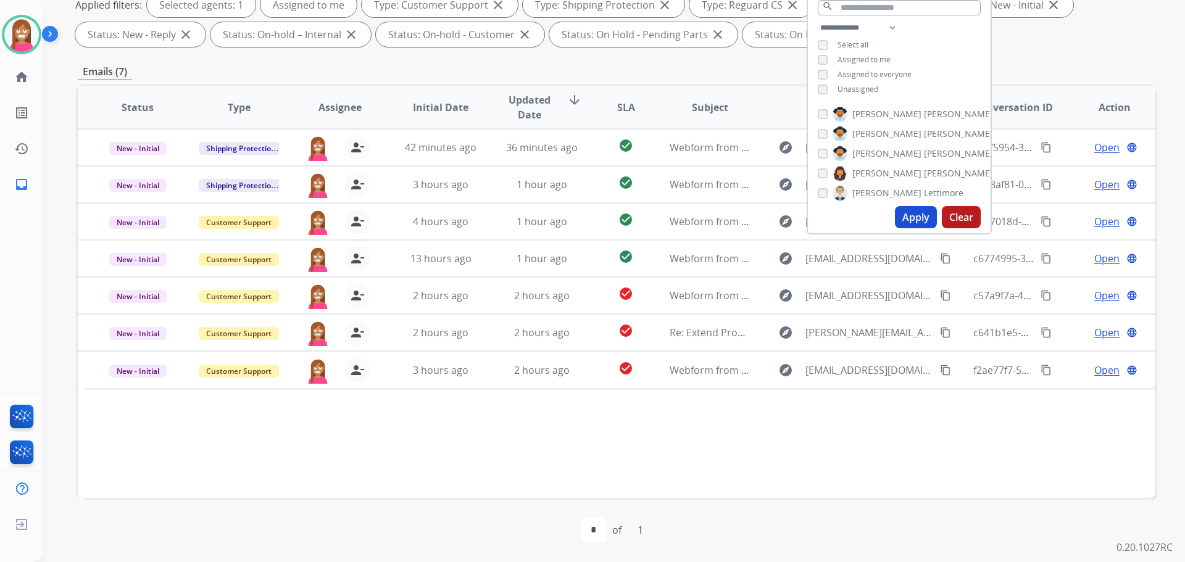
click at [404, 412] on div "Status Type Assignee Initial Date Updated Date arrow_downward SLA Subject Custo…" at bounding box center [616, 291] width 1077 height 413
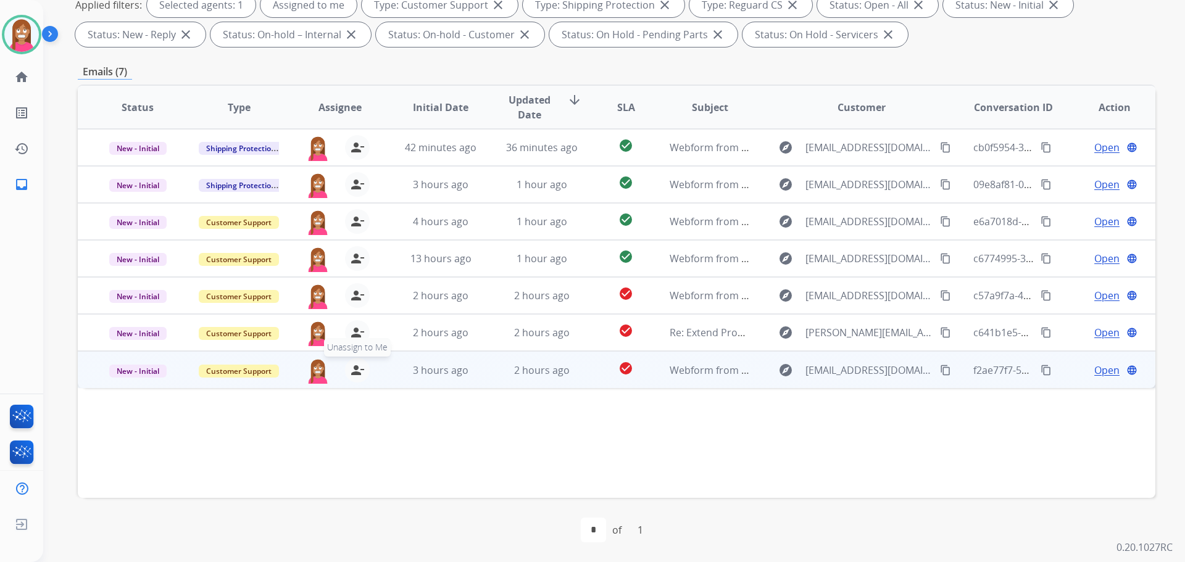
click at [356, 373] on mat-icon "person_remove" at bounding box center [357, 370] width 15 height 15
click at [356, 373] on mat-icon "person_add" at bounding box center [357, 370] width 15 height 15
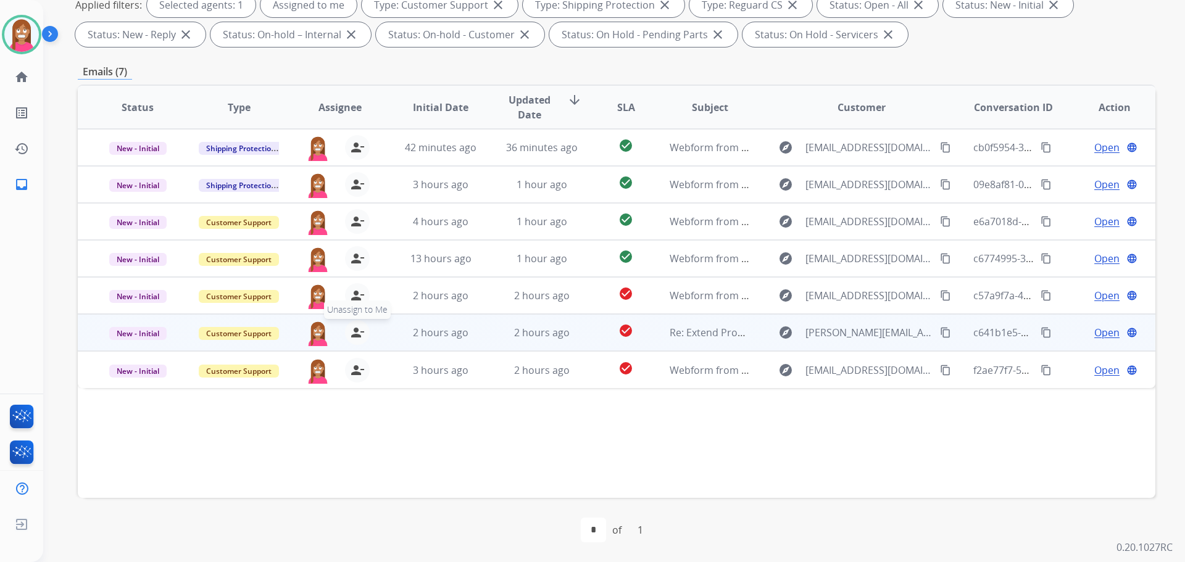
click at [355, 334] on mat-icon "person_remove" at bounding box center [357, 332] width 15 height 15
click at [355, 334] on mat-icon "person_add" at bounding box center [357, 332] width 15 height 15
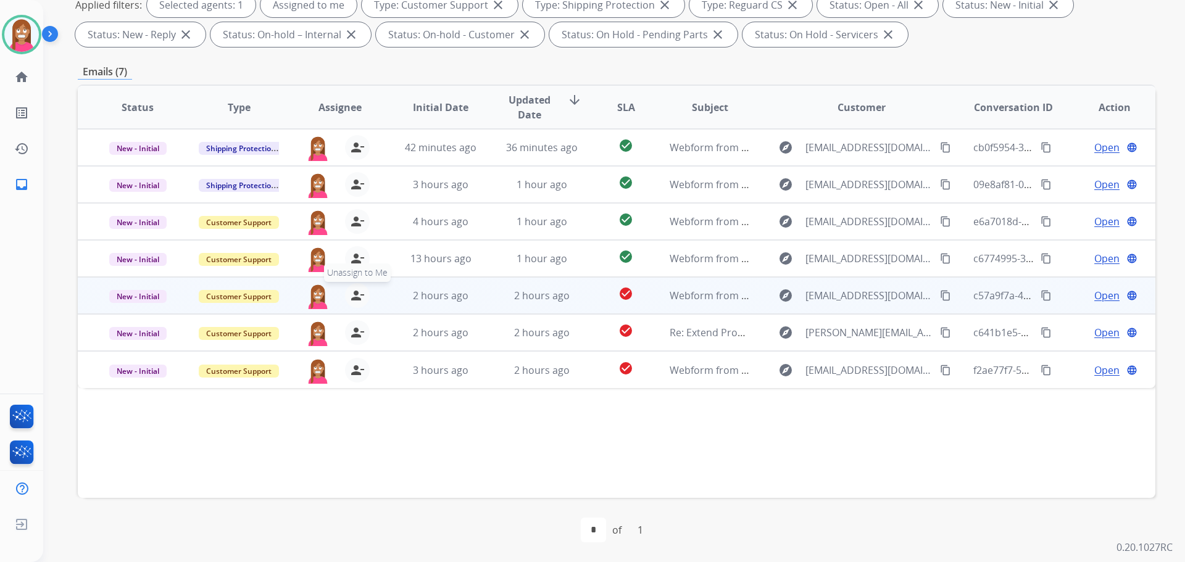
click at [354, 293] on mat-icon "person_remove" at bounding box center [357, 295] width 15 height 15
click at [354, 293] on mat-icon "person_add" at bounding box center [357, 295] width 15 height 15
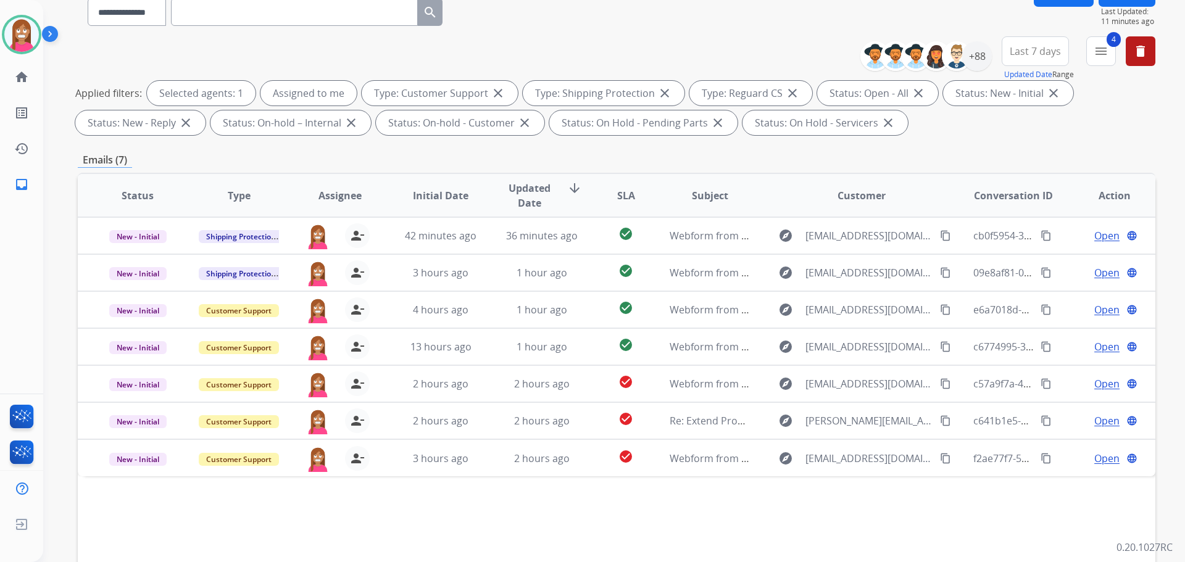
scroll to position [14, 0]
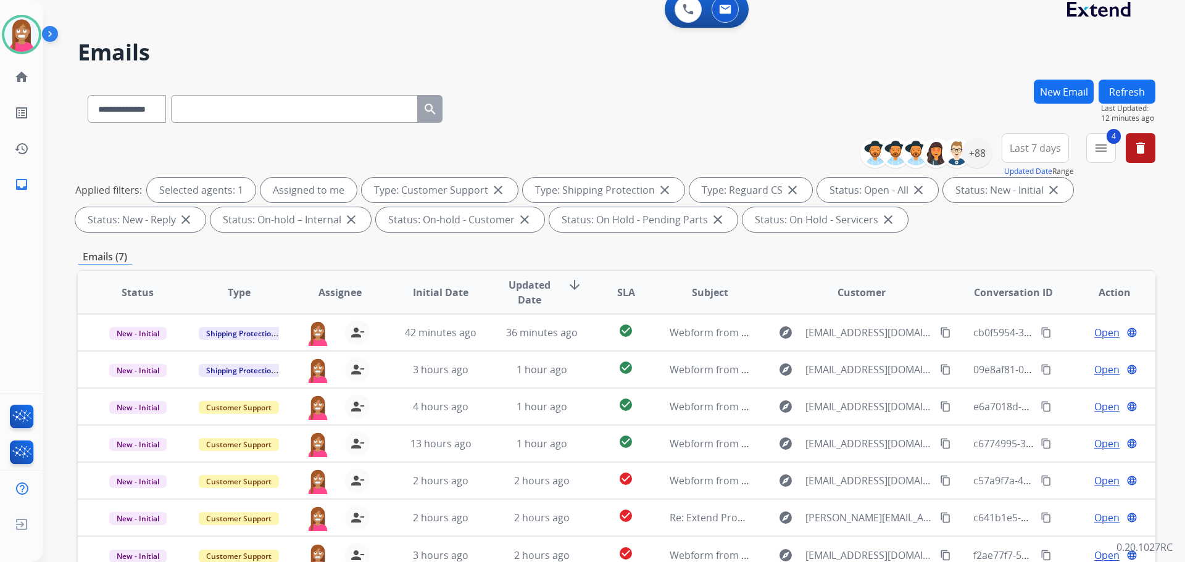
click at [1145, 93] on button "Refresh" at bounding box center [1126, 92] width 57 height 24
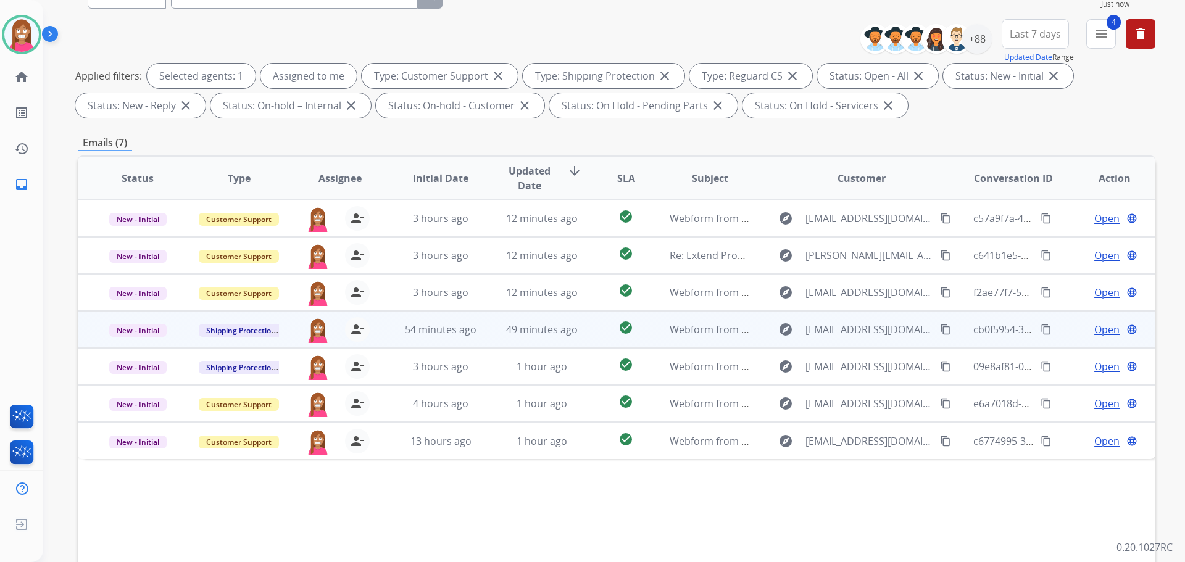
scroll to position [76, 0]
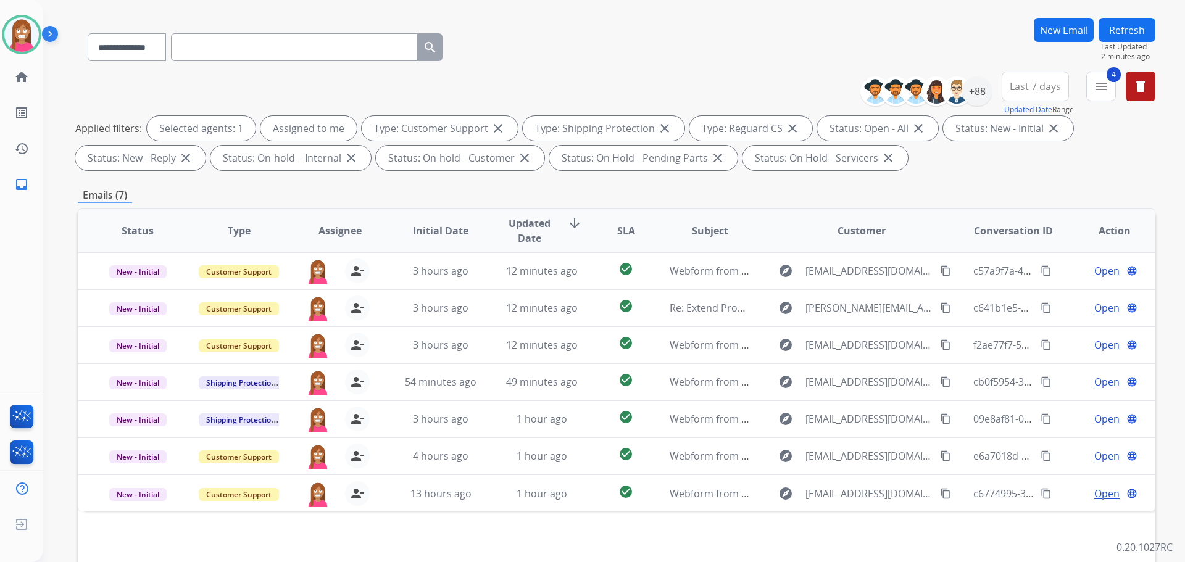
click at [1071, 30] on button "New Email" at bounding box center [1064, 30] width 60 height 24
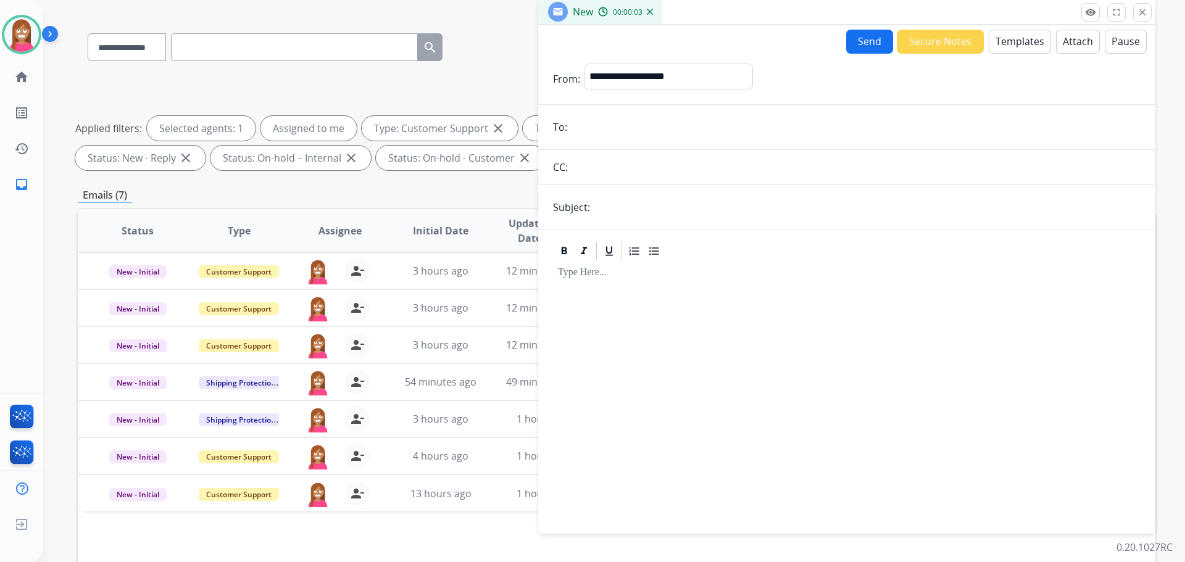
drag, startPoint x: 617, startPoint y: 141, endPoint x: 617, endPoint y: 132, distance: 9.3
paste input "**********"
type input "**********"
click at [613, 77] on select "**********" at bounding box center [668, 76] width 168 height 25
select select "**********"
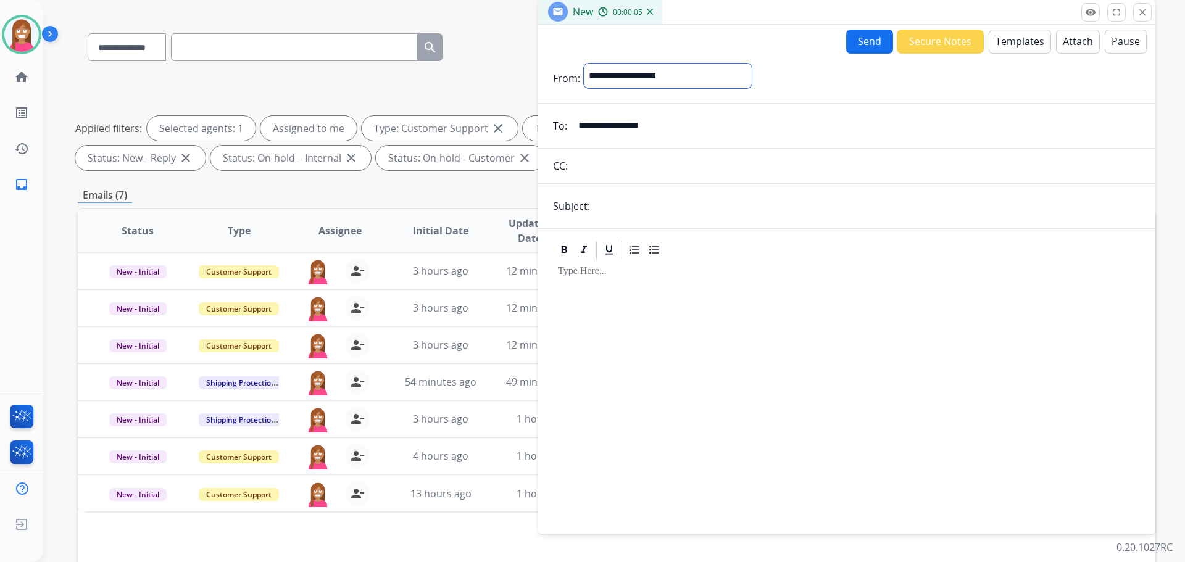
click at [584, 64] on select "**********" at bounding box center [668, 76] width 168 height 25
click at [1005, 46] on button "Templates" at bounding box center [1020, 42] width 62 height 24
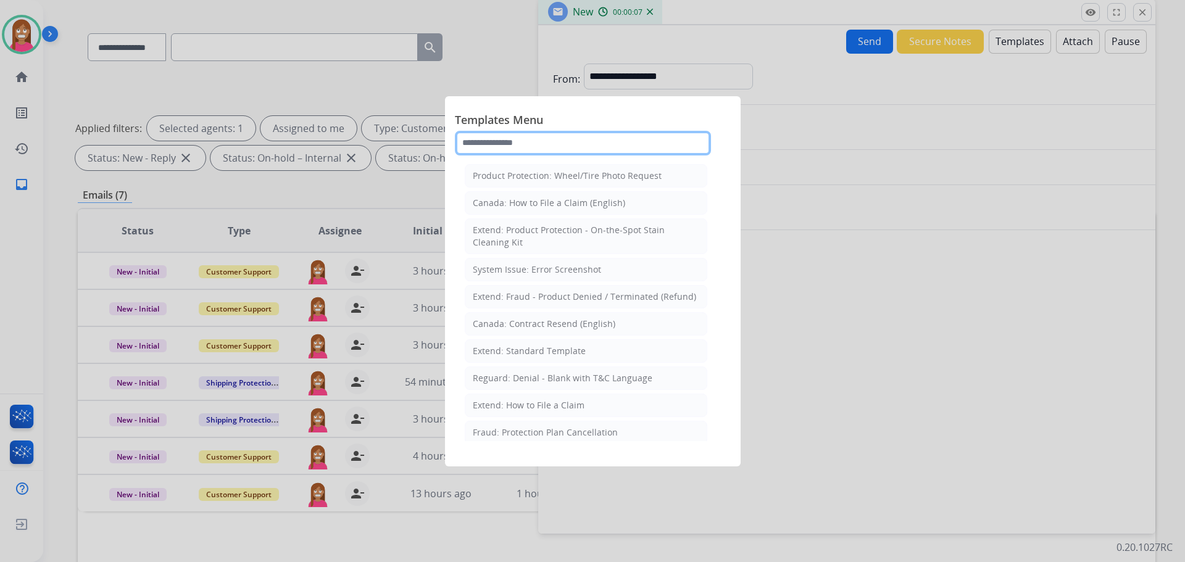
click at [541, 149] on input "text" at bounding box center [583, 143] width 256 height 25
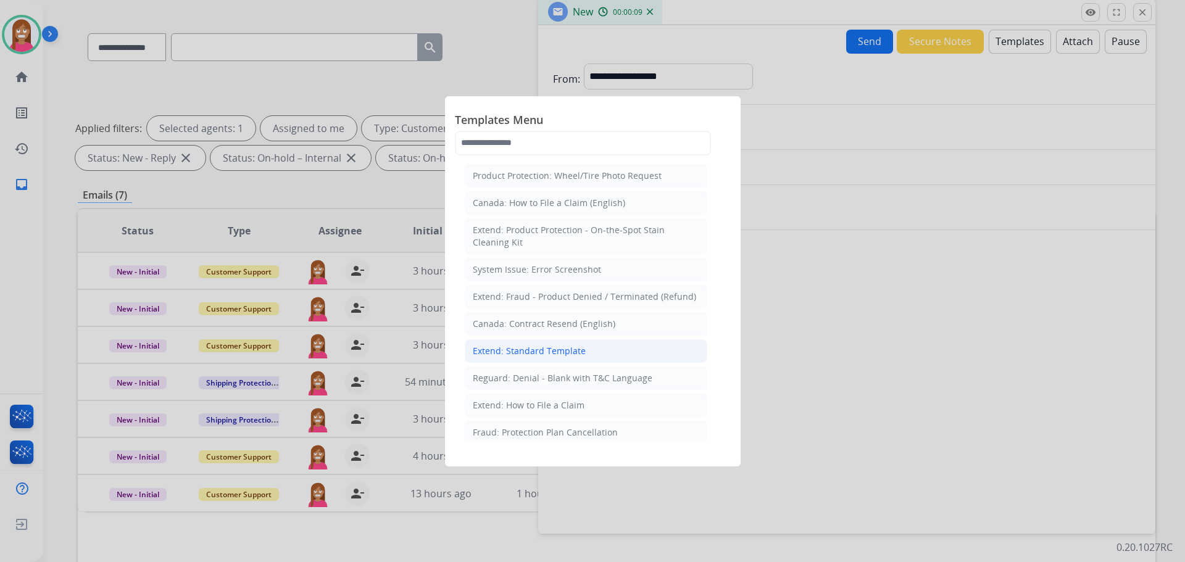
click at [505, 349] on div "Extend: Standard Template" at bounding box center [529, 351] width 113 height 12
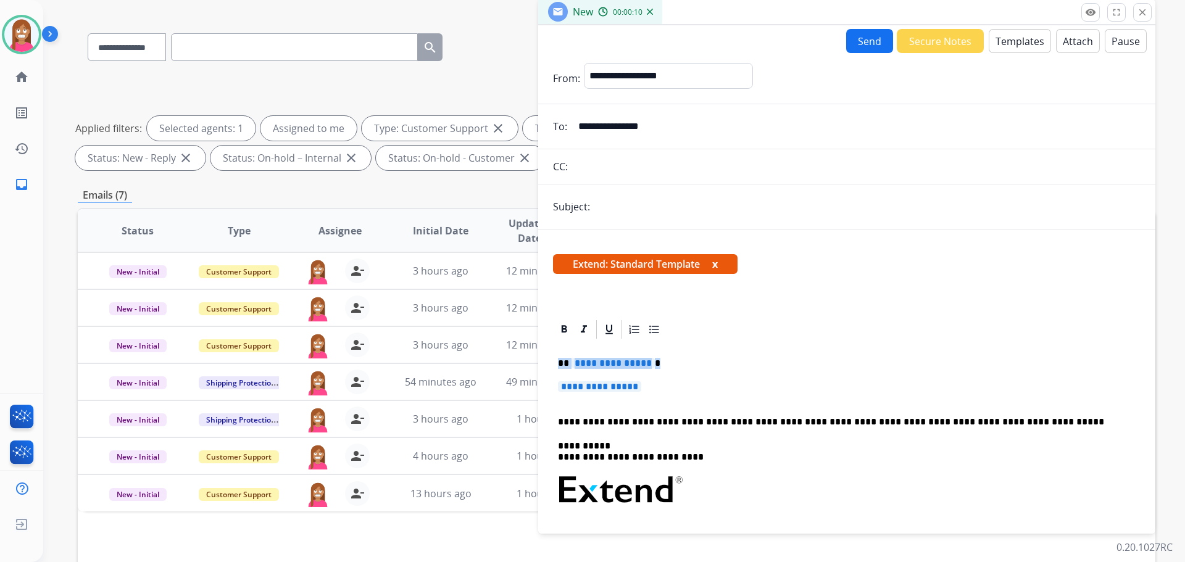
drag, startPoint x: 675, startPoint y: 394, endPoint x: 600, endPoint y: 361, distance: 81.8
click at [551, 365] on div "**********" at bounding box center [846, 506] width 617 height 377
click at [653, 379] on div "**********" at bounding box center [846, 519] width 587 height 357
drag, startPoint x: 655, startPoint y: 384, endPoint x: 552, endPoint y: 363, distance: 105.2
click at [552, 363] on div "**********" at bounding box center [846, 506] width 617 height 377
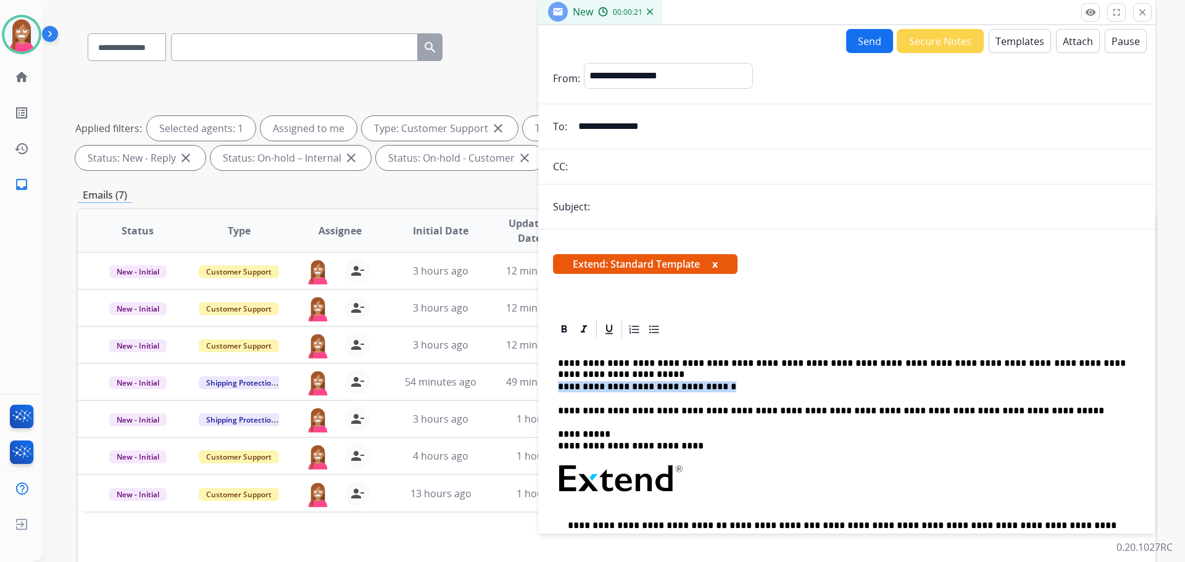
drag, startPoint x: 729, startPoint y: 389, endPoint x: 549, endPoint y: 388, distance: 179.6
click at [549, 388] on div "**********" at bounding box center [846, 500] width 617 height 365
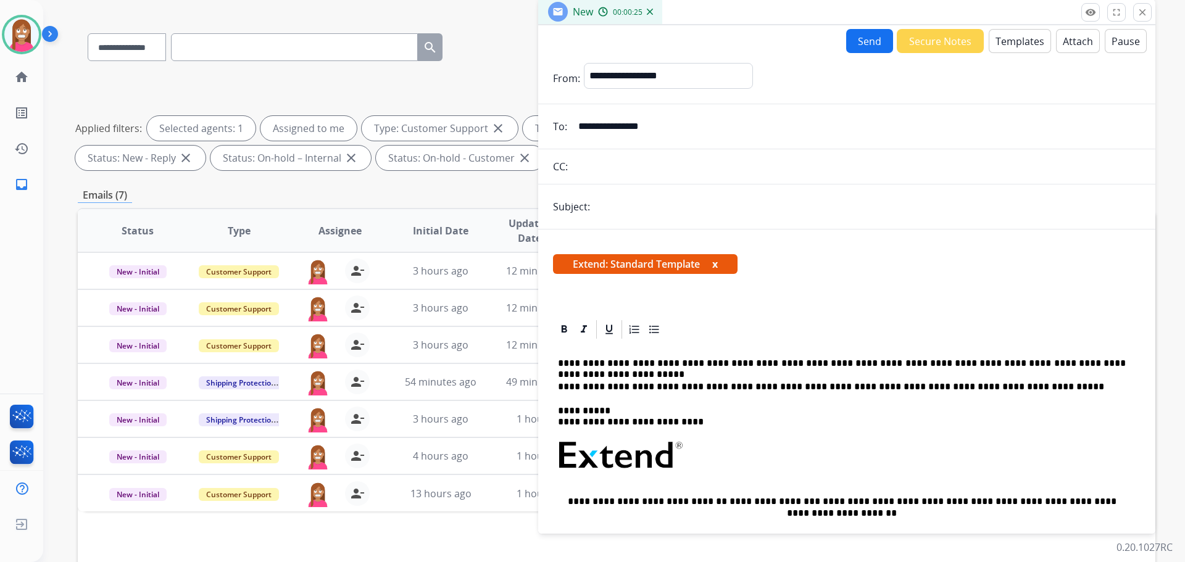
click at [823, 363] on p "**********" at bounding box center [842, 363] width 568 height 11
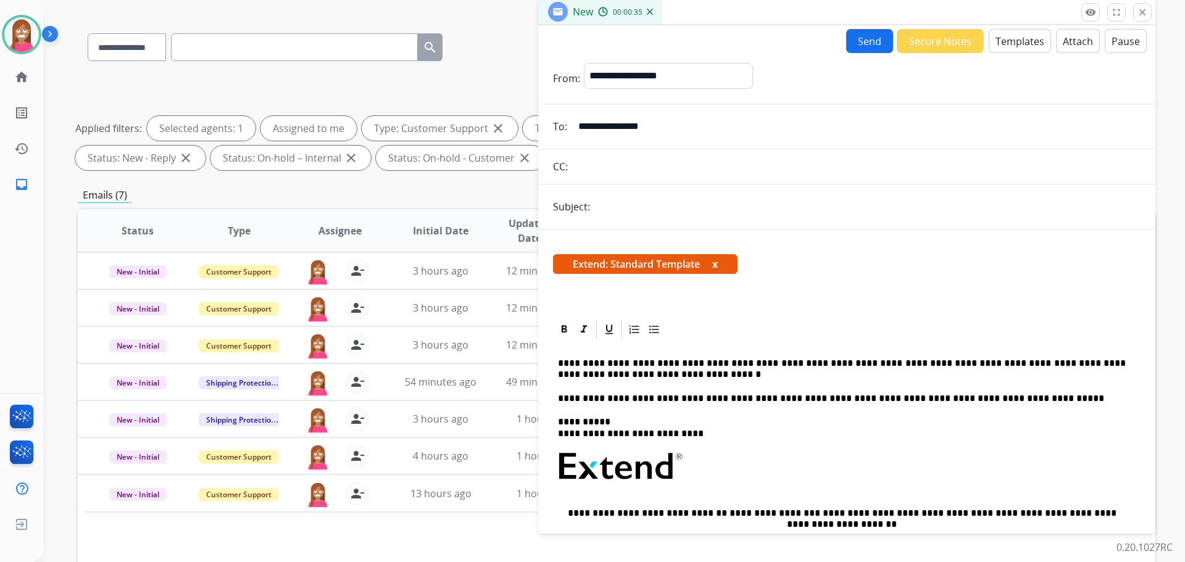
click at [854, 44] on button "Send" at bounding box center [869, 41] width 47 height 24
click at [644, 201] on input "text" at bounding box center [867, 207] width 547 height 26
type input "**********"
click at [871, 40] on button "Send" at bounding box center [869, 41] width 47 height 24
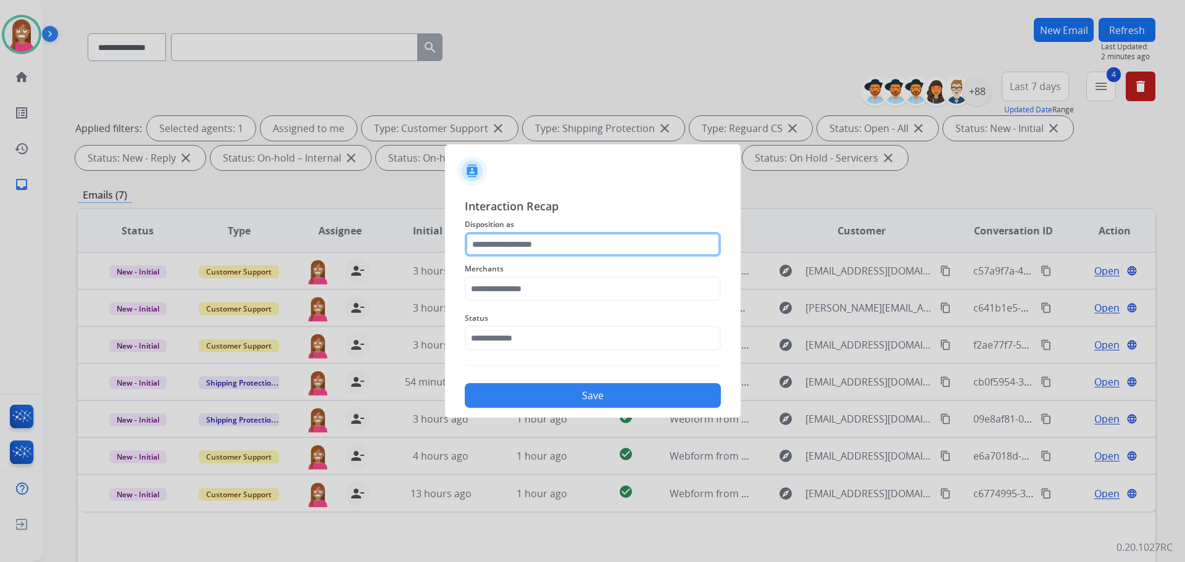
click at [529, 249] on input "text" at bounding box center [593, 244] width 256 height 25
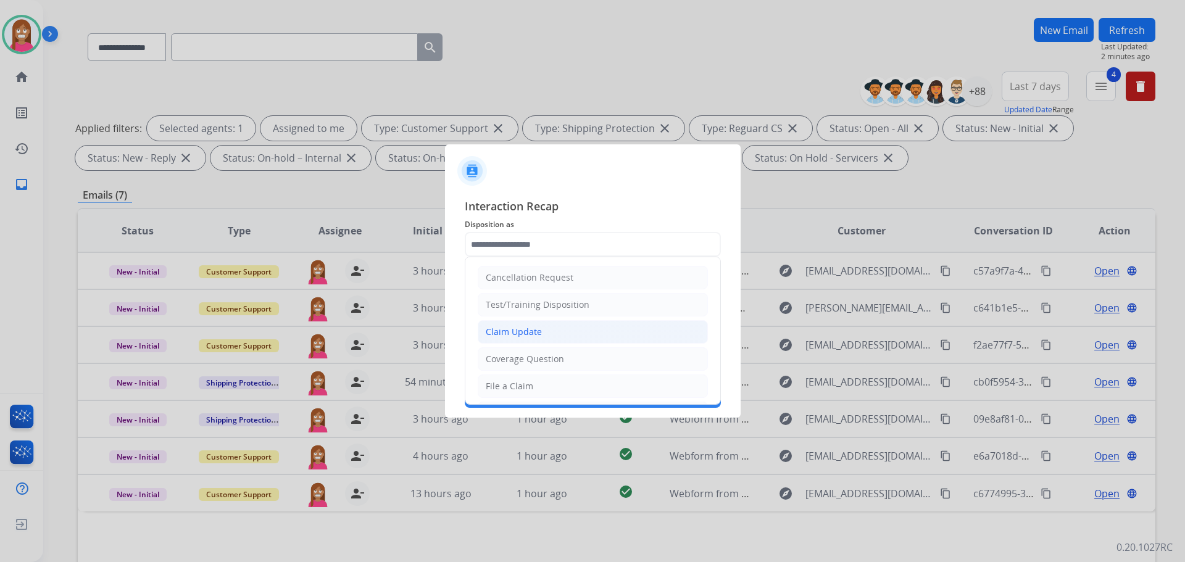
click at [503, 331] on div "Claim Update" at bounding box center [514, 332] width 56 height 12
type input "**********"
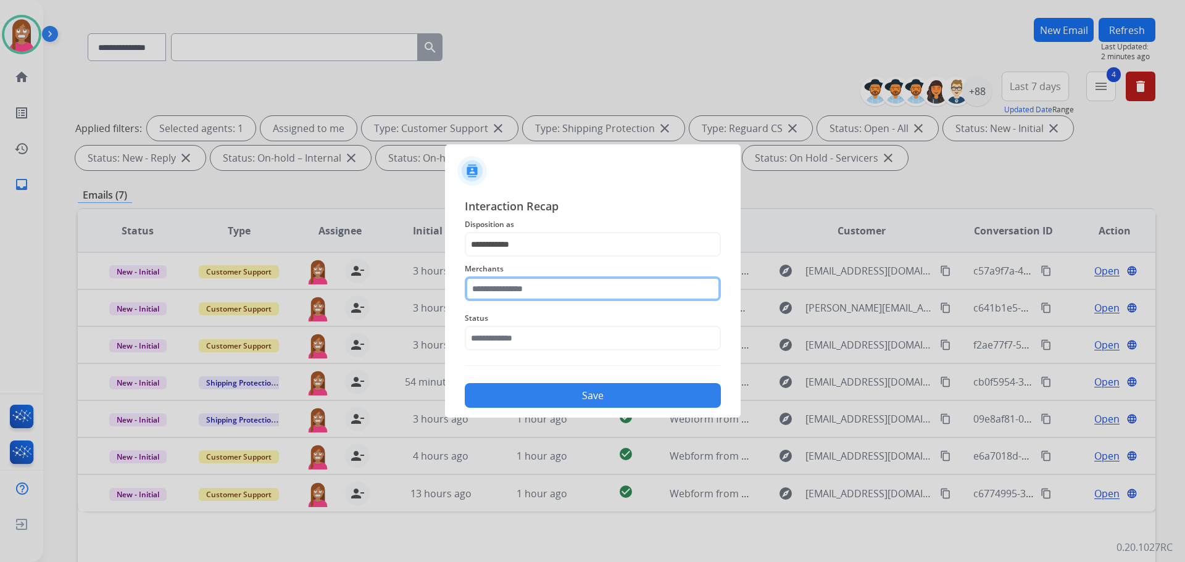
click at [503, 292] on input "text" at bounding box center [593, 288] width 256 height 25
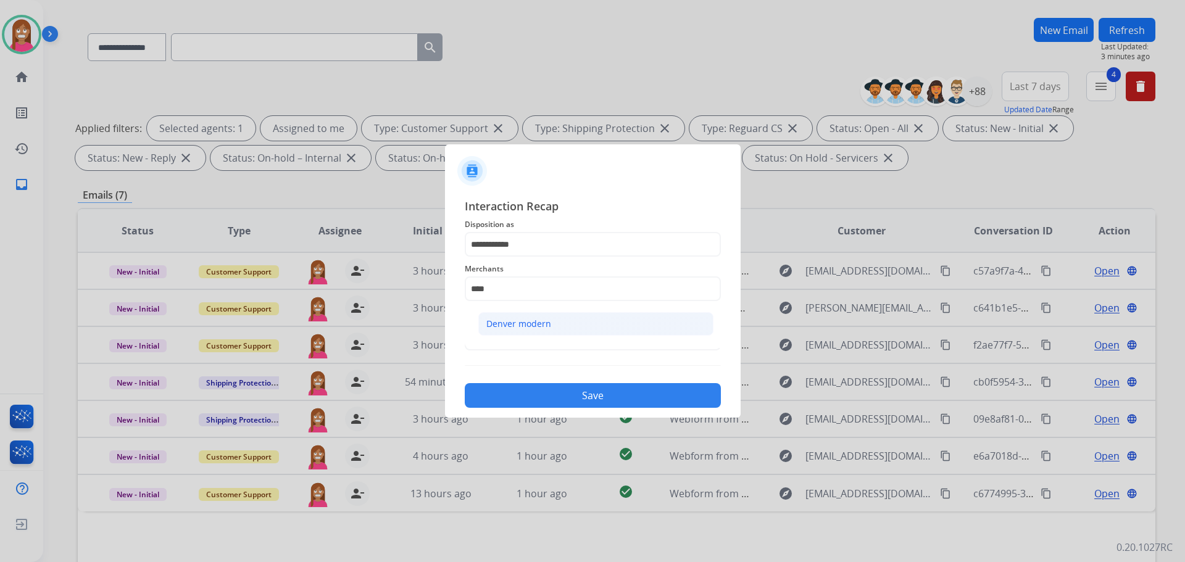
click at [507, 333] on li "Denver modern" at bounding box center [595, 323] width 235 height 23
type input "**********"
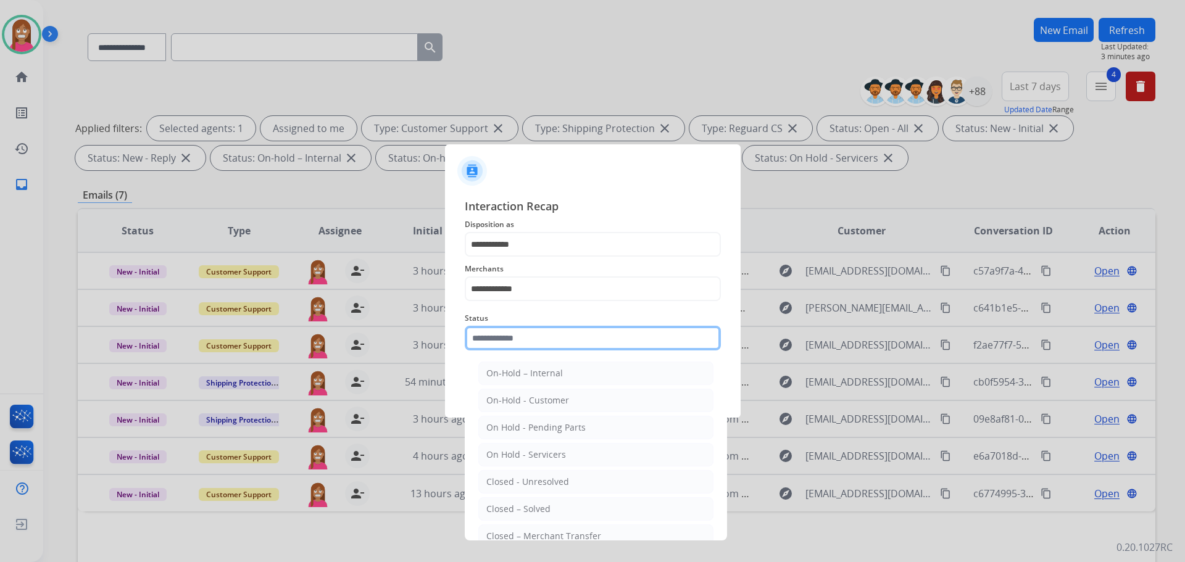
click at [502, 338] on input "text" at bounding box center [593, 338] width 256 height 25
click at [523, 505] on div "Closed – Solved" at bounding box center [518, 509] width 64 height 12
type input "**********"
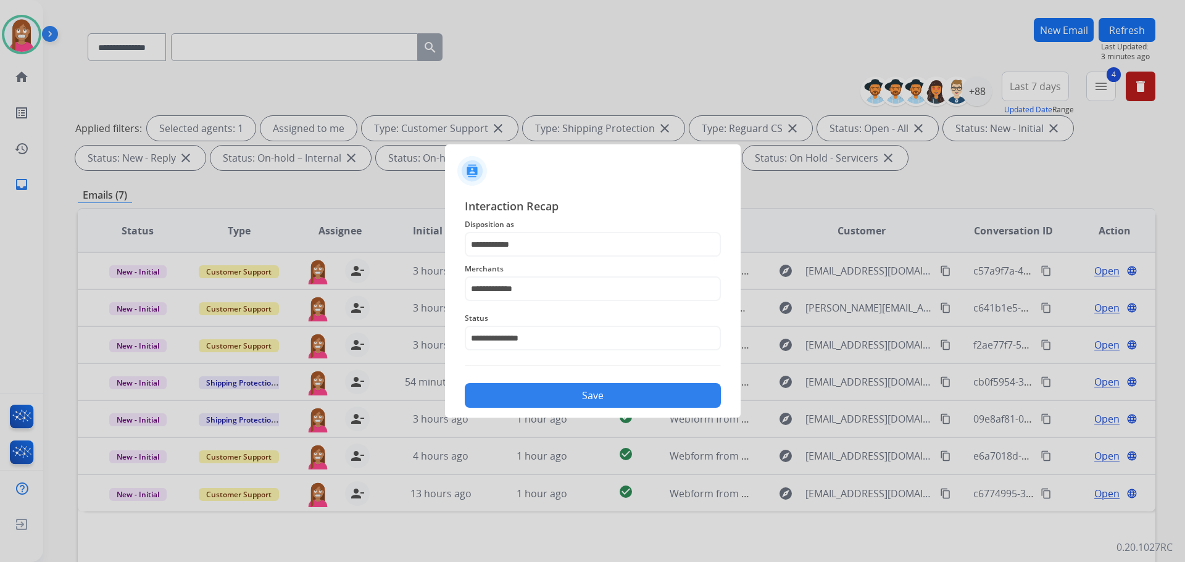
click at [517, 404] on button "Save" at bounding box center [593, 395] width 256 height 25
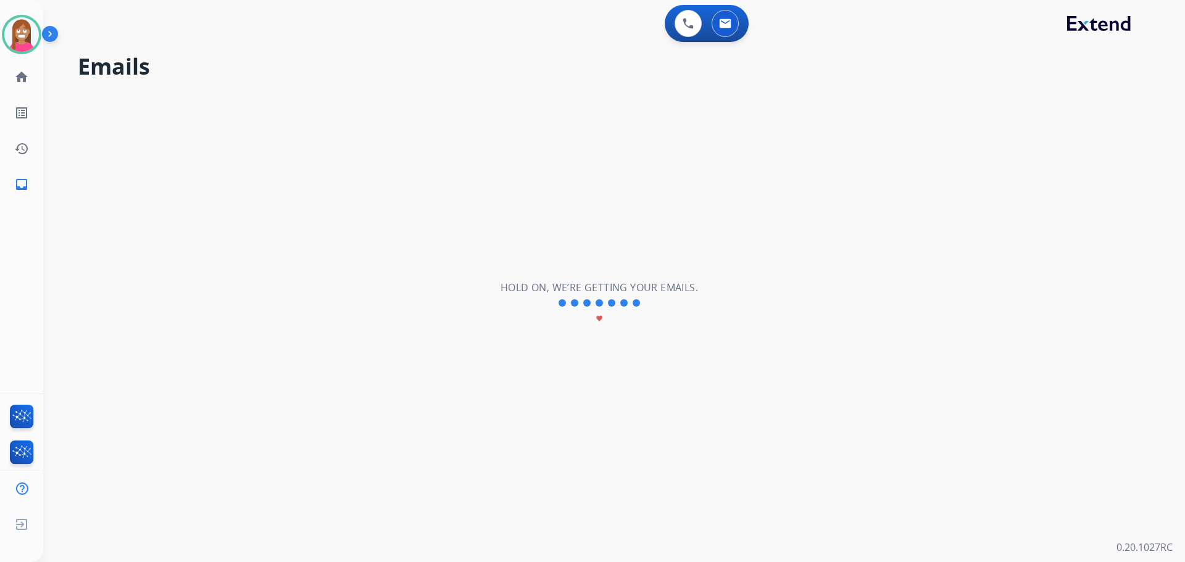
scroll to position [0, 0]
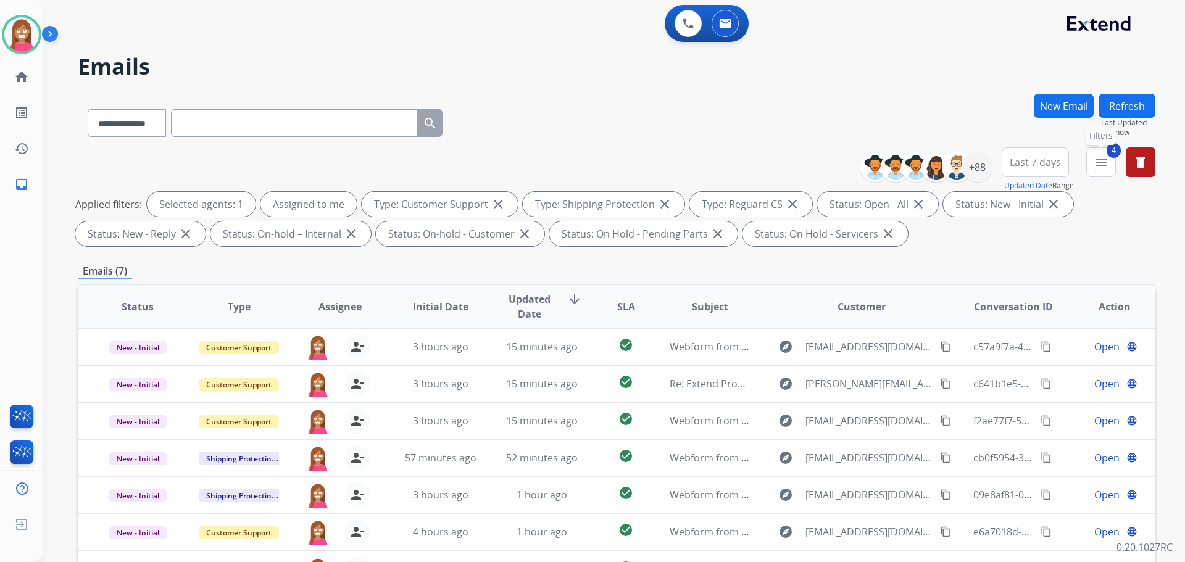
click at [1113, 172] on button "4 menu Filters" at bounding box center [1101, 162] width 30 height 30
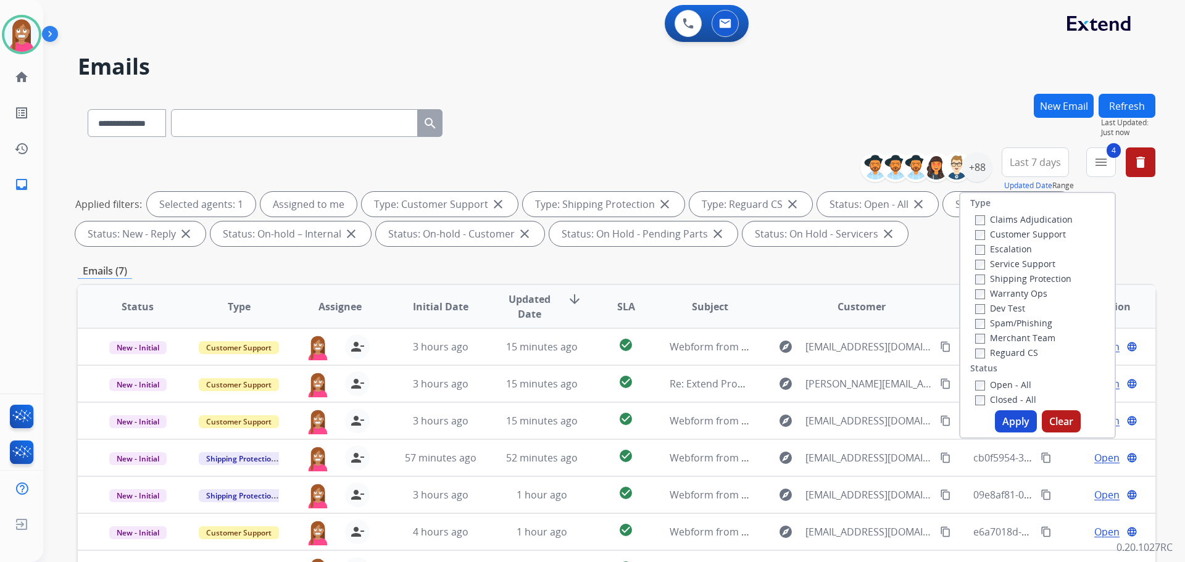
click at [975, 379] on label "Open - All" at bounding box center [1003, 385] width 56 height 12
click at [1019, 415] on button "Apply" at bounding box center [1016, 421] width 42 height 22
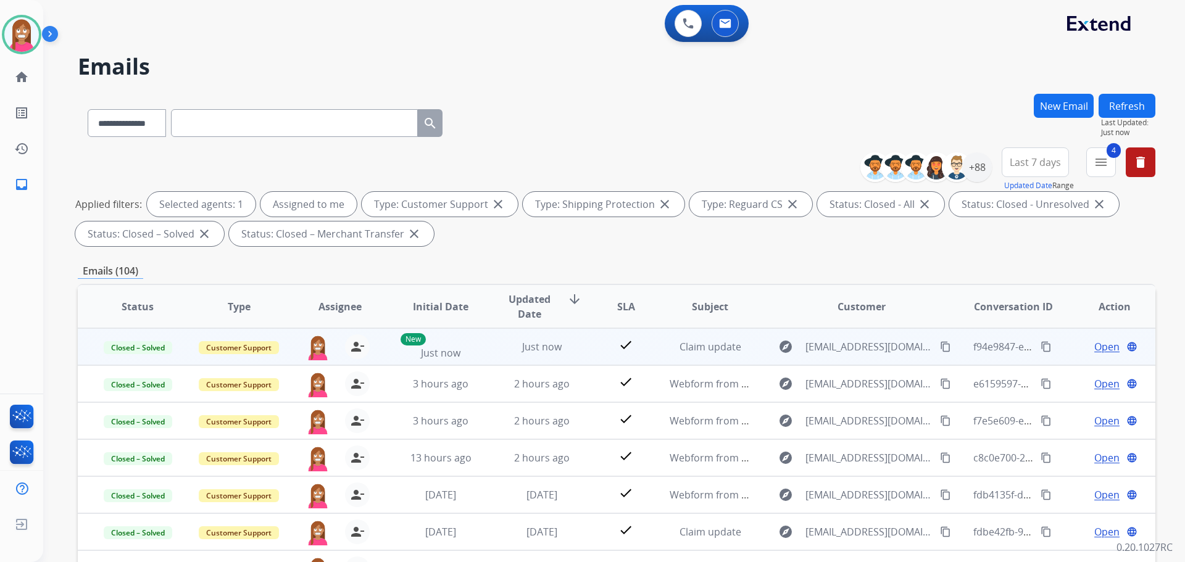
click at [1040, 345] on mat-icon "content_copy" at bounding box center [1045, 346] width 11 height 11
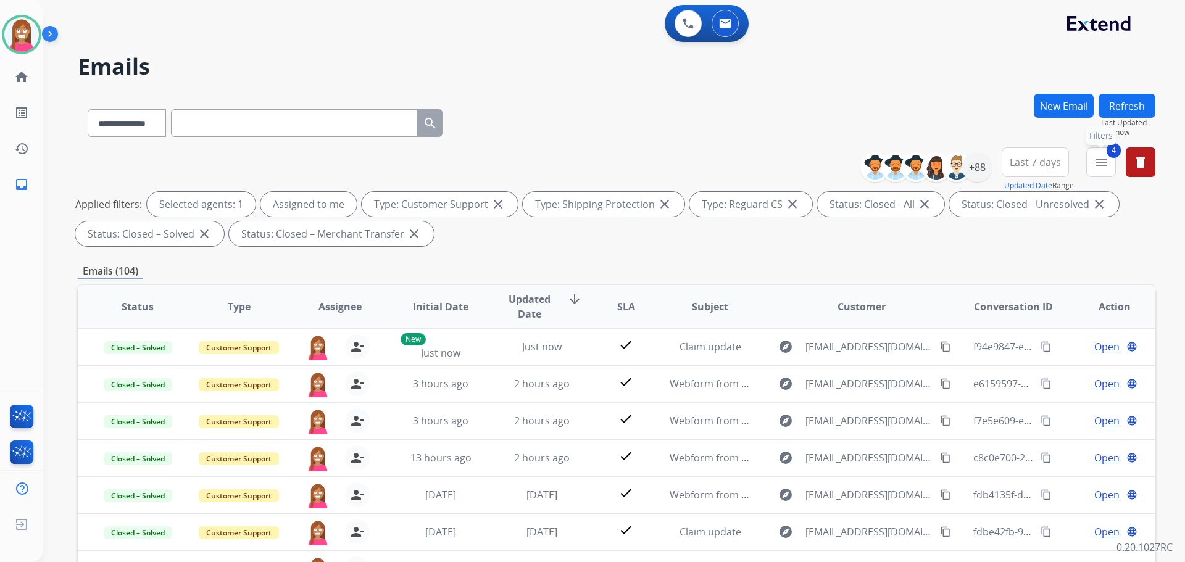
click at [1097, 172] on button "4 menu Filters" at bounding box center [1101, 162] width 30 height 30
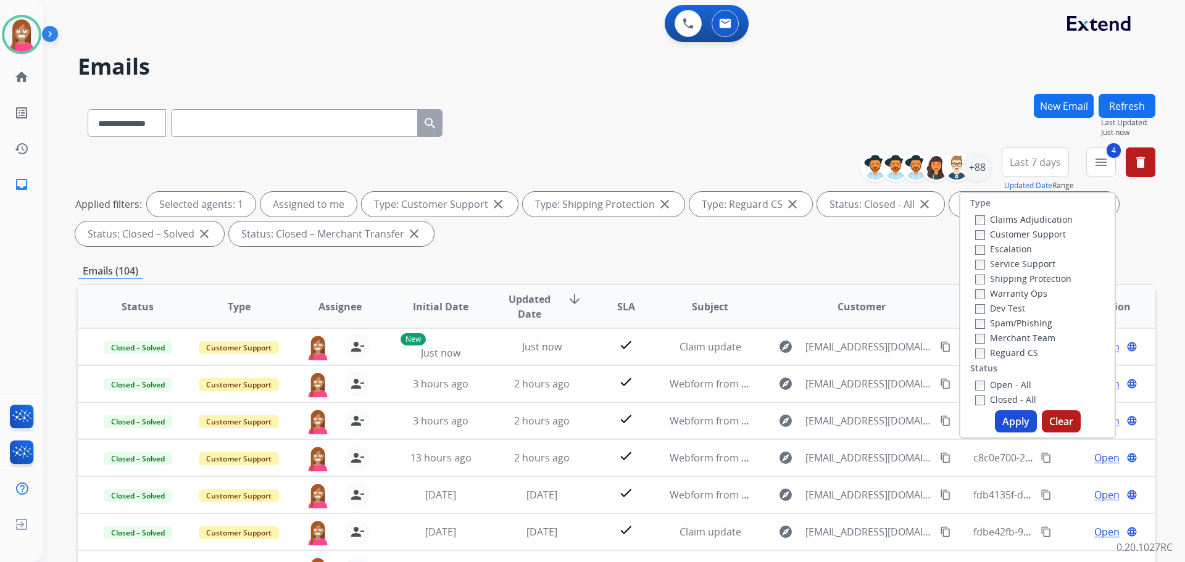
click at [1017, 425] on button "Apply" at bounding box center [1016, 421] width 42 height 22
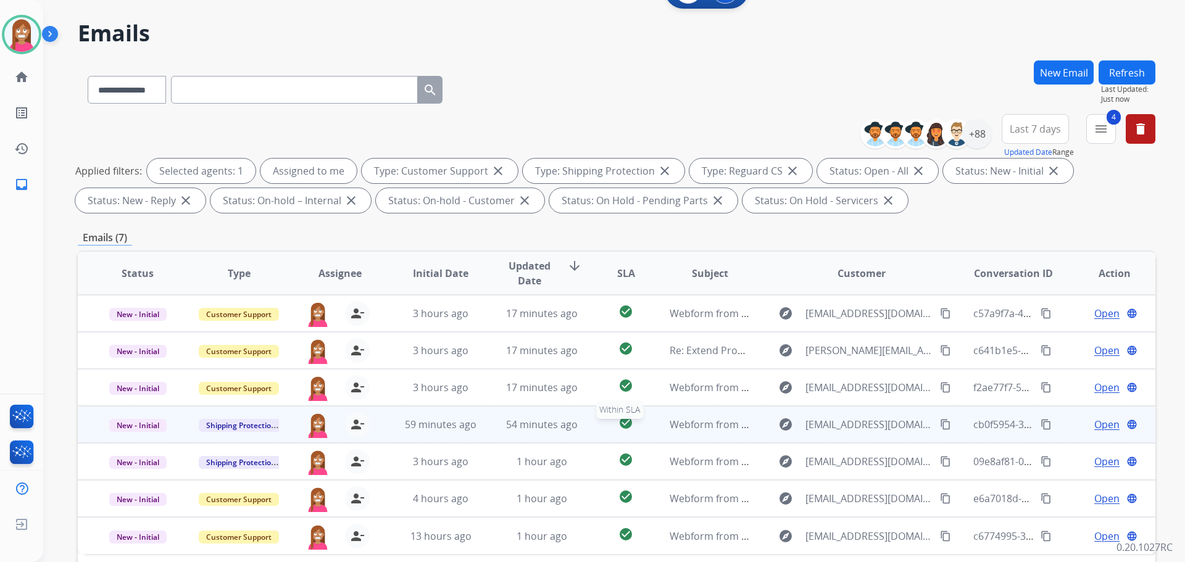
scroll to position [199, 0]
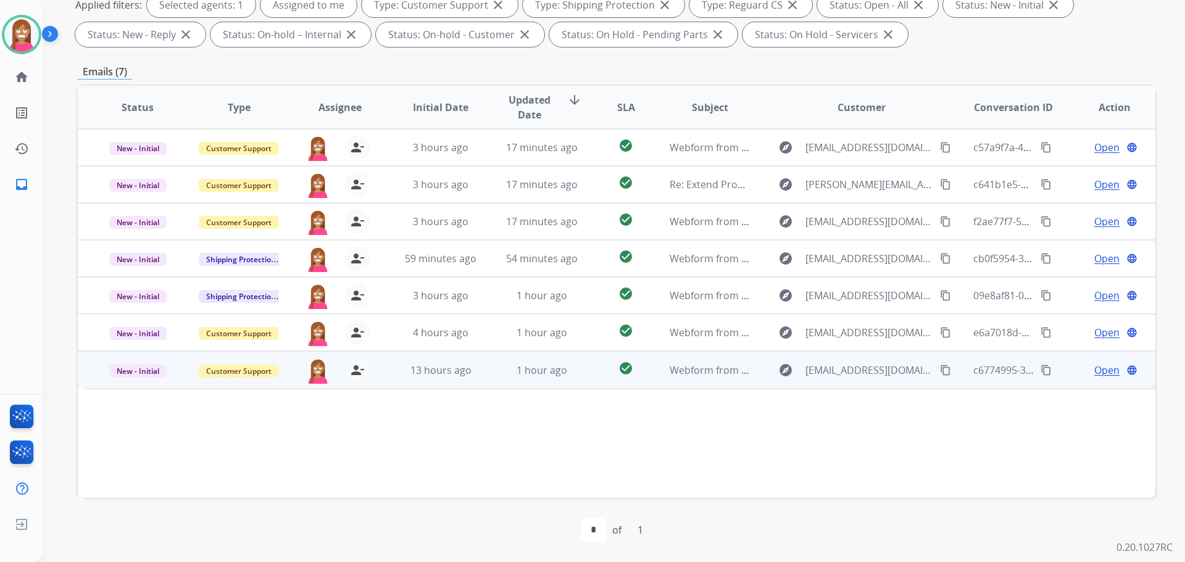
click at [485, 378] on td "1 hour ago" at bounding box center [532, 369] width 101 height 37
click at [940, 370] on mat-icon "content_copy" at bounding box center [945, 369] width 11 height 11
click at [1094, 372] on span "Open" at bounding box center [1106, 369] width 25 height 15
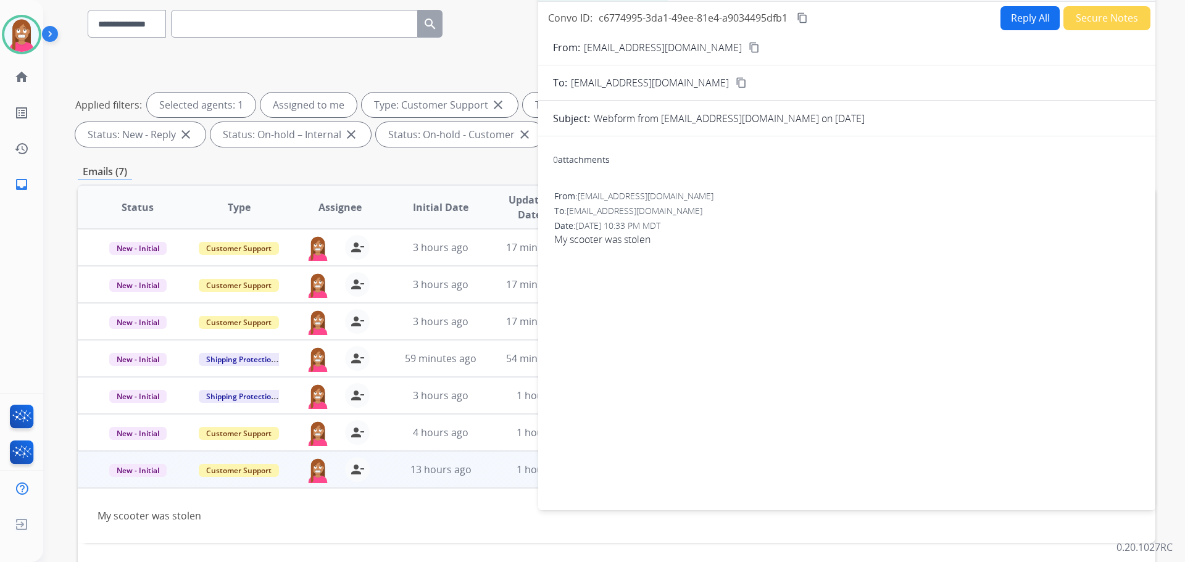
scroll to position [14, 0]
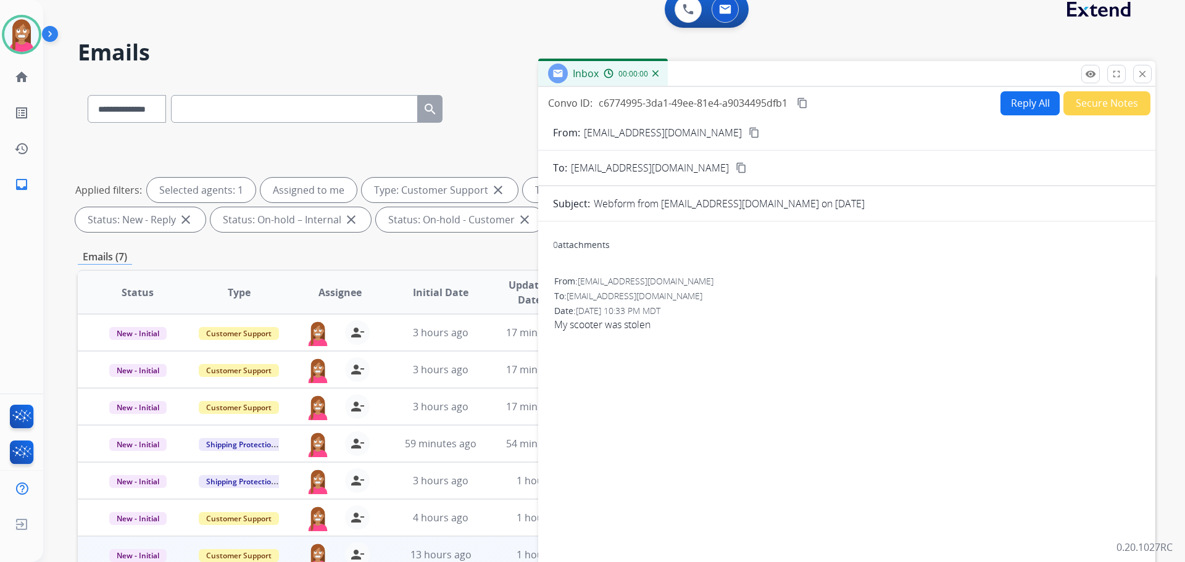
click at [1009, 103] on button "Reply All" at bounding box center [1029, 103] width 59 height 24
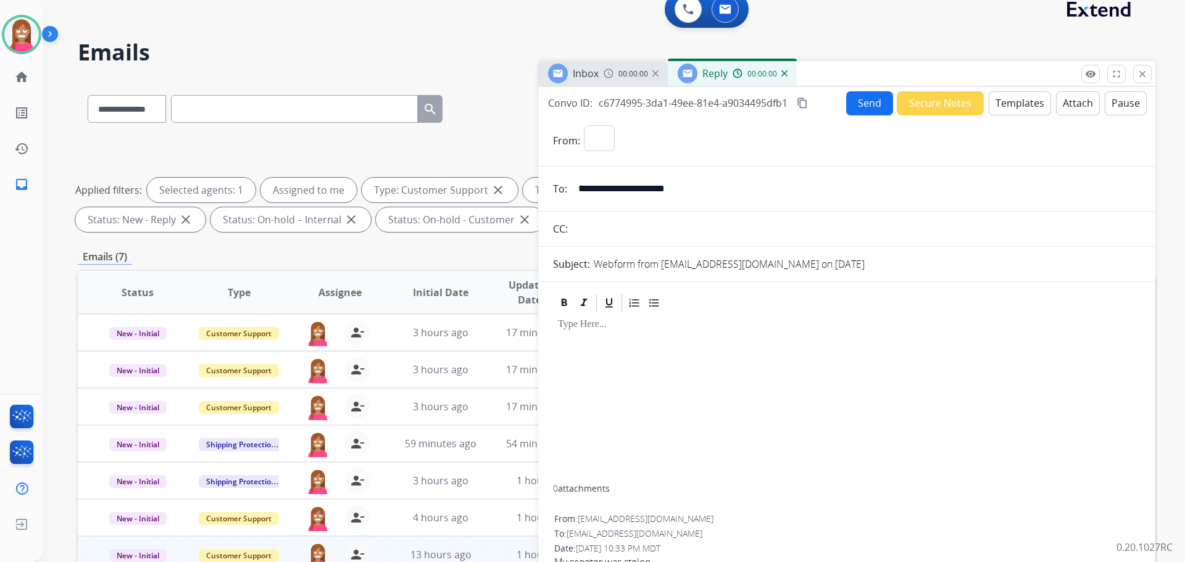
select select "**********"
click at [1009, 103] on button "Templates" at bounding box center [1020, 103] width 62 height 24
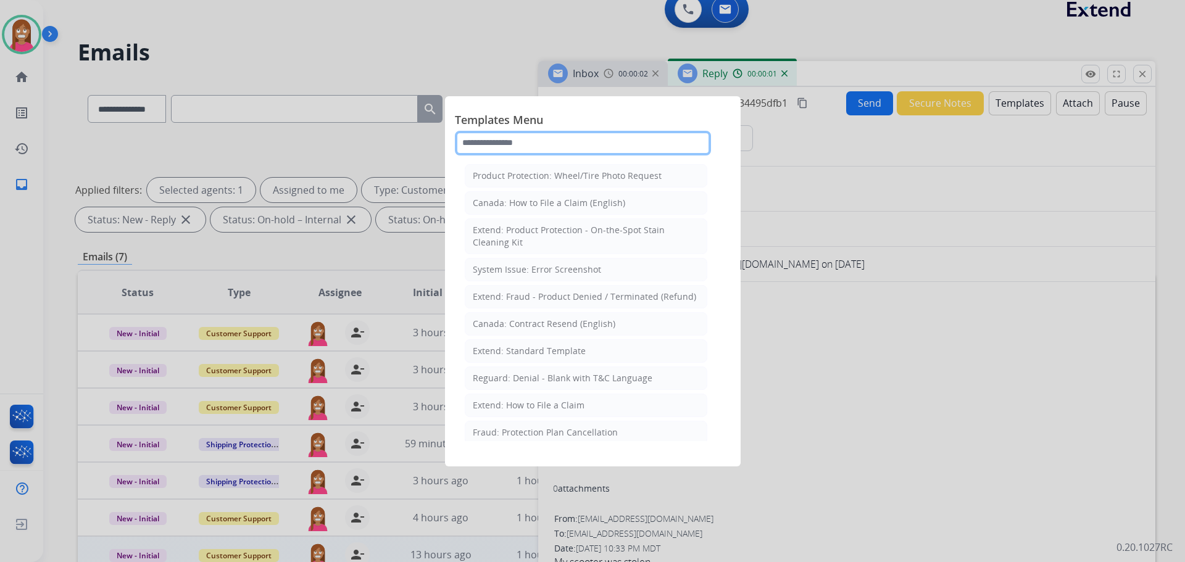
click at [541, 140] on input "text" at bounding box center [583, 143] width 256 height 25
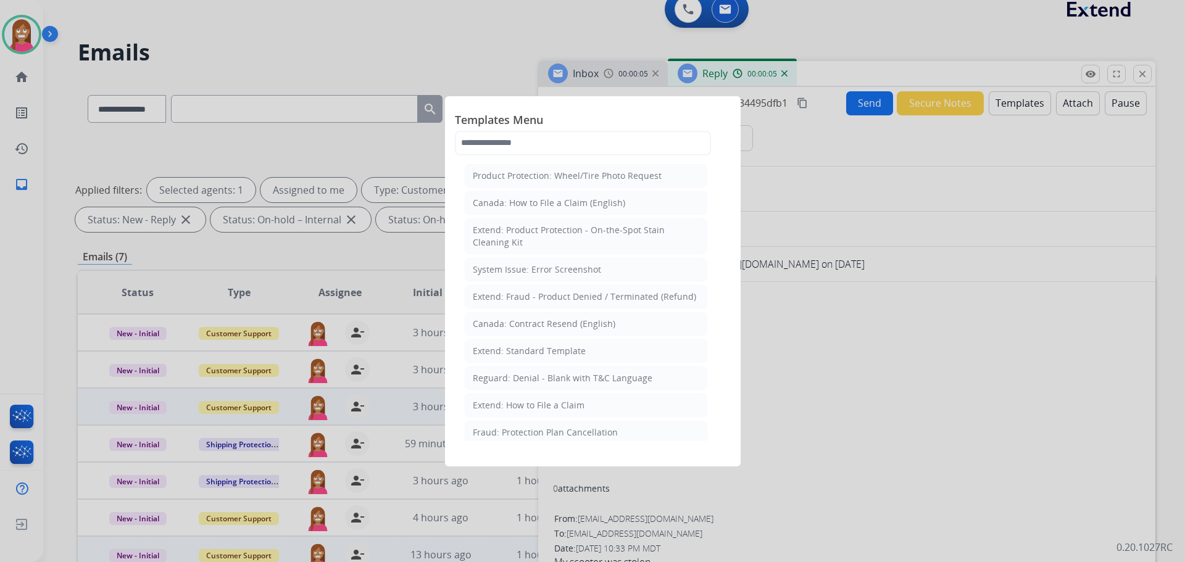
click at [497, 396] on li "Extend: How to File a Claim" at bounding box center [586, 405] width 243 height 23
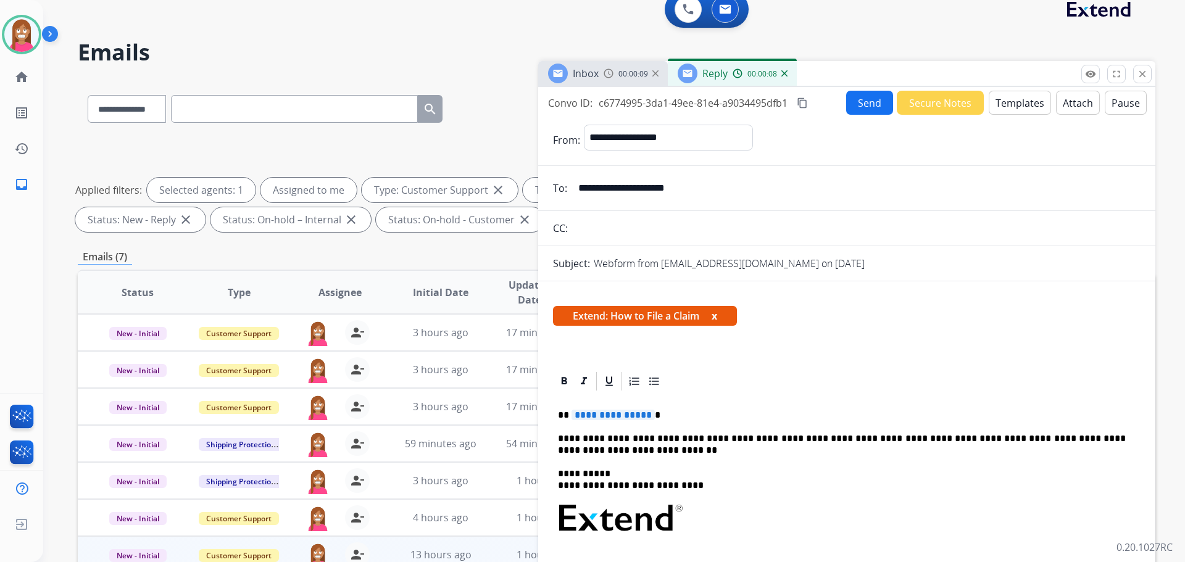
click at [588, 417] on span "**********" at bounding box center [612, 415] width 83 height 10
click at [871, 114] on button "Send" at bounding box center [869, 103] width 47 height 24
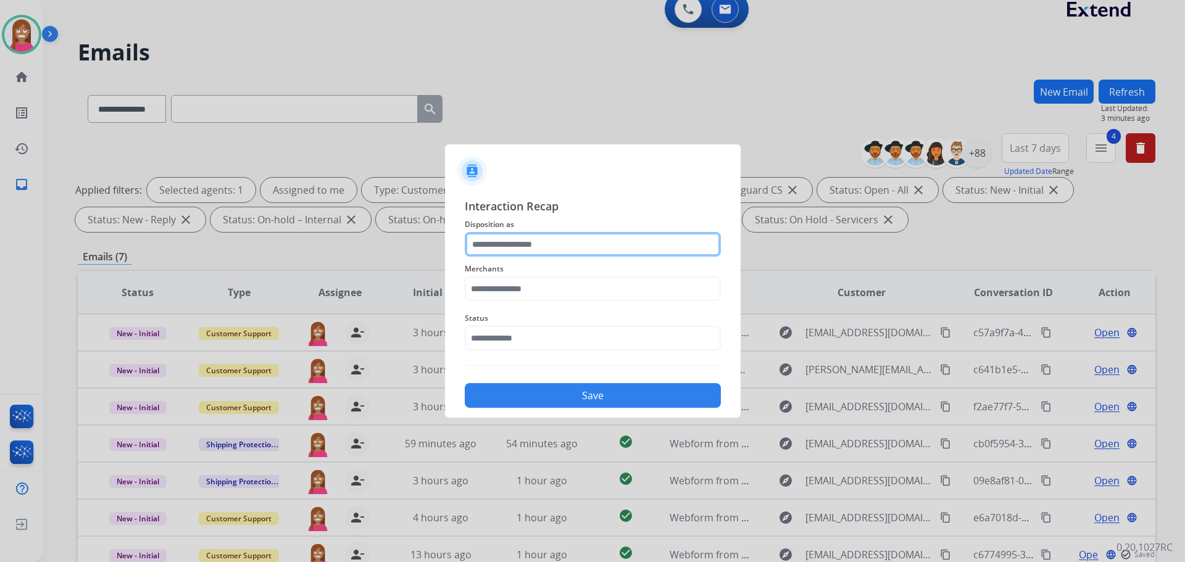
click at [498, 251] on input "text" at bounding box center [593, 244] width 256 height 25
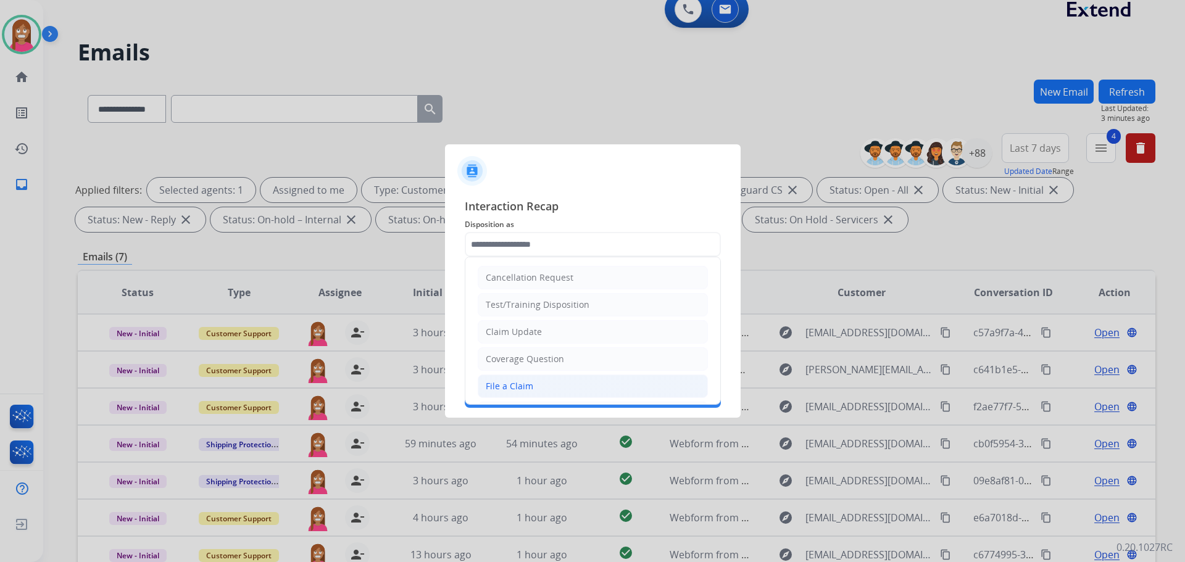
click at [517, 384] on div "File a Claim" at bounding box center [510, 386] width 48 height 12
type input "**********"
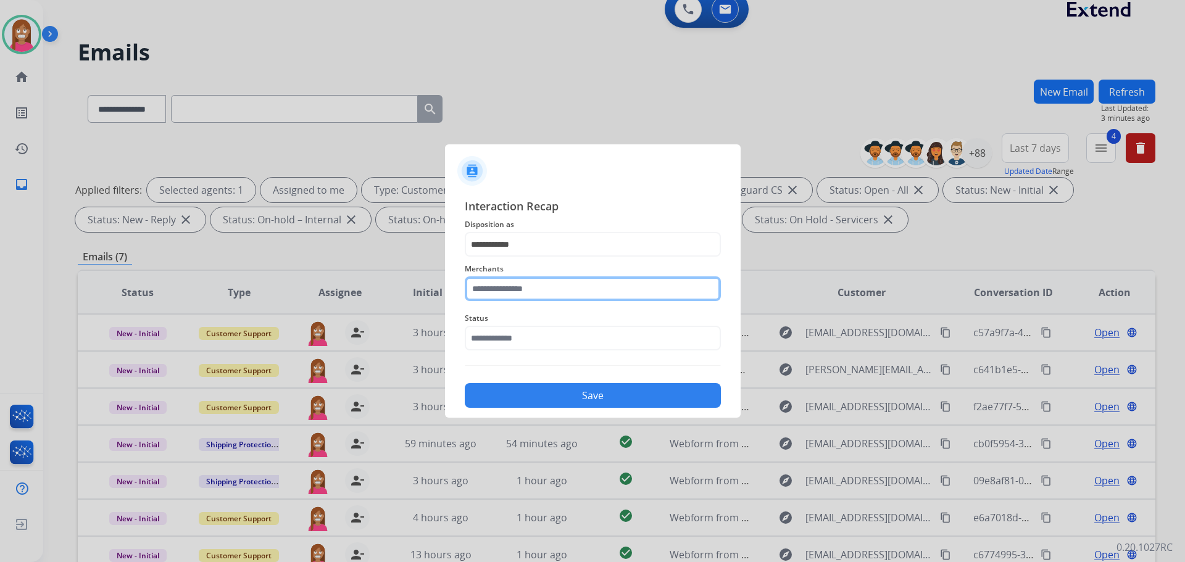
click at [500, 291] on input "text" at bounding box center [593, 288] width 256 height 25
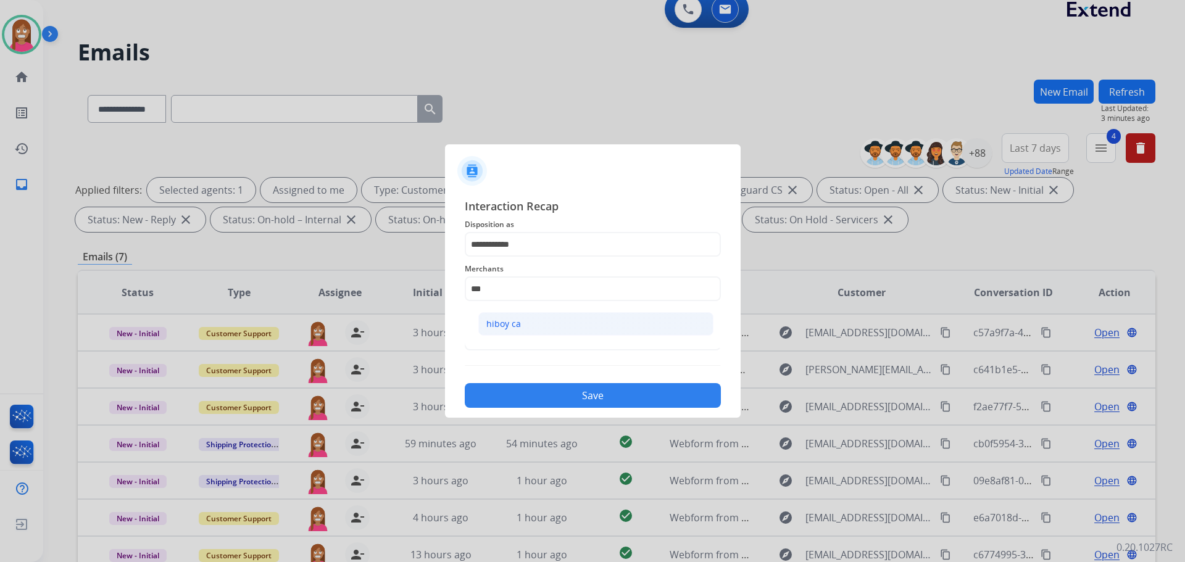
click at [508, 328] on div "hiboy ca" at bounding box center [503, 324] width 35 height 12
type input "********"
click at [498, 330] on input "text" at bounding box center [593, 338] width 256 height 25
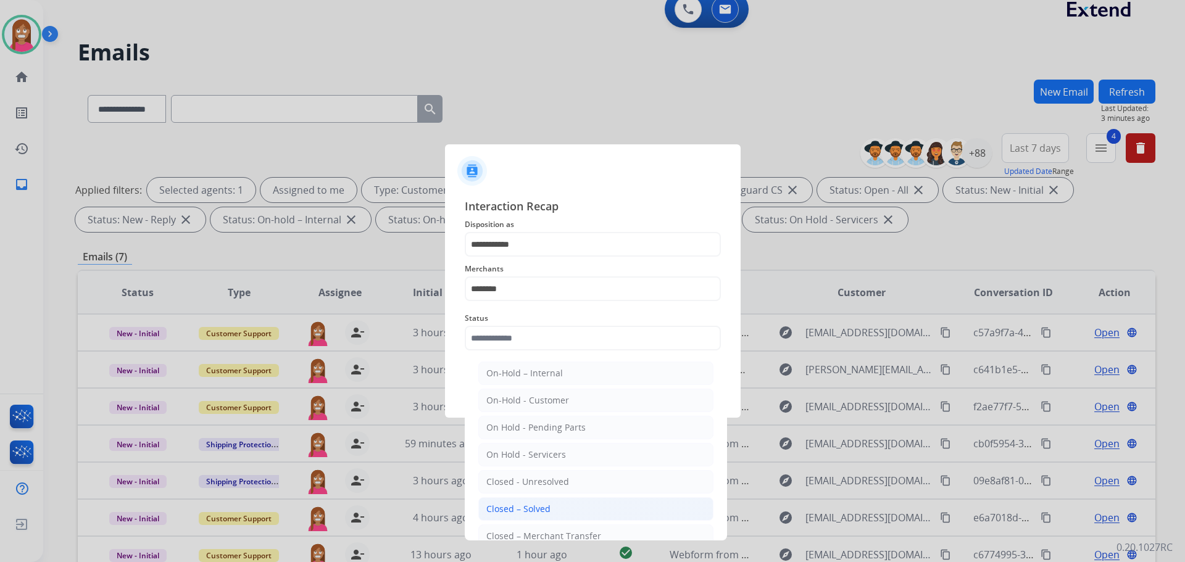
click at [520, 506] on div "Closed – Solved" at bounding box center [518, 509] width 64 height 12
type input "**********"
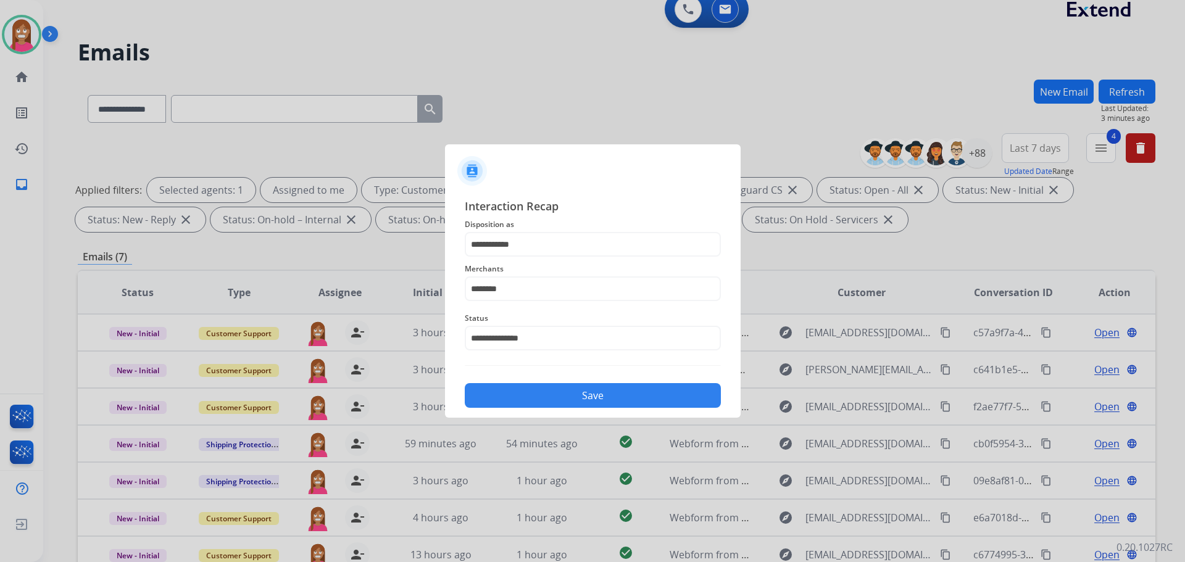
click at [550, 402] on button "Save" at bounding box center [593, 395] width 256 height 25
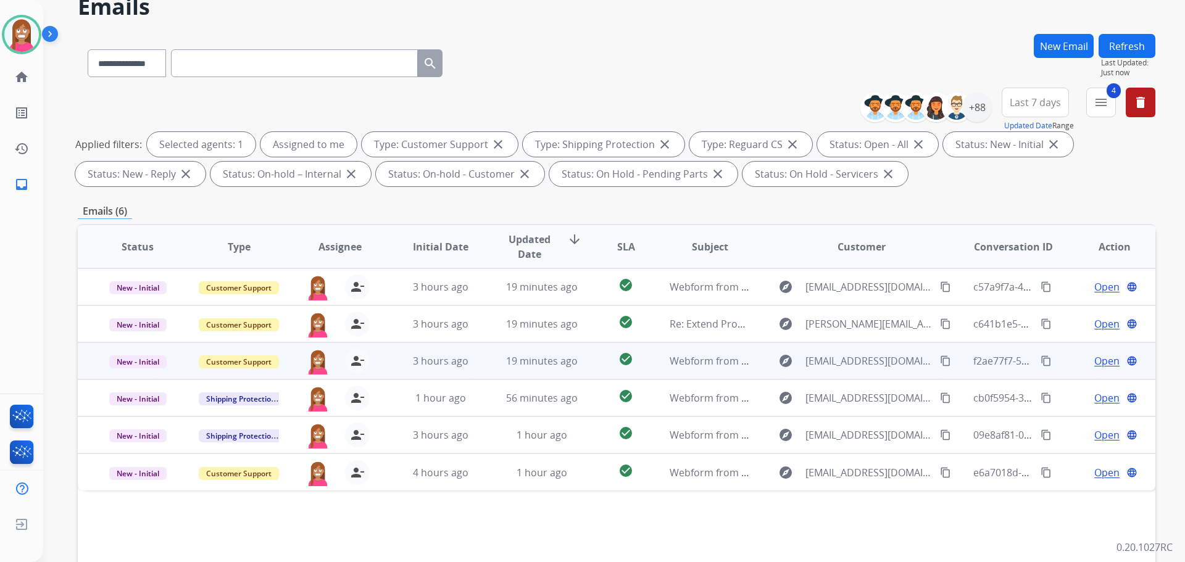
scroll to position [199, 0]
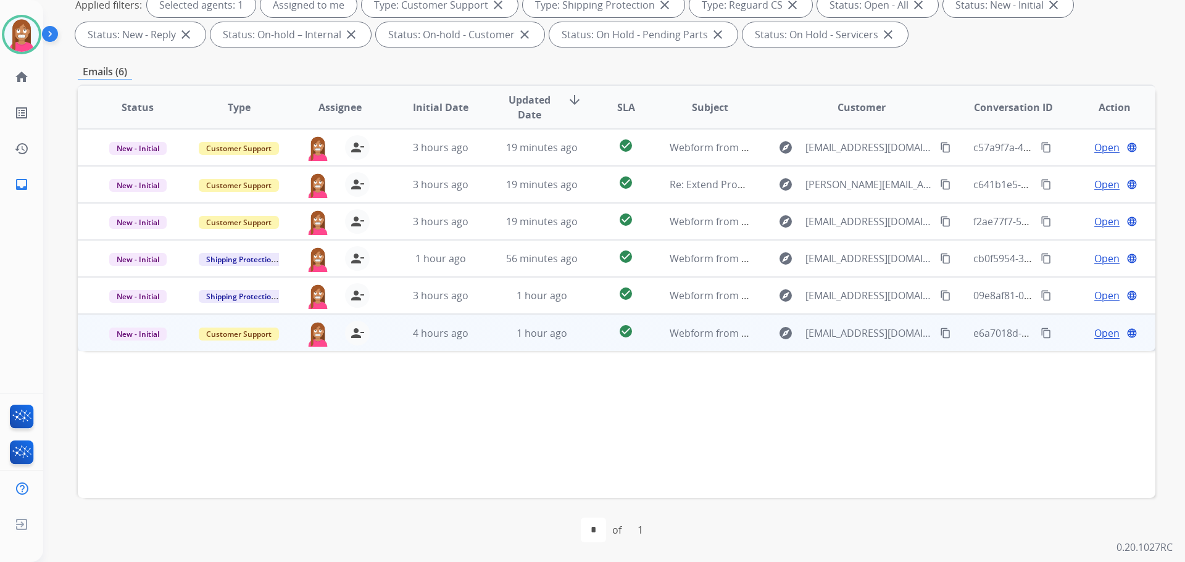
click at [482, 346] on td "1 hour ago" at bounding box center [532, 332] width 101 height 37
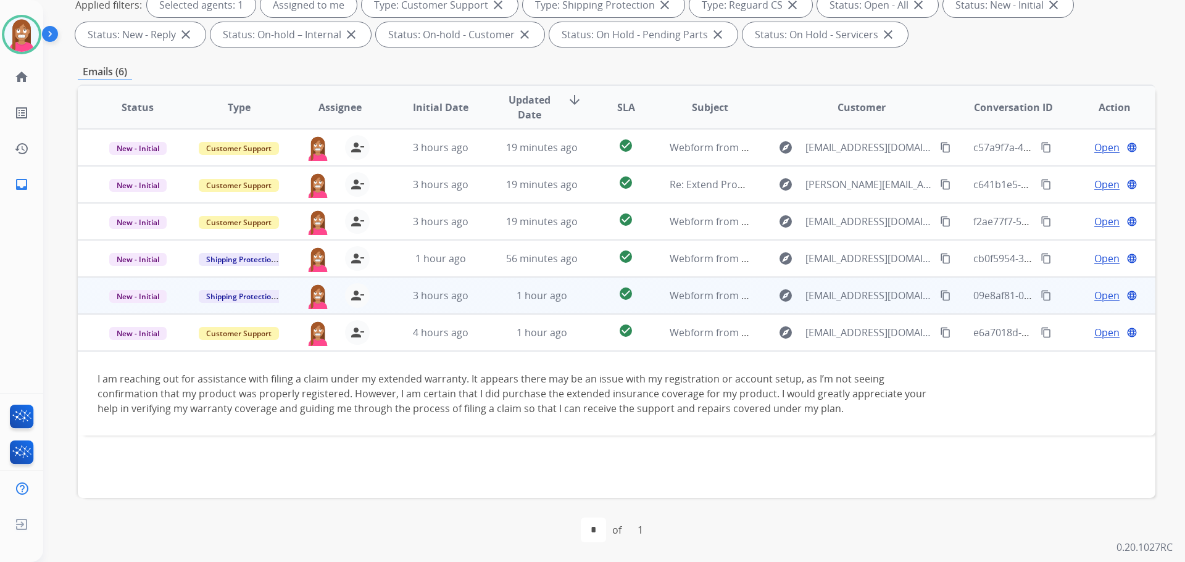
click at [485, 310] on td "1 hour ago" at bounding box center [532, 295] width 101 height 37
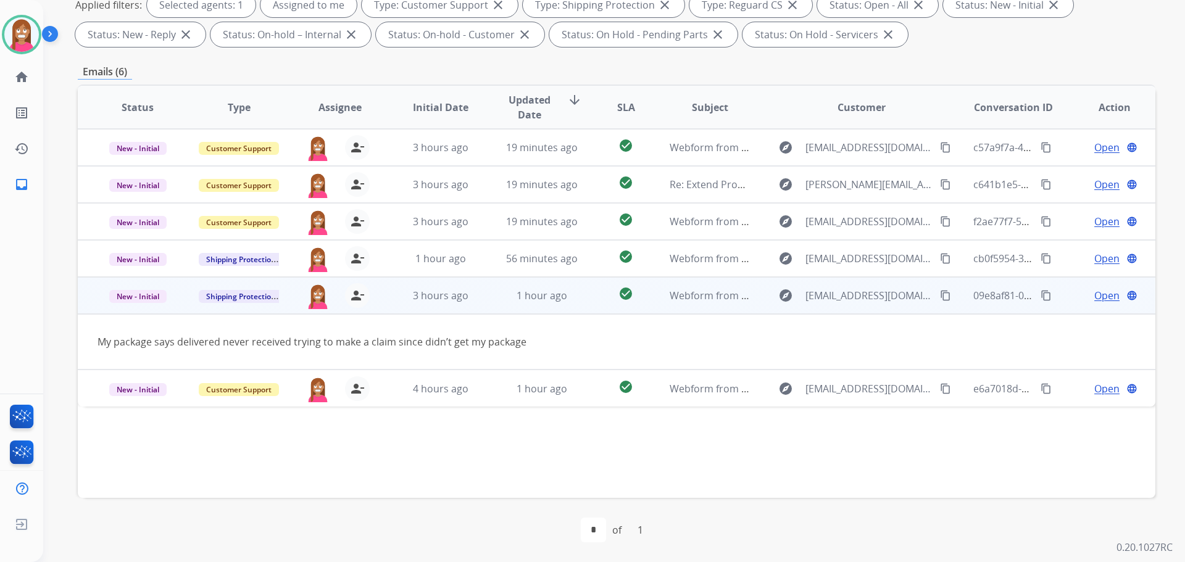
click at [940, 295] on mat-icon "content_copy" at bounding box center [945, 295] width 11 height 11
click at [1094, 293] on span "Open" at bounding box center [1106, 295] width 25 height 15
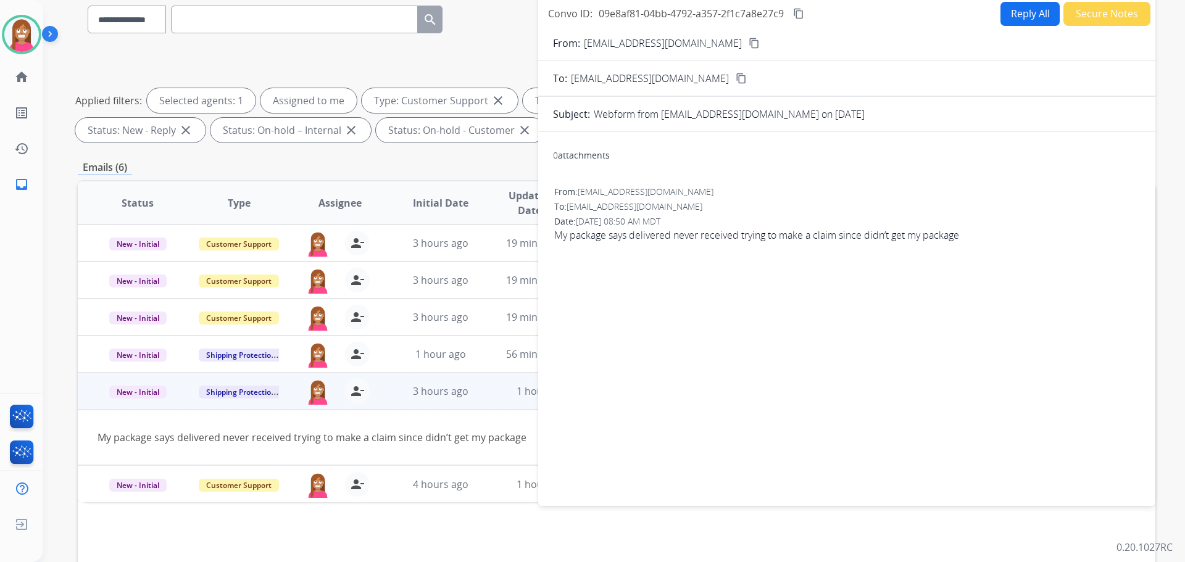
scroll to position [76, 0]
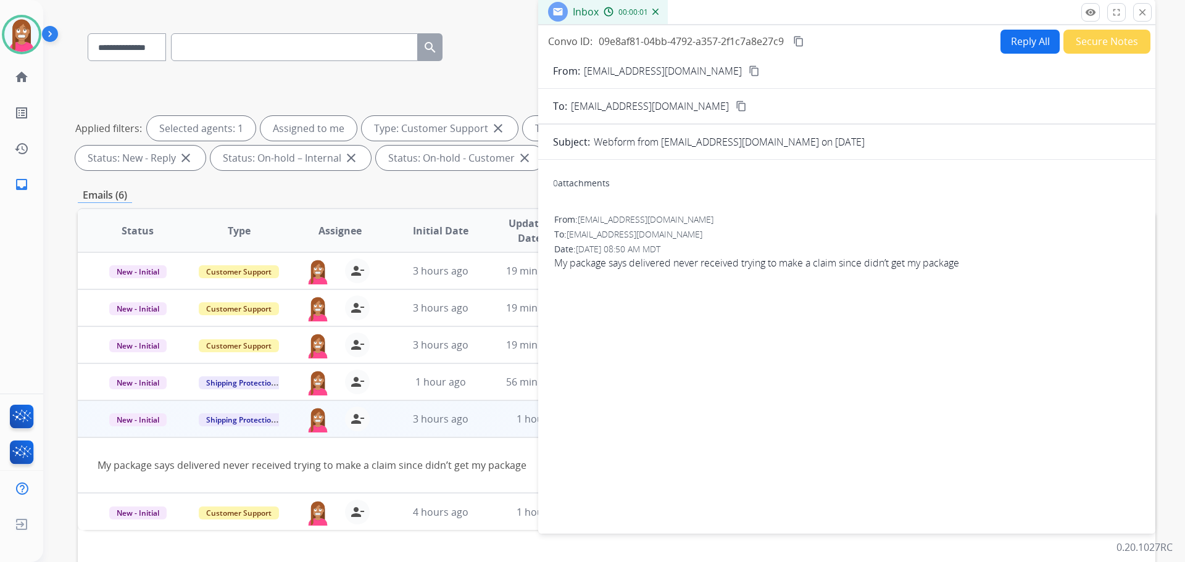
click at [1005, 48] on button "Reply All" at bounding box center [1029, 42] width 59 height 24
select select "**********"
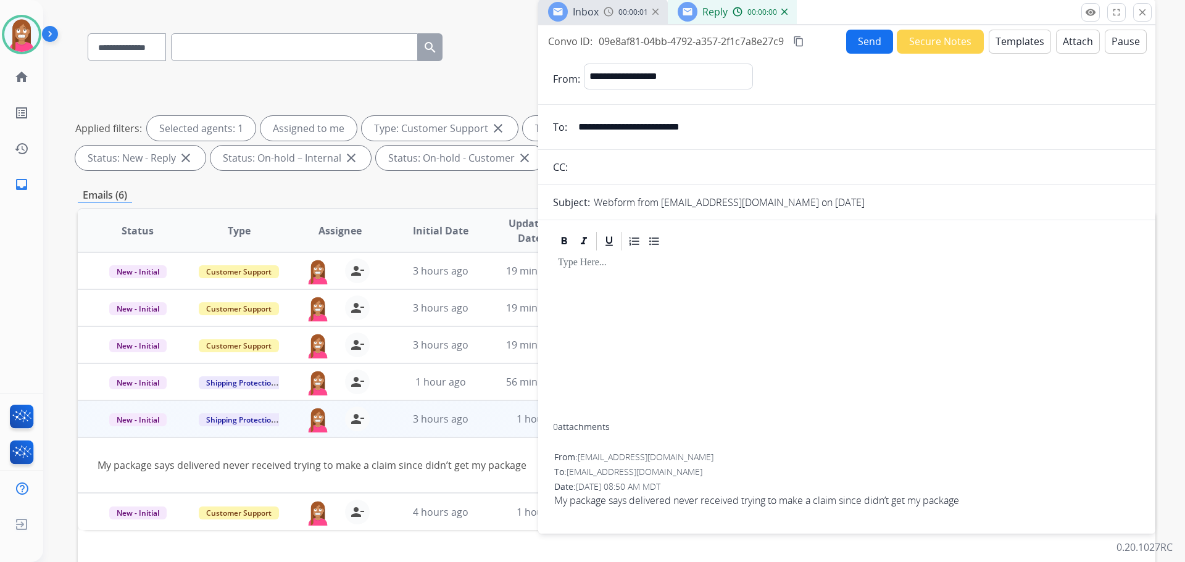
click at [1005, 45] on button "Templates" at bounding box center [1020, 42] width 62 height 24
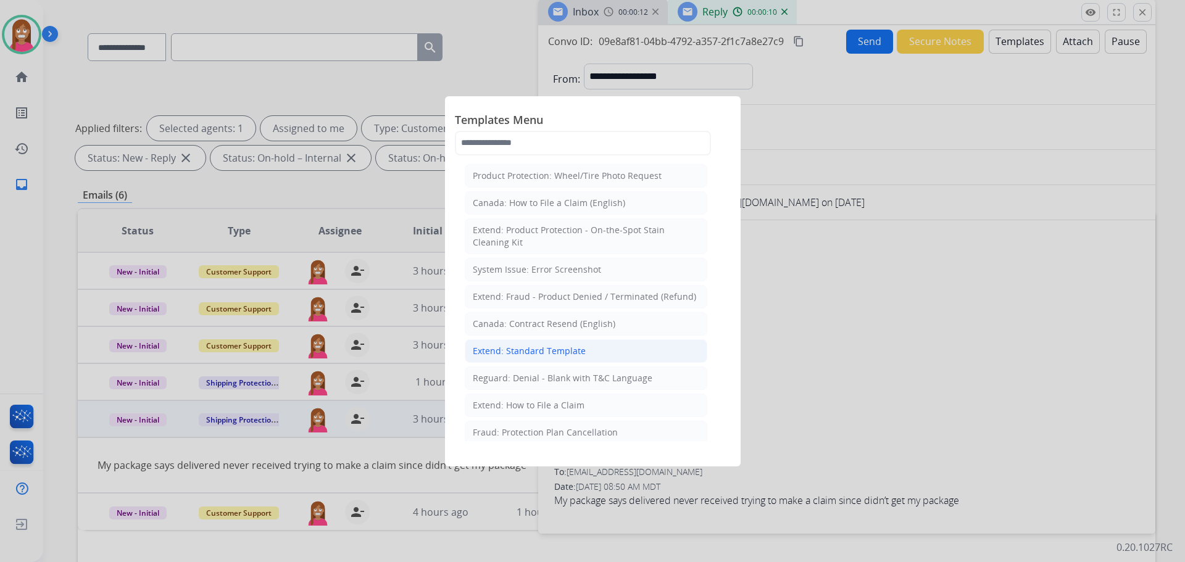
click at [505, 355] on div "Extend: Standard Template" at bounding box center [529, 351] width 113 height 12
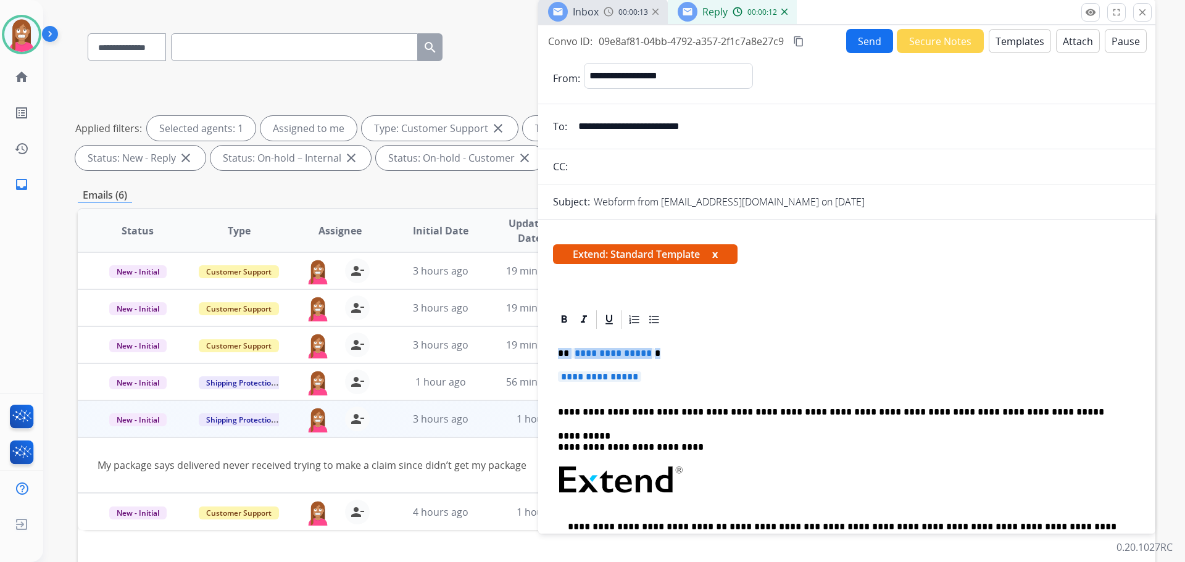
drag, startPoint x: 662, startPoint y: 378, endPoint x: 558, endPoint y: 343, distance: 109.5
click at [558, 343] on div "**********" at bounding box center [846, 513] width 587 height 365
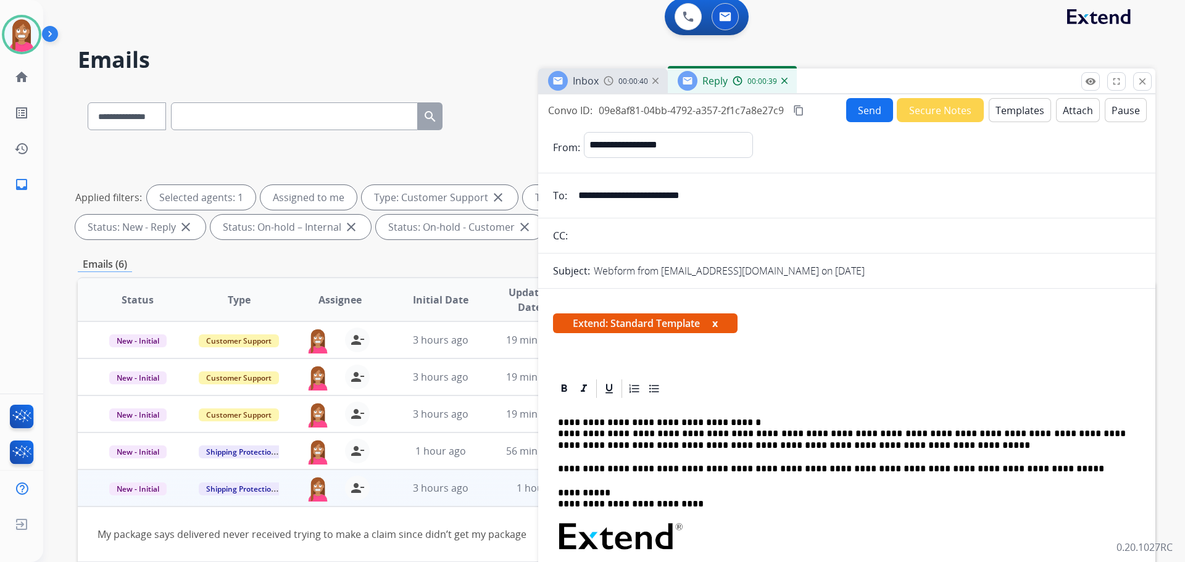
scroll to position [0, 0]
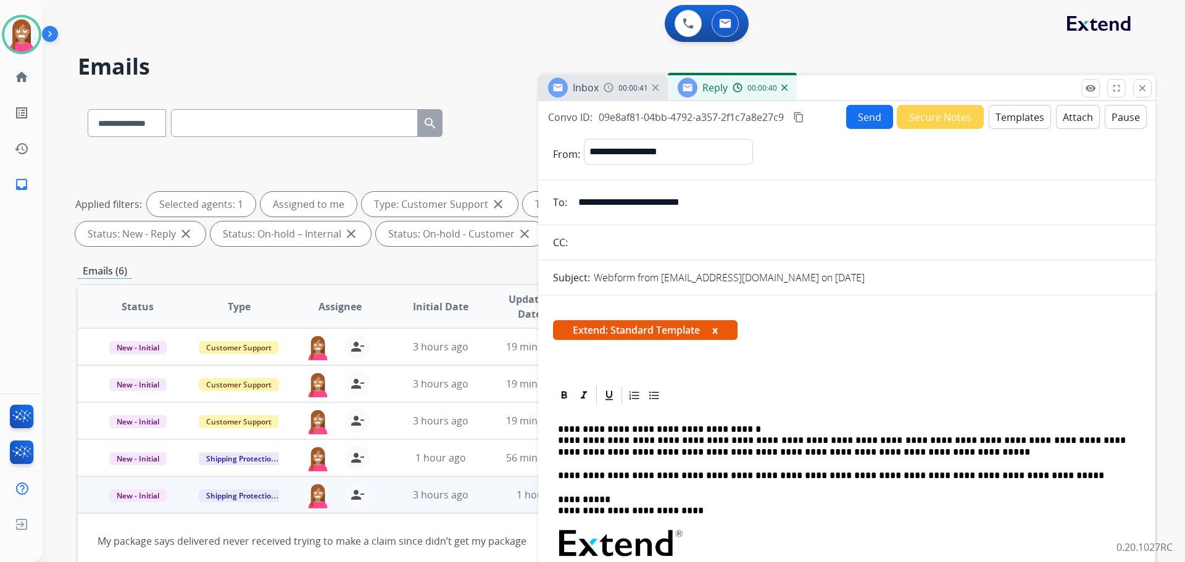
click at [862, 113] on button "Send" at bounding box center [869, 117] width 47 height 24
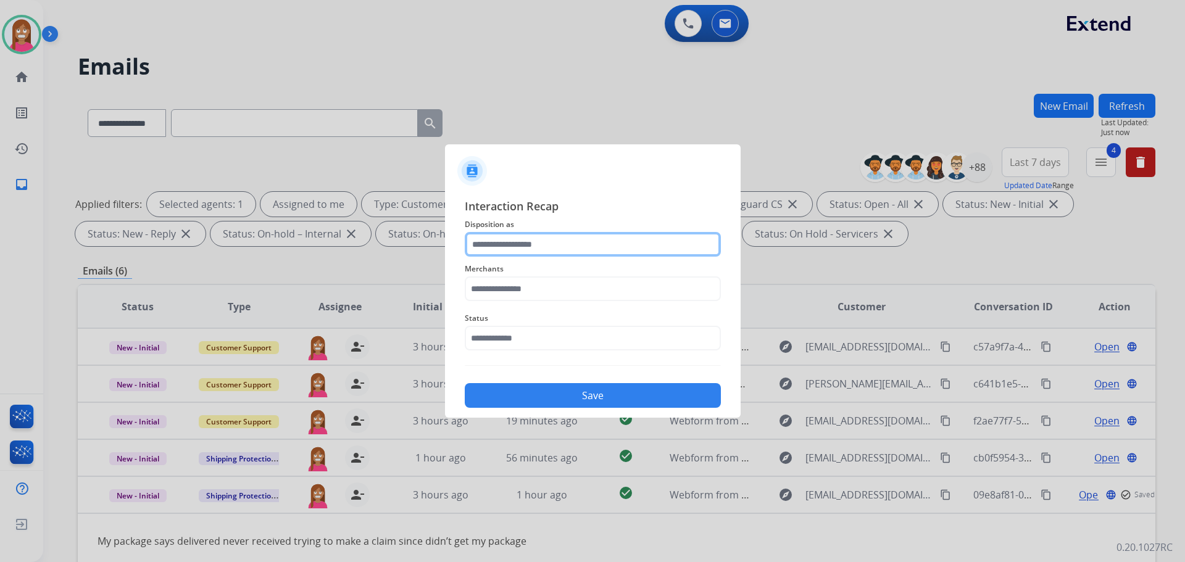
click at [563, 247] on input "text" at bounding box center [593, 244] width 256 height 25
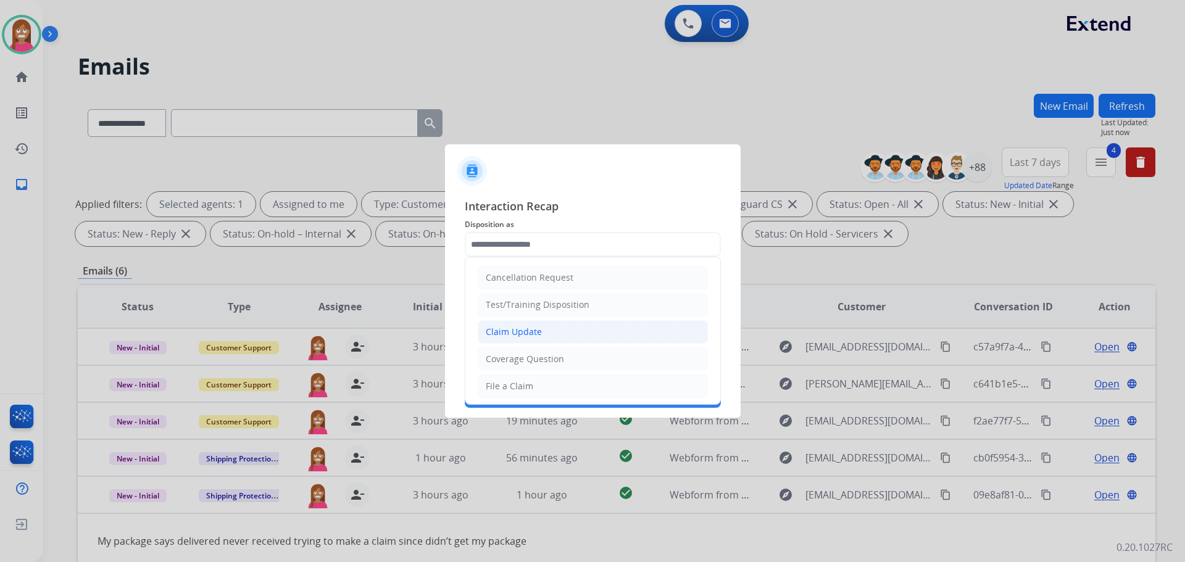
click at [521, 336] on div "Claim Update" at bounding box center [514, 332] width 56 height 12
type input "**********"
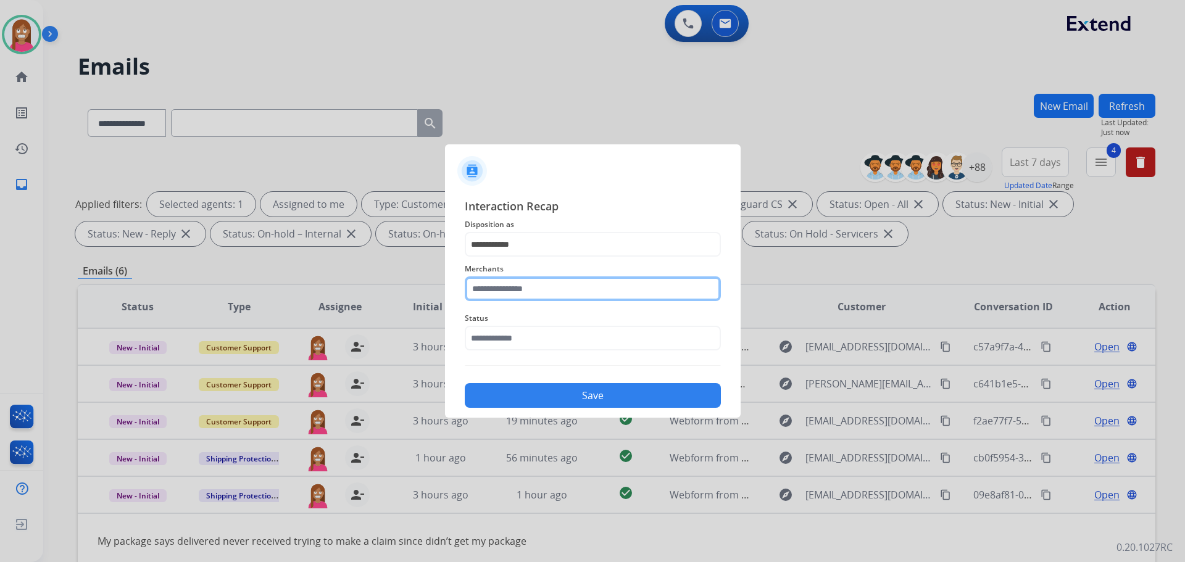
click at [504, 289] on input "text" at bounding box center [593, 288] width 256 height 25
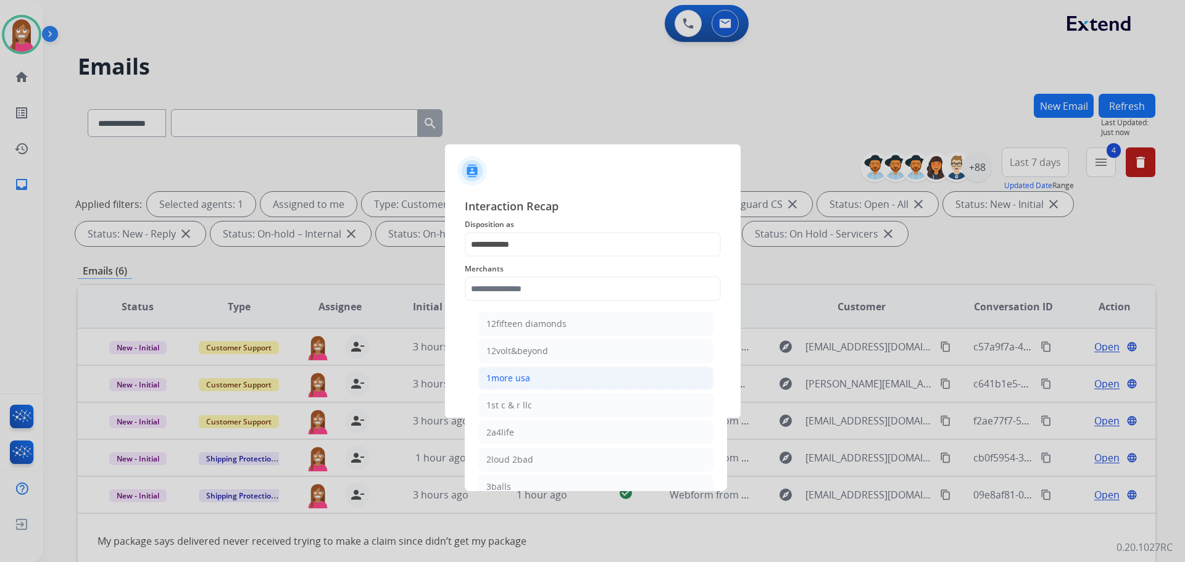
click at [521, 377] on div "1more usa" at bounding box center [508, 378] width 44 height 12
type input "*********"
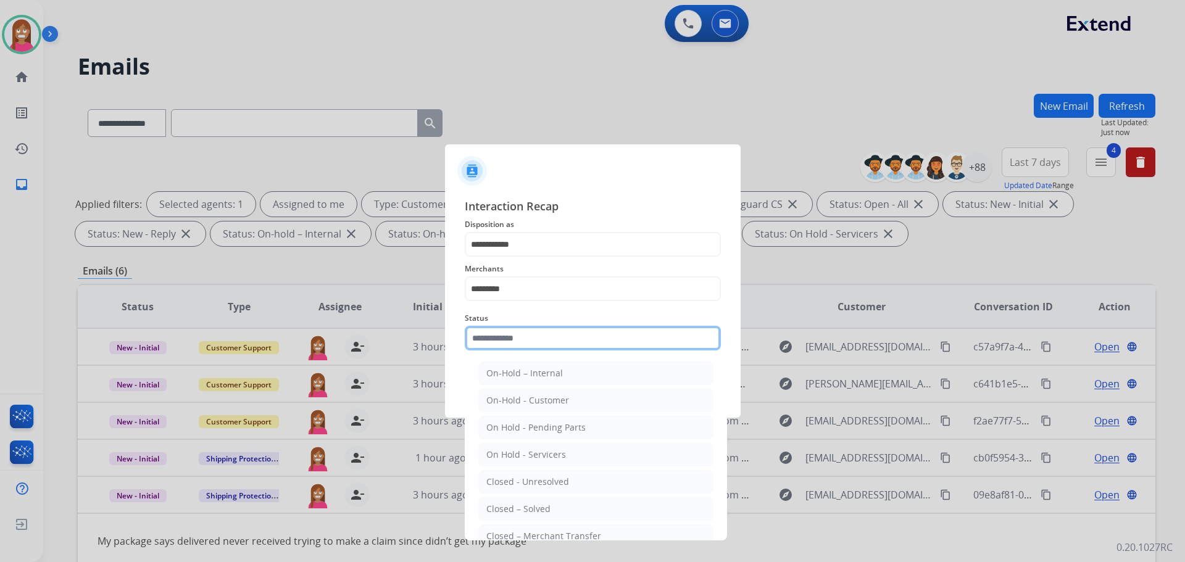
click at [507, 342] on input "text" at bounding box center [593, 338] width 256 height 25
click at [525, 515] on div "Closed – Solved" at bounding box center [518, 509] width 64 height 12
type input "**********"
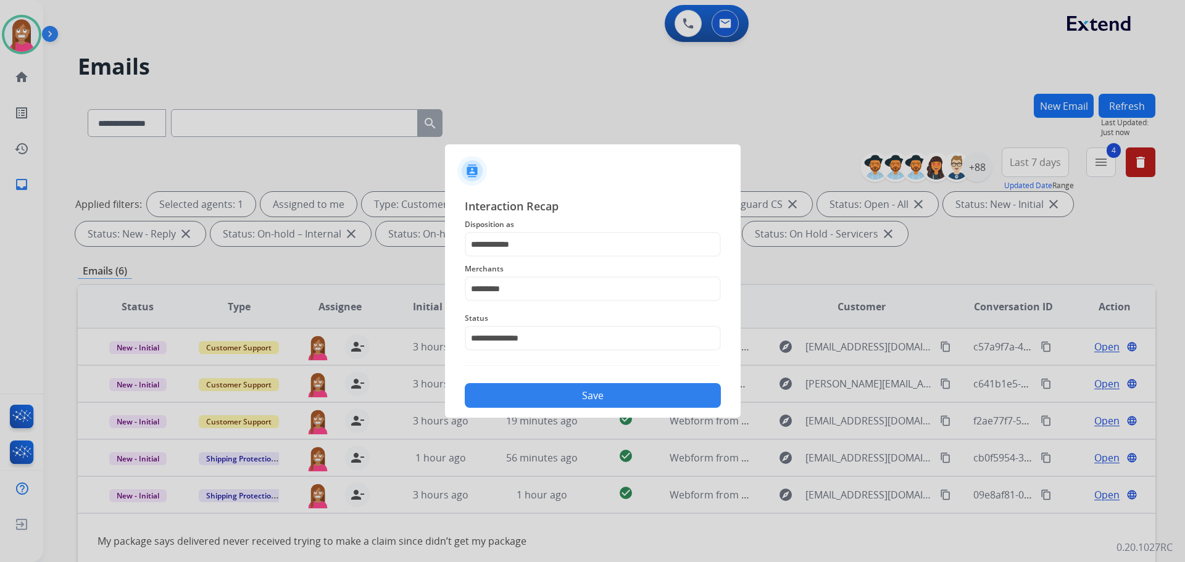
click at [531, 396] on button "Save" at bounding box center [593, 395] width 256 height 25
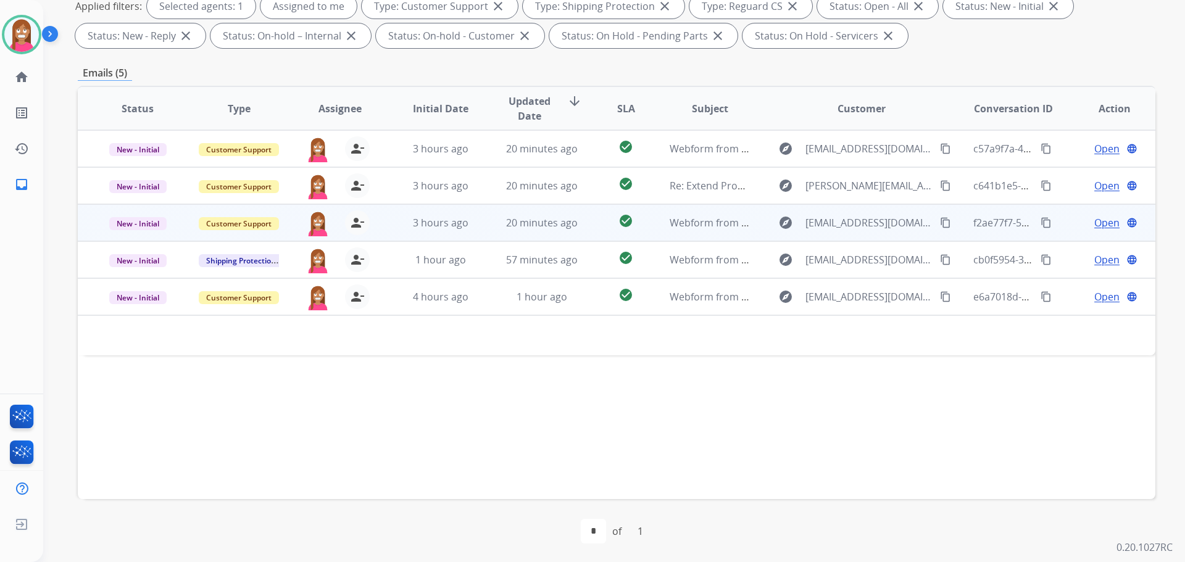
scroll to position [199, 0]
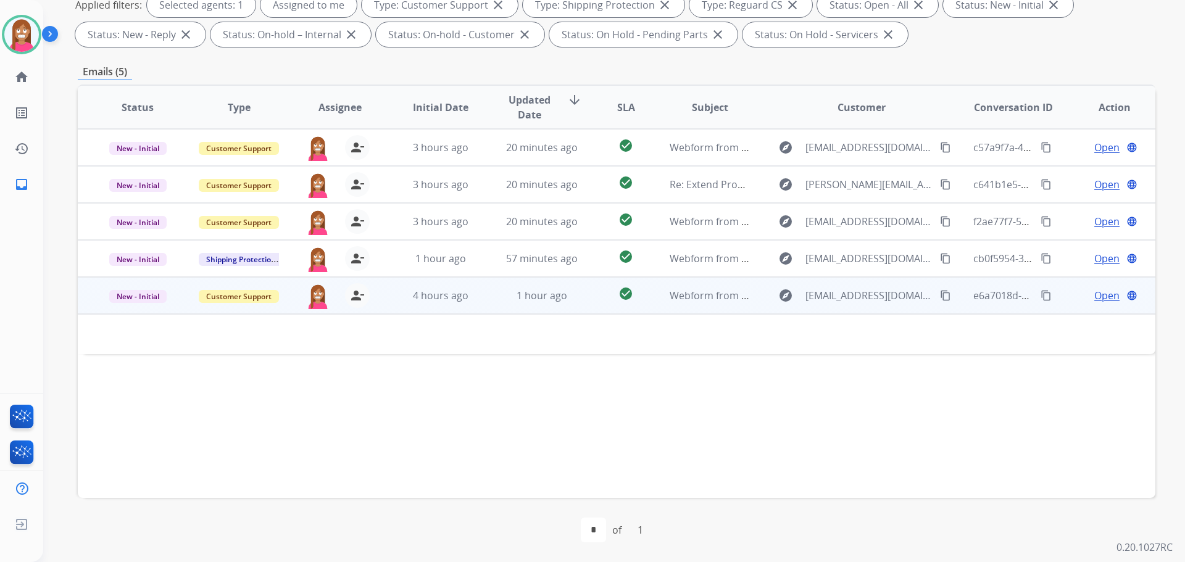
click at [495, 301] on td "1 hour ago" at bounding box center [532, 295] width 101 height 37
click at [493, 307] on td "1 hour ago" at bounding box center [532, 295] width 101 height 37
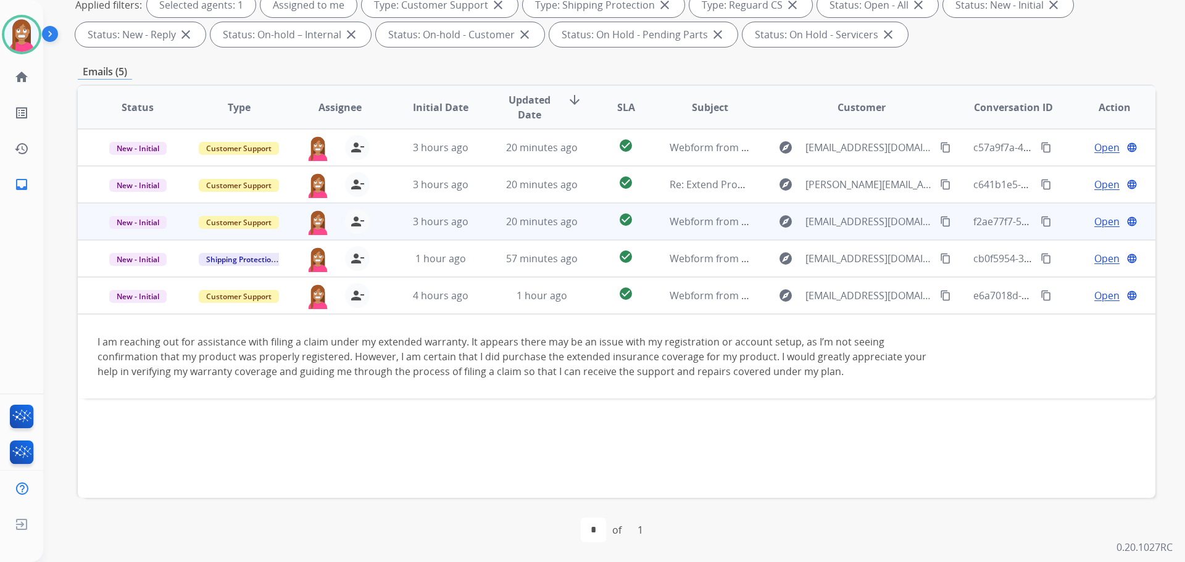
click at [482, 227] on td "20 minutes ago" at bounding box center [532, 221] width 101 height 37
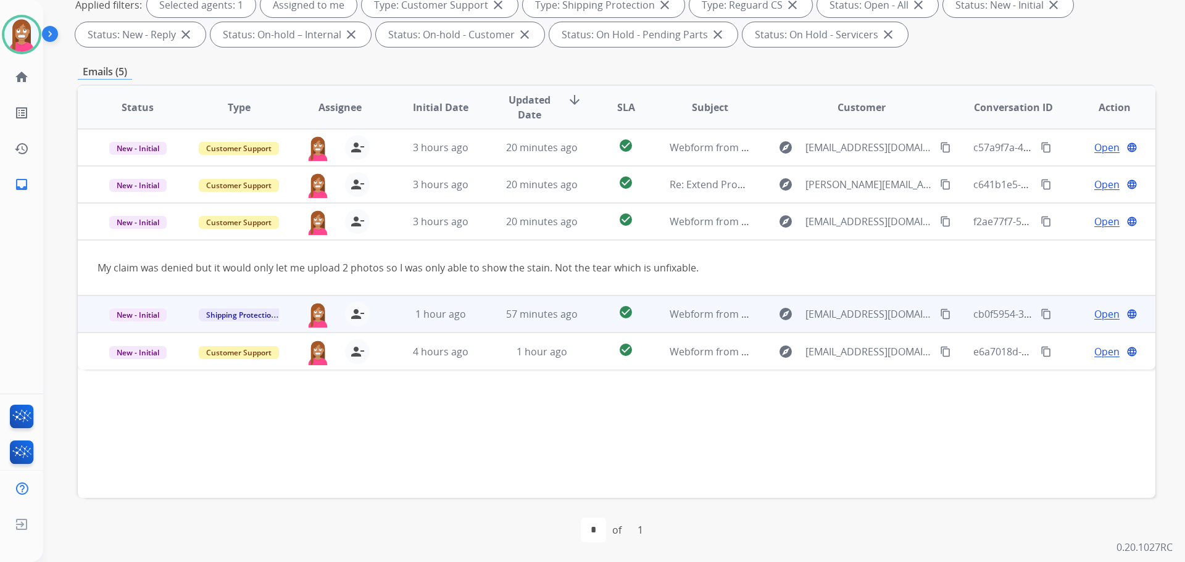
click at [482, 322] on td "57 minutes ago" at bounding box center [532, 314] width 101 height 37
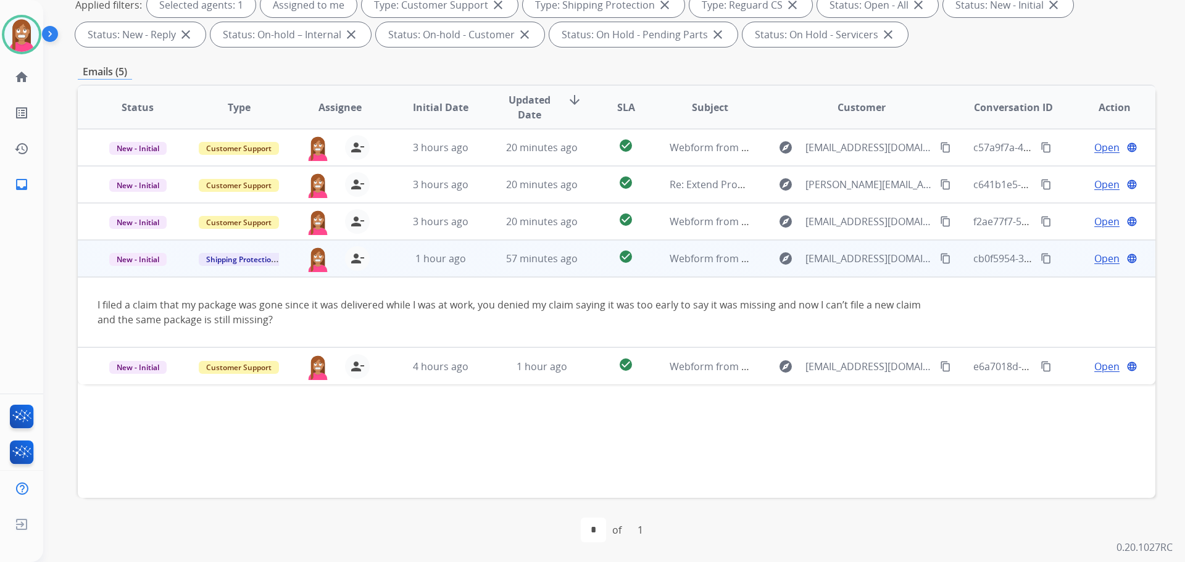
click at [940, 258] on mat-icon "content_copy" at bounding box center [945, 258] width 11 height 11
click at [1100, 261] on span "Open" at bounding box center [1106, 258] width 25 height 15
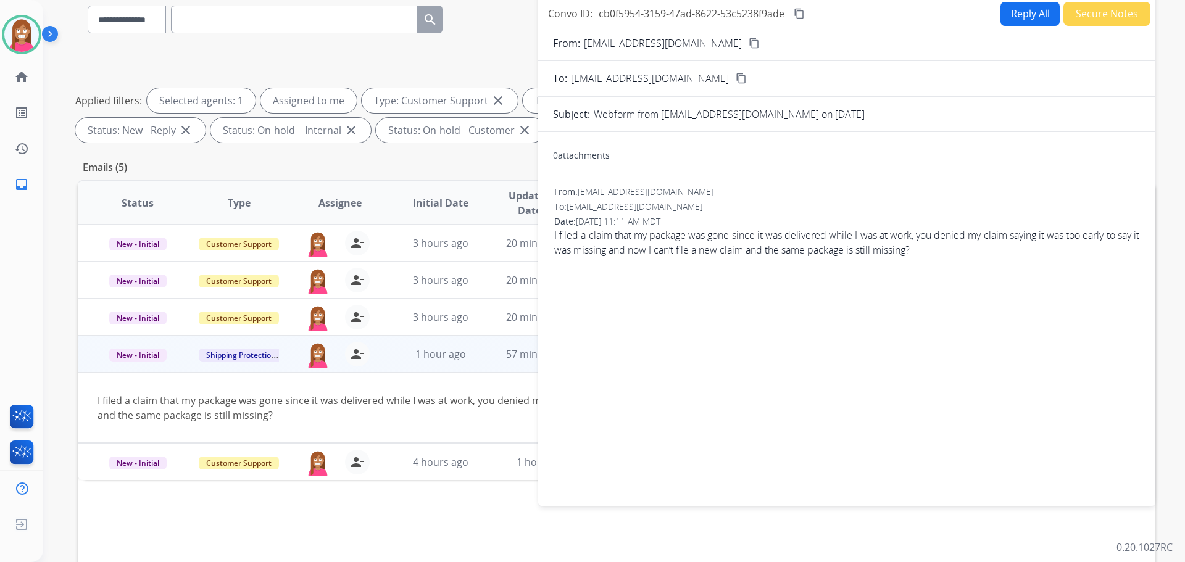
scroll to position [76, 0]
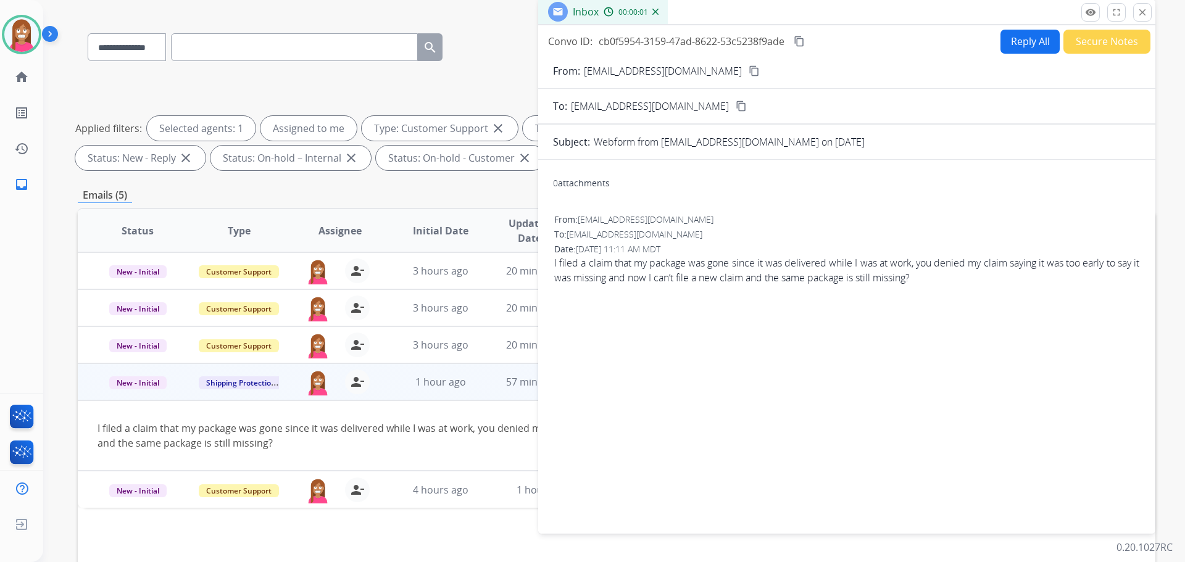
click at [1023, 46] on button "Reply All" at bounding box center [1029, 42] width 59 height 24
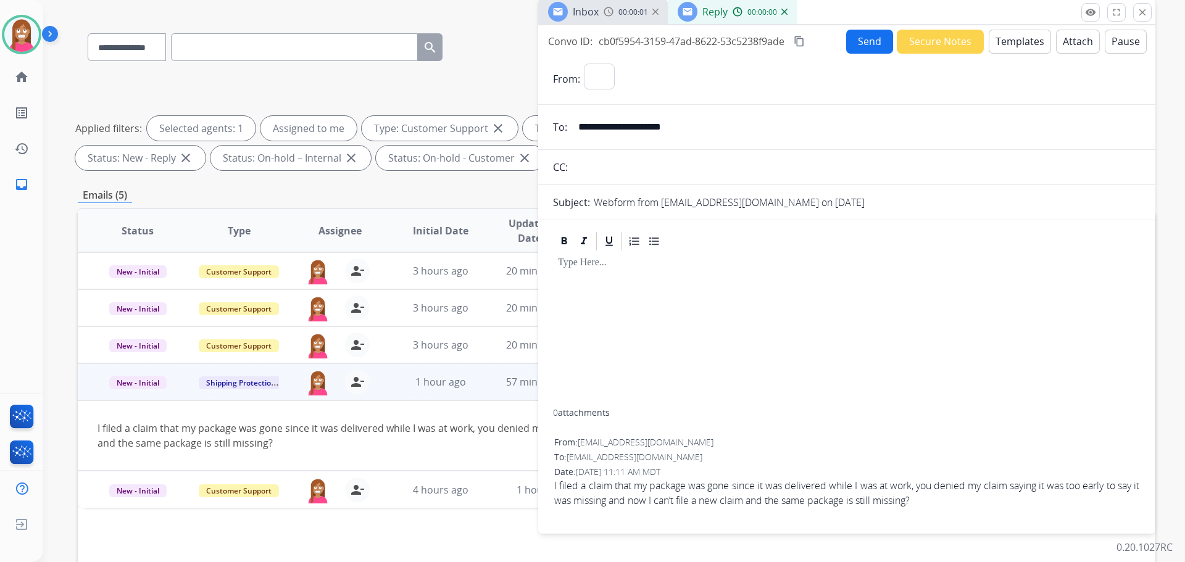
select select "**********"
click at [1023, 46] on button "Templates" at bounding box center [1020, 42] width 62 height 24
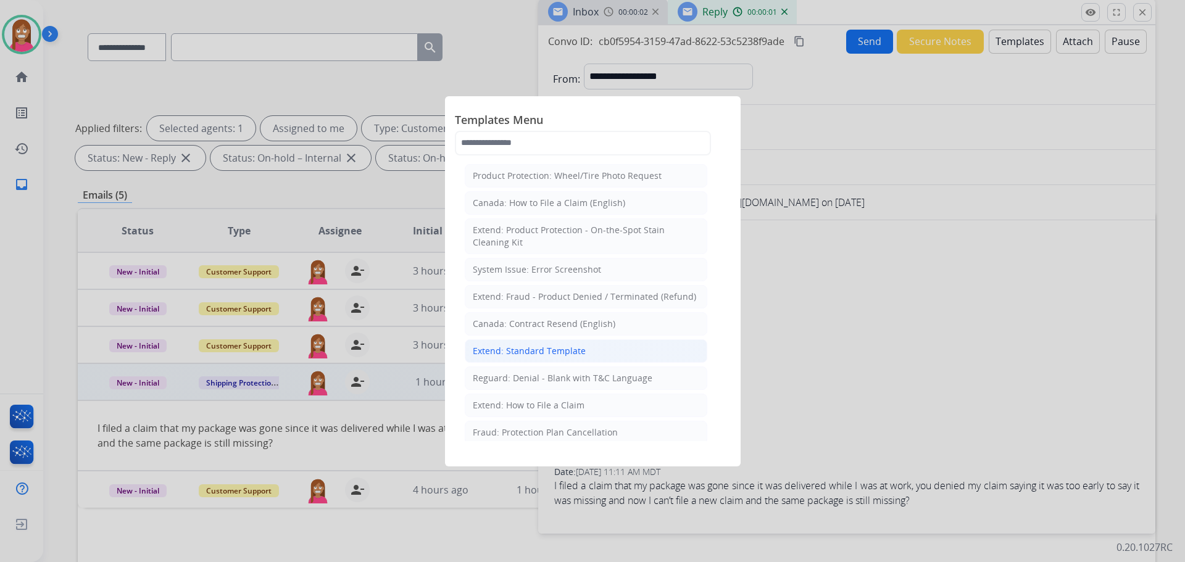
click at [576, 355] on div "Extend: Standard Template" at bounding box center [529, 351] width 113 height 12
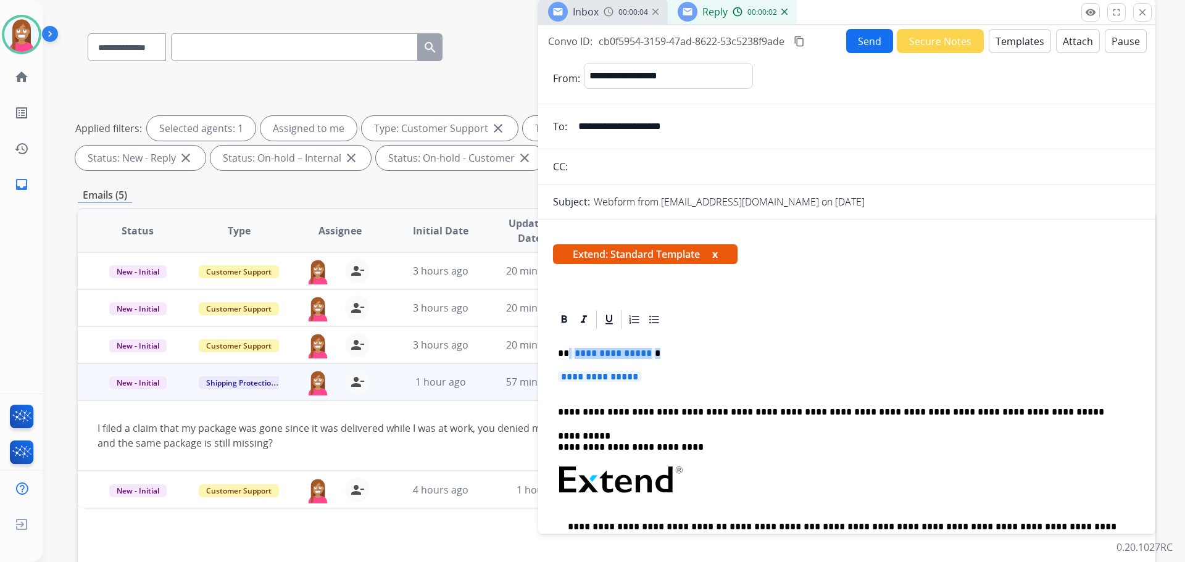
drag, startPoint x: 679, startPoint y: 382, endPoint x: 568, endPoint y: 348, distance: 115.6
click at [568, 348] on div "**********" at bounding box center [846, 513] width 587 height 365
paste div
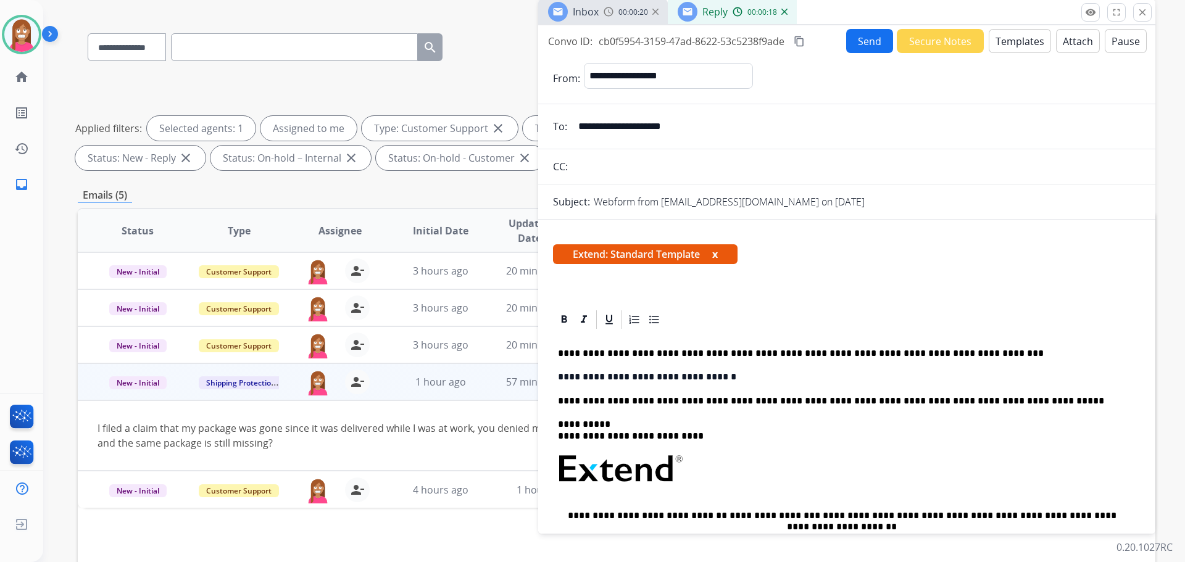
drag, startPoint x: 568, startPoint y: 354, endPoint x: 621, endPoint y: 360, distance: 53.5
click at [568, 353] on p "**********" at bounding box center [842, 353] width 568 height 11
drag, startPoint x: 747, startPoint y: 378, endPoint x: 556, endPoint y: 370, distance: 191.4
click at [556, 370] on div "**********" at bounding box center [846, 508] width 587 height 354
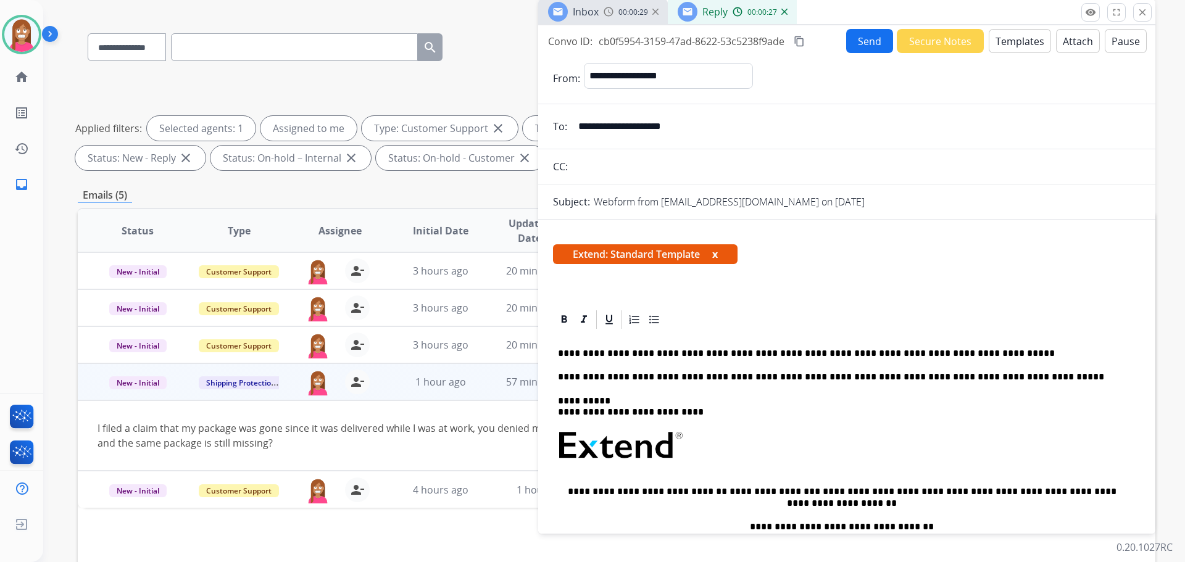
click at [846, 43] on div "Send Secure Notes Templates Attach Pause" at bounding box center [996, 41] width 301 height 24
click at [854, 38] on button "Send" at bounding box center [869, 41] width 47 height 24
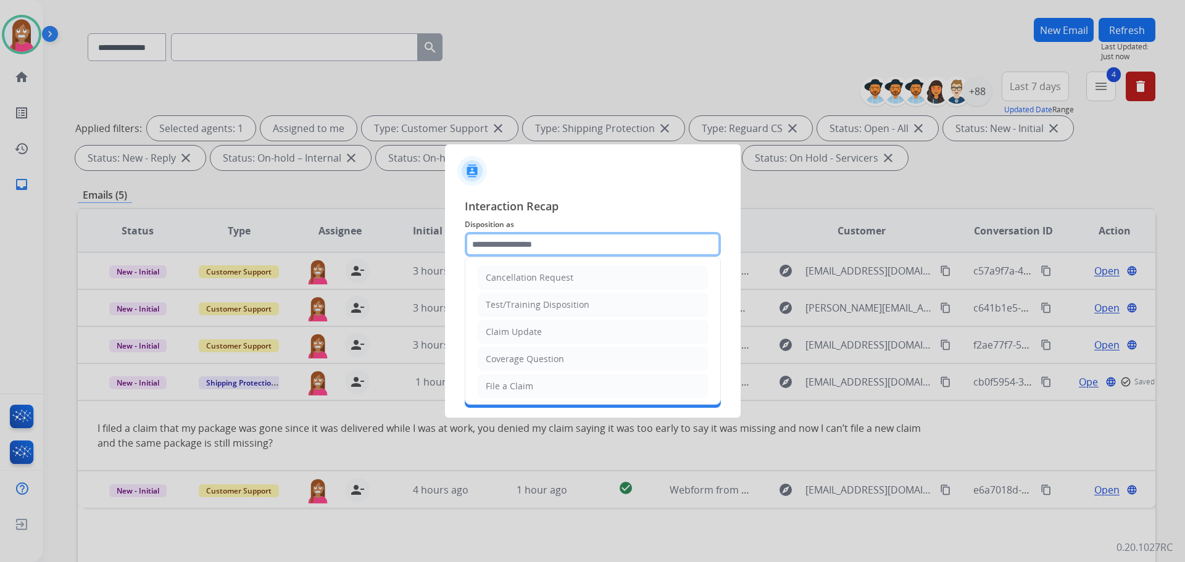
click at [538, 251] on input "text" at bounding box center [593, 244] width 256 height 25
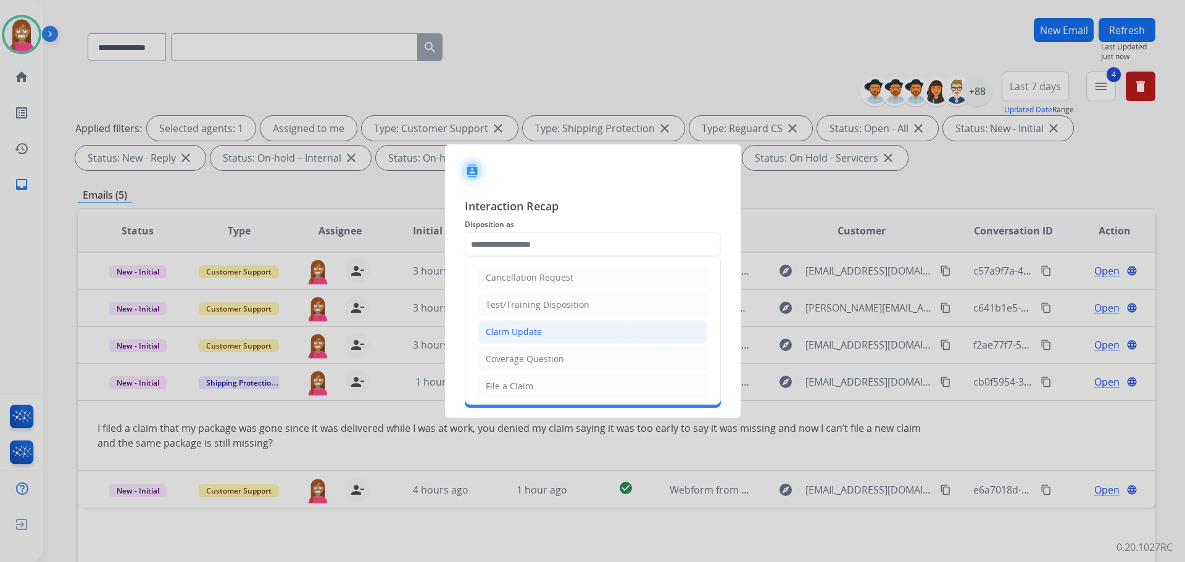
click at [515, 338] on div "Claim Update" at bounding box center [514, 332] width 56 height 12
type input "**********"
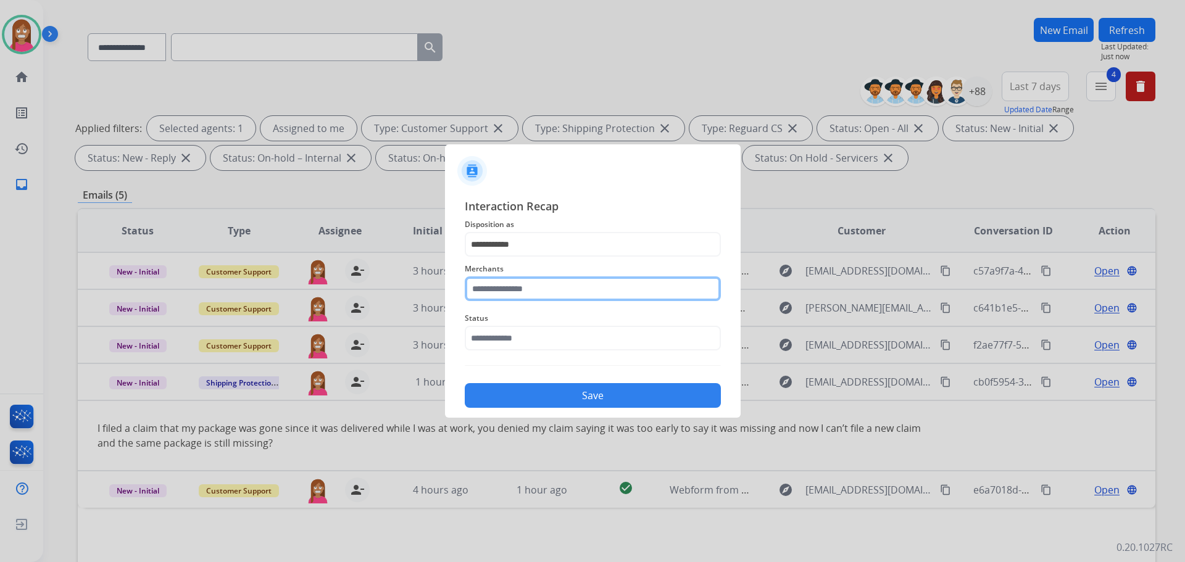
click at [510, 298] on input "text" at bounding box center [593, 288] width 256 height 25
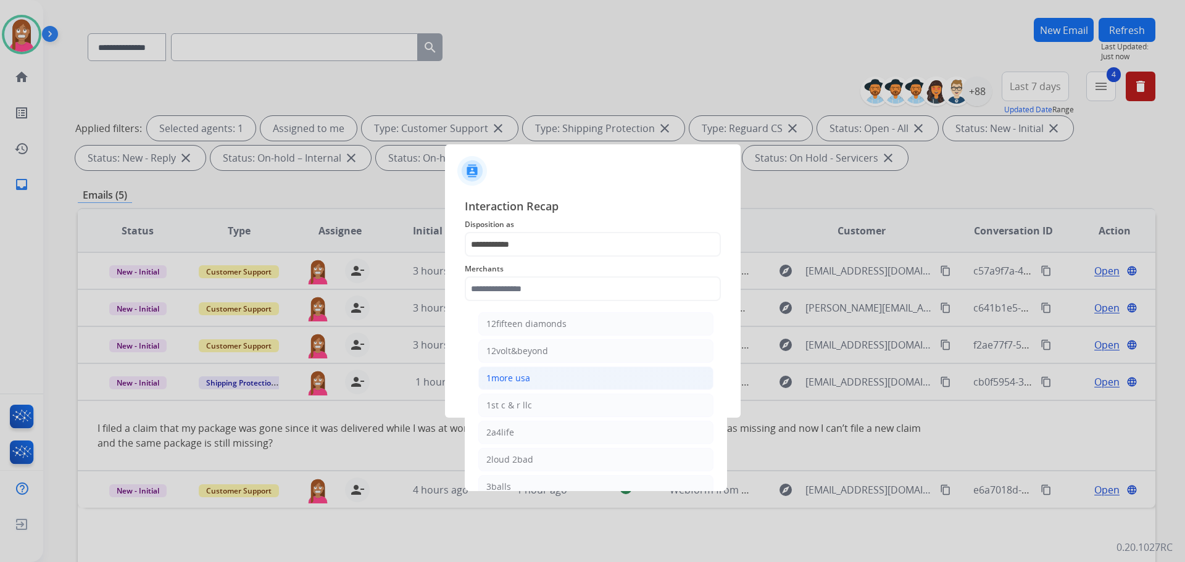
click at [500, 368] on li "1more usa" at bounding box center [595, 378] width 235 height 23
type input "*********"
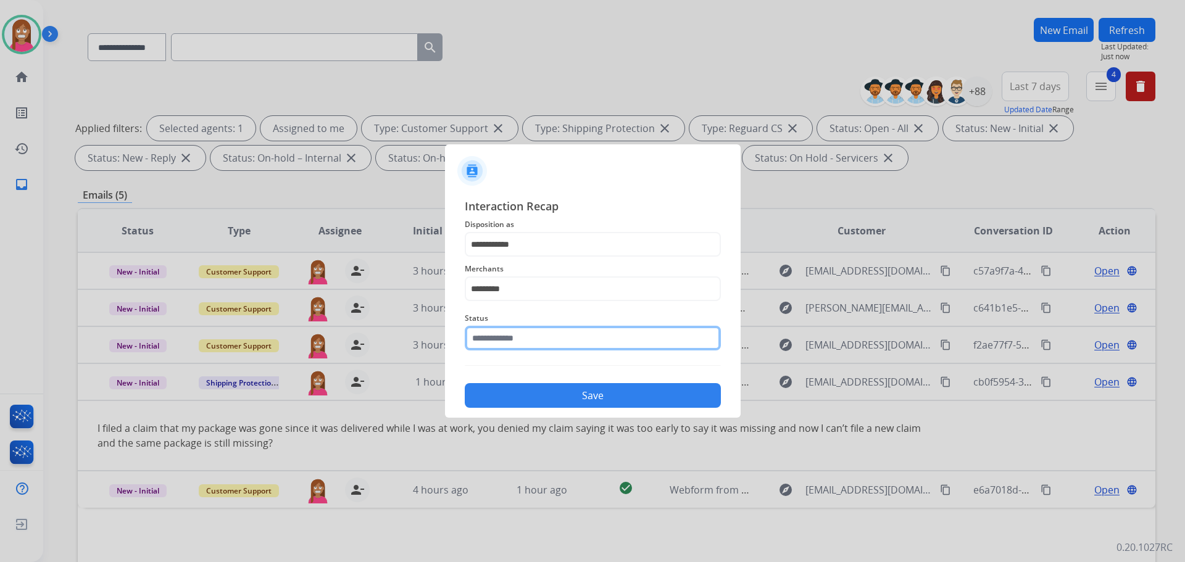
click at [506, 343] on input "text" at bounding box center [593, 338] width 256 height 25
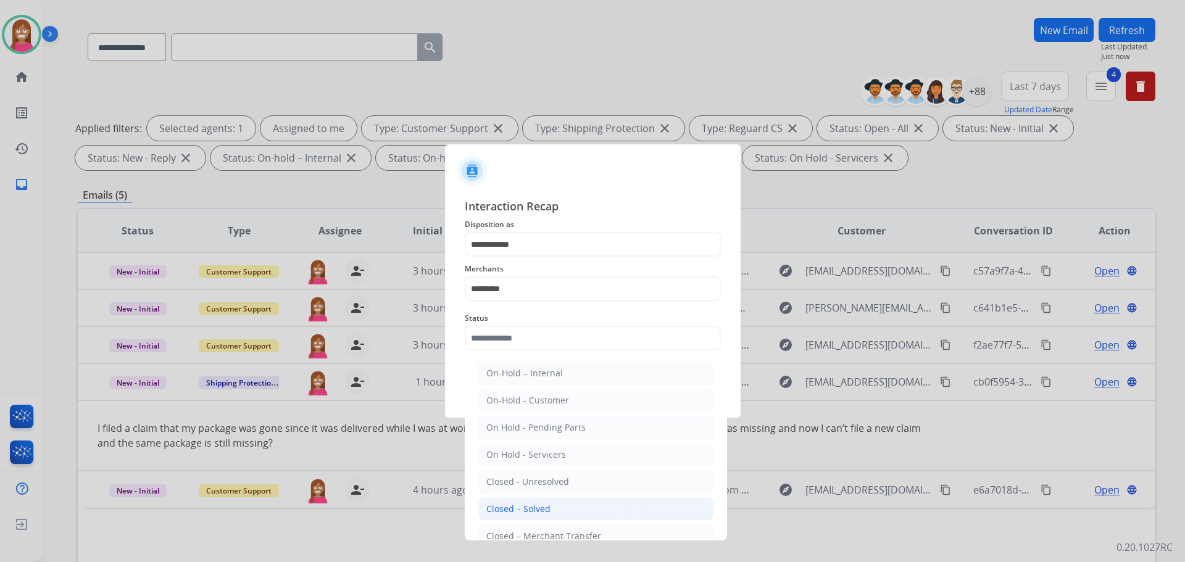
click at [507, 504] on div "Closed – Solved" at bounding box center [518, 509] width 64 height 12
type input "**********"
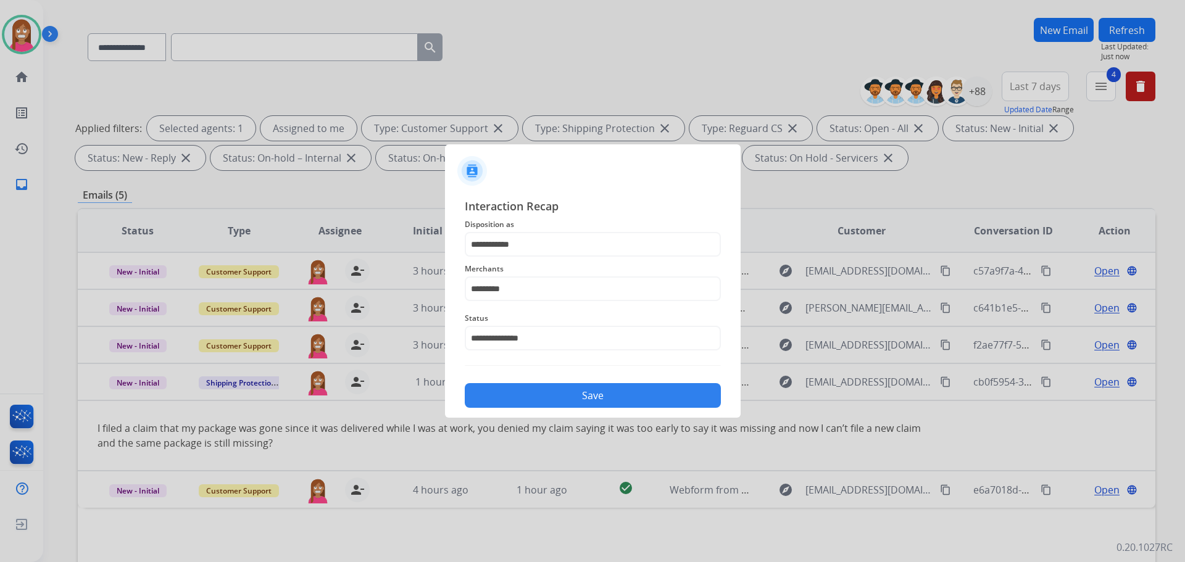
click at [502, 387] on button "Save" at bounding box center [593, 395] width 256 height 25
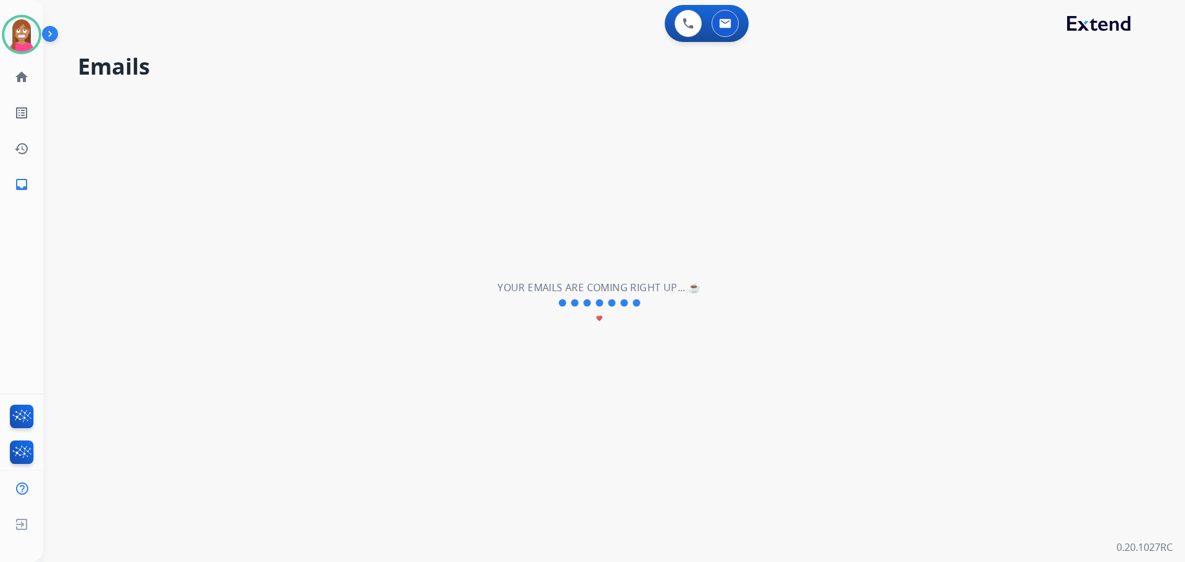
scroll to position [0, 0]
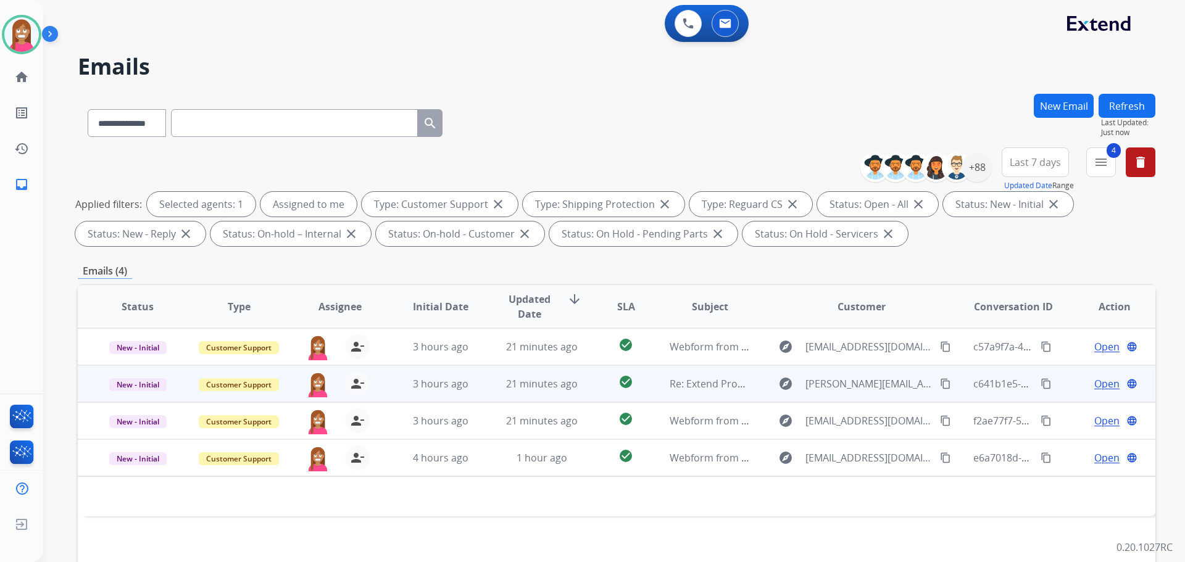
click at [484, 394] on td "21 minutes ago" at bounding box center [532, 383] width 101 height 37
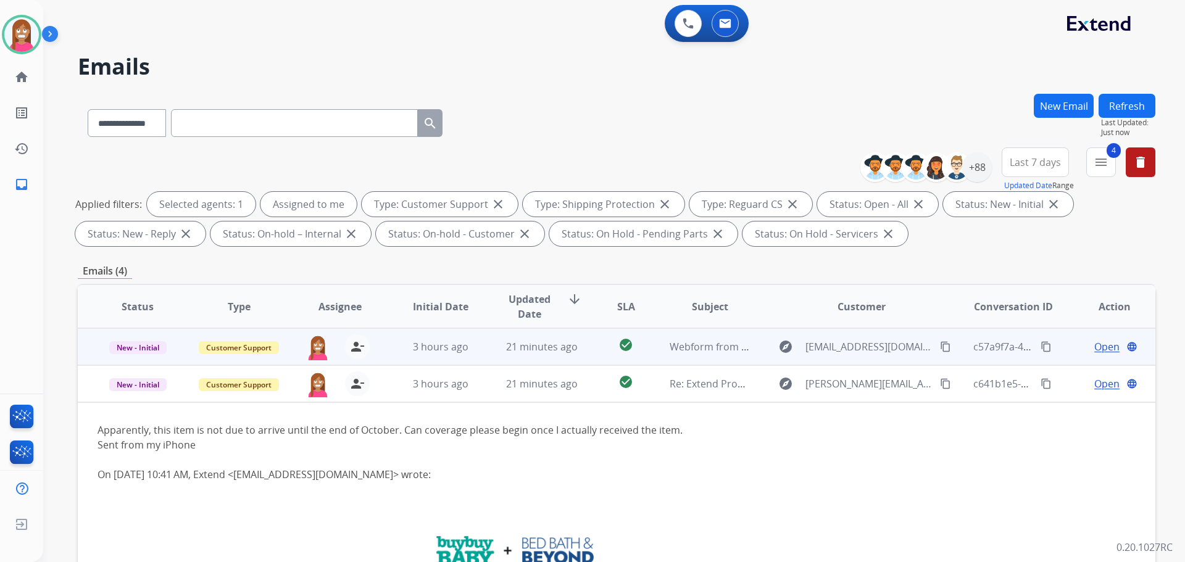
click at [561, 359] on td "21 minutes ago" at bounding box center [532, 346] width 101 height 37
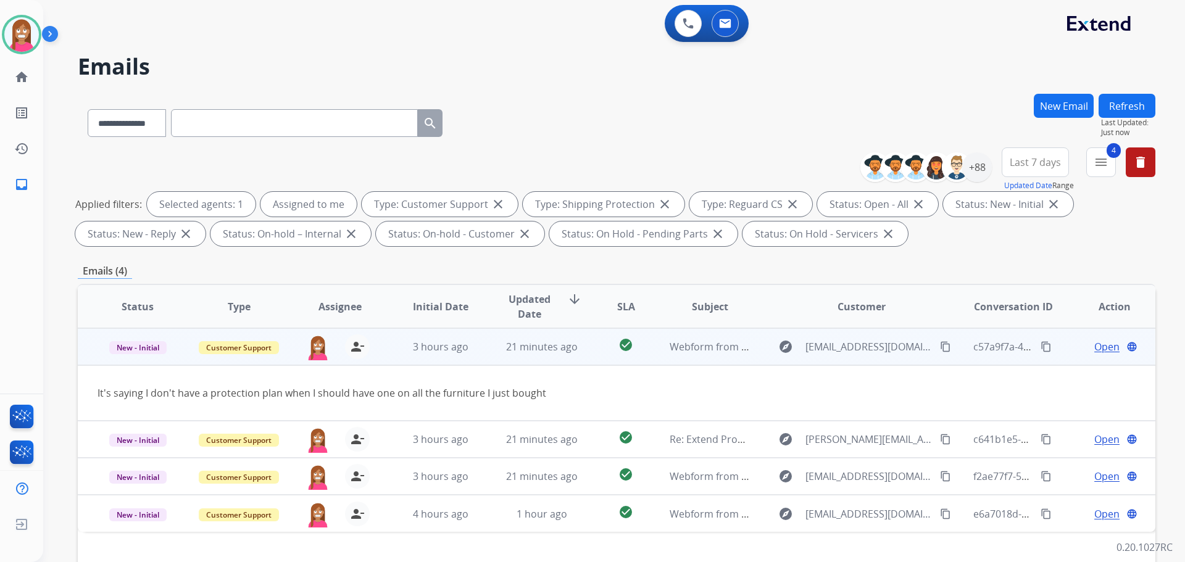
click at [1094, 344] on span "Open" at bounding box center [1106, 346] width 25 height 15
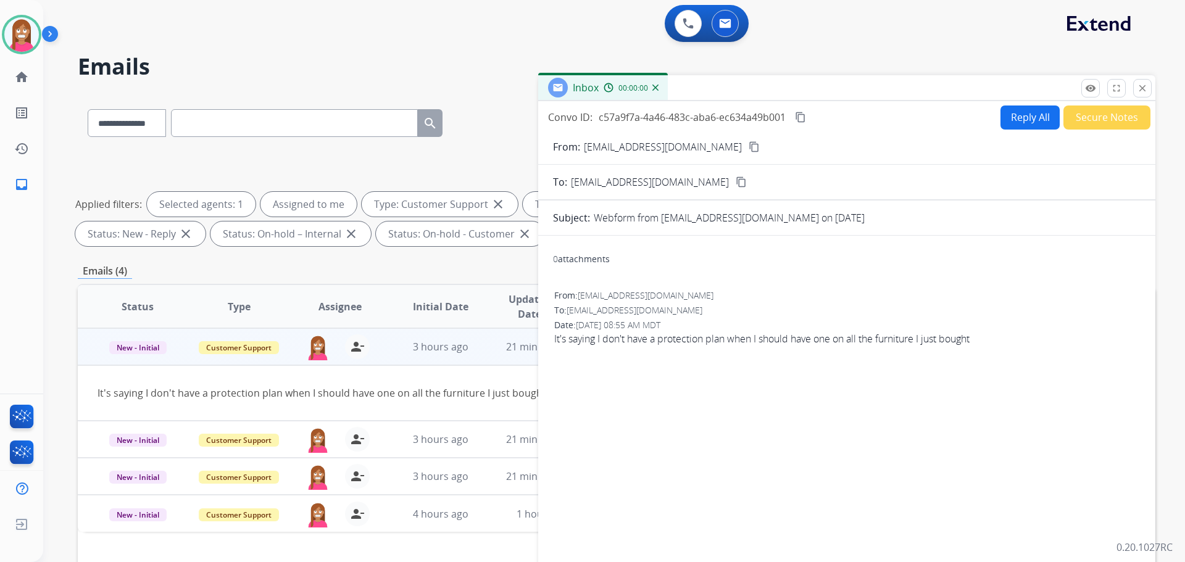
click at [1019, 123] on button "Reply All" at bounding box center [1029, 118] width 59 height 24
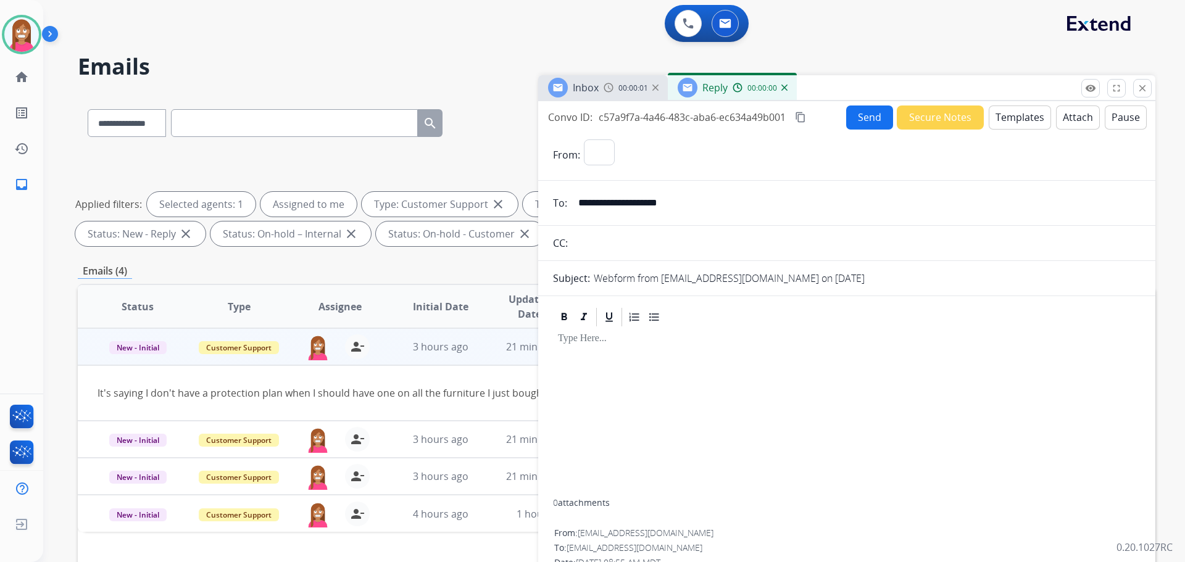
select select "**********"
click at [1019, 124] on button "Templates" at bounding box center [1020, 118] width 62 height 24
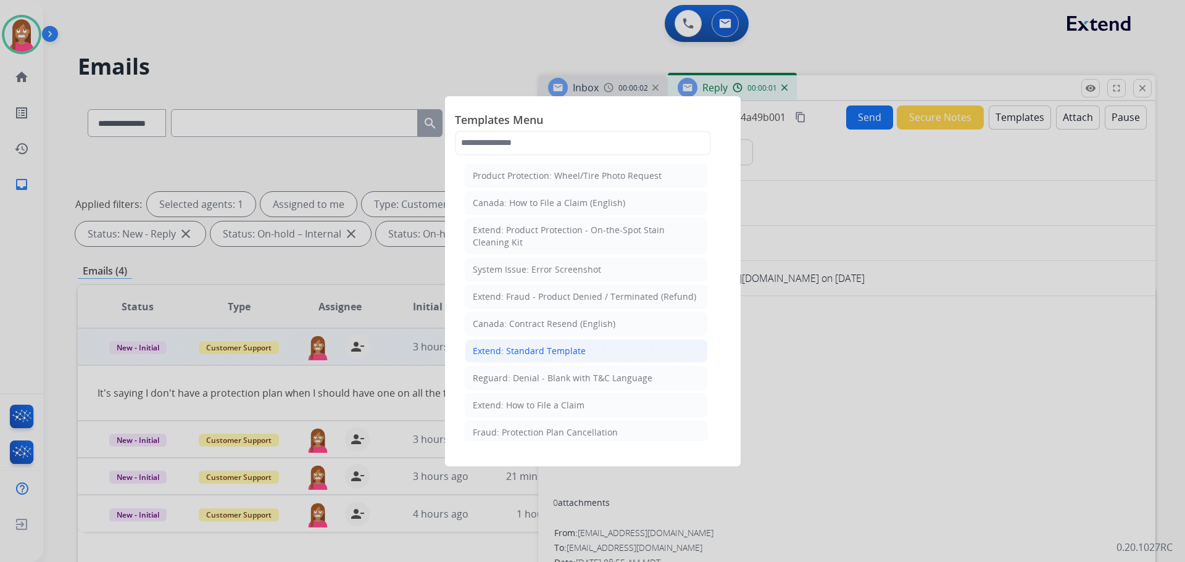
click at [530, 356] on div "Extend: Standard Template" at bounding box center [529, 351] width 113 height 12
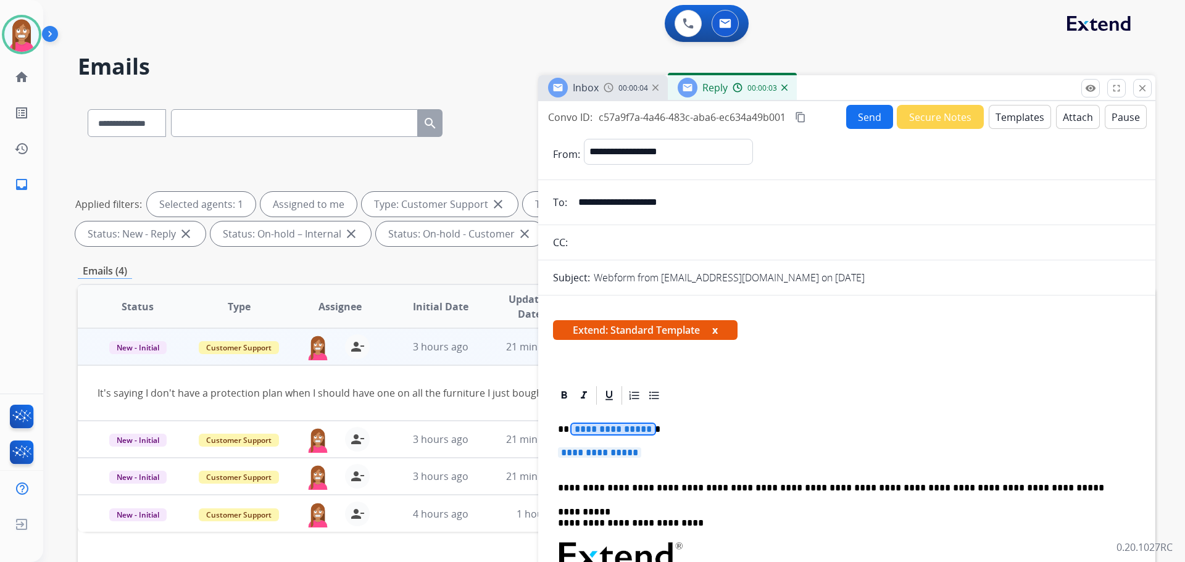
drag, startPoint x: 666, startPoint y: 460, endPoint x: 597, endPoint y: 427, distance: 75.9
click at [662, 452] on p "**********" at bounding box center [847, 458] width 578 height 23
drag, startPoint x: 662, startPoint y: 452, endPoint x: 604, endPoint y: 428, distance: 63.0
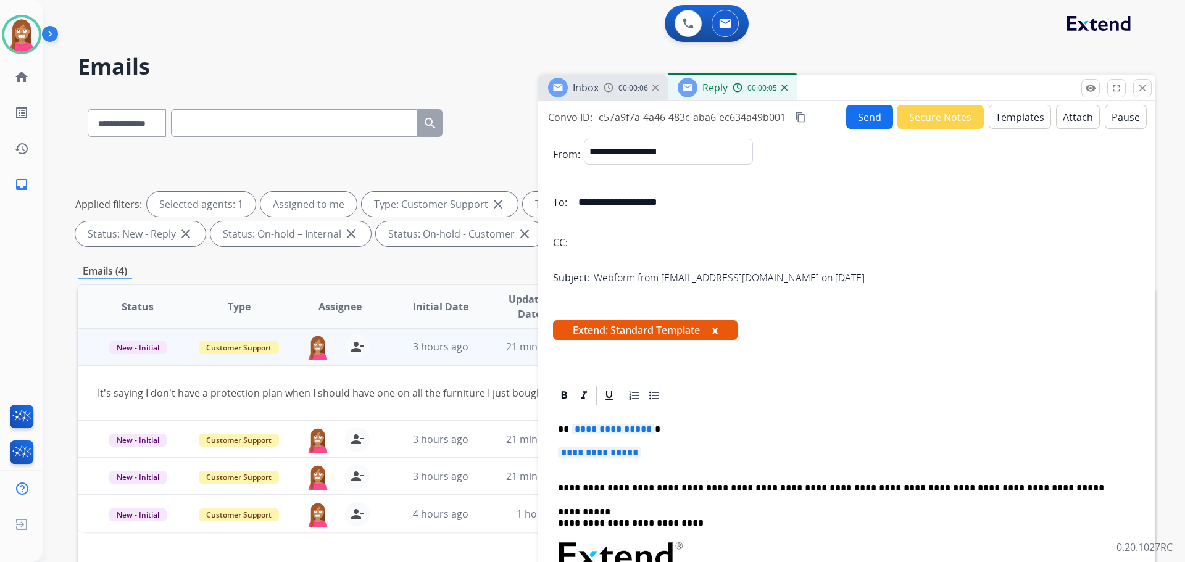
click at [665, 458] on p "**********" at bounding box center [847, 458] width 578 height 23
drag, startPoint x: 663, startPoint y: 456, endPoint x: 573, endPoint y: 426, distance: 94.3
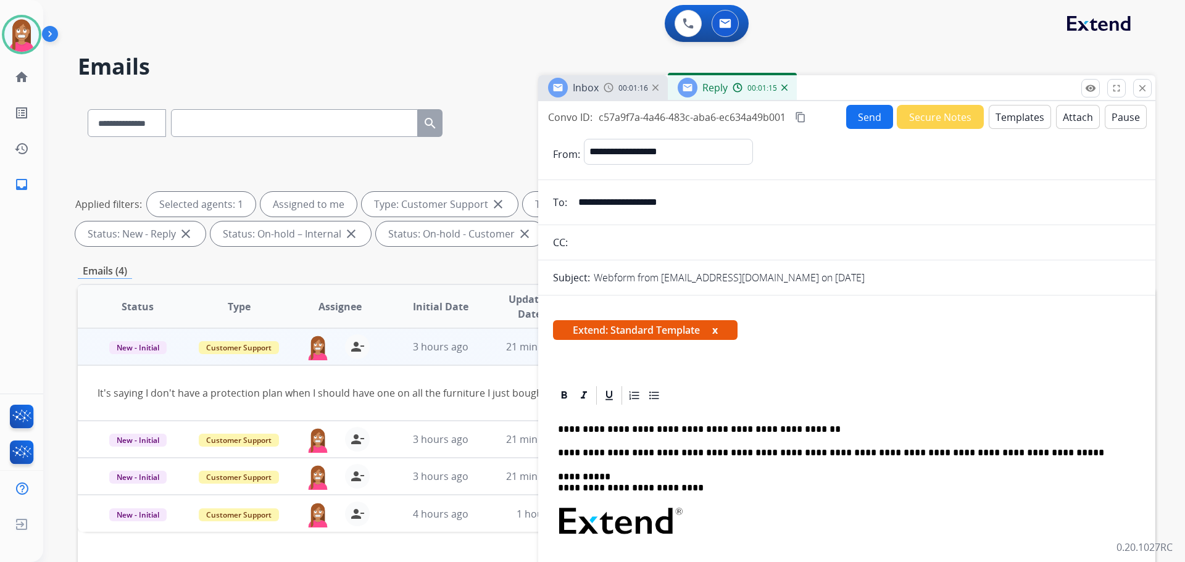
click at [720, 429] on p "**********" at bounding box center [842, 429] width 568 height 11
click at [800, 428] on p "**********" at bounding box center [842, 429] width 568 height 11
click at [874, 115] on button "Send" at bounding box center [869, 117] width 47 height 24
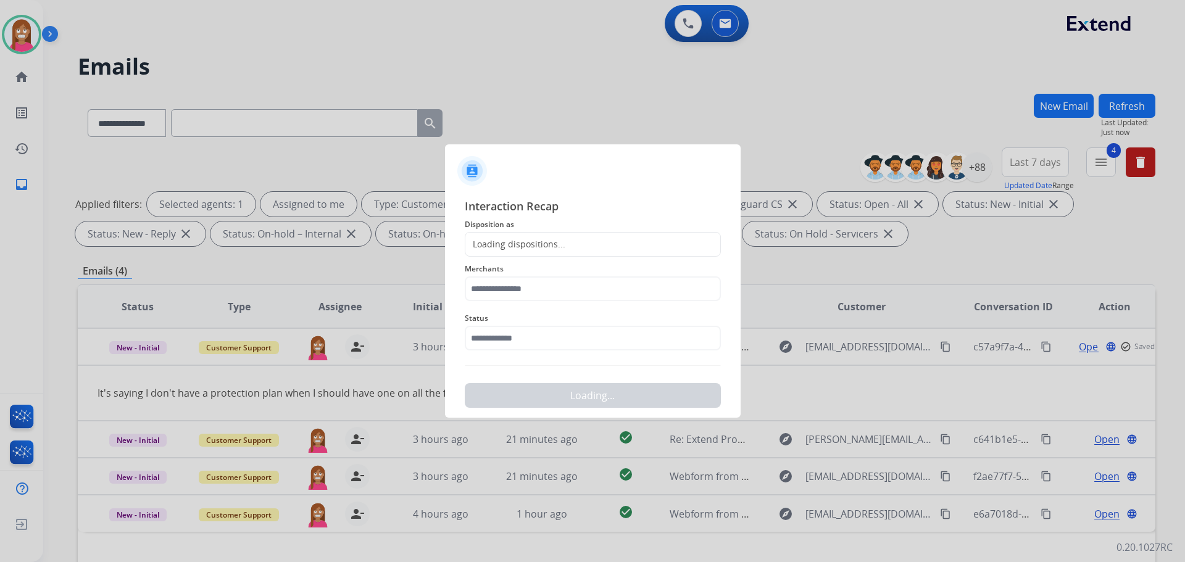
click at [499, 246] on div "Loading dispositions..." at bounding box center [515, 244] width 100 height 12
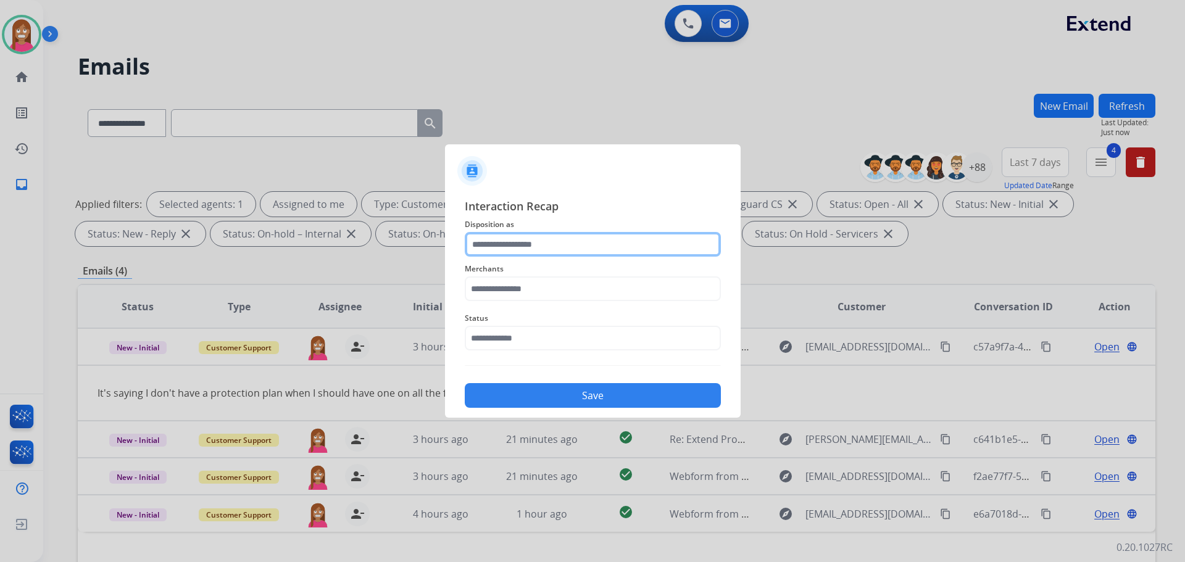
click at [508, 254] on input "text" at bounding box center [593, 244] width 256 height 25
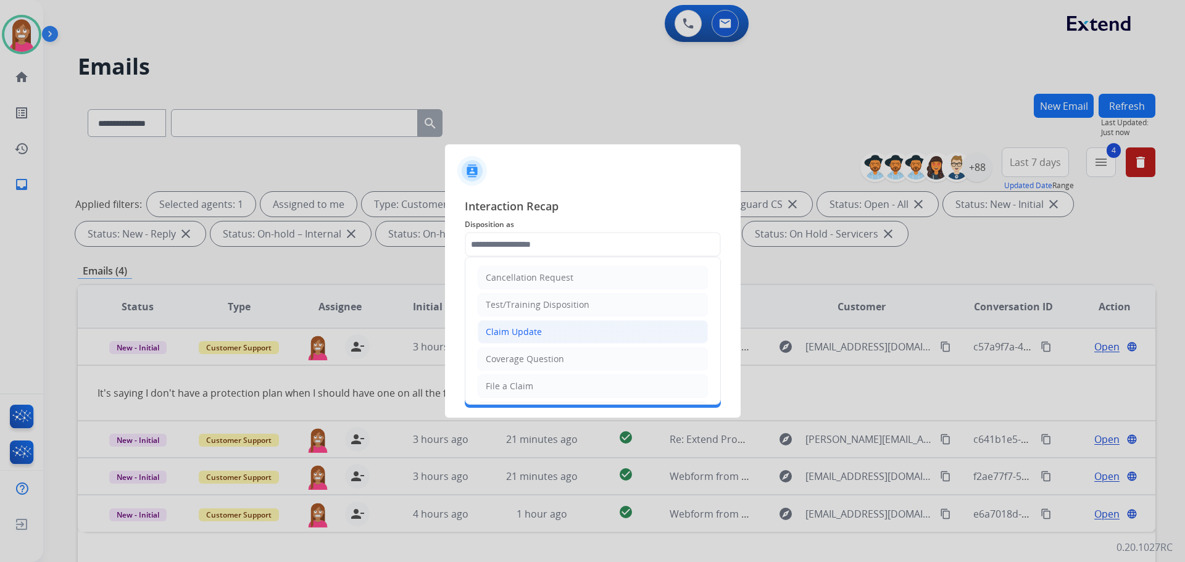
click at [506, 331] on div "Claim Update" at bounding box center [514, 332] width 56 height 12
type input "**********"
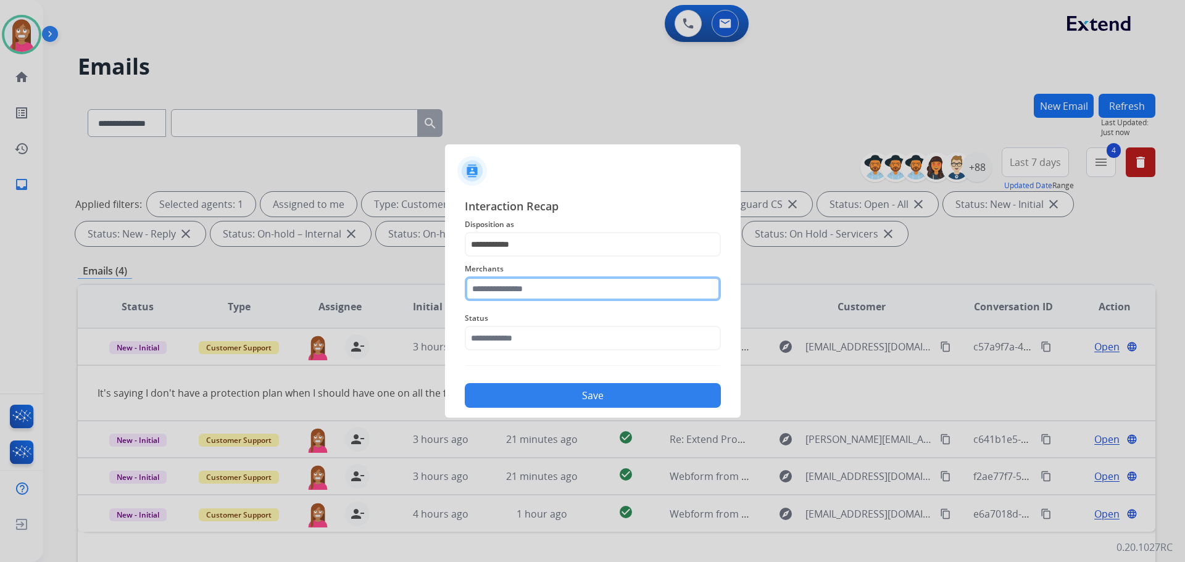
click at [499, 286] on input "text" at bounding box center [593, 288] width 256 height 25
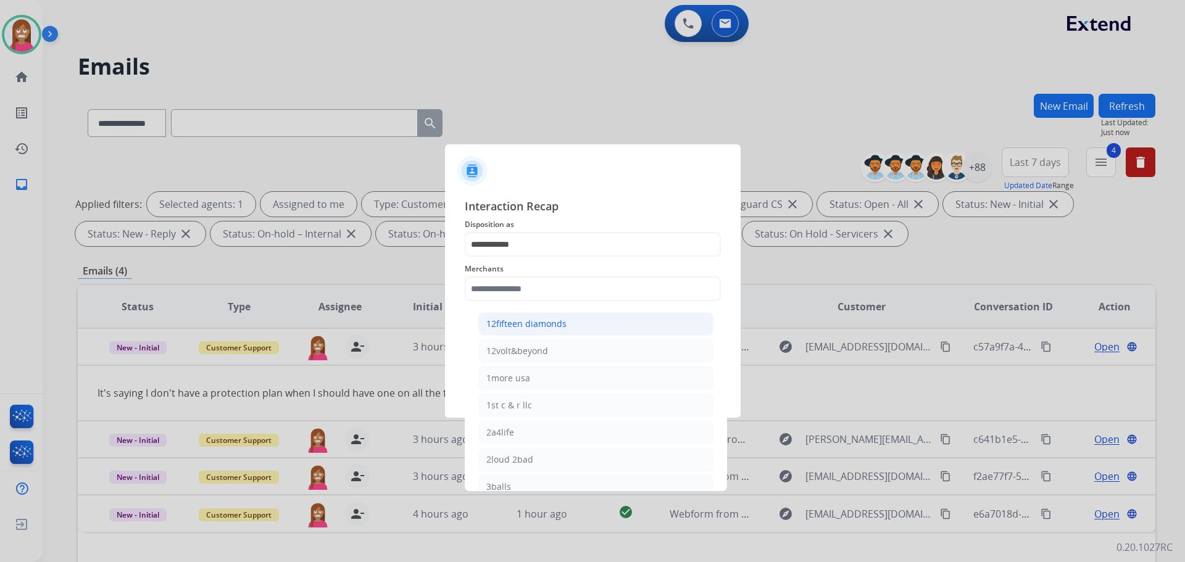
click at [515, 320] on div "12fifteen diamonds" at bounding box center [526, 324] width 80 height 12
type input "**********"
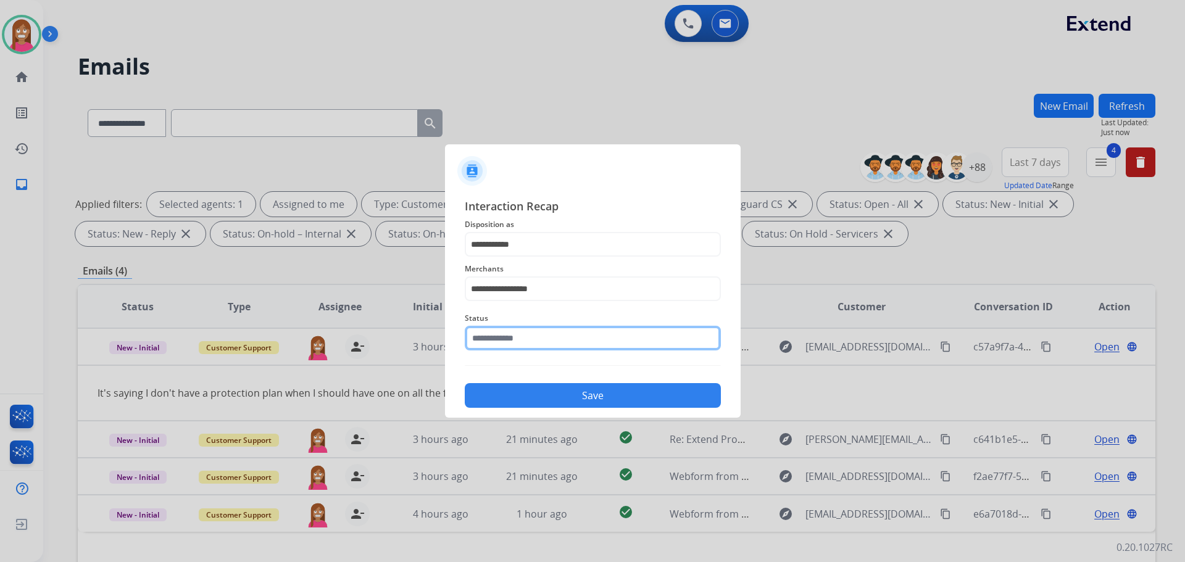
click at [508, 341] on input "text" at bounding box center [593, 338] width 256 height 25
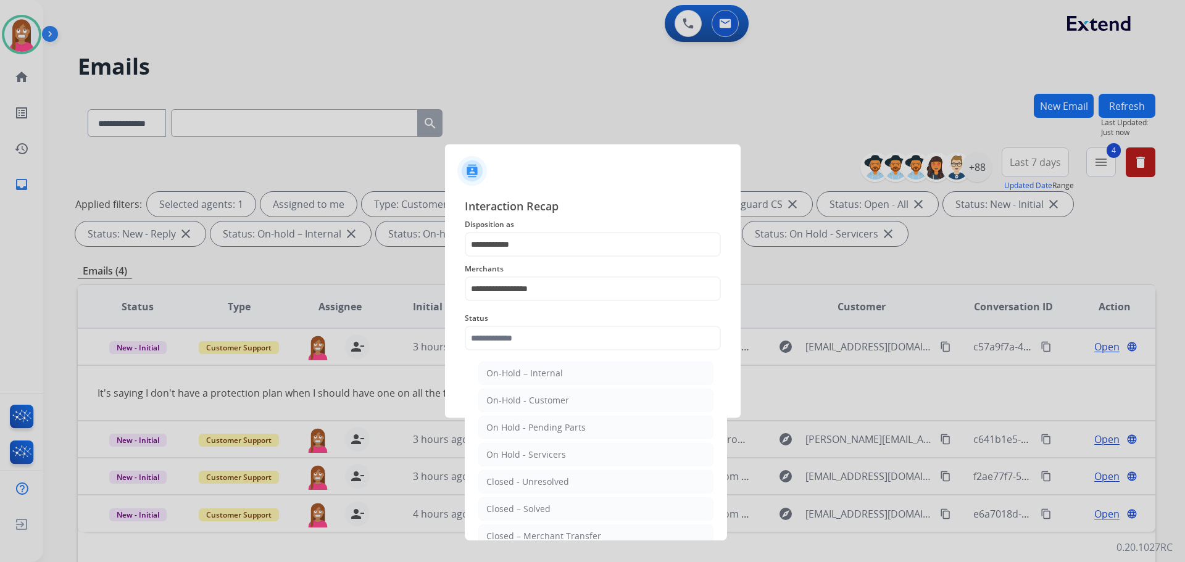
drag, startPoint x: 534, startPoint y: 511, endPoint x: 533, endPoint y: 426, distance: 84.6
click at [534, 510] on div "Closed – Solved" at bounding box center [518, 509] width 64 height 12
type input "**********"
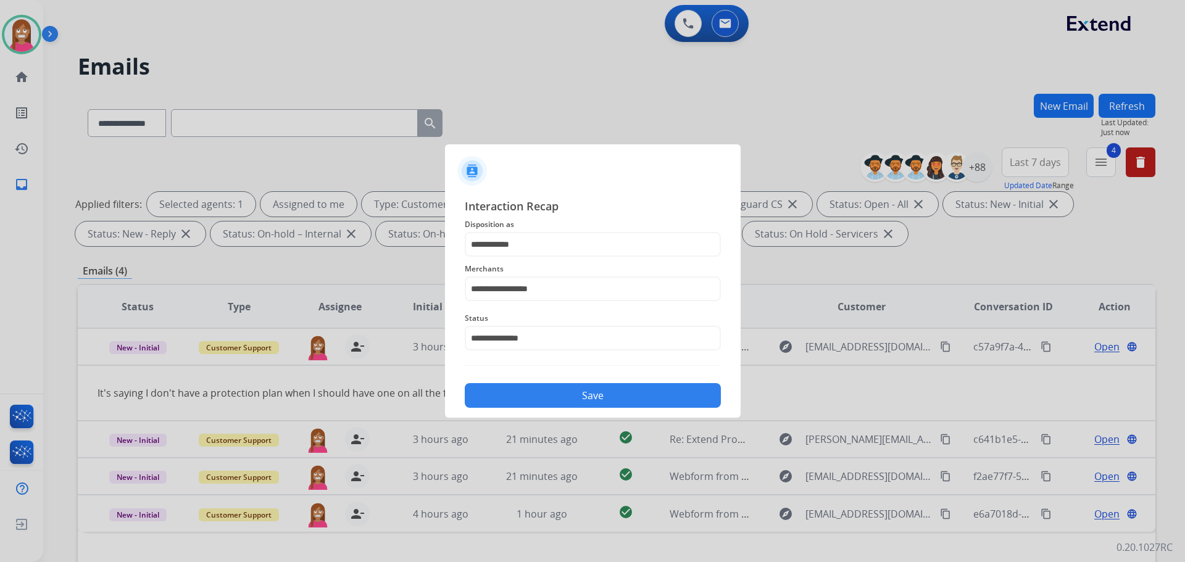
click at [529, 400] on button "Save" at bounding box center [593, 395] width 256 height 25
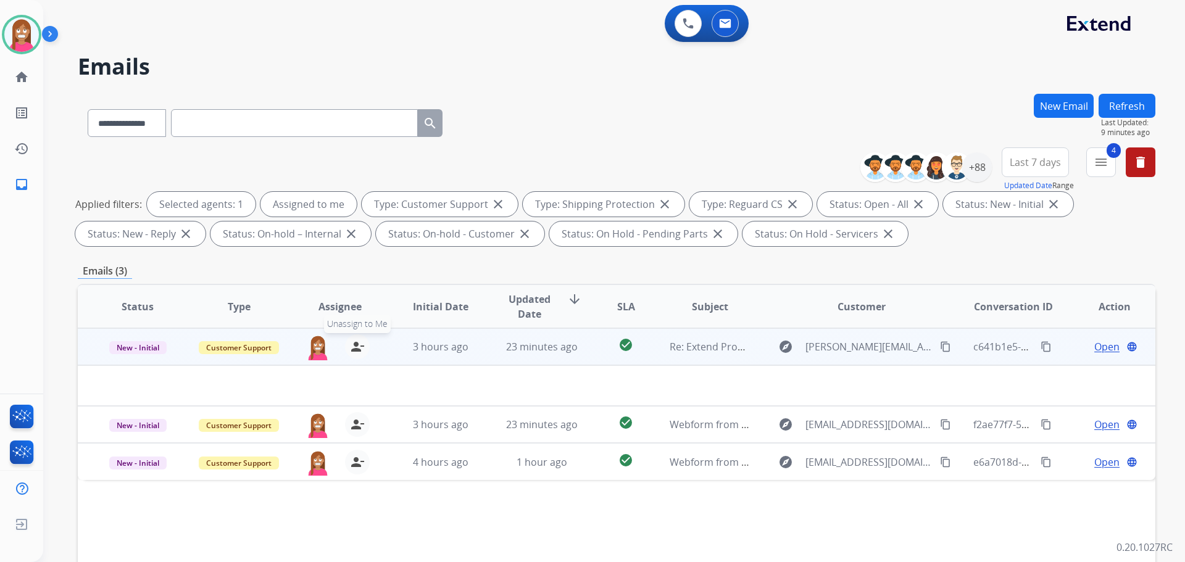
click at [353, 346] on mat-icon "person_remove" at bounding box center [357, 346] width 15 height 15
click at [353, 346] on mat-icon "person_add" at bounding box center [357, 346] width 15 height 15
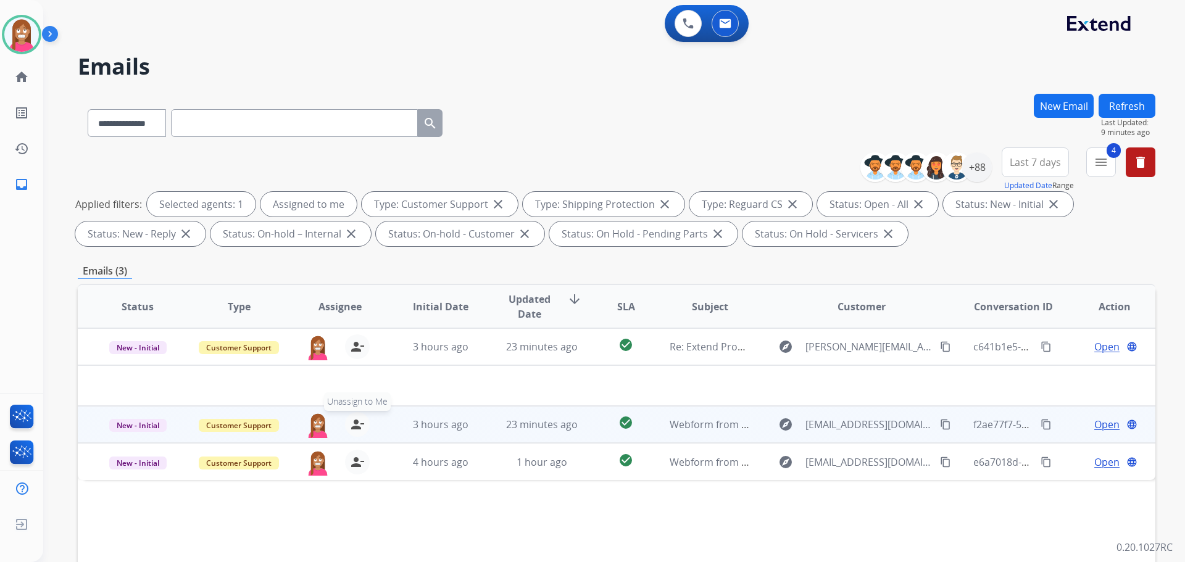
click at [357, 421] on mat-icon "person_remove" at bounding box center [357, 424] width 15 height 15
click at [355, 421] on mat-icon "person_add" at bounding box center [357, 424] width 15 height 15
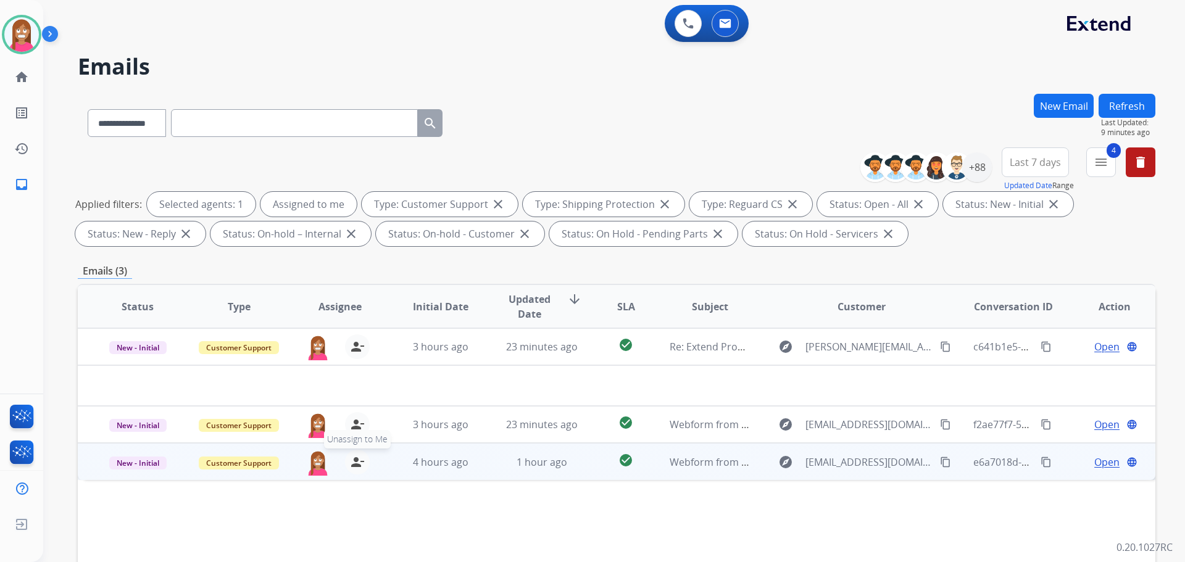
click at [354, 463] on mat-icon "person_remove" at bounding box center [357, 462] width 15 height 15
click at [354, 463] on mat-icon "person_add" at bounding box center [357, 462] width 15 height 15
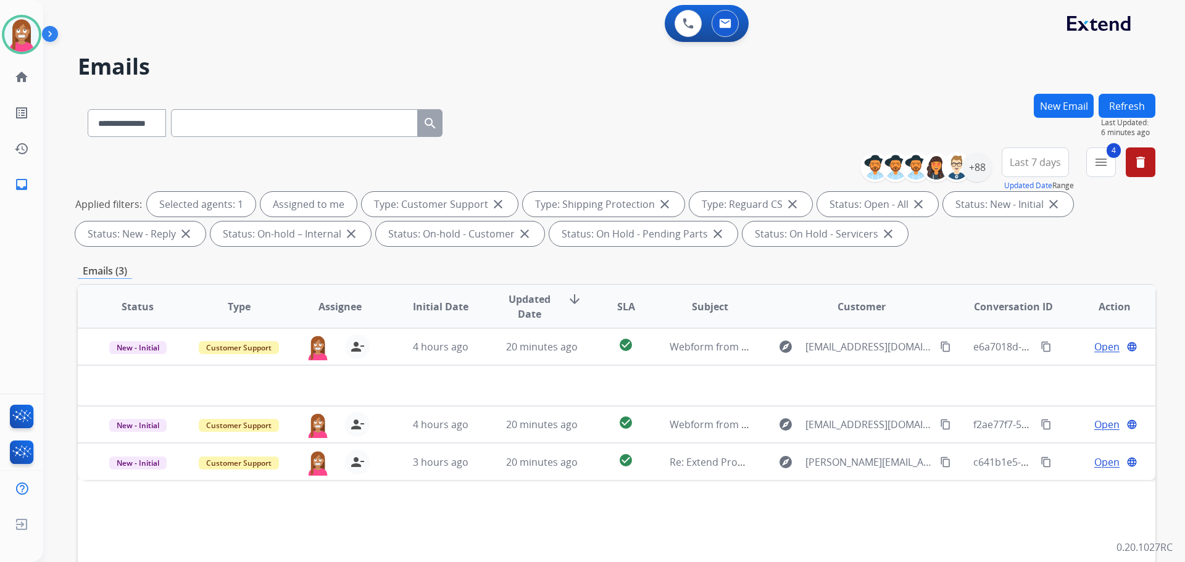
click at [1135, 113] on button "Refresh" at bounding box center [1126, 106] width 57 height 24
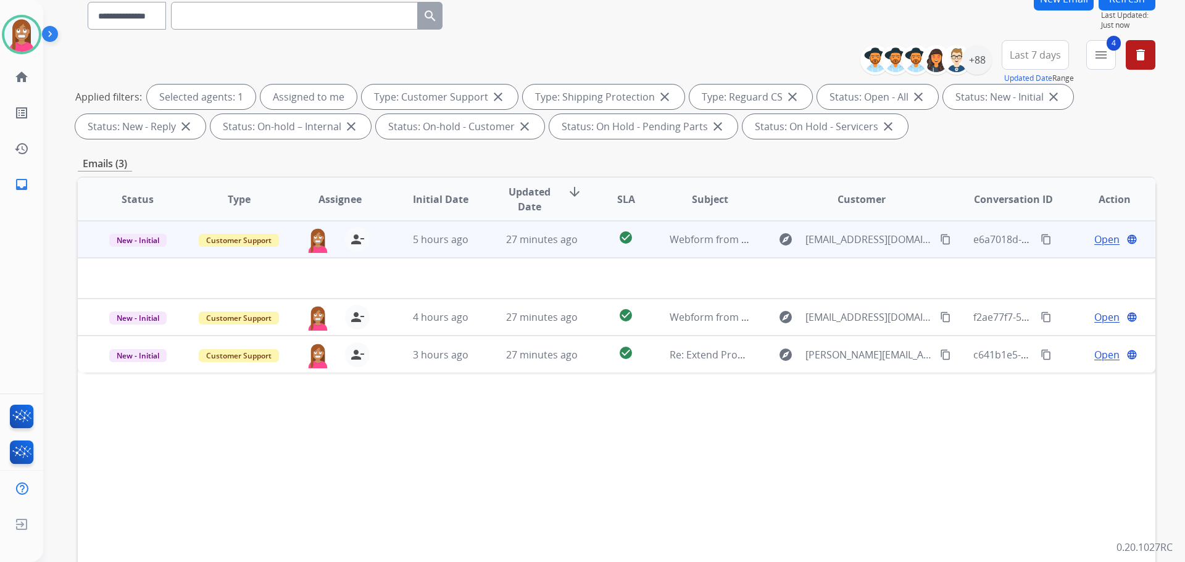
scroll to position [199, 0]
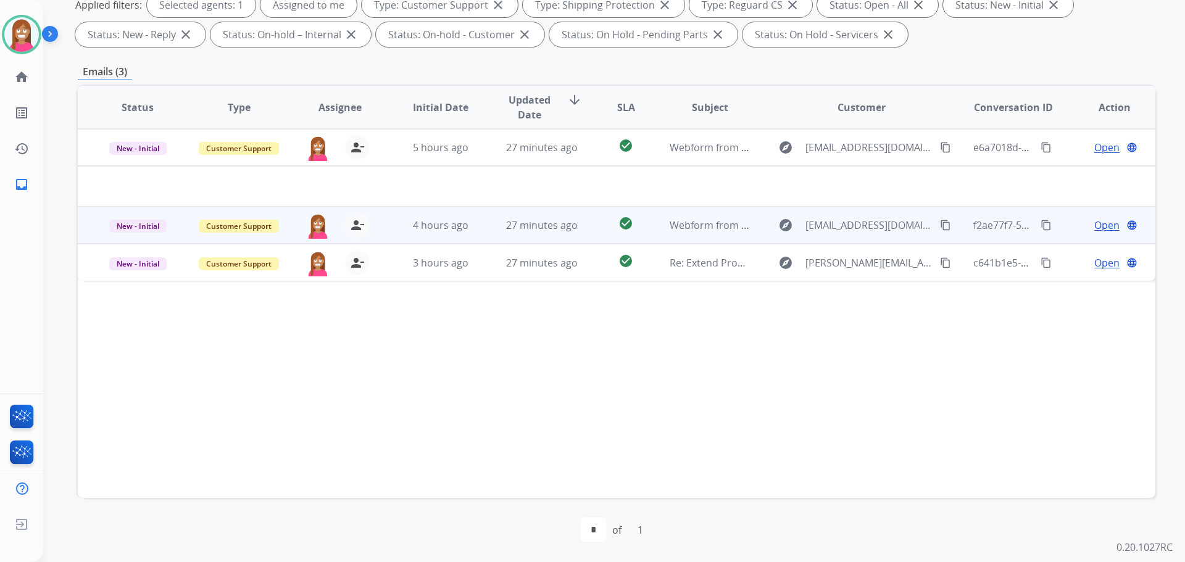
click at [482, 231] on td "27 minutes ago" at bounding box center [532, 225] width 101 height 37
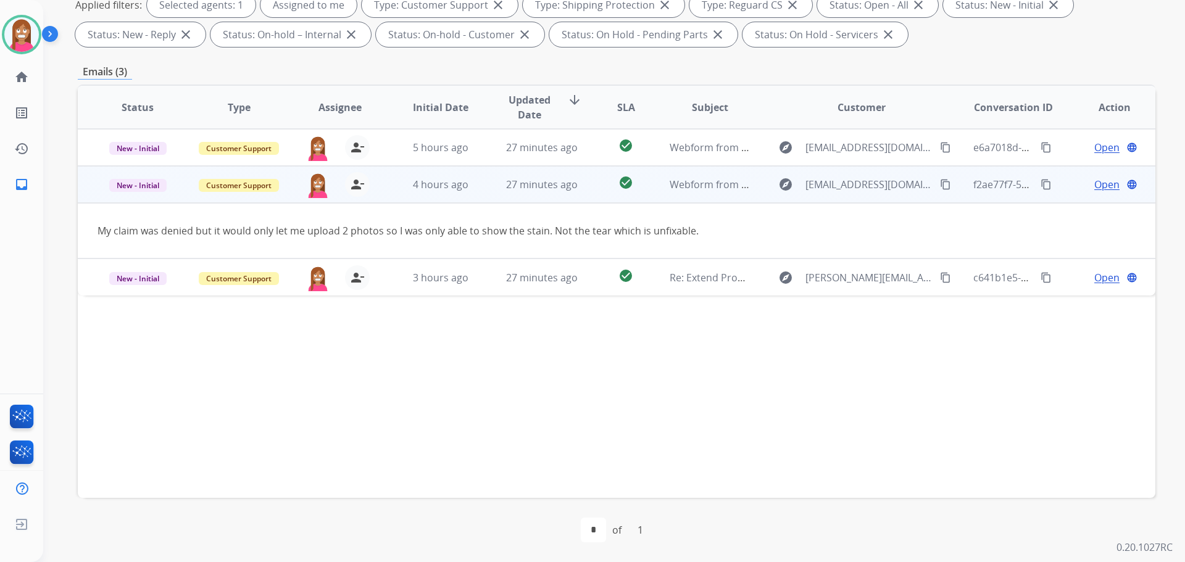
click at [940, 188] on mat-icon "content_copy" at bounding box center [945, 184] width 11 height 11
click at [1094, 188] on span "Open" at bounding box center [1106, 184] width 25 height 15
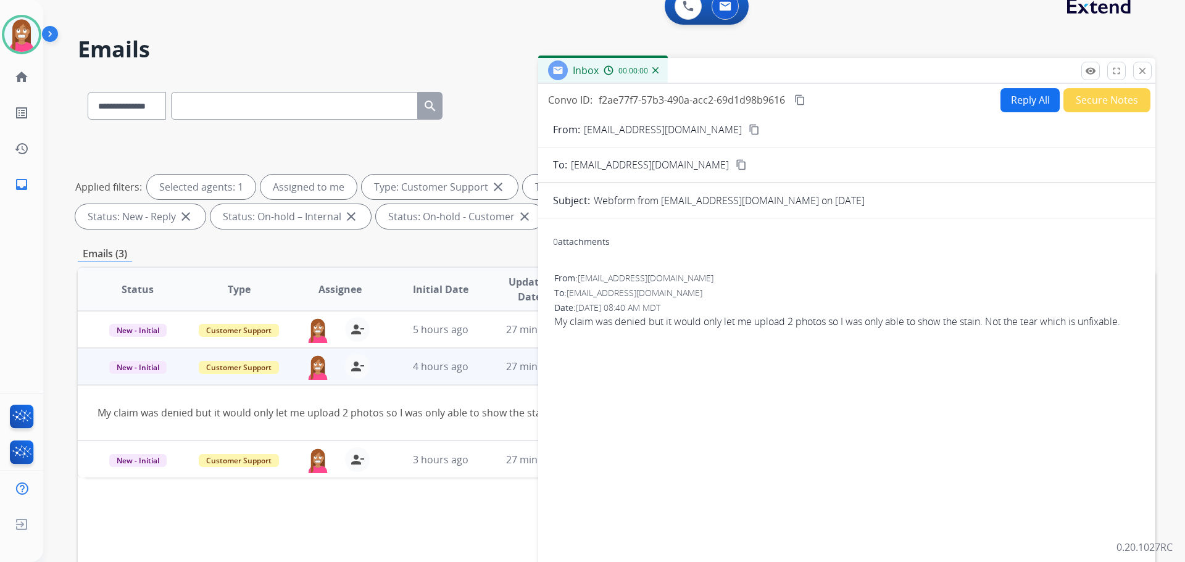
scroll to position [14, 0]
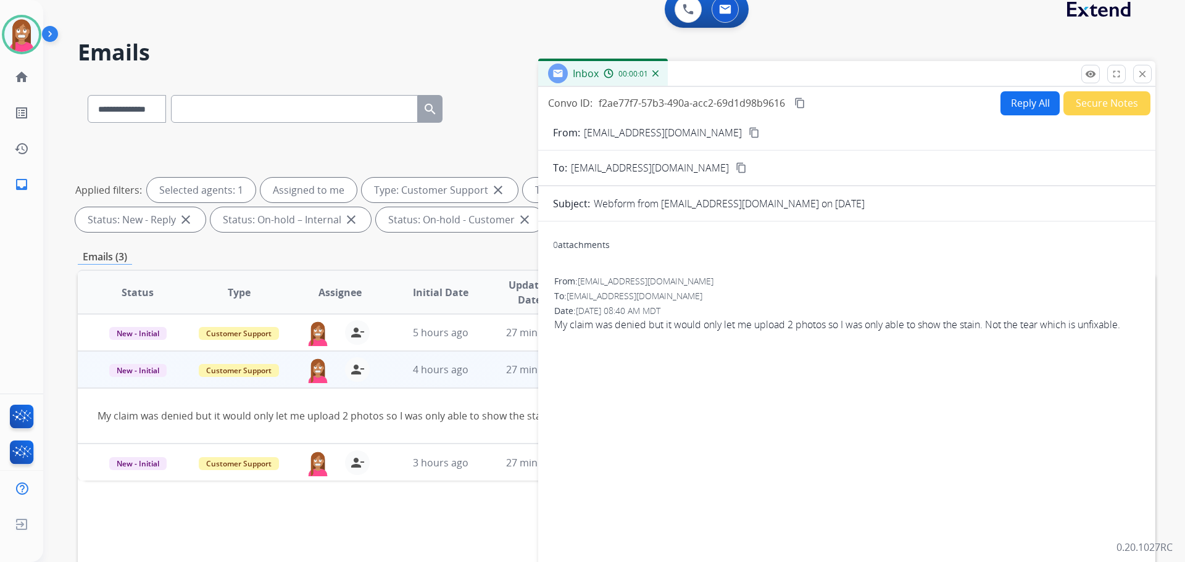
click at [1016, 110] on button "Reply All" at bounding box center [1029, 103] width 59 height 24
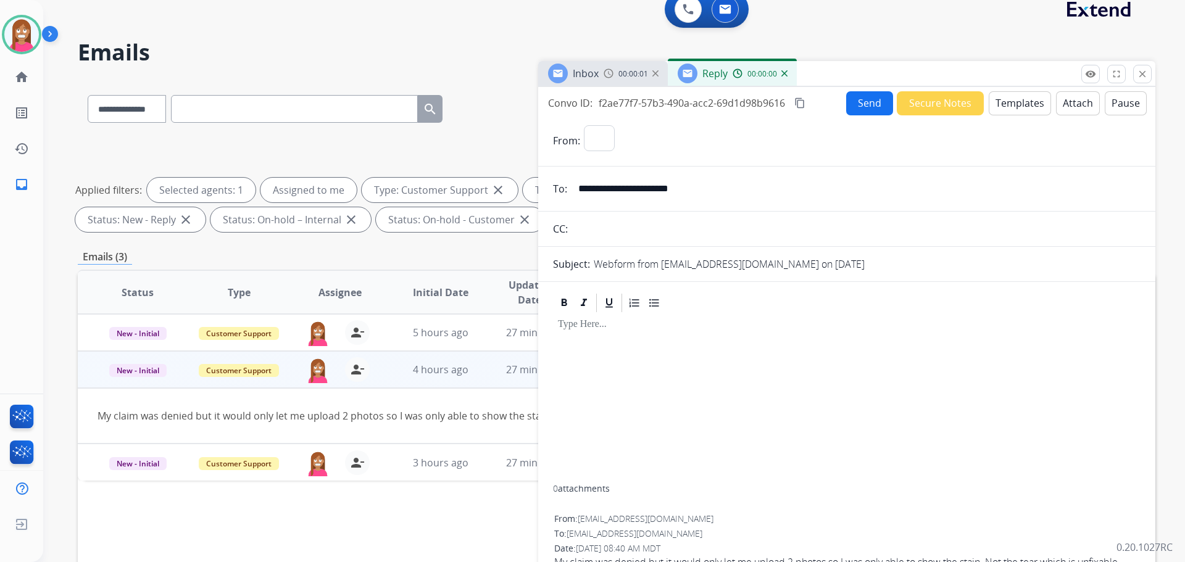
select select "**********"
click at [1010, 98] on button "Templates" at bounding box center [1020, 103] width 62 height 24
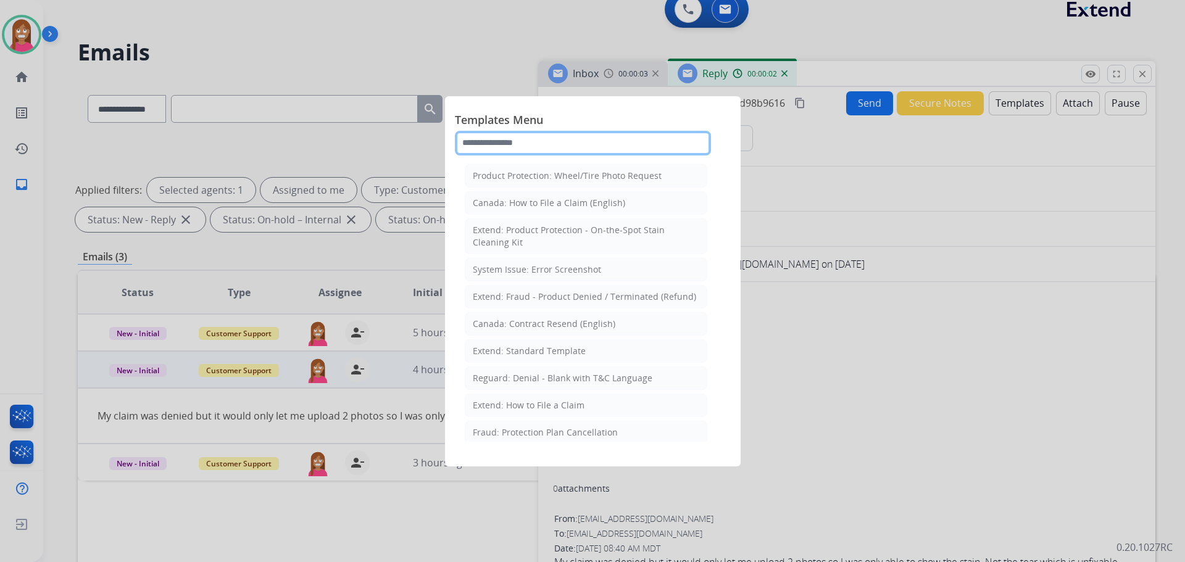
click at [488, 148] on input "text" at bounding box center [583, 143] width 256 height 25
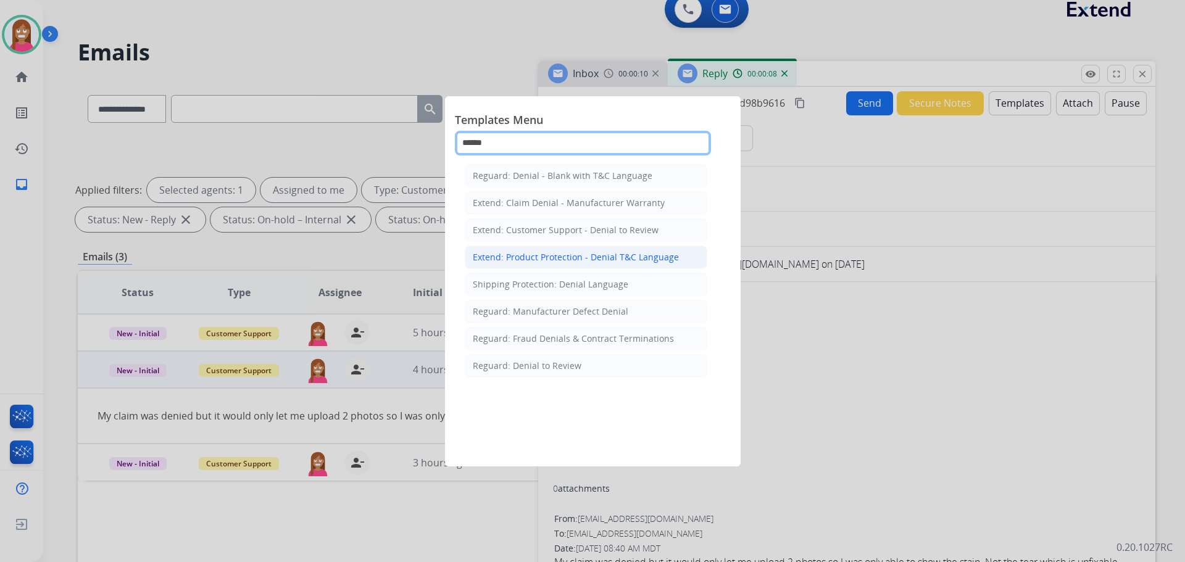
type input "******"
click at [561, 250] on li "Extend: Product Protection - Denial T&C Language" at bounding box center [586, 257] width 243 height 23
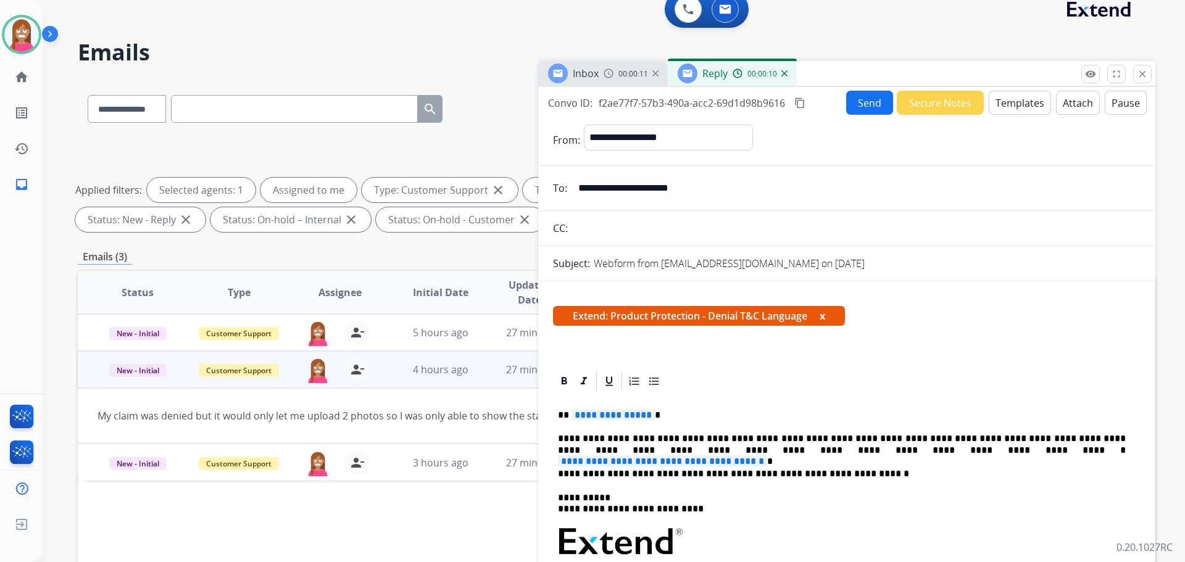
click at [622, 420] on span "**********" at bounding box center [612, 415] width 83 height 10
click at [767, 456] on span "**********" at bounding box center [662, 461] width 209 height 10
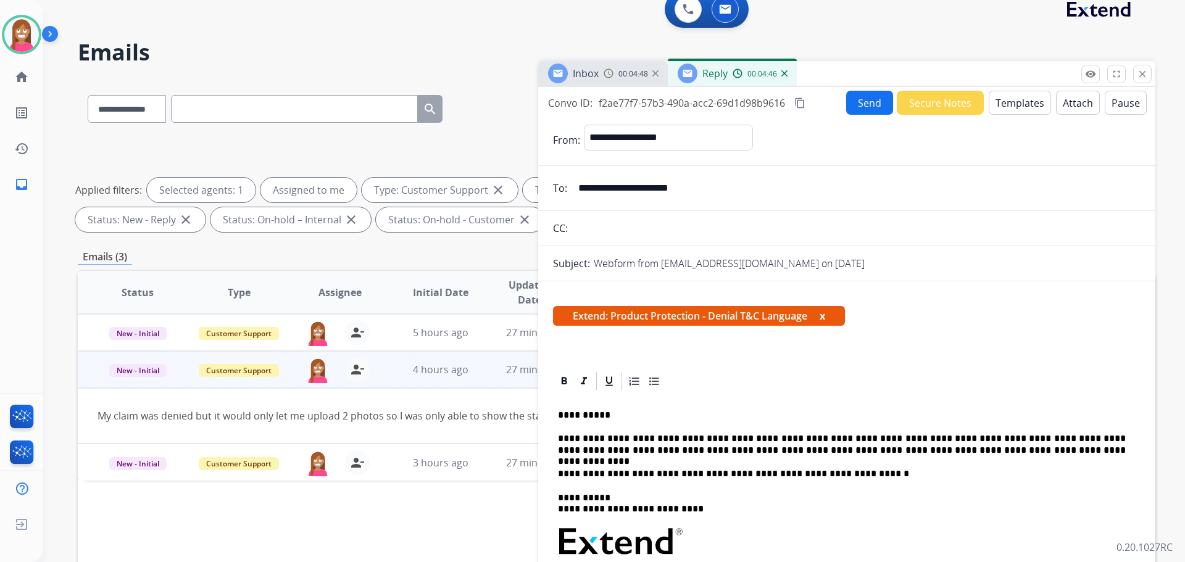
click at [854, 106] on button "Send" at bounding box center [869, 103] width 47 height 24
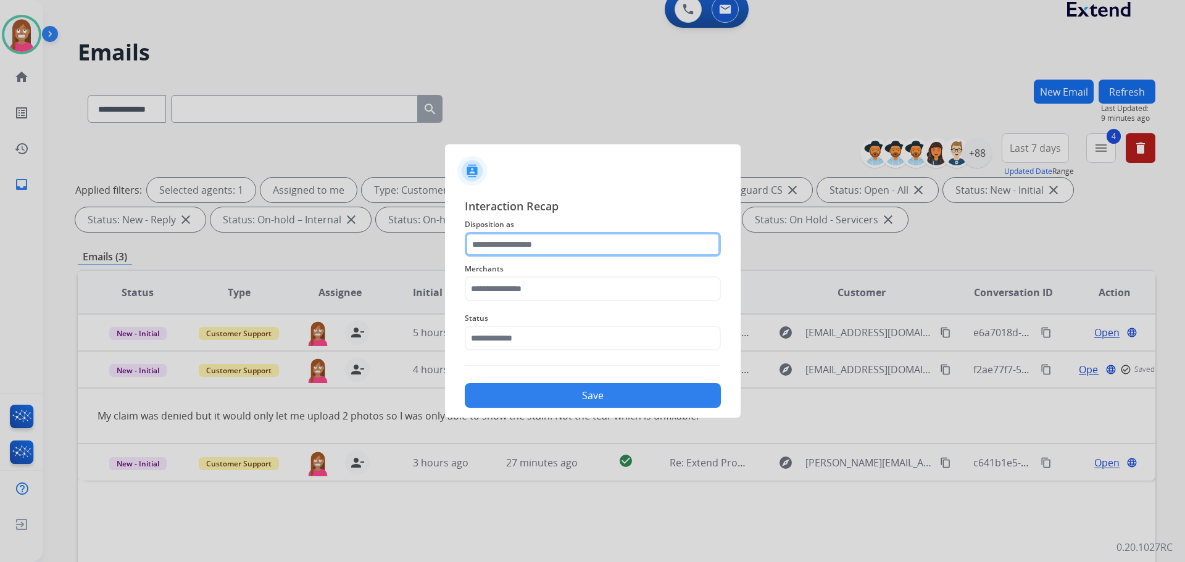
click at [494, 240] on input "text" at bounding box center [593, 244] width 256 height 25
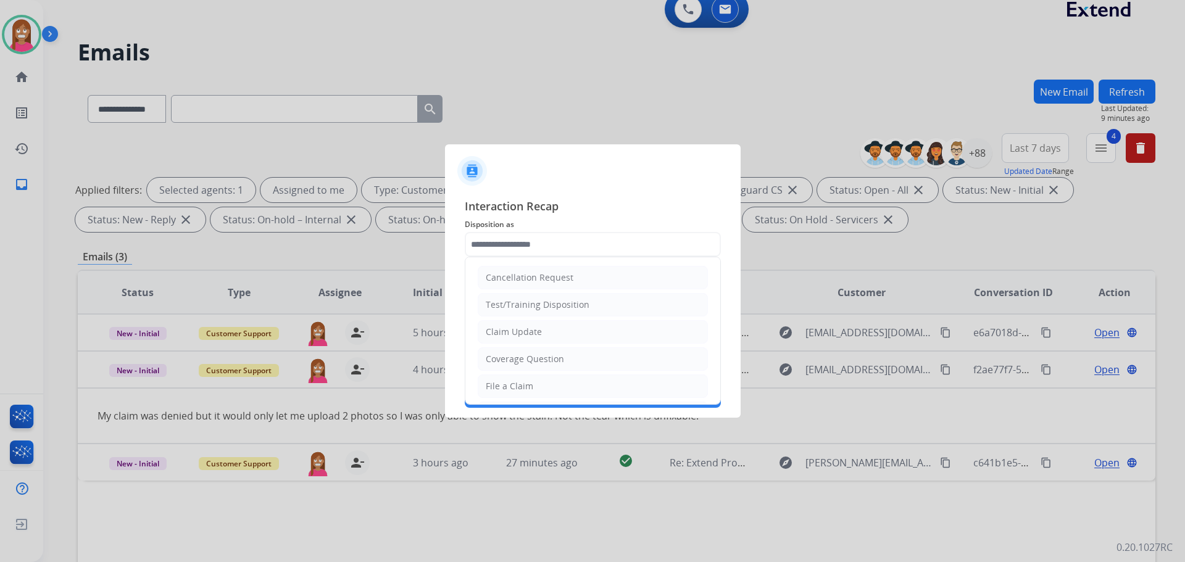
drag, startPoint x: 510, startPoint y: 339, endPoint x: 507, endPoint y: 325, distance: 14.5
click at [508, 339] on li "Claim Update" at bounding box center [593, 331] width 230 height 23
type input "**********"
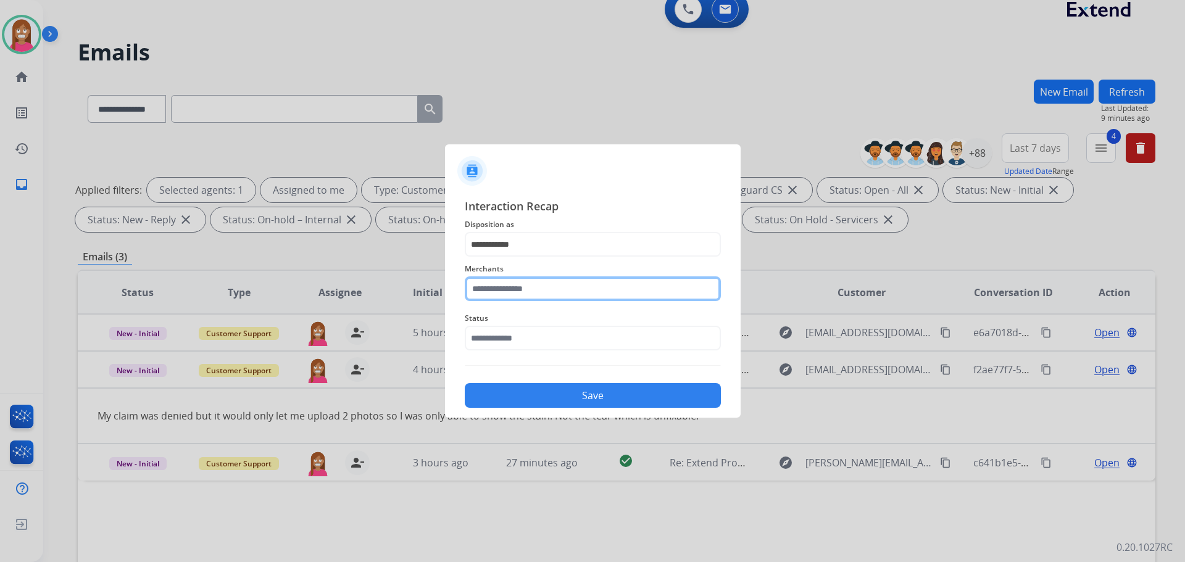
click at [491, 278] on input "text" at bounding box center [593, 288] width 256 height 25
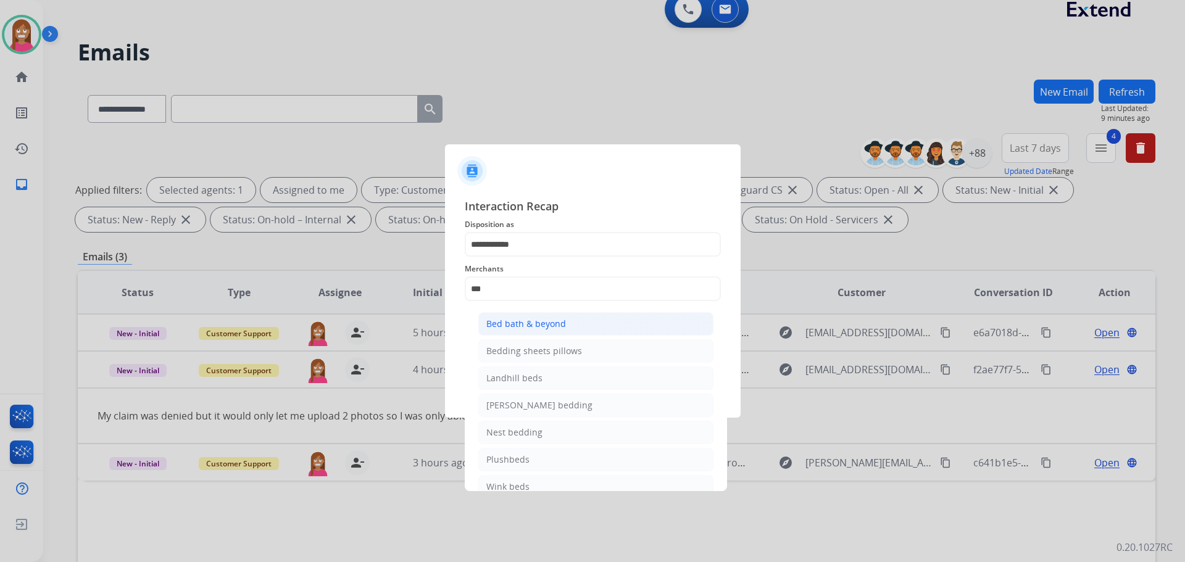
click at [507, 330] on div "Bed bath & beyond" at bounding box center [526, 324] width 80 height 12
type input "**********"
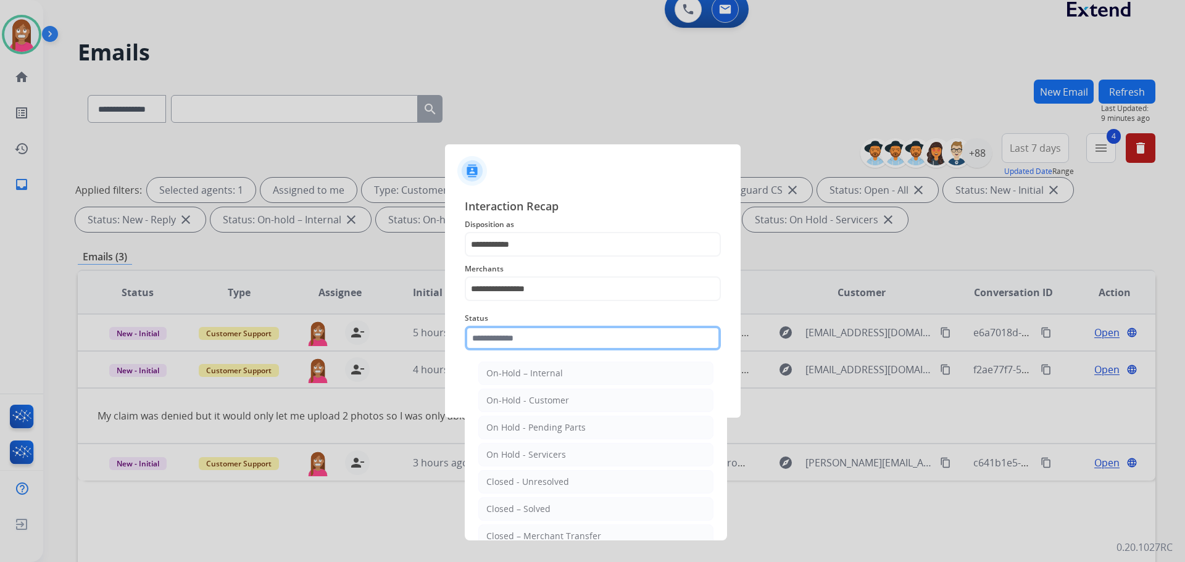
click at [504, 350] on input "text" at bounding box center [593, 338] width 256 height 25
click at [510, 498] on ul "On-Hold – Internal On-Hold - Customer On Hold - Pending Parts On Hold - Service…" at bounding box center [596, 484] width 243 height 259
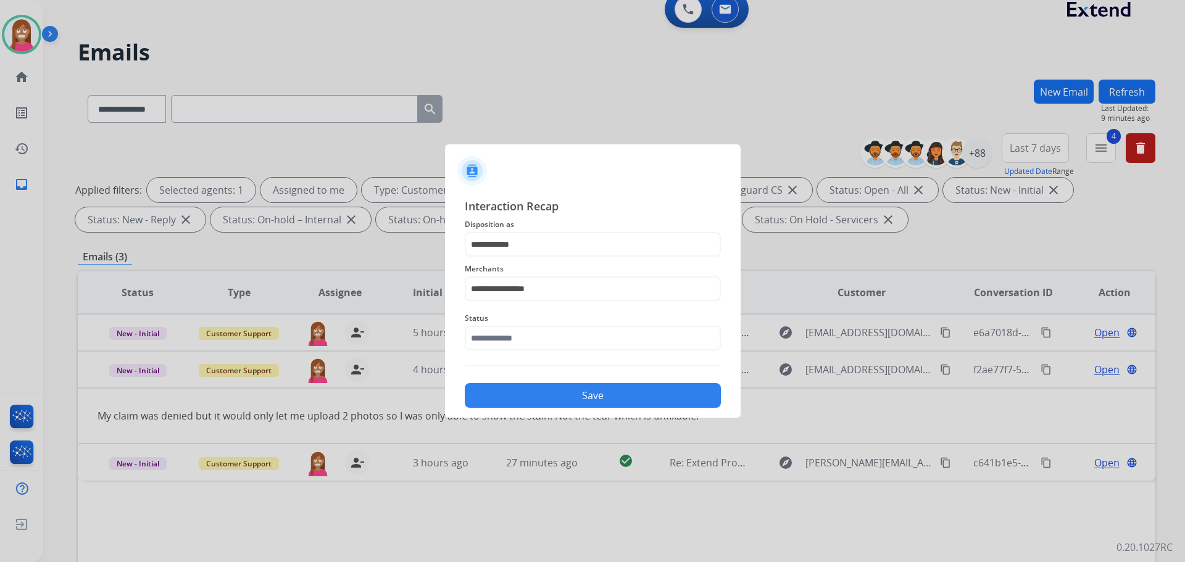
click at [511, 505] on div at bounding box center [592, 281] width 1185 height 562
drag, startPoint x: 508, startPoint y: 342, endPoint x: 505, endPoint y: 349, distance: 7.5
click at [507, 342] on input "text" at bounding box center [593, 338] width 256 height 25
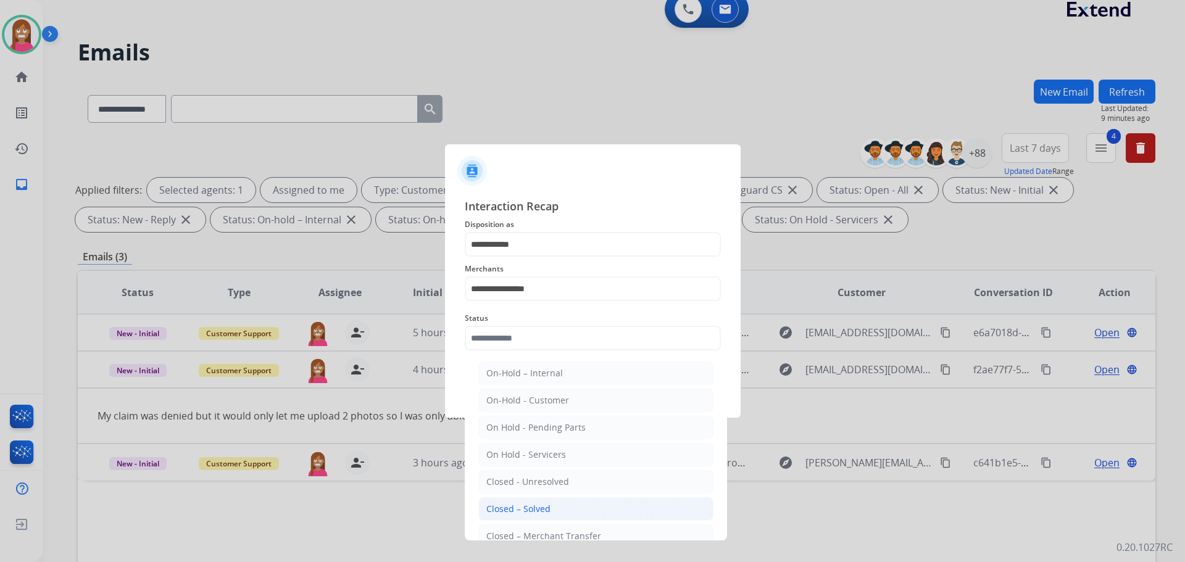
click at [508, 505] on div "Closed – Solved" at bounding box center [518, 509] width 64 height 12
type input "**********"
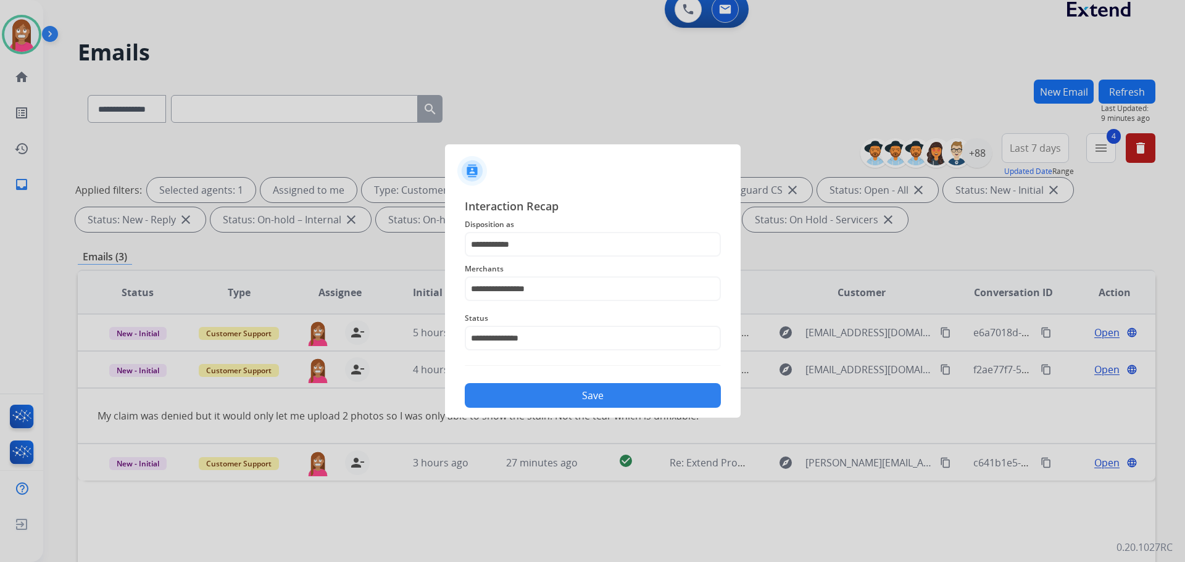
click at [502, 400] on button "Save" at bounding box center [593, 395] width 256 height 25
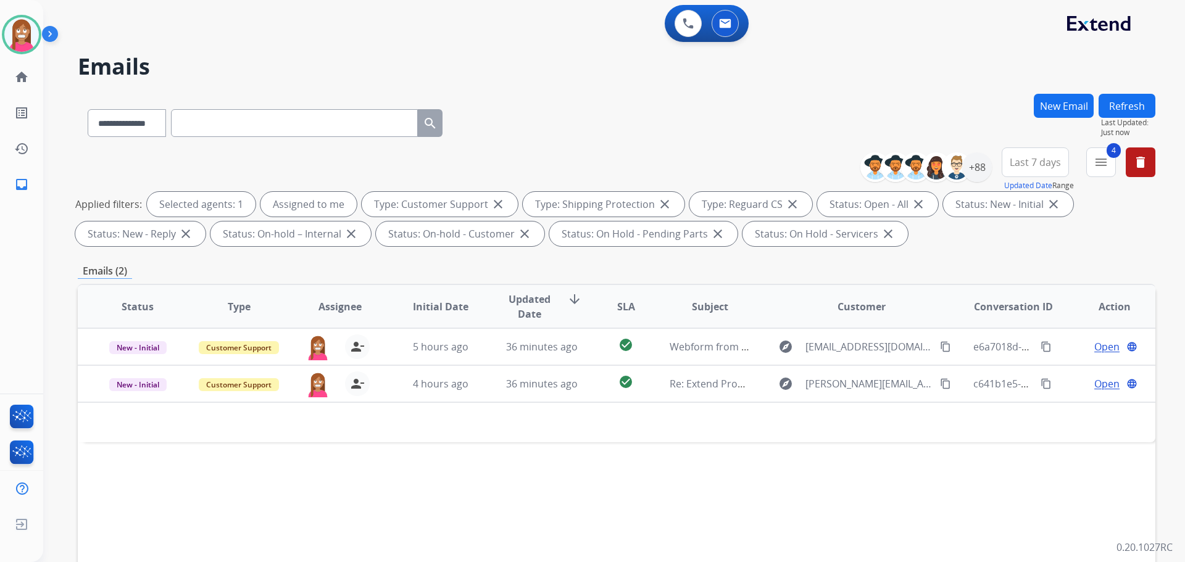
click at [1134, 106] on button "Refresh" at bounding box center [1126, 106] width 57 height 24
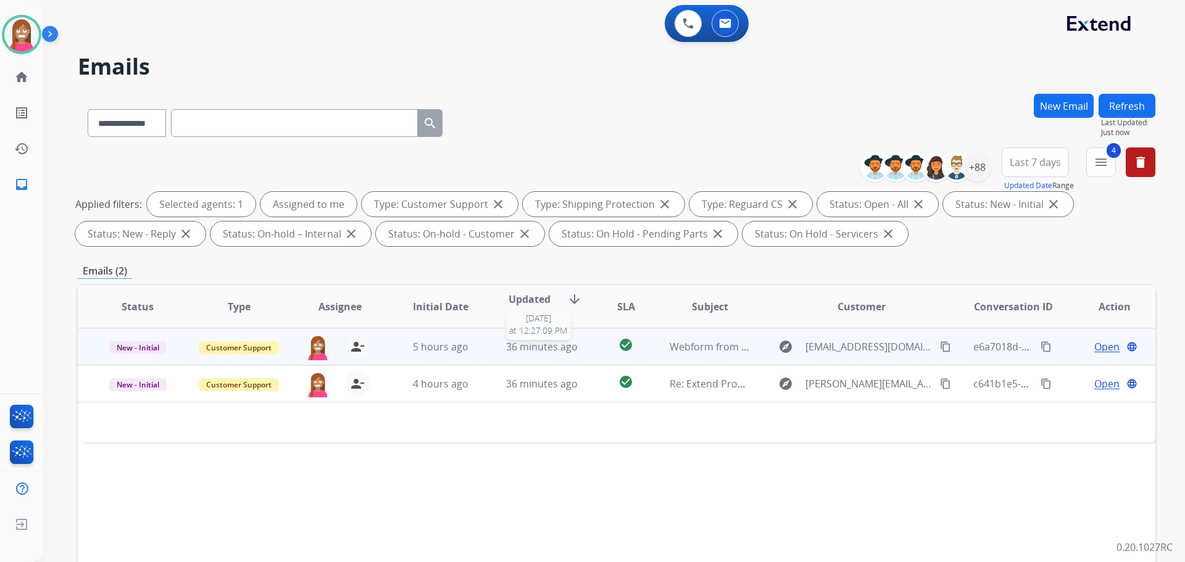
click at [502, 354] on div "36 minutes ago" at bounding box center [542, 346] width 81 height 15
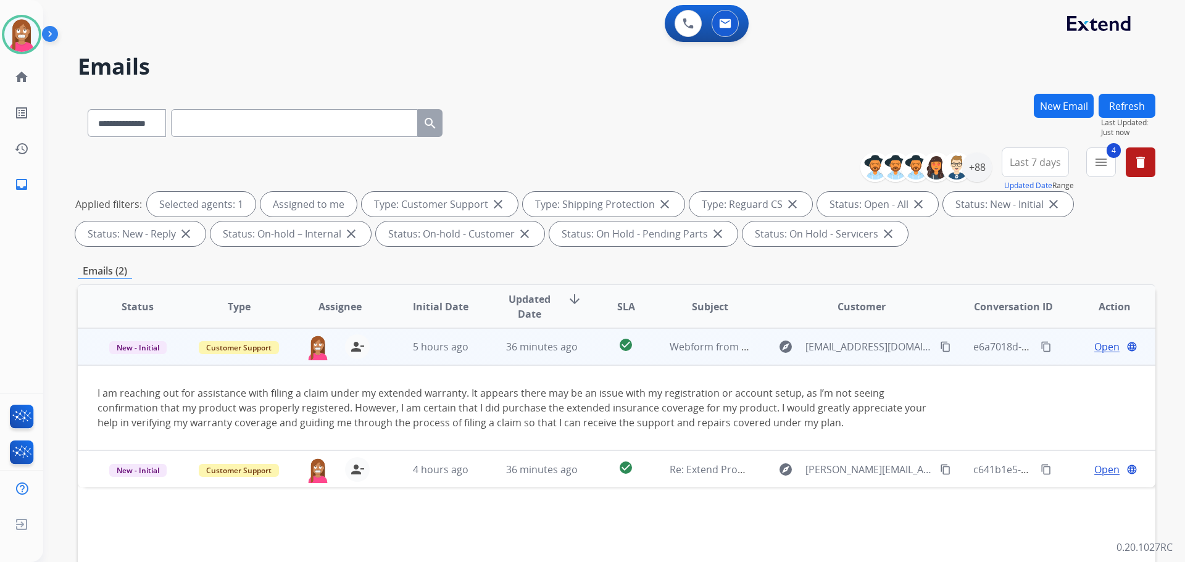
click at [940, 344] on mat-icon "content_copy" at bounding box center [945, 346] width 11 height 11
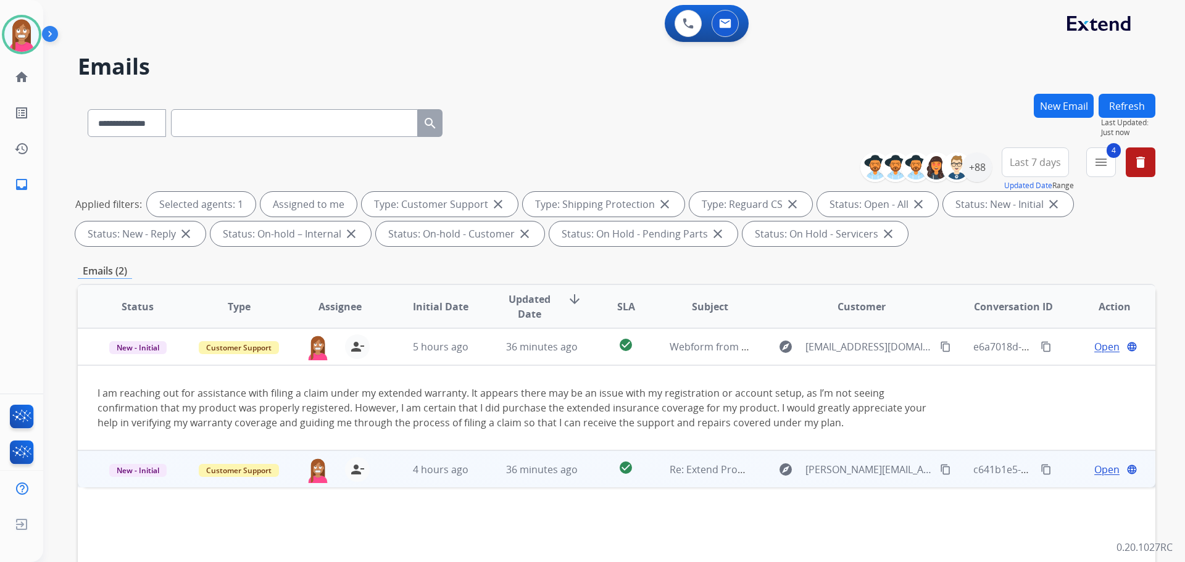
click at [524, 486] on td "36 minutes ago" at bounding box center [532, 468] width 101 height 37
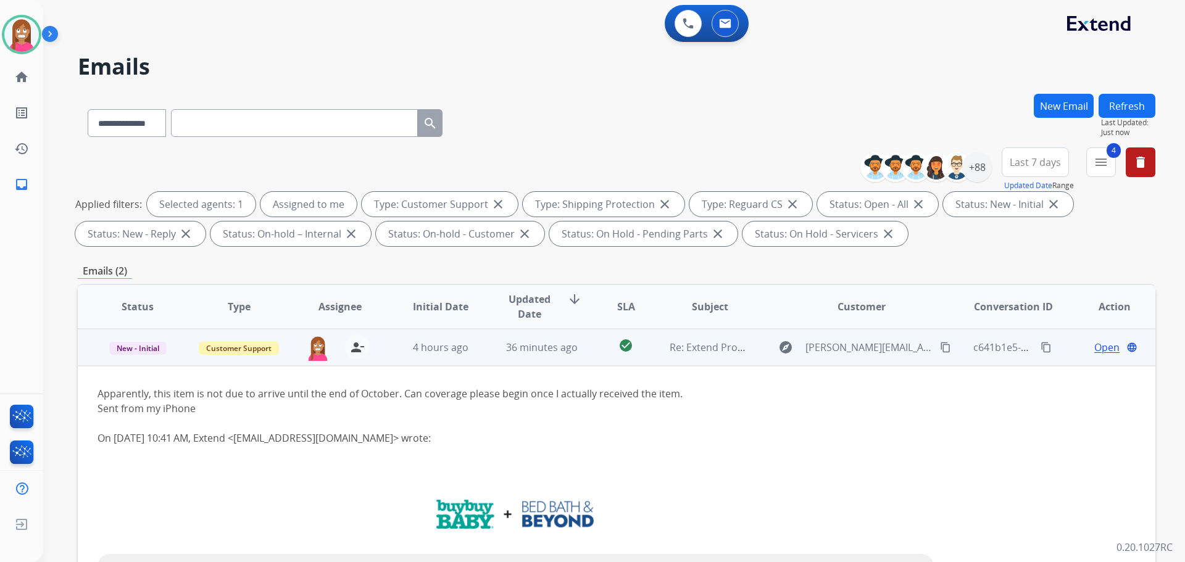
scroll to position [37, 0]
click at [1098, 348] on span "Open" at bounding box center [1106, 346] width 25 height 15
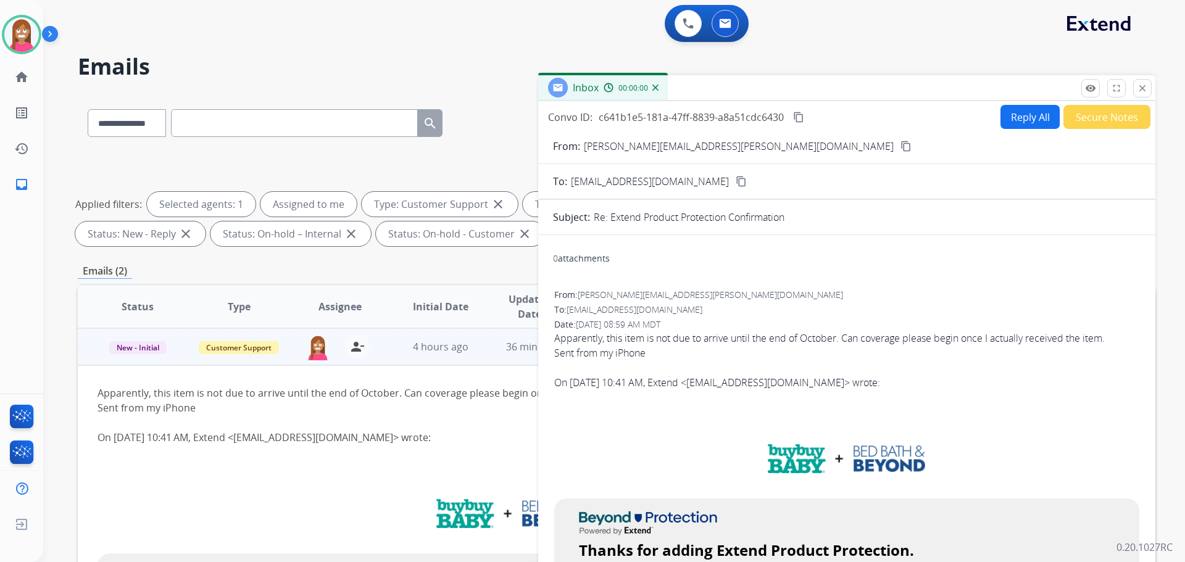
click at [1019, 126] on button "Reply All" at bounding box center [1029, 117] width 59 height 24
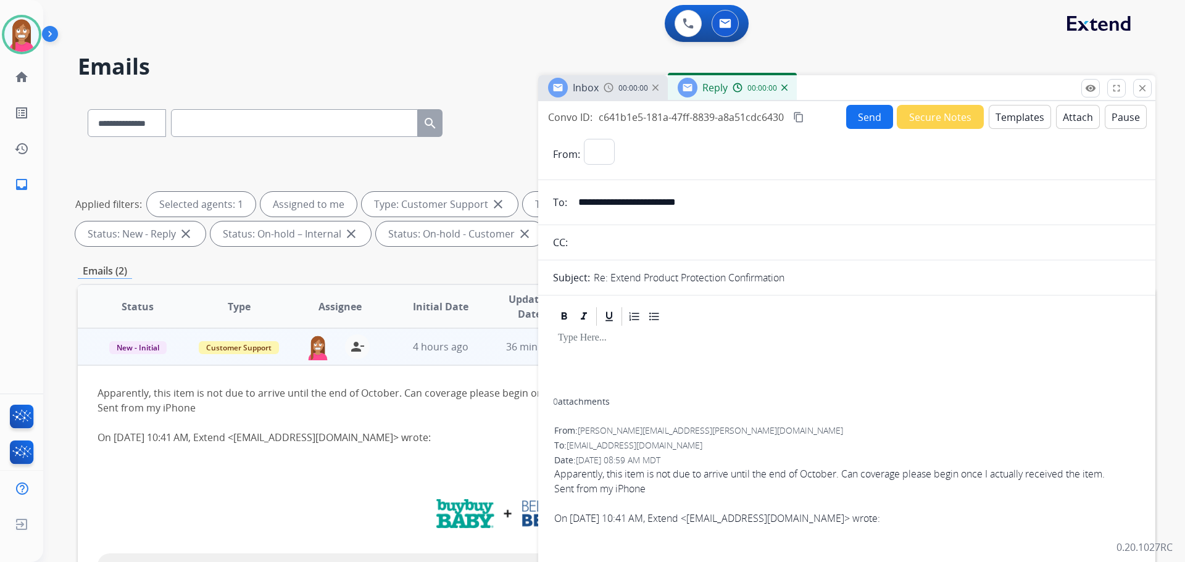
select select "**********"
click at [1019, 125] on button "Templates" at bounding box center [1020, 117] width 62 height 24
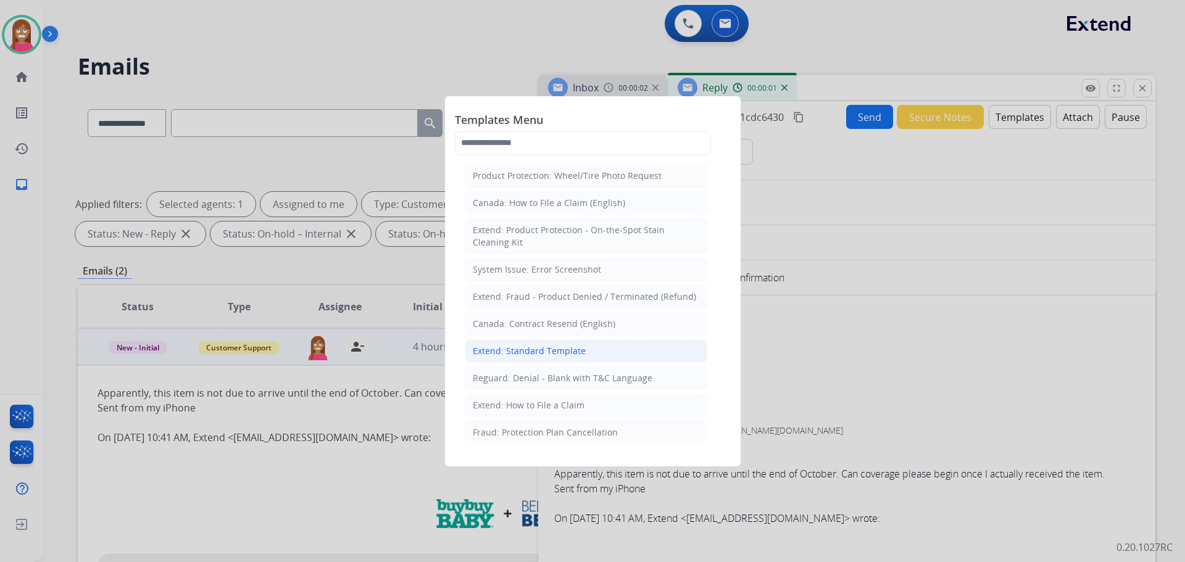
click at [521, 351] on div "Extend: Standard Template" at bounding box center [529, 351] width 113 height 12
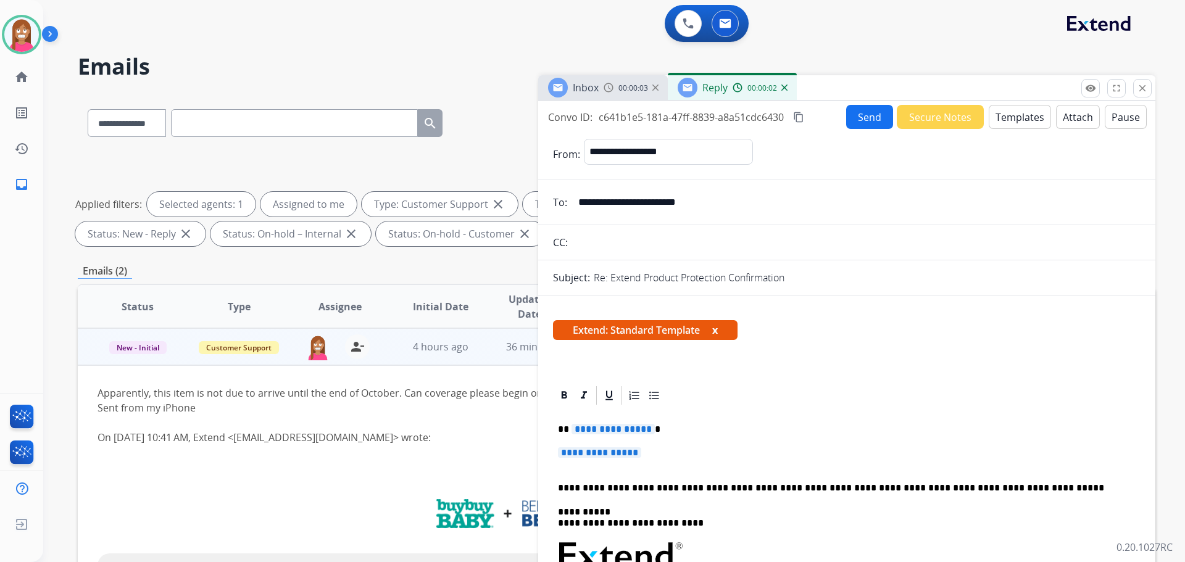
click at [598, 427] on span "**********" at bounding box center [612, 429] width 83 height 10
click at [597, 455] on span "**********" at bounding box center [599, 452] width 83 height 10
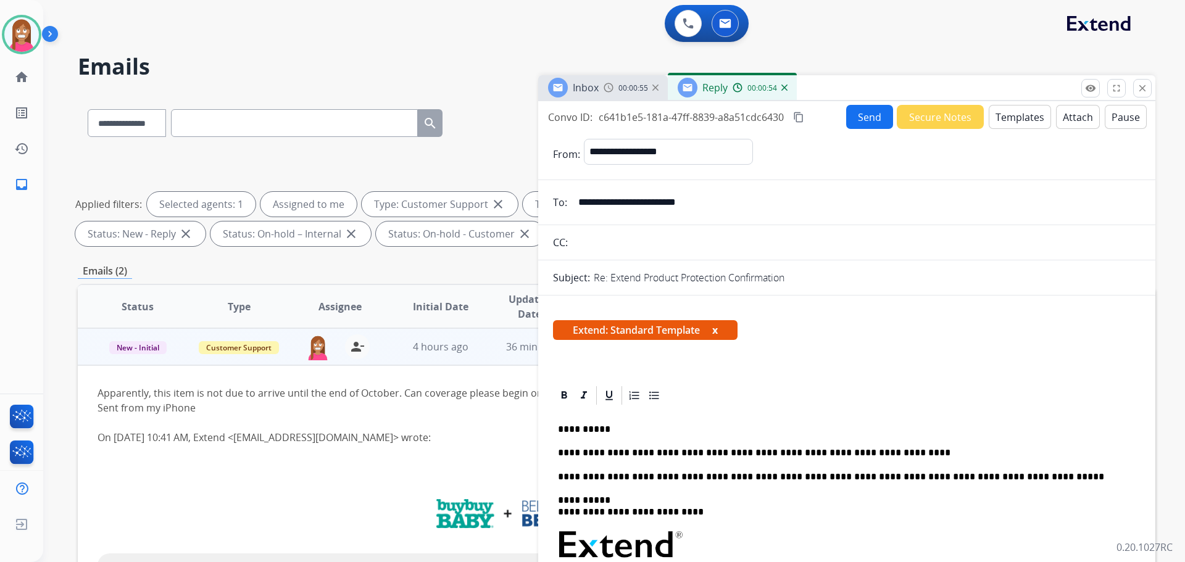
click at [853, 115] on button "Send" at bounding box center [869, 117] width 47 height 24
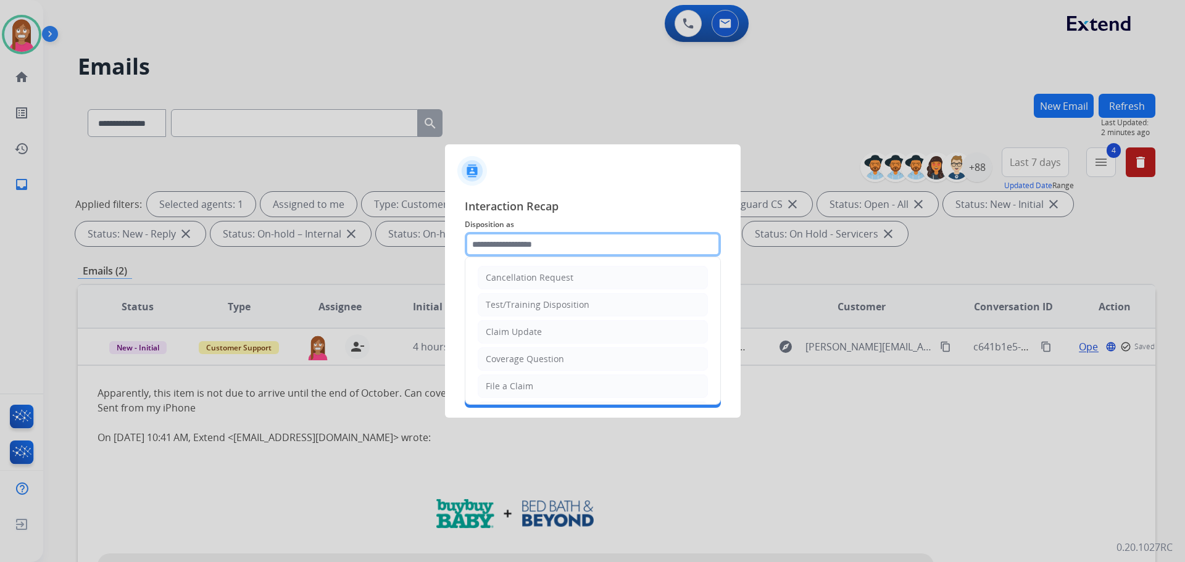
click at [515, 246] on input "text" at bounding box center [593, 244] width 256 height 25
drag, startPoint x: 520, startPoint y: 360, endPoint x: 512, endPoint y: 345, distance: 17.7
click at [520, 360] on div "Coverage Question" at bounding box center [525, 359] width 78 height 12
type input "**********"
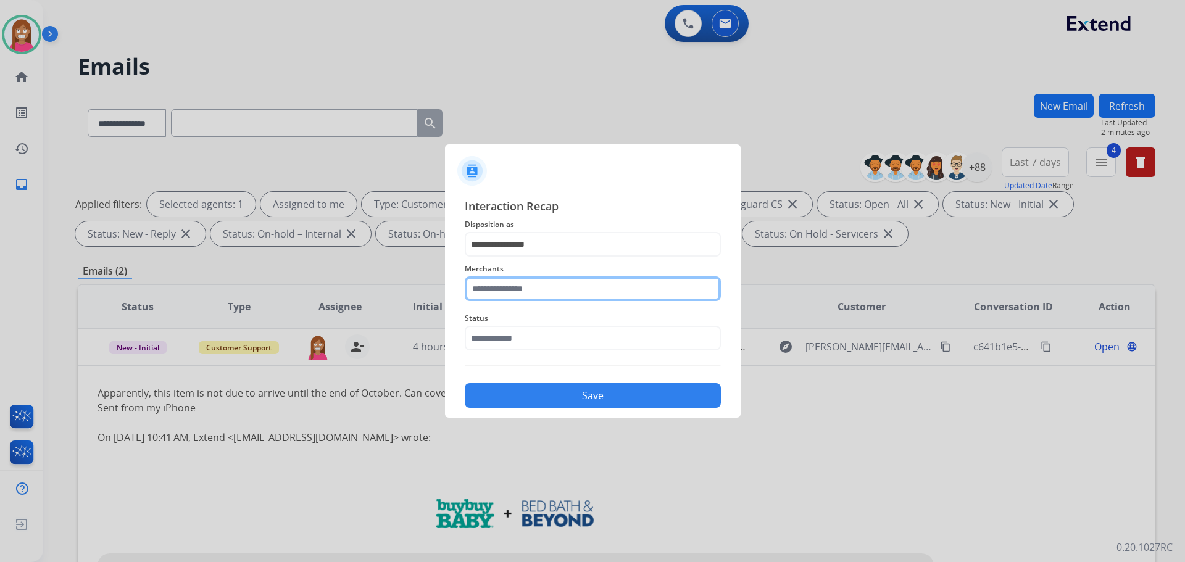
click at [510, 283] on input "text" at bounding box center [593, 288] width 256 height 25
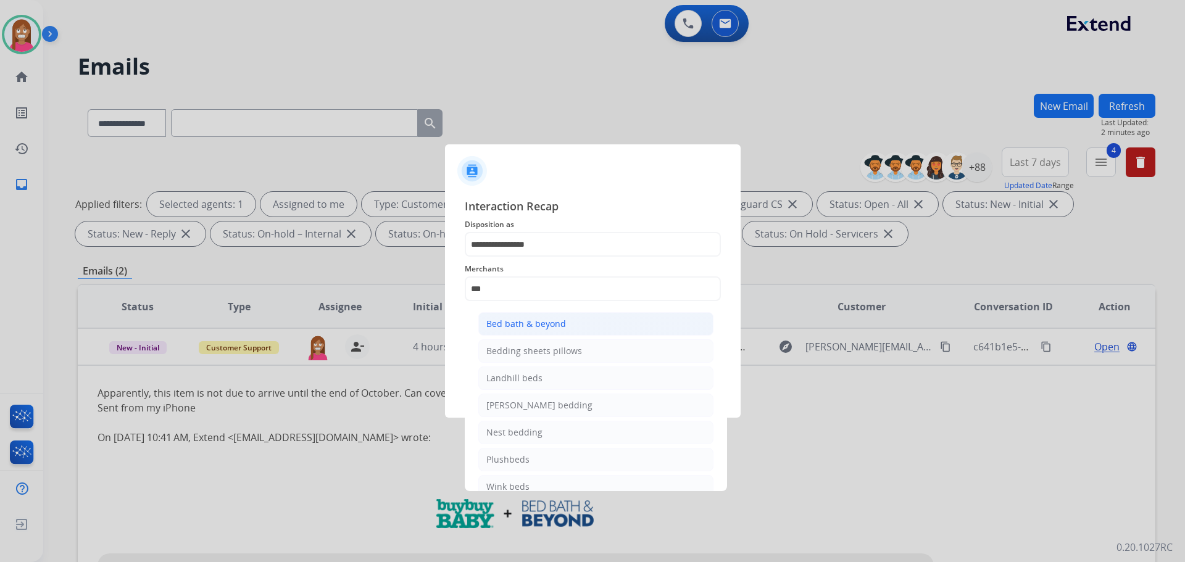
click at [547, 322] on div "Bed bath & beyond" at bounding box center [526, 324] width 80 height 12
type input "**********"
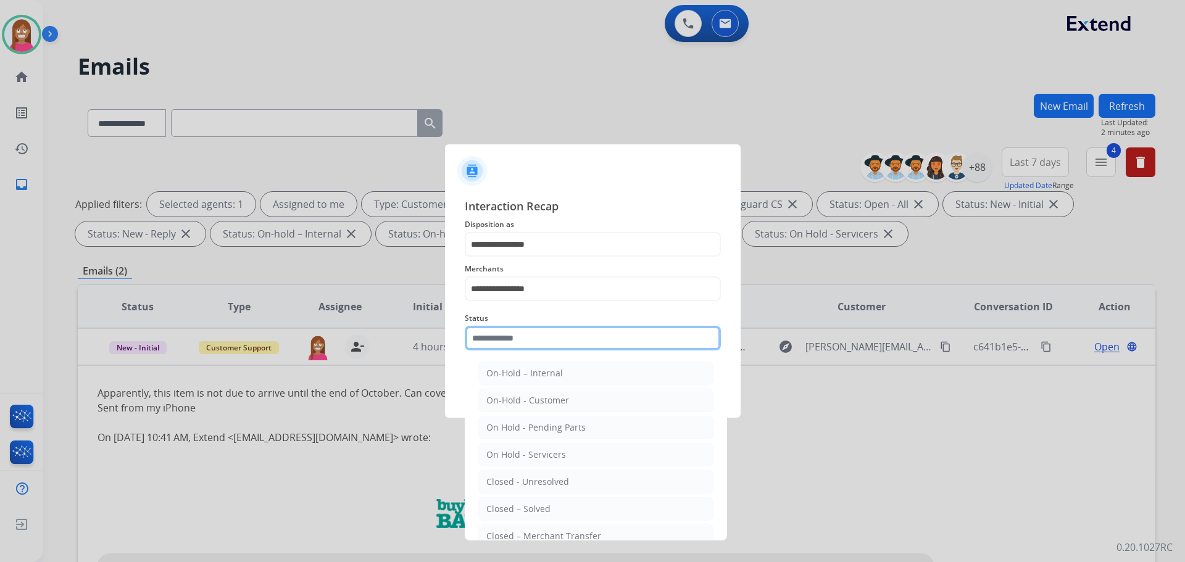
click at [499, 347] on input "text" at bounding box center [593, 338] width 256 height 25
click at [507, 513] on div "Closed – Solved" at bounding box center [518, 509] width 64 height 12
type input "**********"
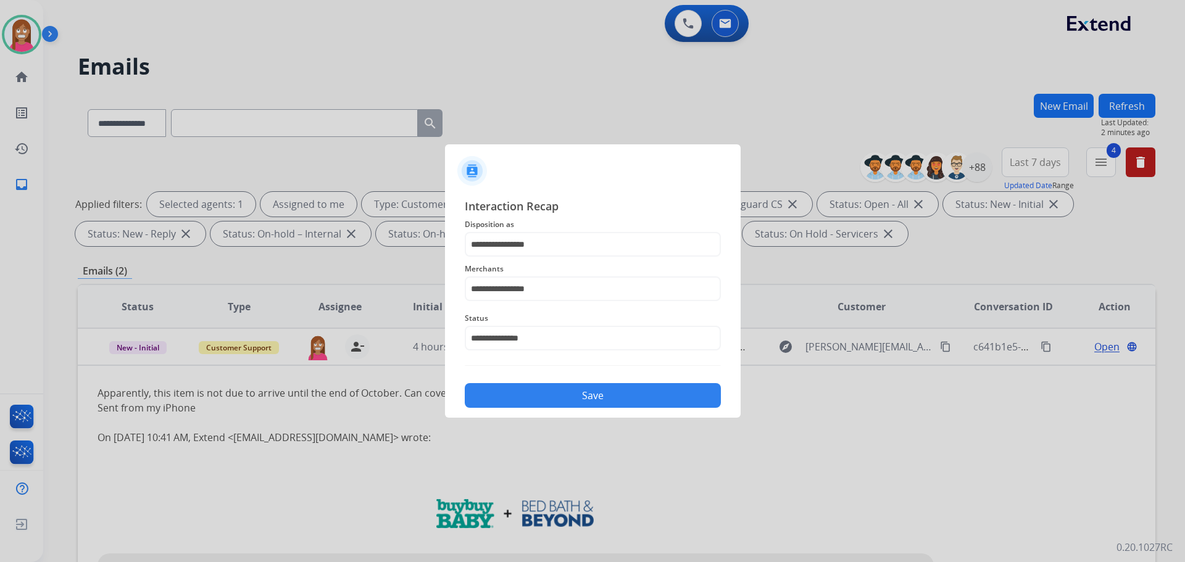
click at [507, 399] on button "Save" at bounding box center [593, 395] width 256 height 25
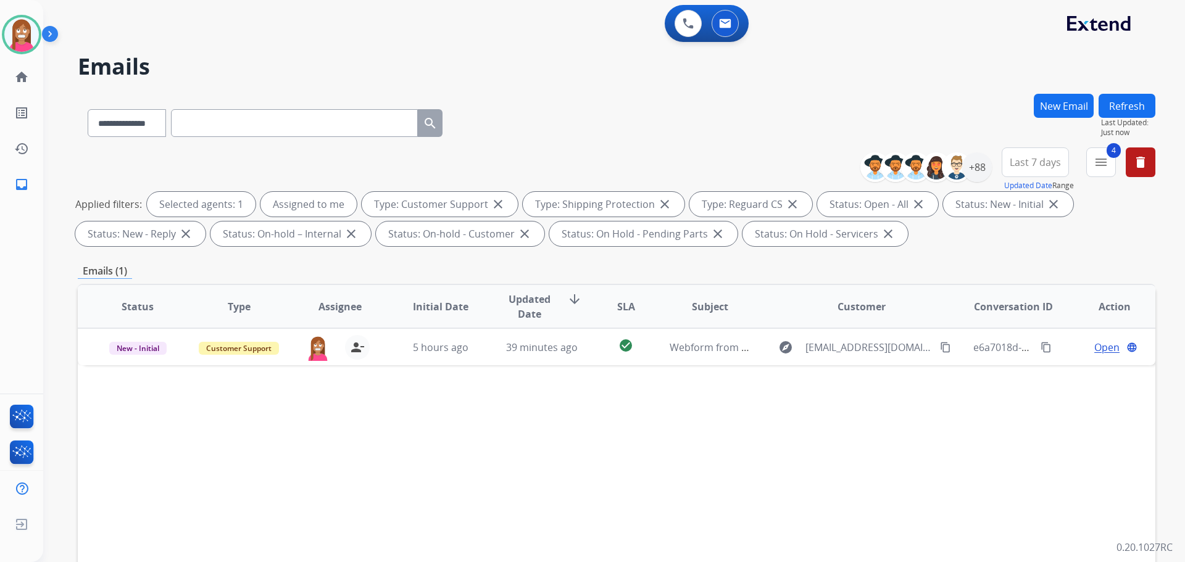
scroll to position [0, 0]
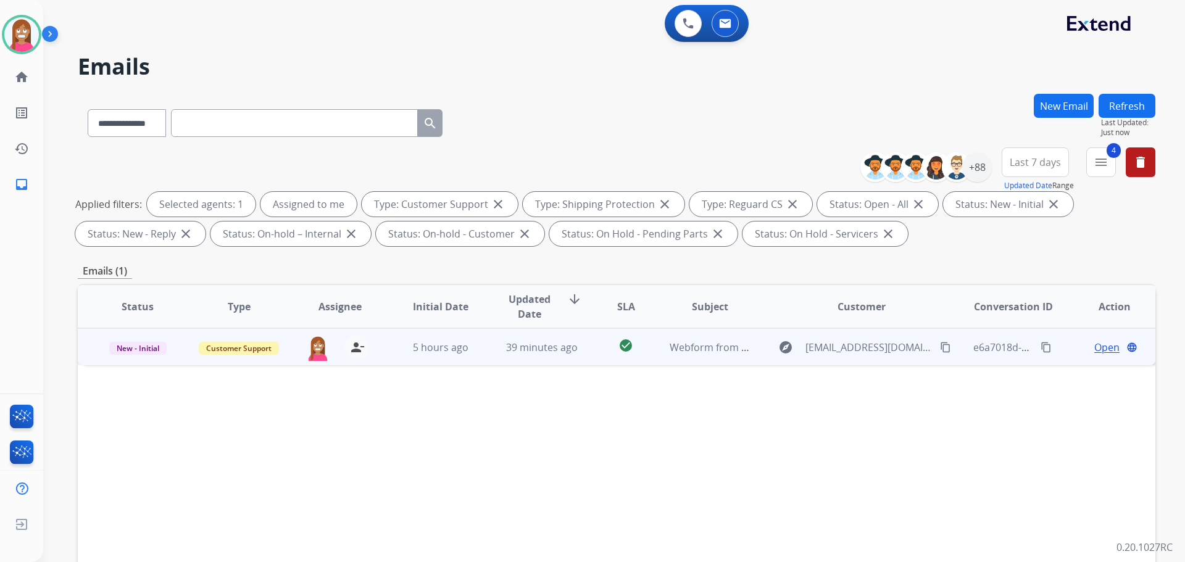
click at [488, 354] on td "39 minutes ago" at bounding box center [532, 346] width 101 height 37
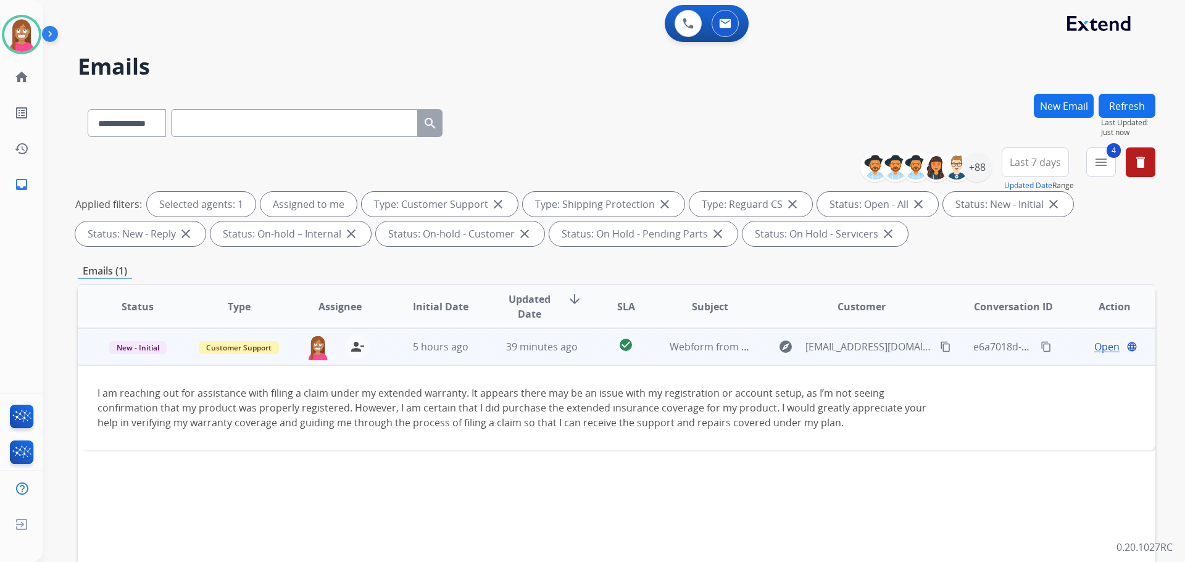
click at [1095, 348] on span "Open" at bounding box center [1106, 346] width 25 height 15
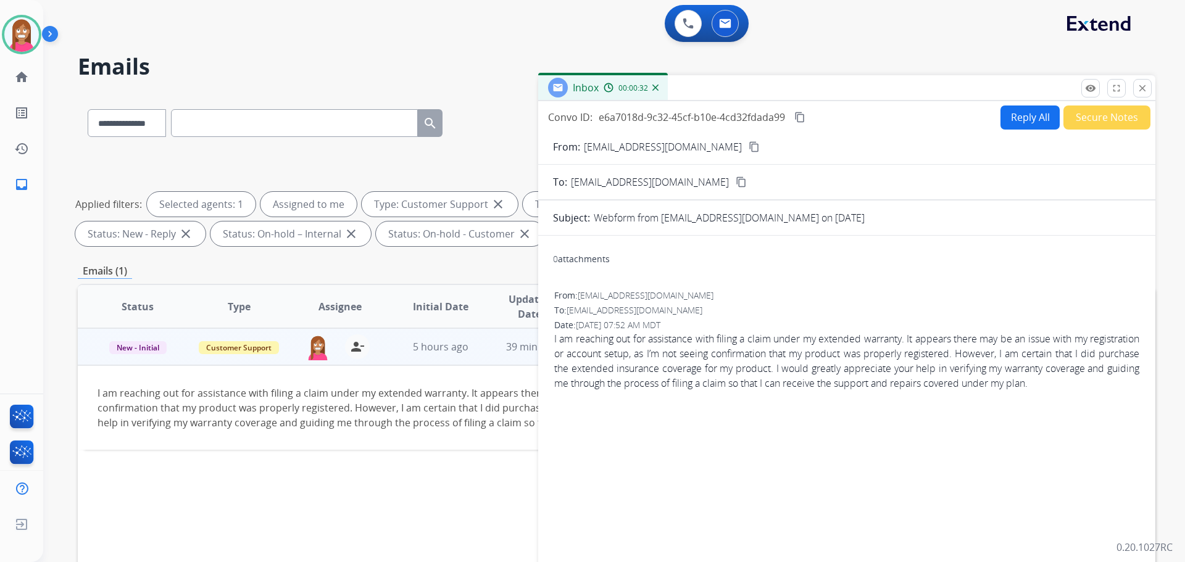
click at [1021, 125] on button "Reply All" at bounding box center [1029, 118] width 59 height 24
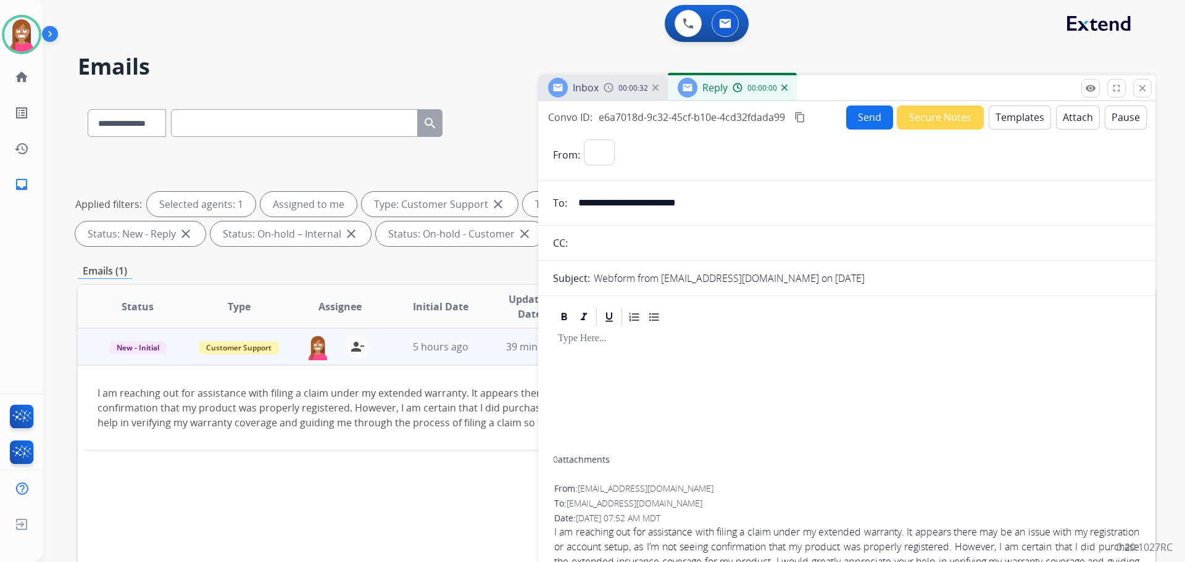
select select "**********"
click at [1012, 116] on button "Templates" at bounding box center [1020, 118] width 62 height 24
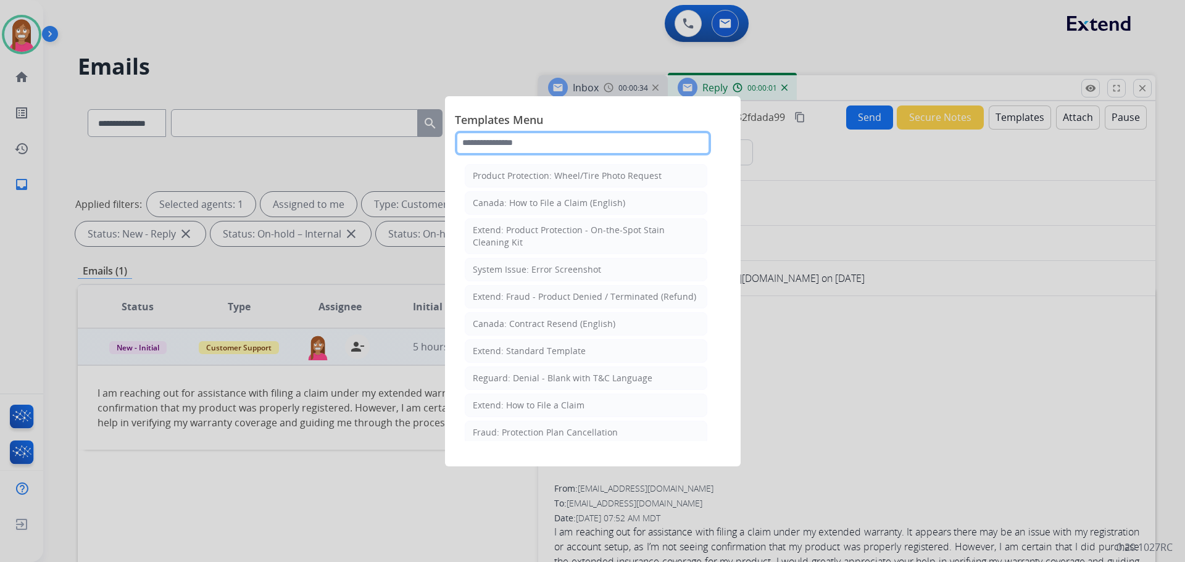
click at [535, 152] on input "text" at bounding box center [583, 143] width 256 height 25
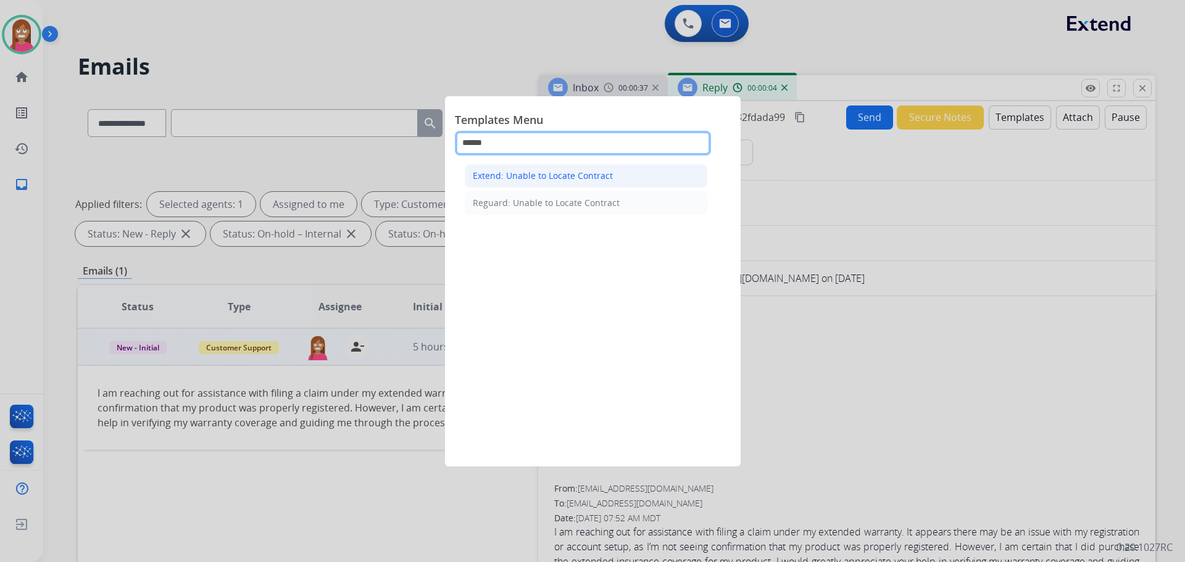
type input "******"
click at [519, 177] on div "Extend: Unable to Locate Contract" at bounding box center [543, 176] width 140 height 12
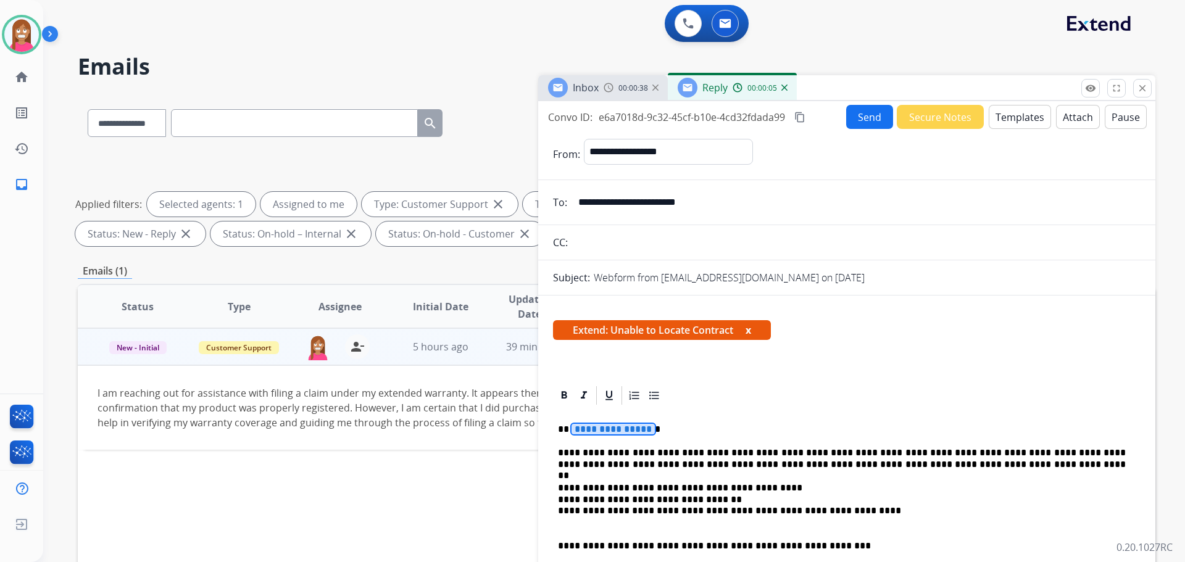
click at [626, 433] on span "**********" at bounding box center [612, 429] width 83 height 10
click at [864, 117] on button "Send" at bounding box center [869, 117] width 47 height 24
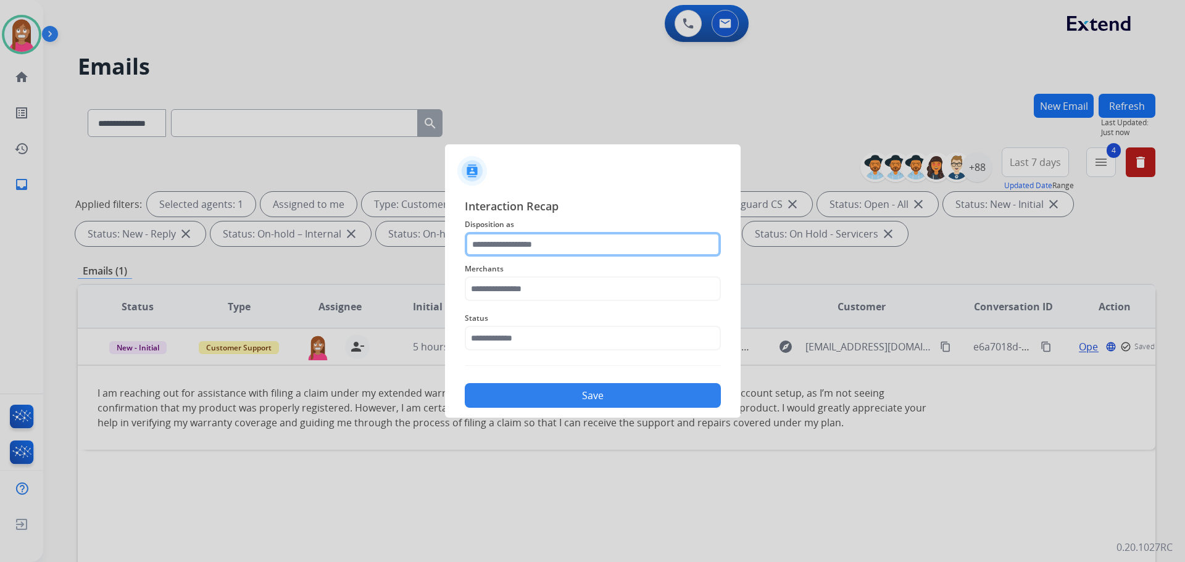
click at [478, 241] on input "text" at bounding box center [593, 244] width 256 height 25
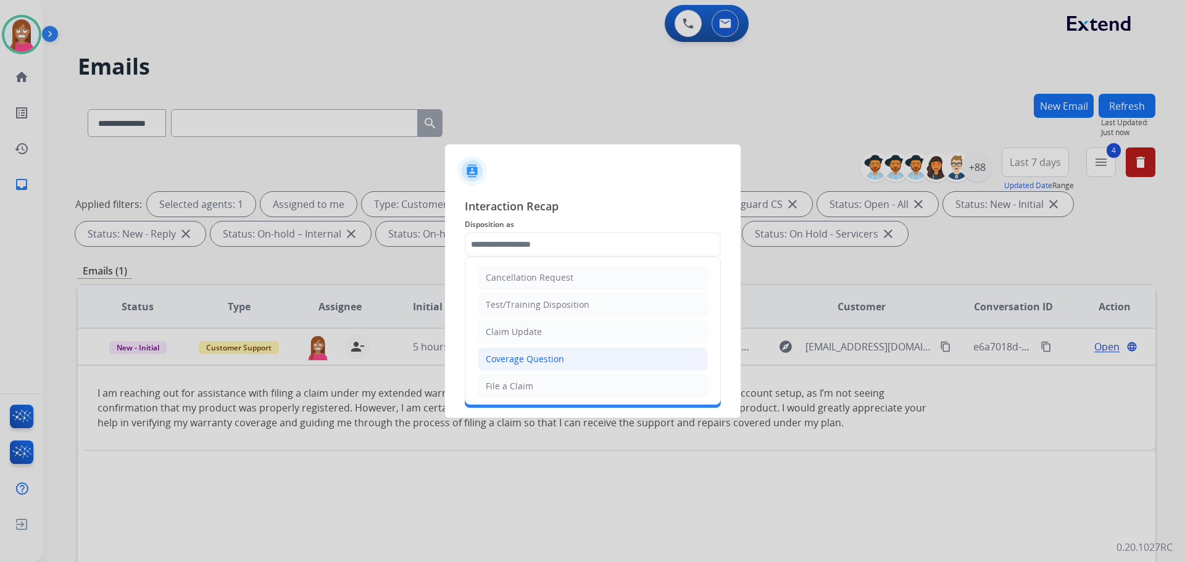
click at [504, 352] on li "Coverage Question" at bounding box center [593, 358] width 230 height 23
type input "**********"
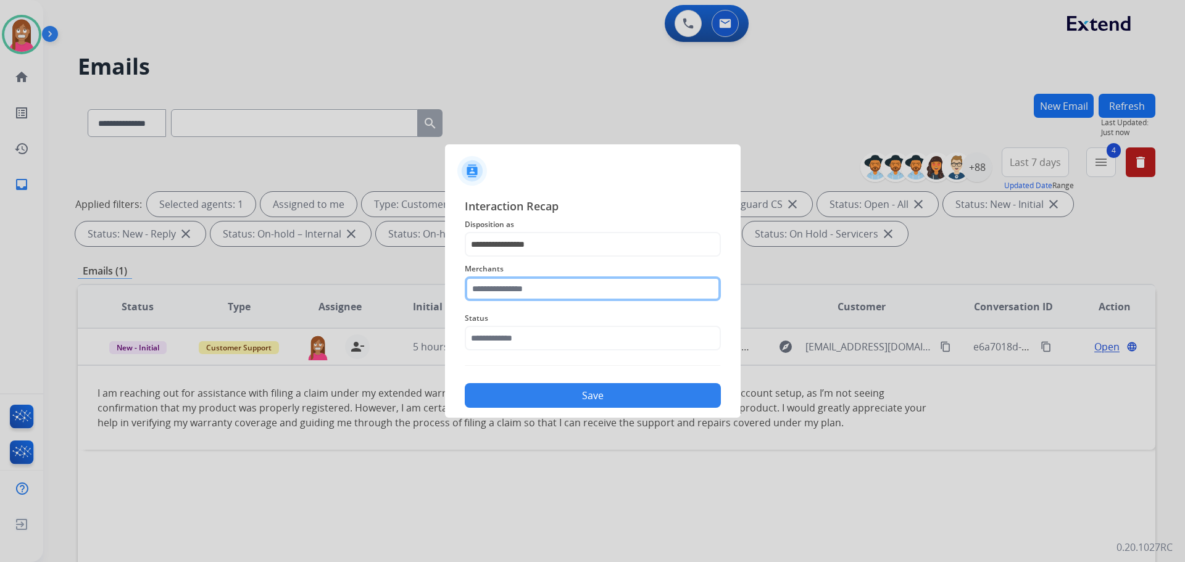
click at [500, 291] on input "text" at bounding box center [593, 288] width 256 height 25
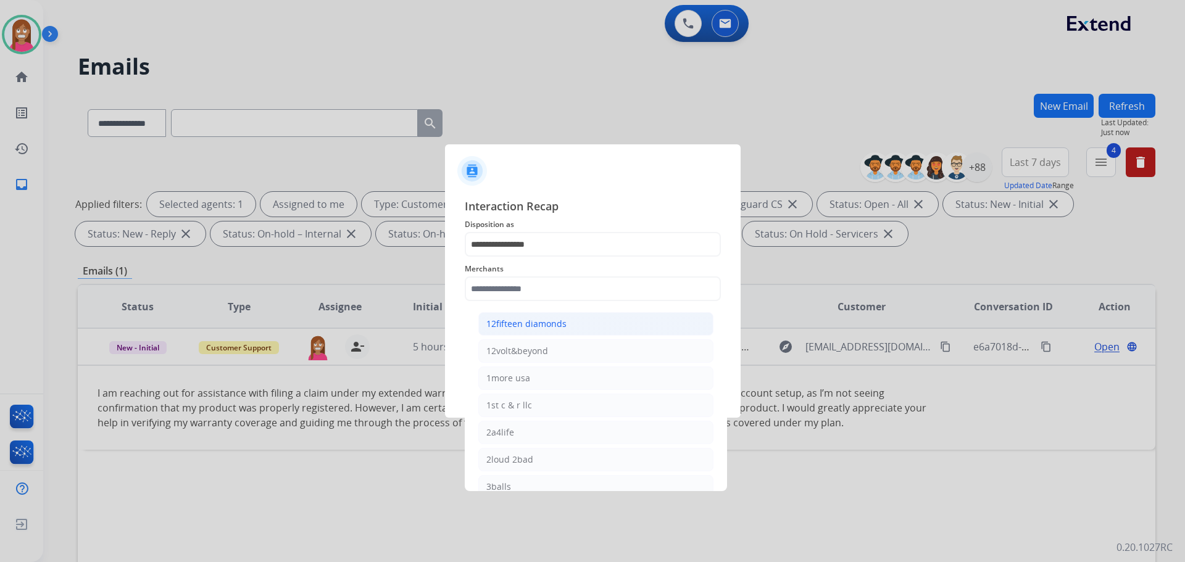
click at [508, 326] on div "12fifteen diamonds" at bounding box center [526, 324] width 80 height 12
type input "**********"
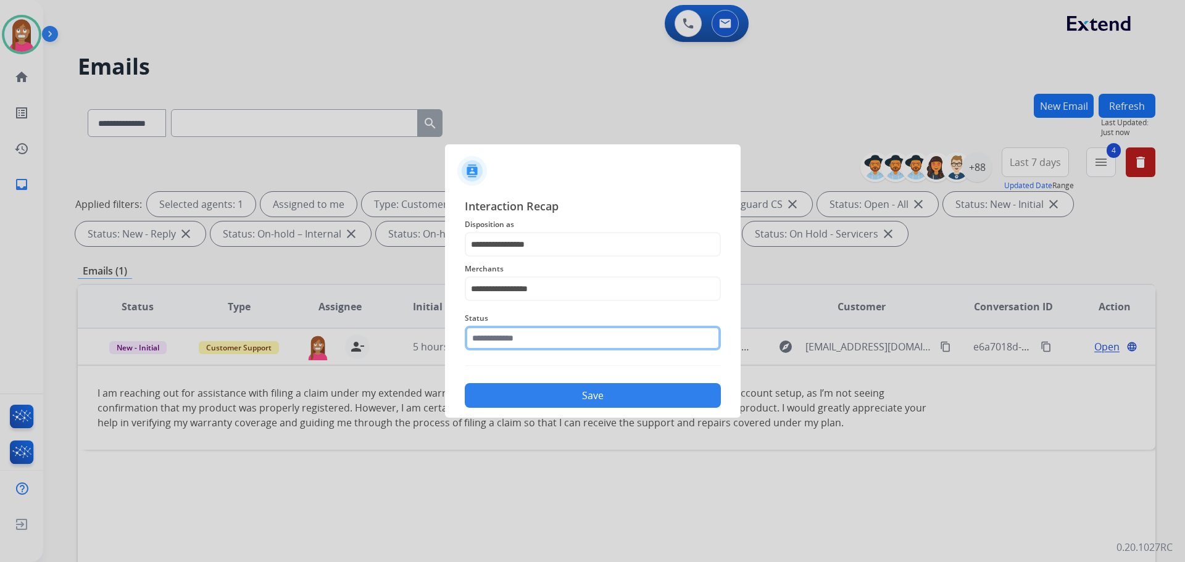
click at [504, 344] on input "text" at bounding box center [593, 338] width 256 height 25
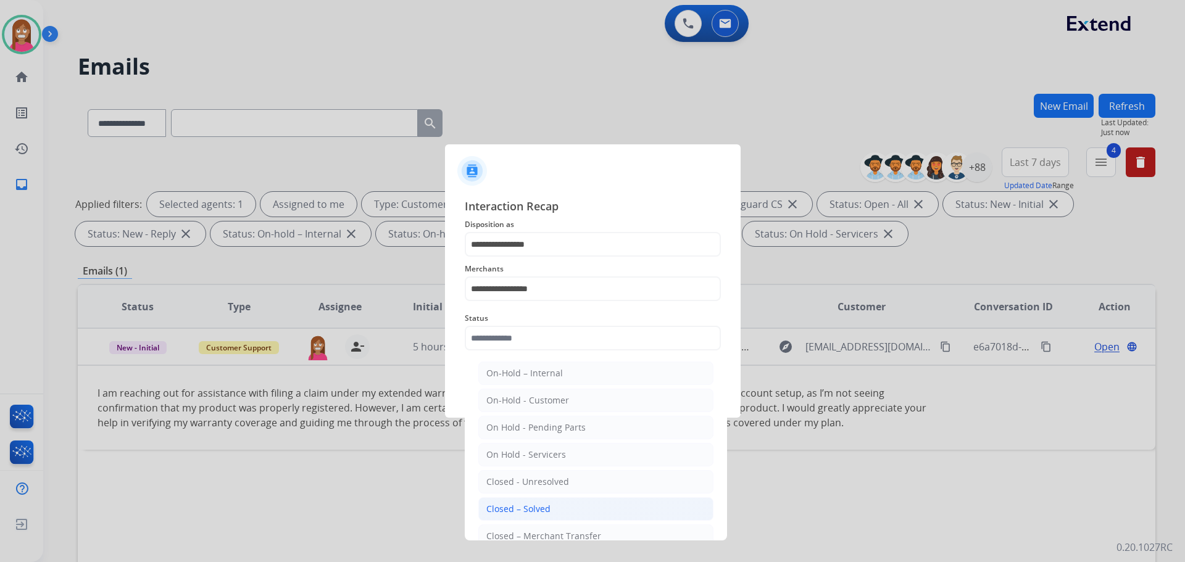
click at [494, 513] on div "Closed – Solved" at bounding box center [518, 509] width 64 height 12
type input "**********"
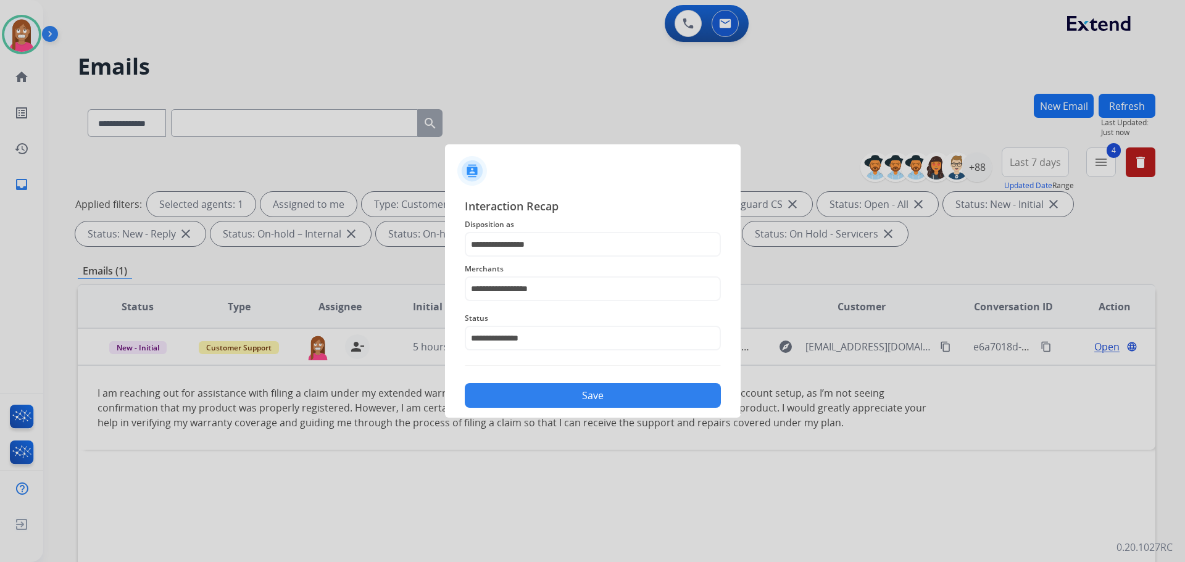
click at [520, 410] on div "**********" at bounding box center [593, 303] width 296 height 230
click at [520, 401] on button "Save" at bounding box center [593, 395] width 256 height 25
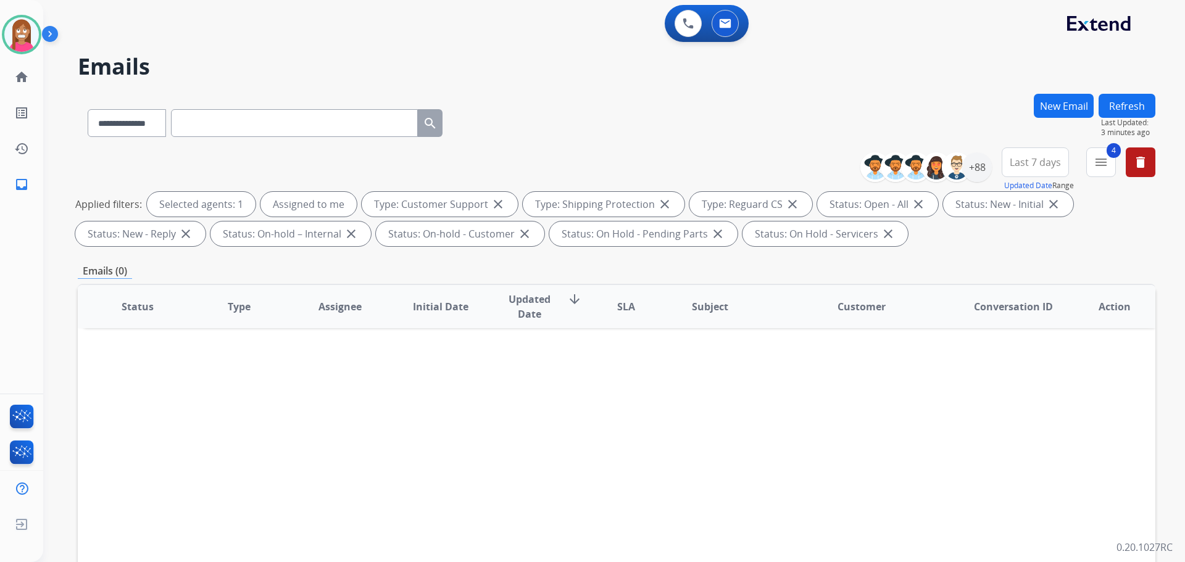
click at [1119, 106] on button "Refresh" at bounding box center [1126, 106] width 57 height 24
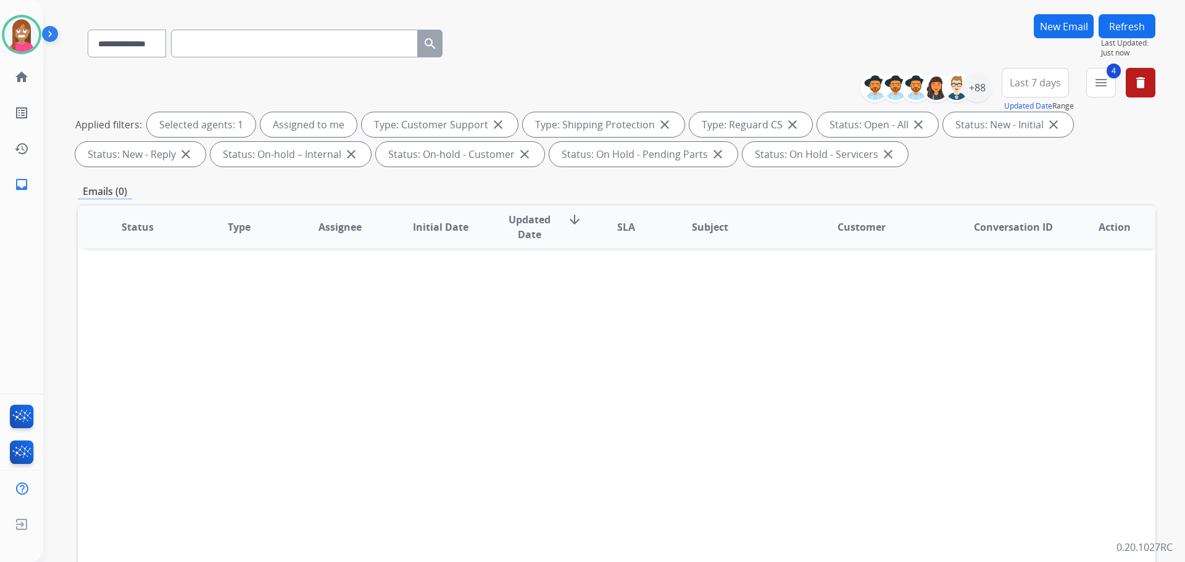
scroll to position [14, 0]
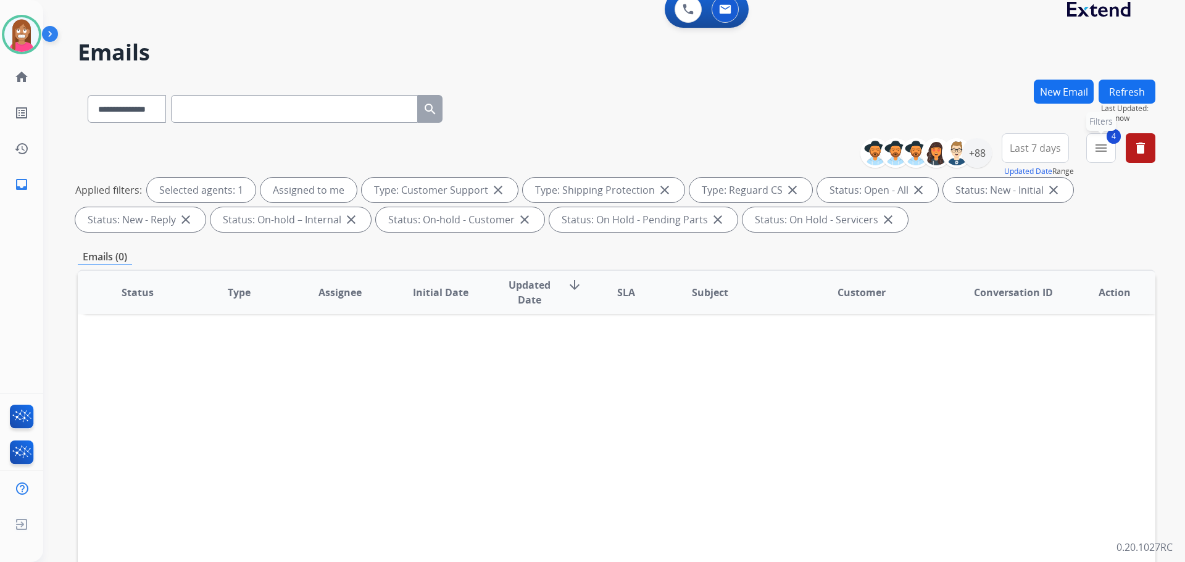
click at [1104, 152] on mat-icon "menu" at bounding box center [1101, 148] width 15 height 15
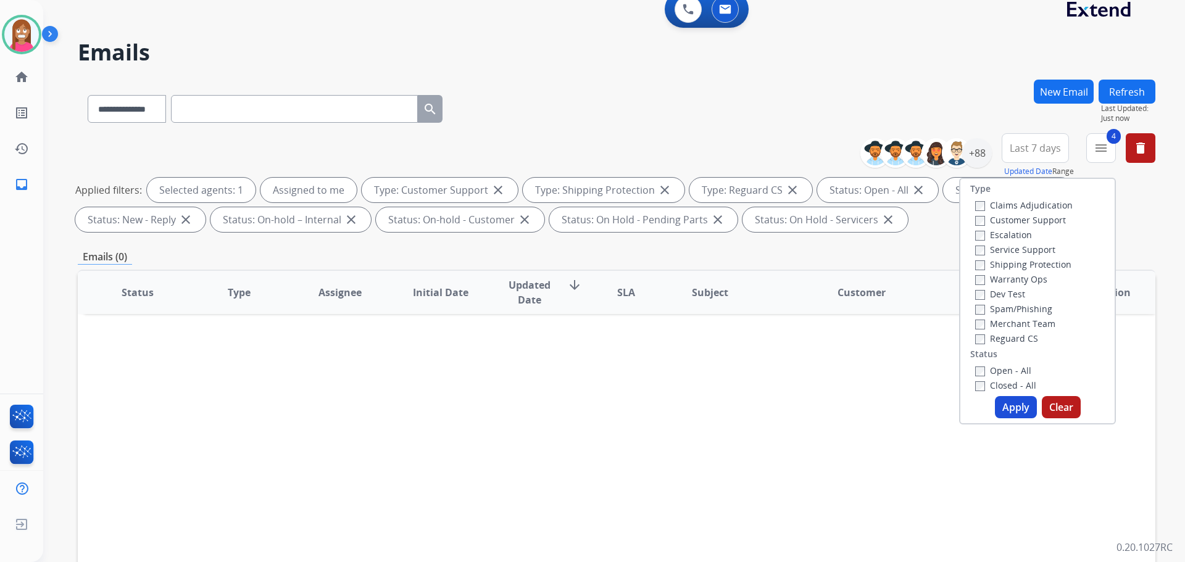
drag, startPoint x: 942, startPoint y: 88, endPoint x: 950, endPoint y: 120, distance: 33.2
click at [944, 89] on div "**********" at bounding box center [616, 107] width 1077 height 54
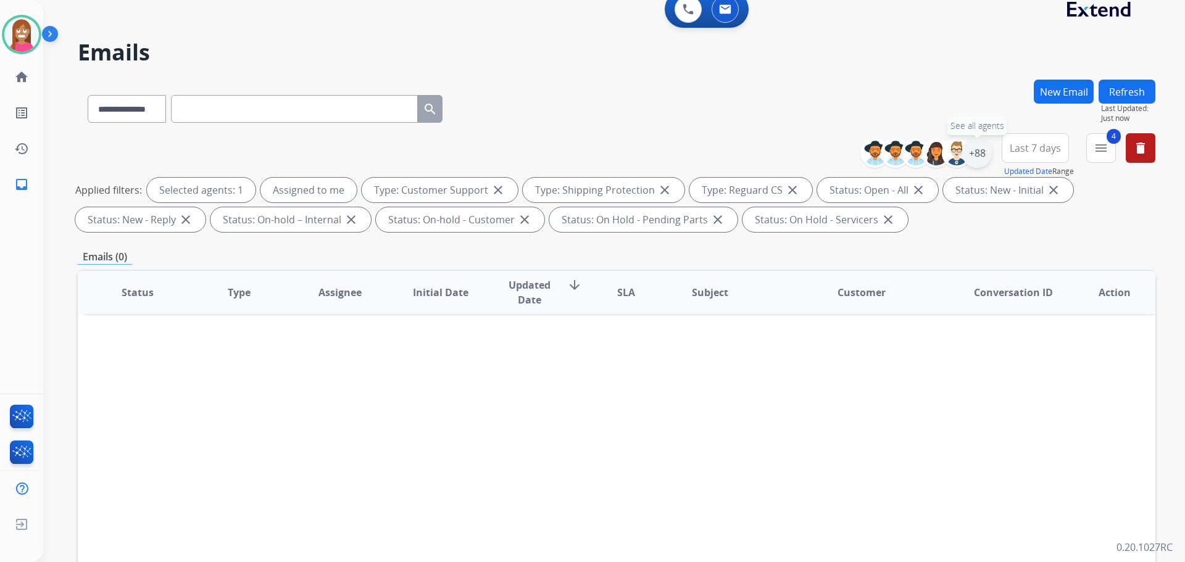
click at [971, 152] on div "+88" at bounding box center [977, 153] width 30 height 30
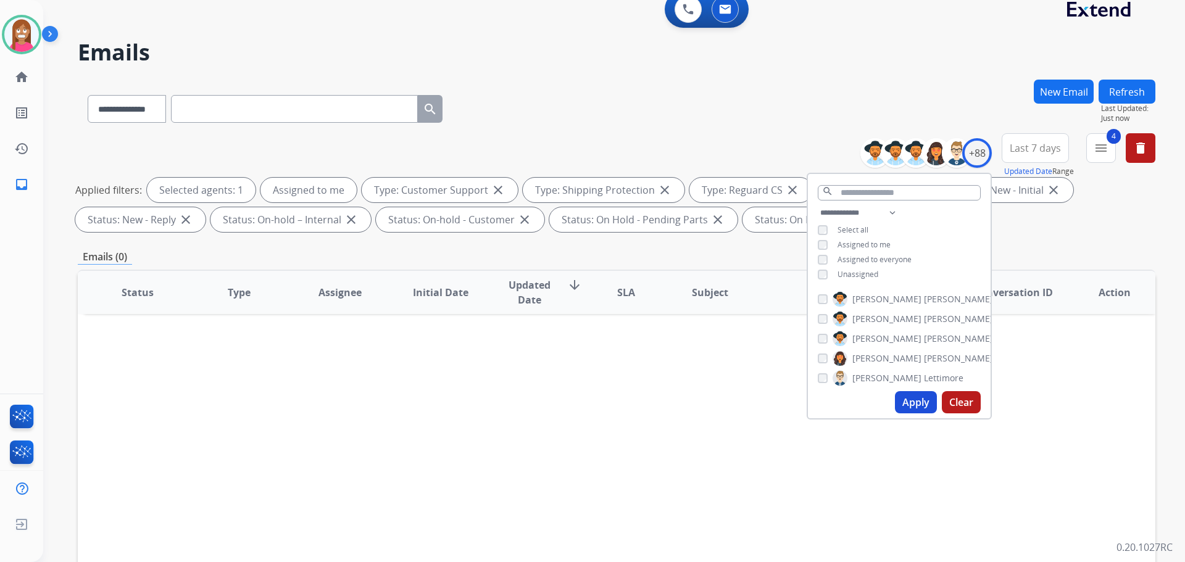
click at [825, 274] on div "Unassigned" at bounding box center [848, 275] width 60 height 10
click at [905, 407] on button "Apply" at bounding box center [916, 402] width 42 height 22
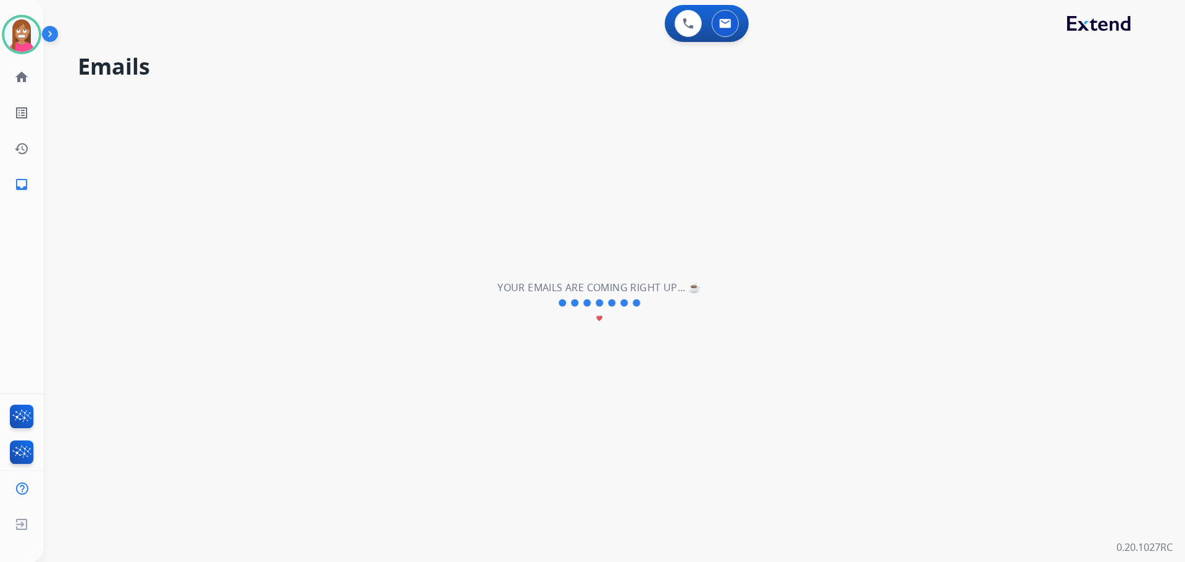
scroll to position [0, 0]
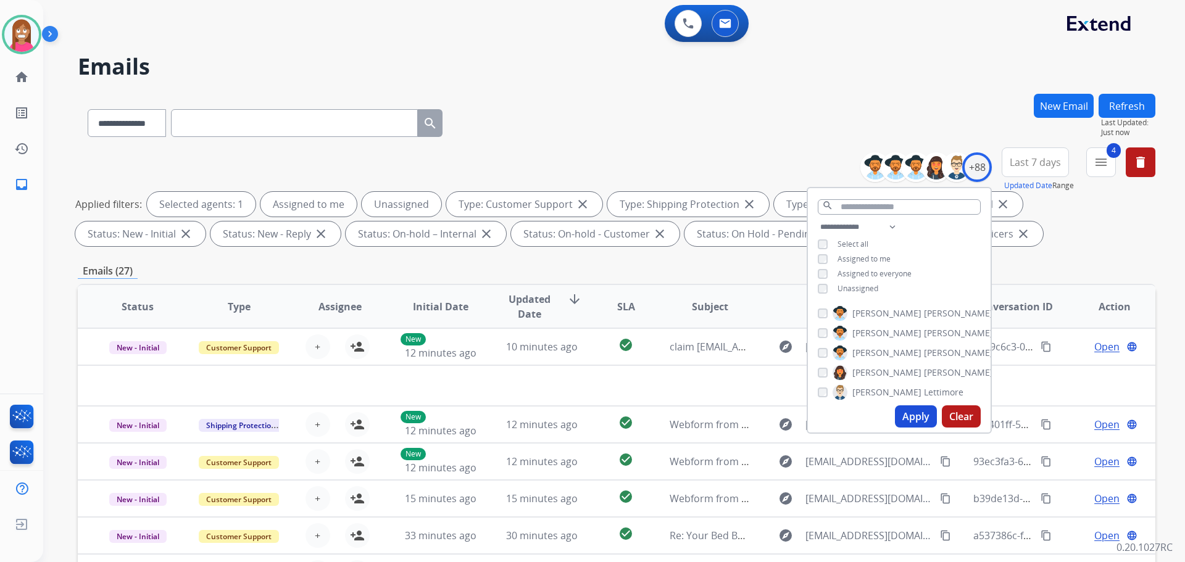
click at [596, 96] on div "**********" at bounding box center [599, 325] width 1112 height 562
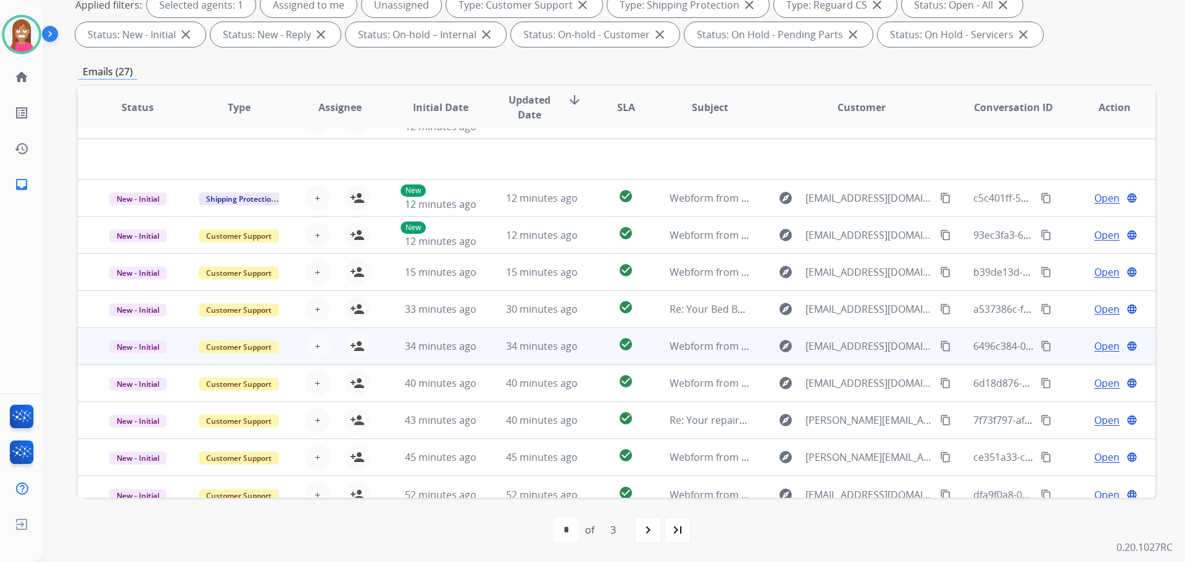
scroll to position [42, 0]
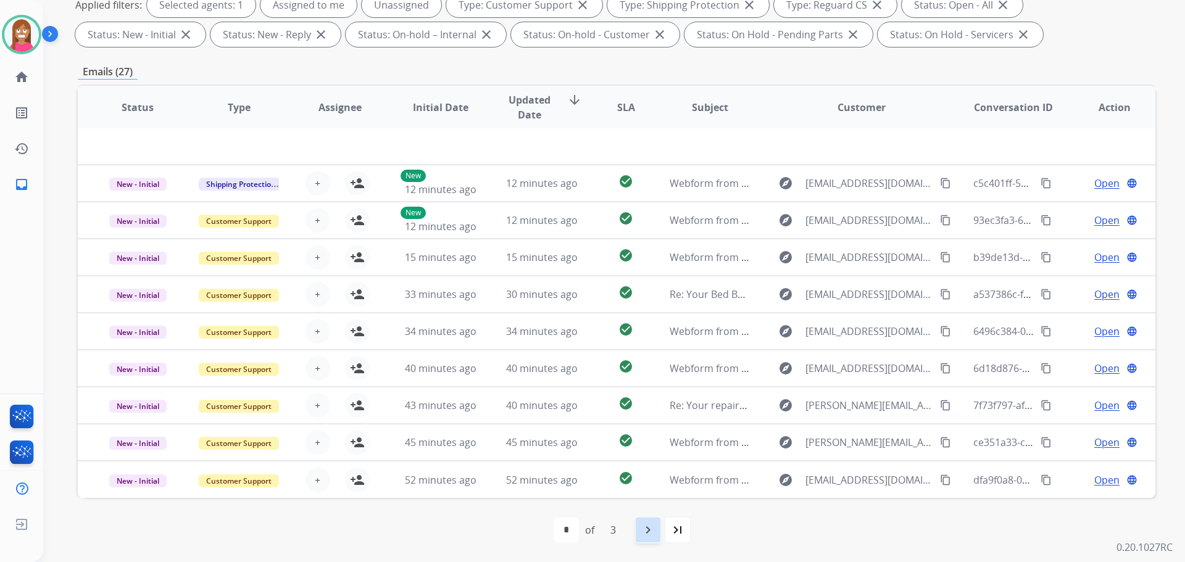
click at [641, 532] on mat-icon "navigate_next" at bounding box center [648, 530] width 15 height 15
select select "*"
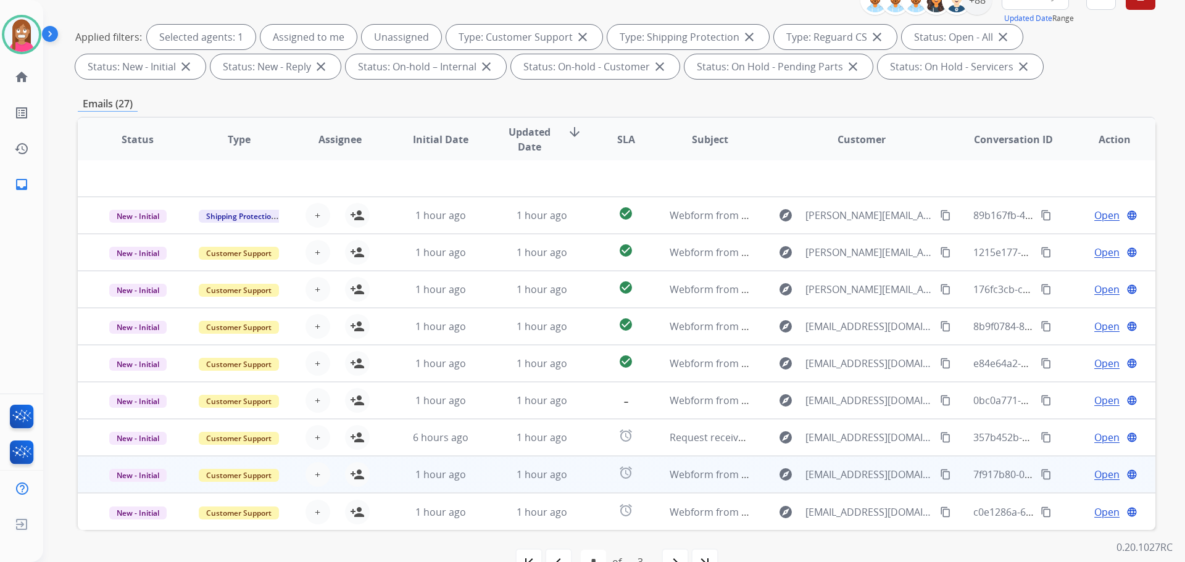
scroll to position [199, 0]
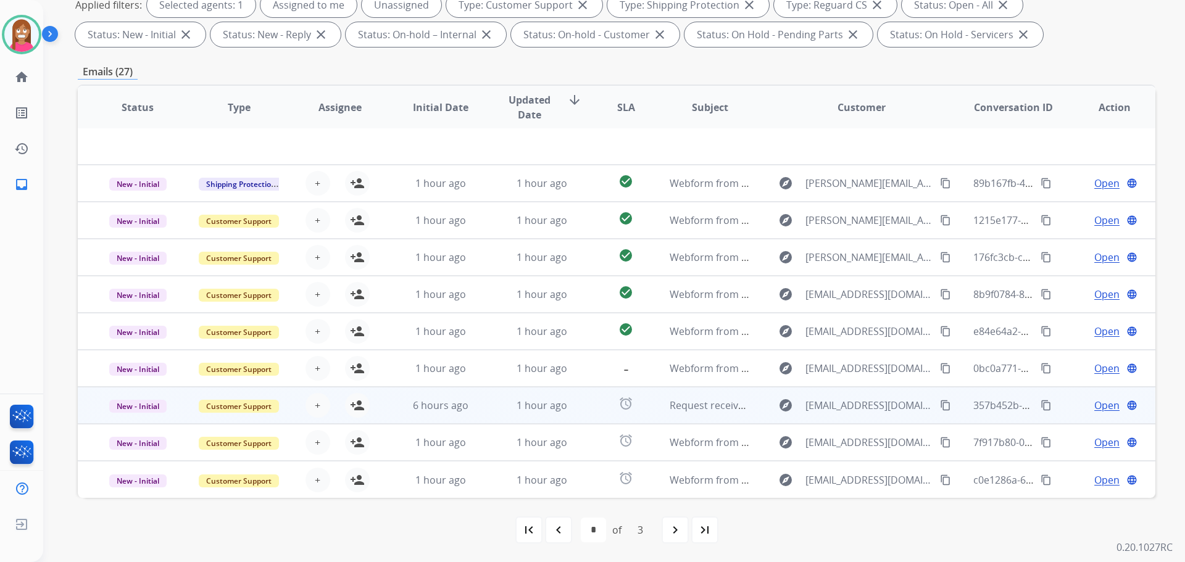
click at [567, 417] on td "1 hour ago" at bounding box center [532, 405] width 101 height 37
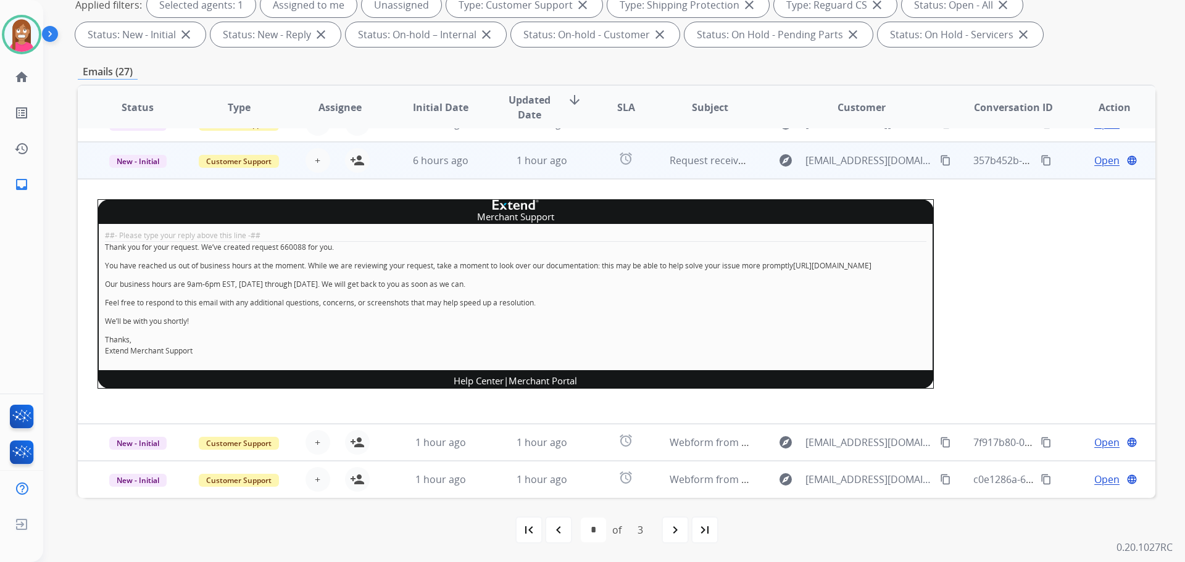
scroll to position [257, 0]
click at [354, 154] on mat-icon "person_add" at bounding box center [357, 160] width 15 height 15
click at [128, 155] on span "New - Initial" at bounding box center [137, 161] width 57 height 13
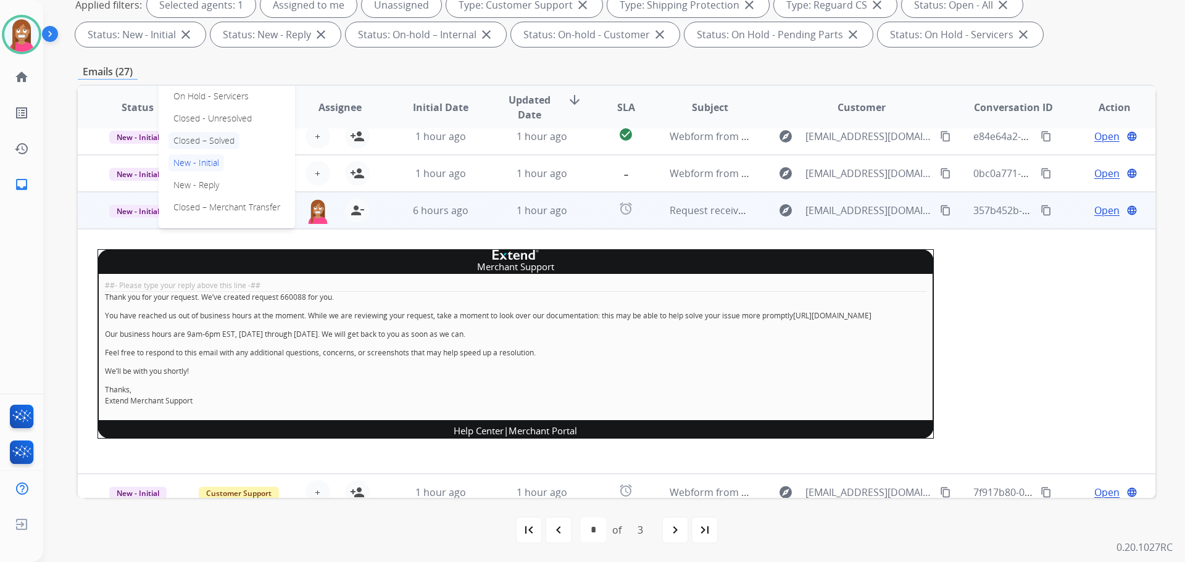
scroll to position [196, 0]
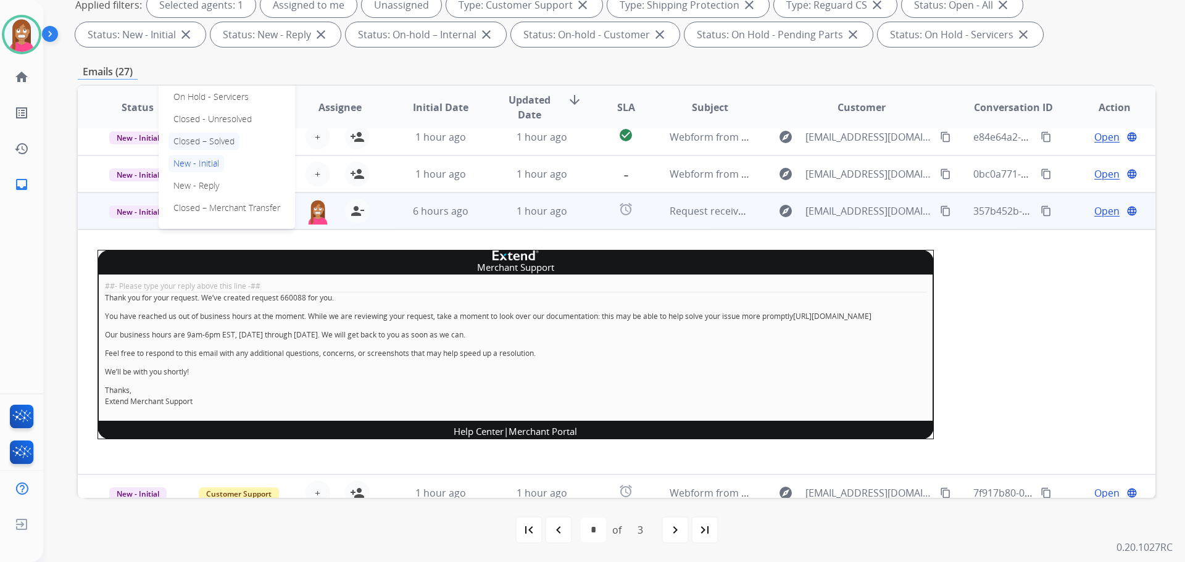
click at [188, 146] on p "Closed – Solved" at bounding box center [203, 141] width 71 height 17
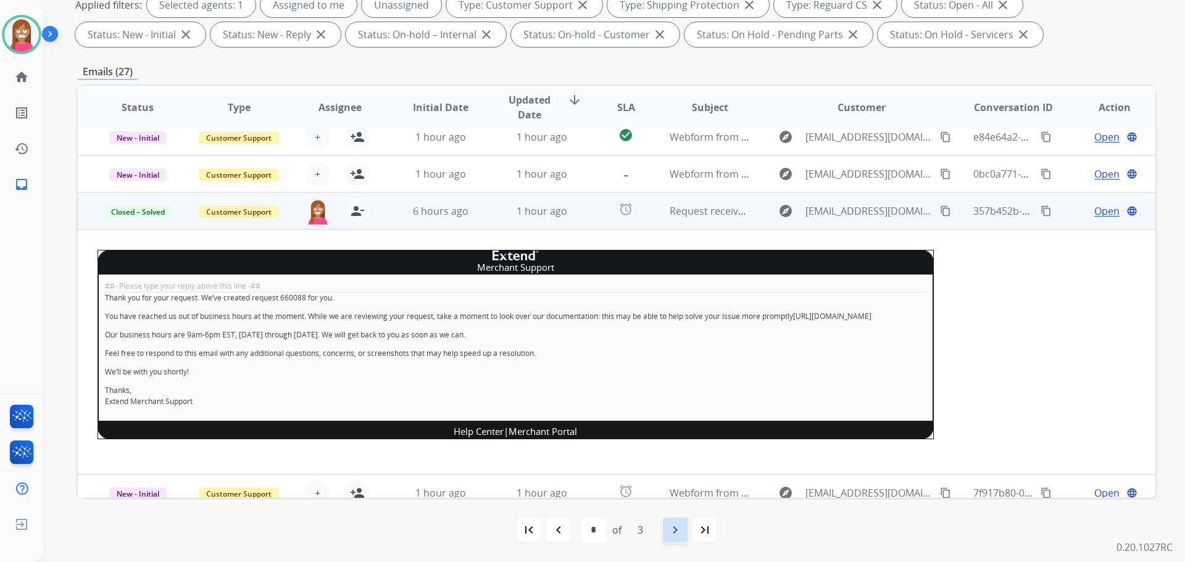
click at [684, 536] on div "navigate_next" at bounding box center [675, 530] width 27 height 27
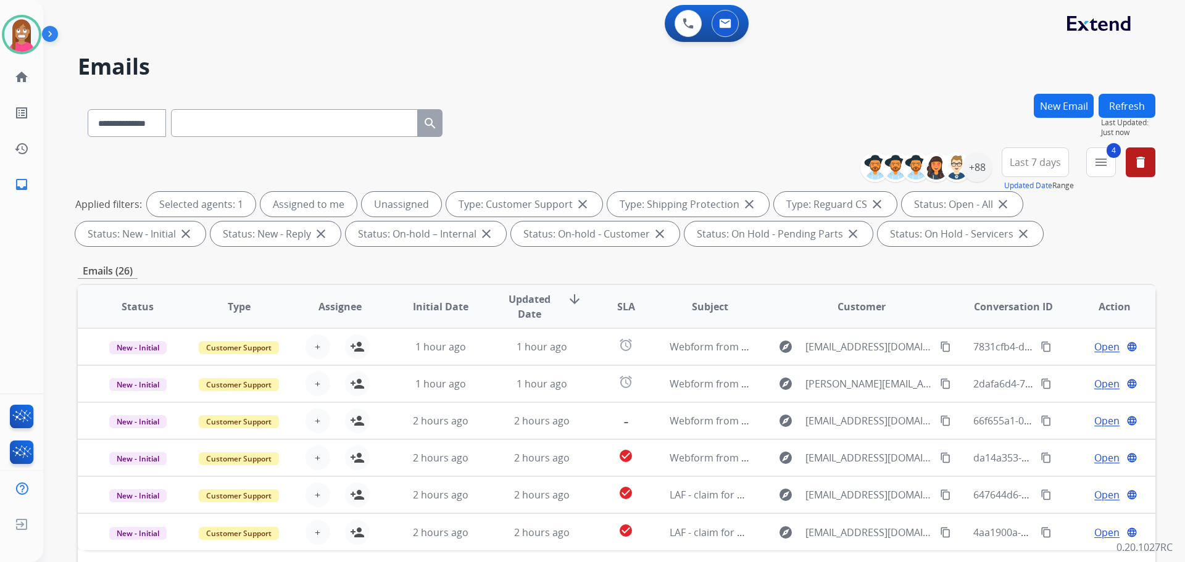
scroll to position [199, 0]
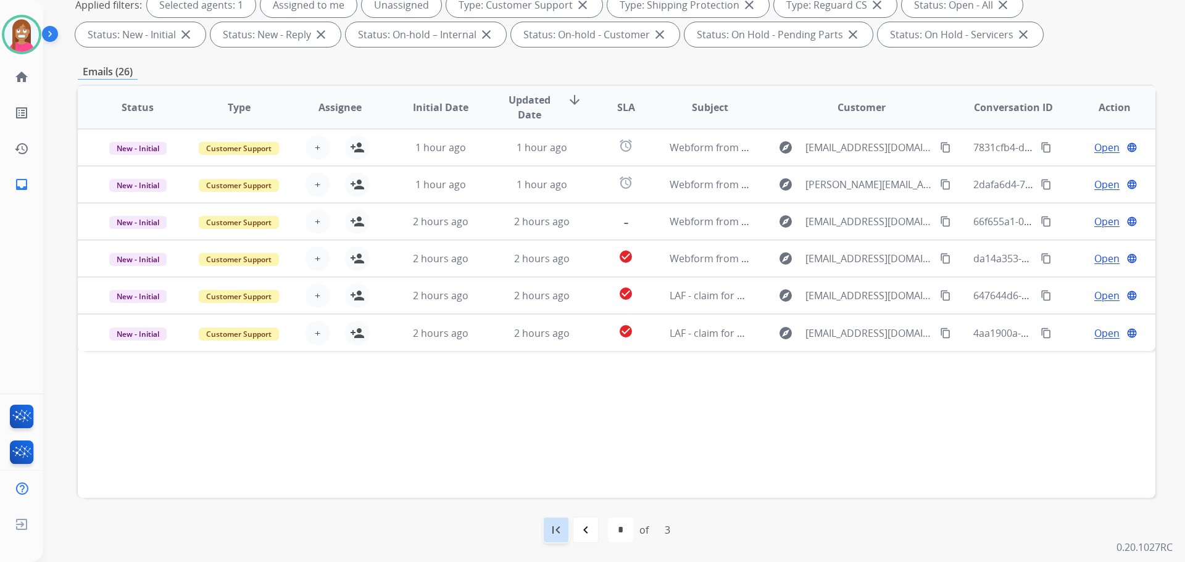
click at [558, 531] on mat-icon "first_page" at bounding box center [556, 530] width 15 height 15
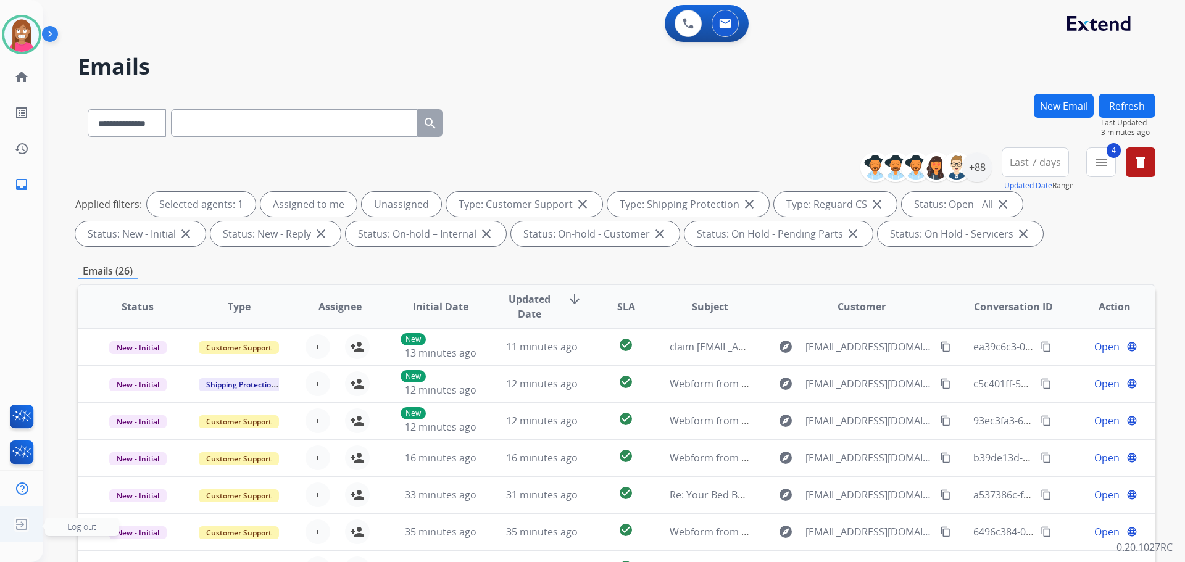
click at [18, 527] on img at bounding box center [21, 524] width 22 height 23
